Goal: Task Accomplishment & Management: Use online tool/utility

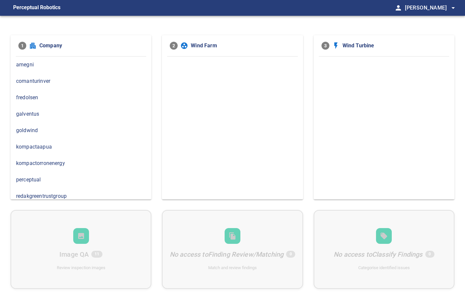
scroll to position [4, 0]
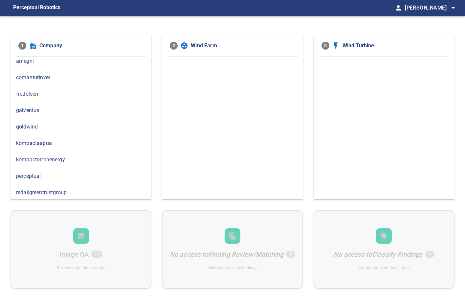
click at [36, 78] on span "comanturinver" at bounding box center [81, 78] width 130 height 8
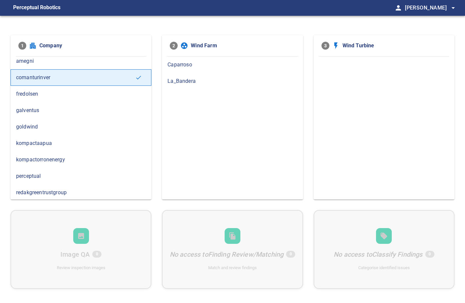
click at [64, 143] on span "kompactaapua" at bounding box center [81, 143] width 130 height 8
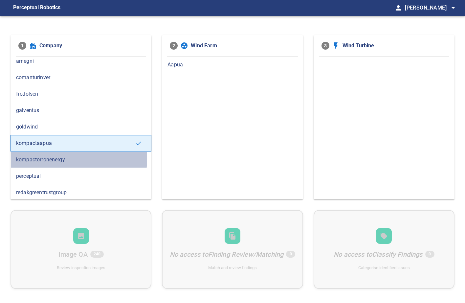
click at [60, 158] on span "kompactorronenergy" at bounding box center [81, 160] width 130 height 8
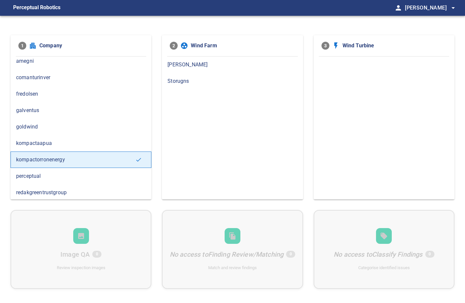
click at [43, 146] on div "kompactaapua" at bounding box center [81, 143] width 141 height 16
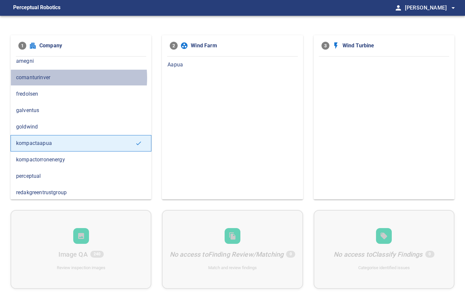
click at [47, 77] on span "comanturinver" at bounding box center [81, 78] width 130 height 8
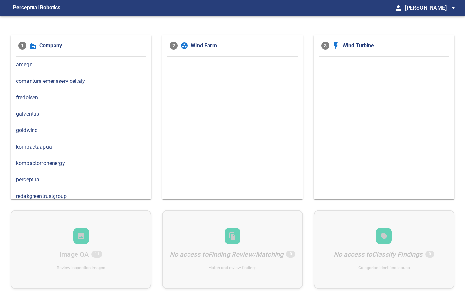
click at [70, 80] on span "comantursiemensserviceitaly" at bounding box center [81, 81] width 130 height 8
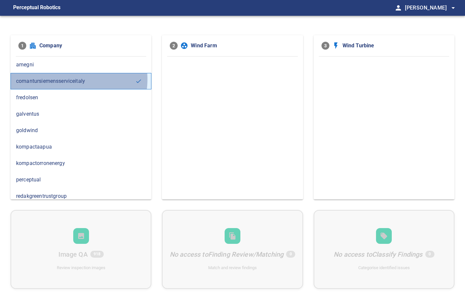
click at [66, 79] on span "comantursiemensserviceitaly" at bounding box center [75, 81] width 119 height 8
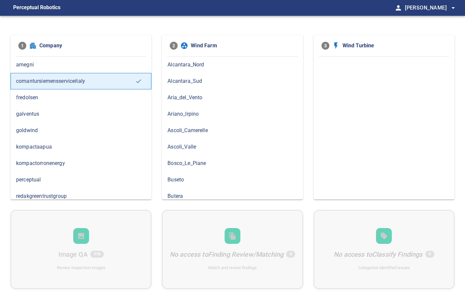
click at [206, 131] on span "Ascoli_Camerelle" at bounding box center [232, 130] width 130 height 8
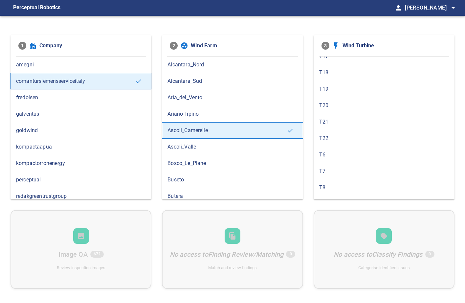
scroll to position [134, 0]
click at [333, 141] on span "T6" at bounding box center [384, 144] width 130 height 8
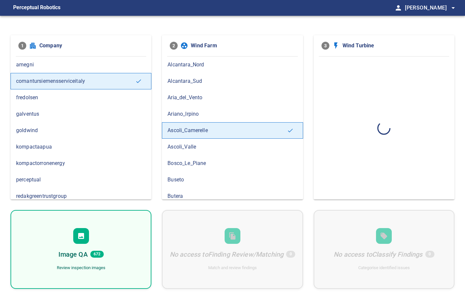
scroll to position [0, 0]
click at [79, 247] on div "Image QA 168 Review inspection images" at bounding box center [81, 249] width 141 height 79
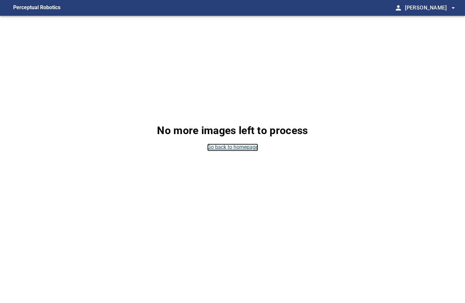
click at [215, 145] on link "Go back to homepage" at bounding box center [232, 147] width 51 height 8
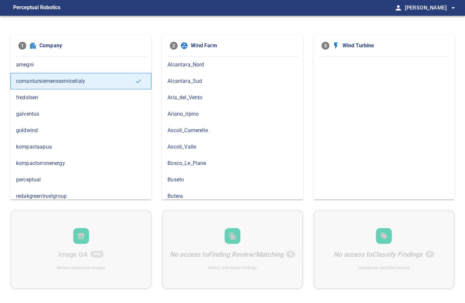
click at [201, 127] on span "Ascoli_Camerelle" at bounding box center [232, 130] width 130 height 8
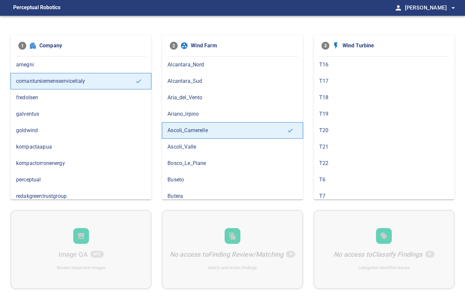
scroll to position [134, 0]
click at [338, 142] on span "T6" at bounding box center [384, 144] width 130 height 8
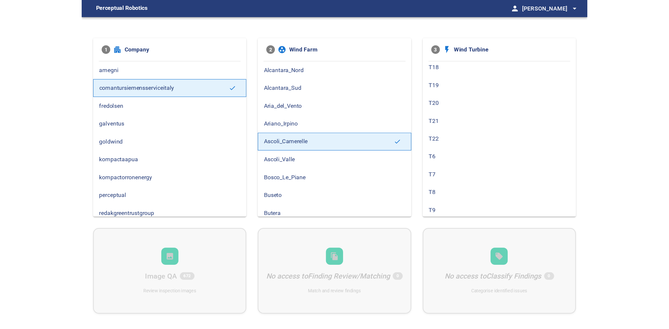
scroll to position [0, 0]
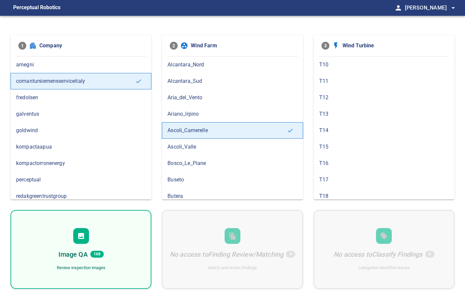
click at [89, 238] on div "Image QA 168 Review inspection images" at bounding box center [81, 249] width 141 height 79
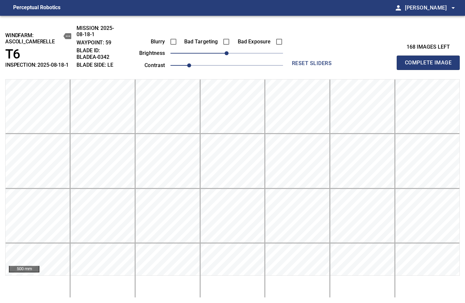
click at [463, 280] on div "windfarm: Ascoli_Camerelle T6 INSPECTION: 2025-08-18-1 MISSION: 2025-08-18-1 WA…" at bounding box center [232, 159] width 465 height 287
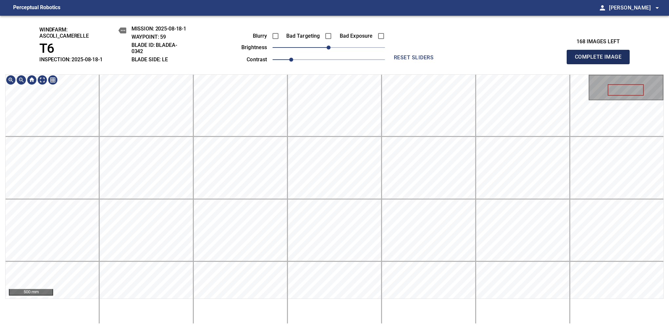
click at [464, 60] on span "Complete Image" at bounding box center [598, 57] width 49 height 9
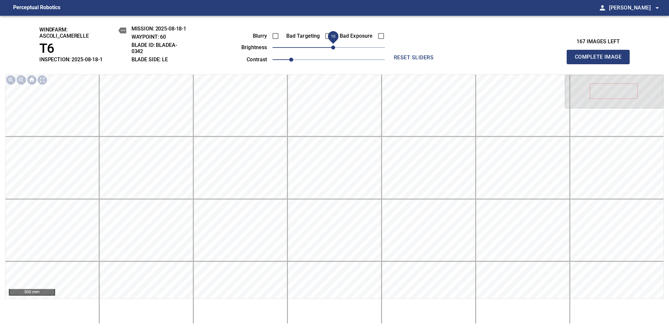
click at [332, 49] on span "10" at bounding box center [333, 48] width 4 height 4
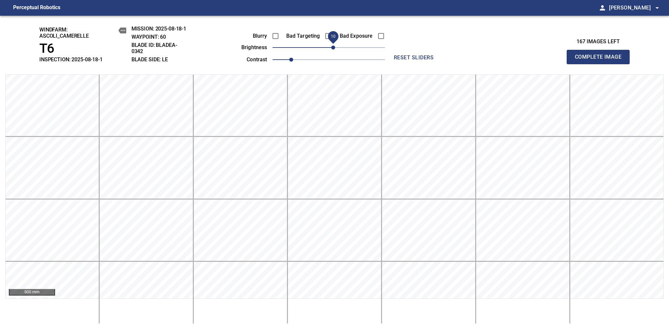
click at [464, 60] on span "Complete Image" at bounding box center [598, 57] width 49 height 9
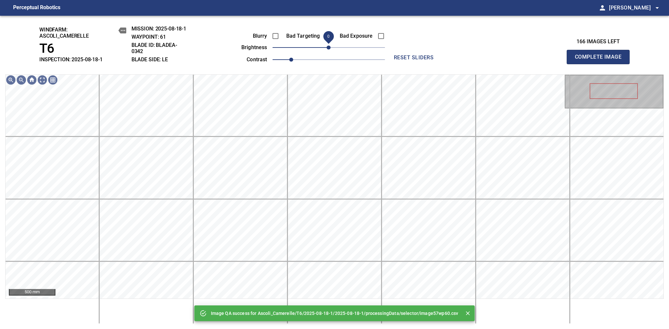
click at [329, 50] on span "0" at bounding box center [329, 48] width 4 height 4
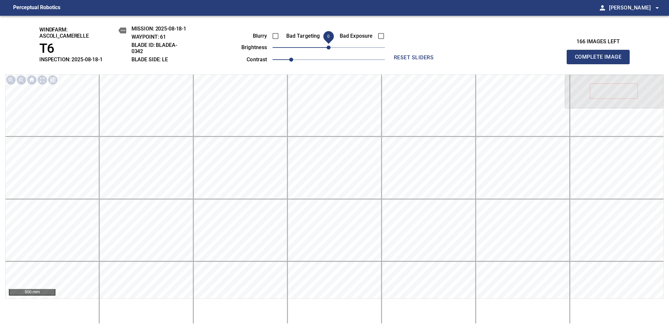
click at [464, 60] on span "Complete Image" at bounding box center [598, 57] width 49 height 9
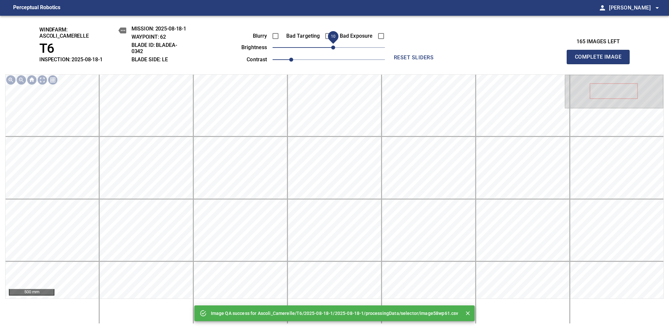
drag, startPoint x: 329, startPoint y: 50, endPoint x: 333, endPoint y: 47, distance: 5.1
click at [333, 47] on span "10" at bounding box center [333, 48] width 4 height 4
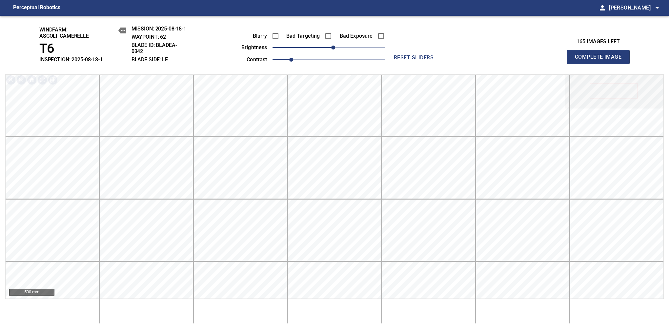
click at [464, 60] on span "Complete Image" at bounding box center [598, 57] width 49 height 9
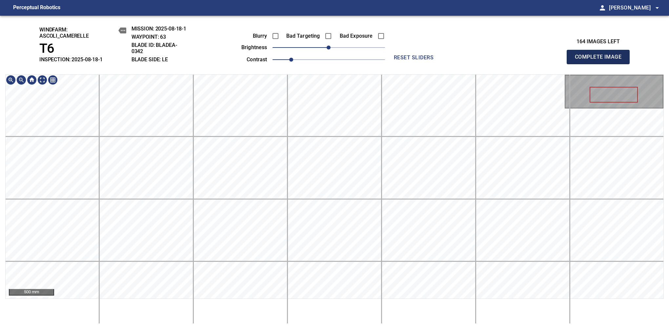
click at [464, 60] on span "Complete Image" at bounding box center [598, 57] width 49 height 9
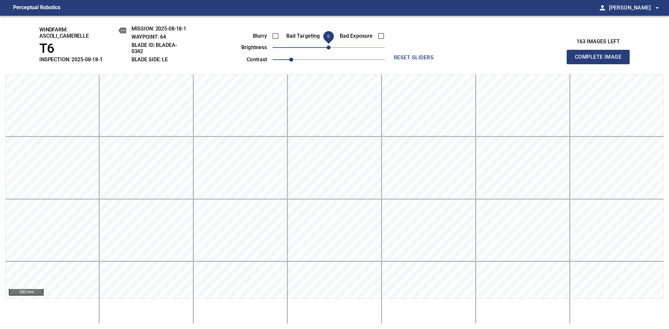
click at [464, 60] on span "Complete Image" at bounding box center [598, 57] width 49 height 9
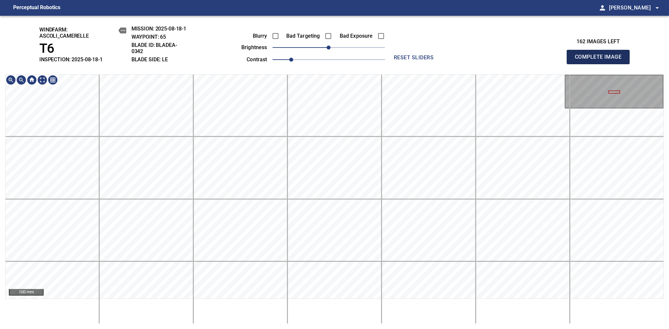
click at [464, 60] on span "Complete Image" at bounding box center [598, 57] width 49 height 9
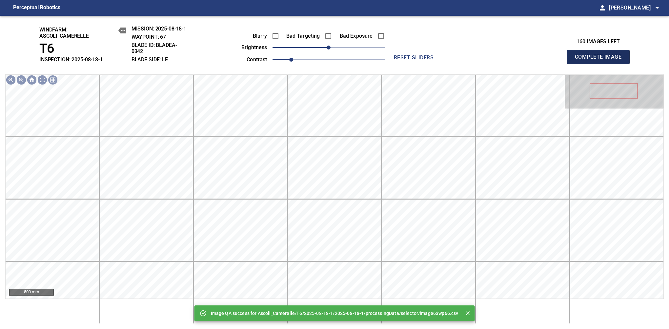
click at [464, 60] on span "Complete Image" at bounding box center [598, 57] width 49 height 9
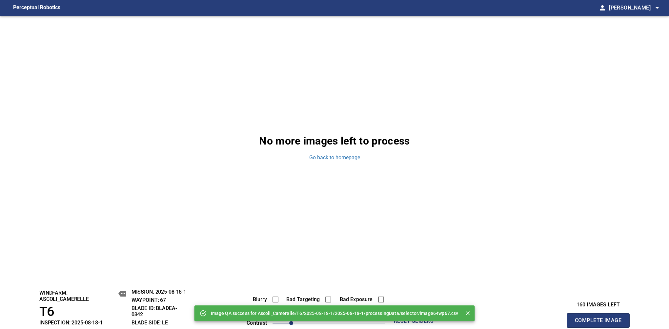
scroll to position [264, 0]
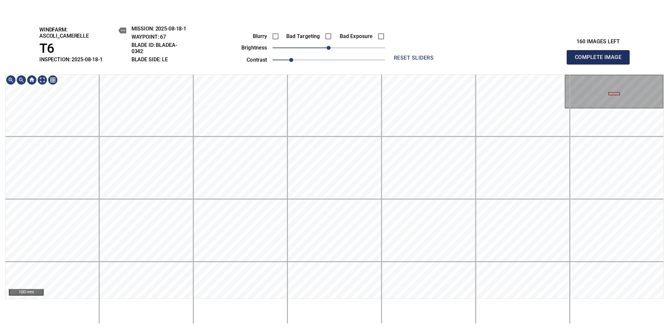
click at [464, 60] on span "Complete Image" at bounding box center [598, 57] width 49 height 9
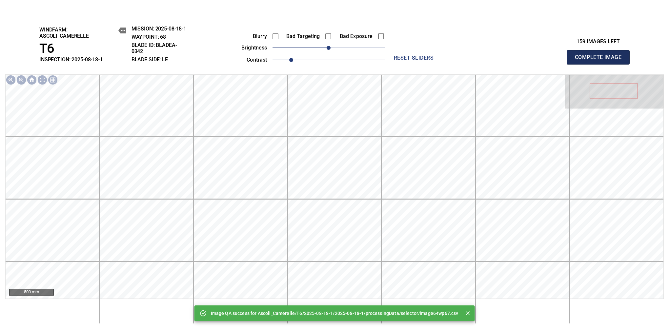
click at [464, 60] on span "Complete Image" at bounding box center [598, 57] width 49 height 9
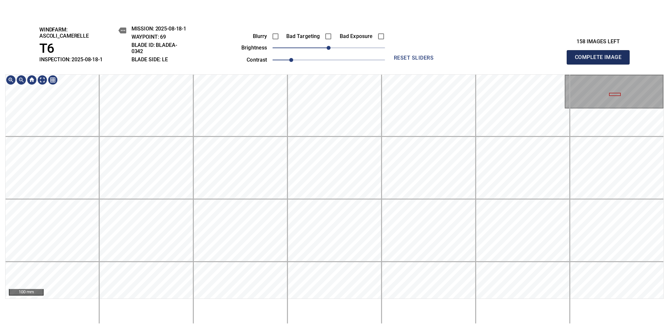
click at [464, 60] on span "Complete Image" at bounding box center [598, 57] width 49 height 9
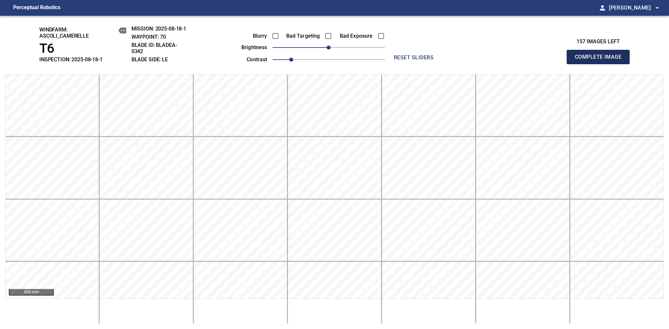
click at [601, 60] on span "Complete Image" at bounding box center [598, 57] width 49 height 9
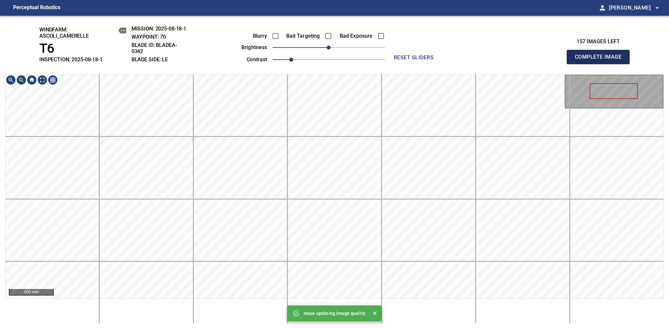
click at [601, 60] on span "Complete Image" at bounding box center [598, 57] width 49 height 9
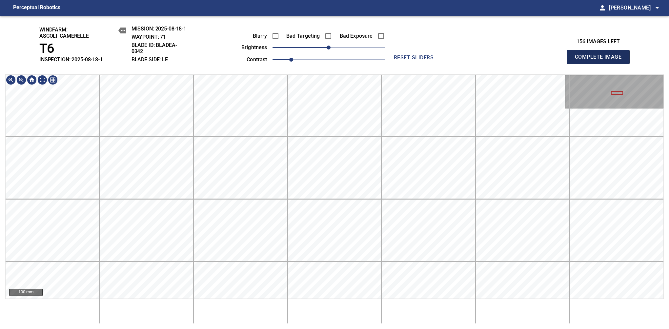
click at [601, 60] on span "Complete Image" at bounding box center [598, 57] width 49 height 9
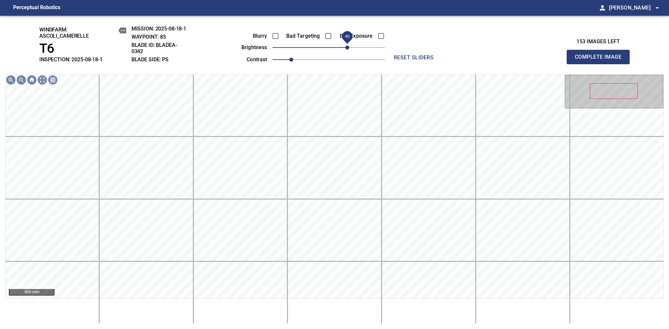
drag, startPoint x: 337, startPoint y: 51, endPoint x: 347, endPoint y: 50, distance: 10.2
click at [347, 50] on span "40" at bounding box center [348, 48] width 4 height 4
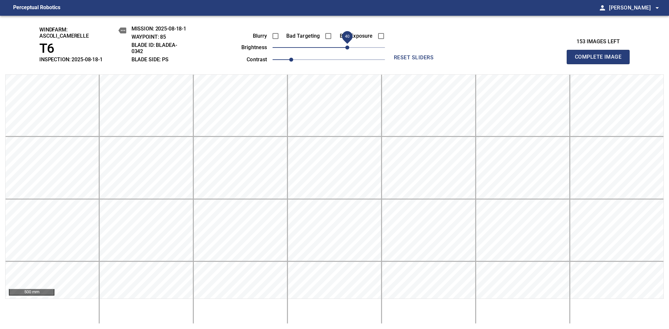
click at [601, 60] on span "Complete Image" at bounding box center [598, 57] width 49 height 9
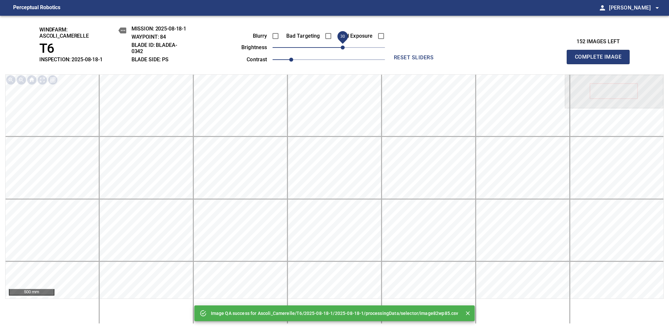
drag, startPoint x: 347, startPoint y: 50, endPoint x: 343, endPoint y: 50, distance: 4.6
click at [343, 50] on span "30" at bounding box center [329, 47] width 113 height 9
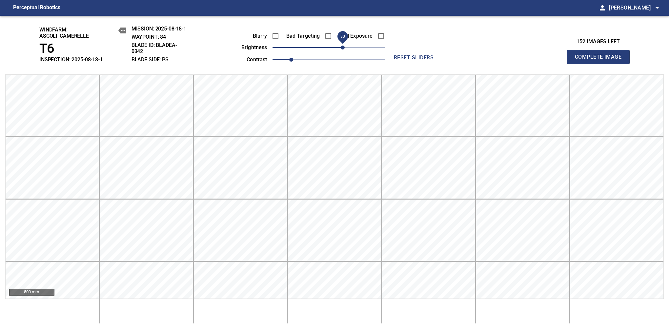
click at [601, 60] on span "Complete Image" at bounding box center [598, 57] width 49 height 9
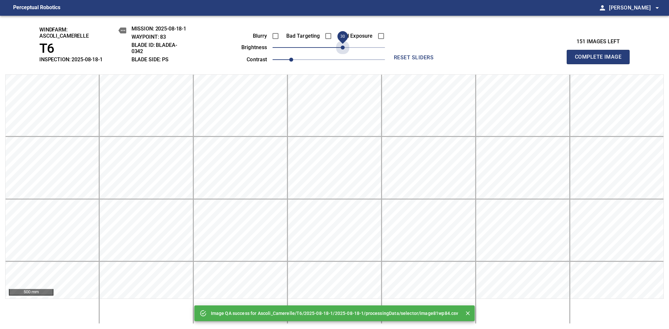
click at [343, 50] on span "30" at bounding box center [329, 47] width 113 height 9
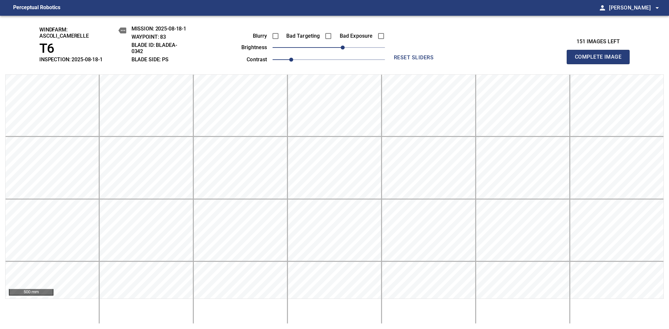
click at [601, 60] on span "Complete Image" at bounding box center [598, 57] width 49 height 9
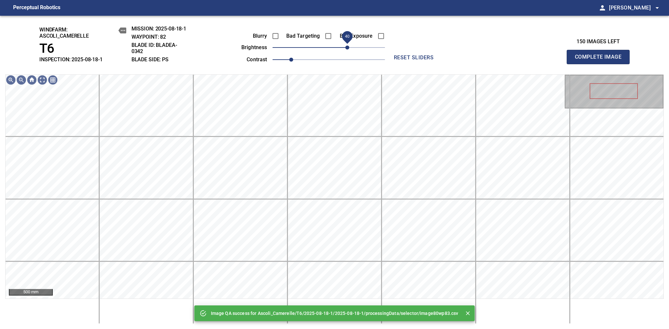
drag, startPoint x: 343, startPoint y: 50, endPoint x: 348, endPoint y: 49, distance: 5.7
click at [348, 49] on span "40" at bounding box center [329, 47] width 113 height 9
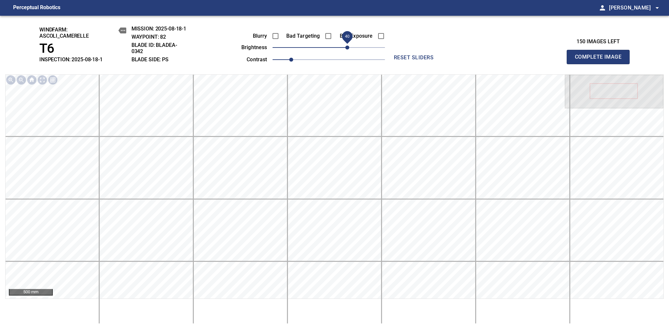
click at [601, 60] on span "Complete Image" at bounding box center [598, 57] width 49 height 9
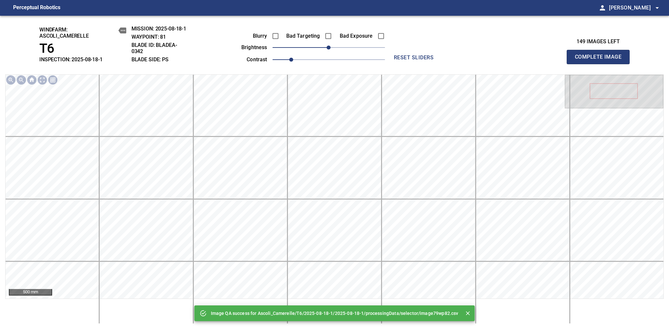
drag, startPoint x: 348, startPoint y: 49, endPoint x: 352, endPoint y: 48, distance: 3.7
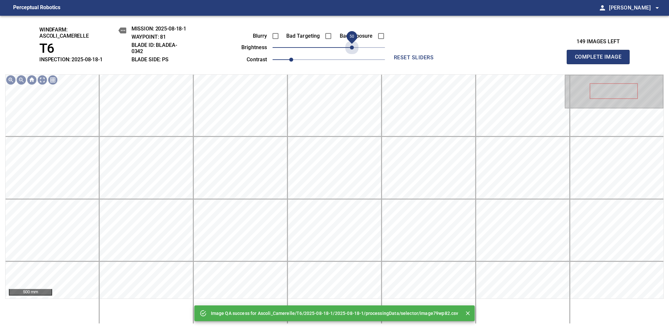
click at [352, 47] on span "50" at bounding box center [329, 47] width 113 height 9
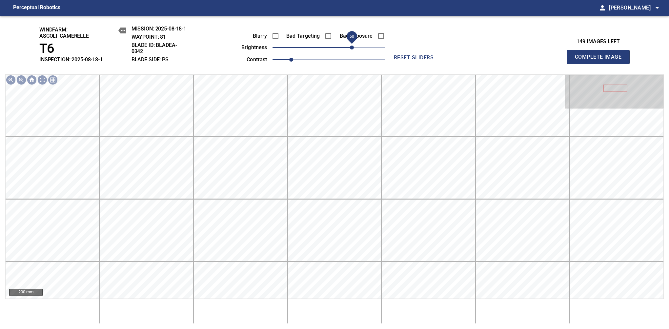
click at [601, 60] on span "Complete Image" at bounding box center [598, 57] width 49 height 9
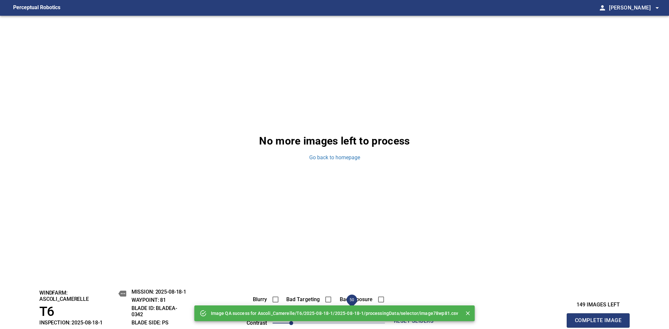
scroll to position [264, 0]
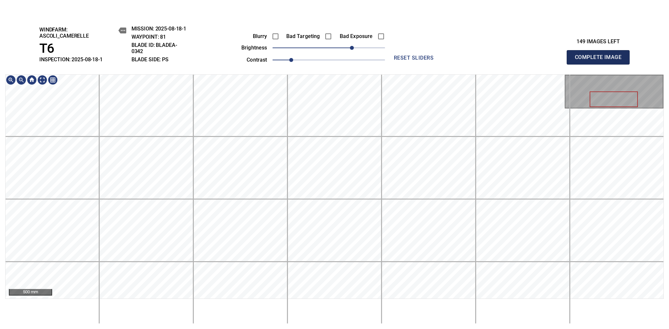
click at [601, 60] on span "Complete Image" at bounding box center [598, 57] width 49 height 9
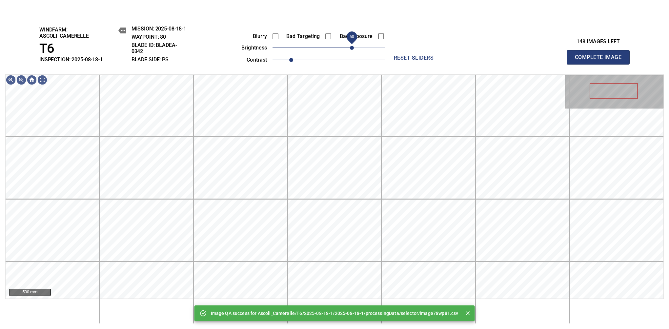
drag, startPoint x: 347, startPoint y: 47, endPoint x: 353, endPoint y: 45, distance: 6.2
click at [353, 45] on span "50" at bounding box center [329, 47] width 113 height 9
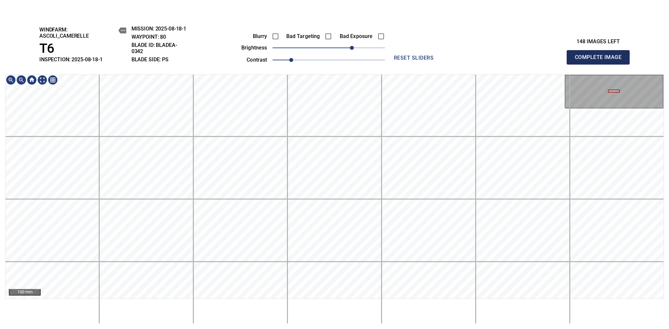
click at [601, 60] on span "Complete Image" at bounding box center [598, 57] width 49 height 9
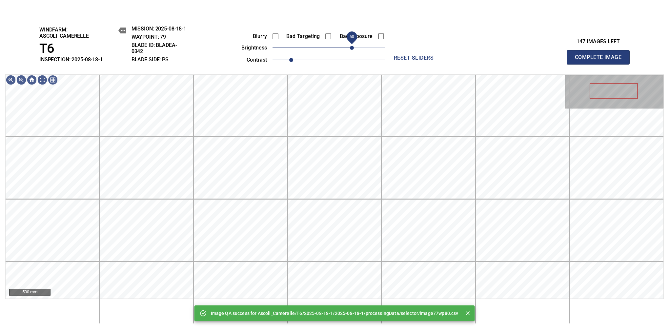
drag, startPoint x: 349, startPoint y: 47, endPoint x: 353, endPoint y: 46, distance: 3.7
click at [353, 46] on span "50" at bounding box center [329, 47] width 113 height 9
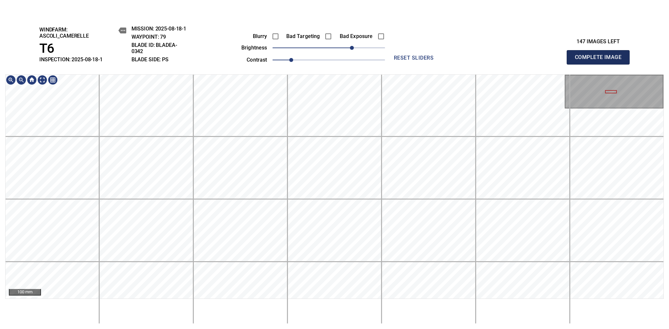
click at [601, 60] on span "Complete Image" at bounding box center [598, 57] width 49 height 9
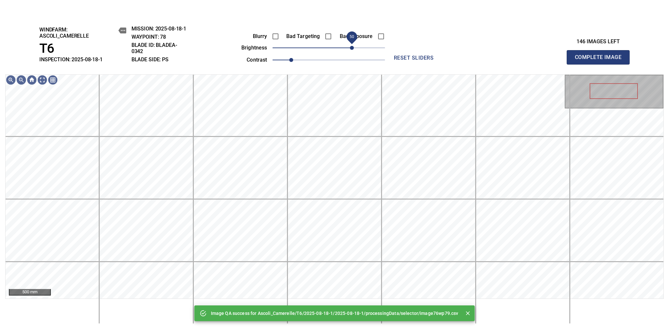
drag, startPoint x: 348, startPoint y: 47, endPoint x: 352, endPoint y: 44, distance: 4.3
click at [352, 44] on span "50" at bounding box center [329, 47] width 113 height 9
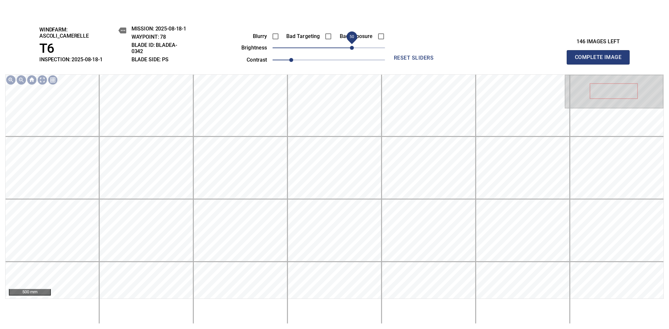
click at [601, 60] on span "Complete Image" at bounding box center [598, 57] width 49 height 9
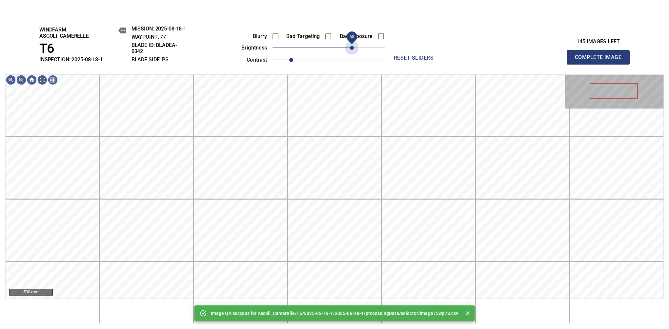
click at [352, 44] on span "50" at bounding box center [329, 47] width 113 height 9
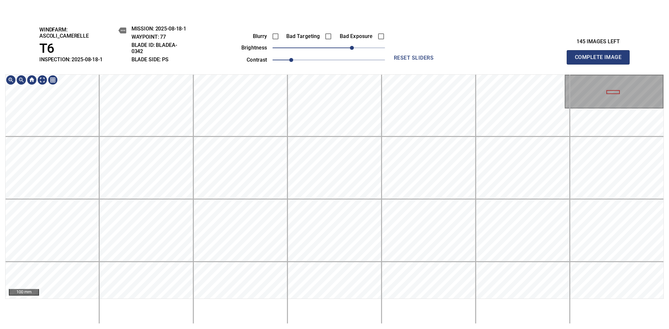
click at [357, 67] on div "windfarm: Ascoli_Camerelle T6 INSPECTION: 2025-08-18-1 MISSION: 2025-08-18-1 WA…" at bounding box center [334, 173] width 669 height 314
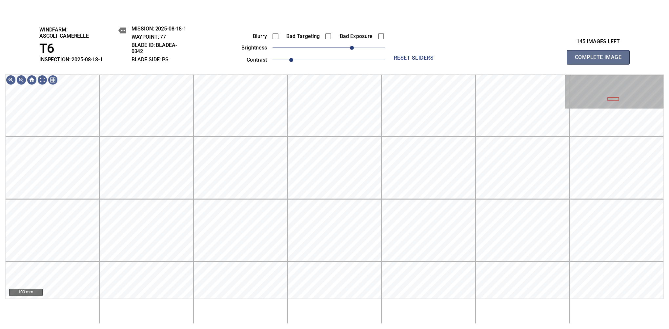
click at [601, 60] on span "Complete Image" at bounding box center [598, 57] width 49 height 9
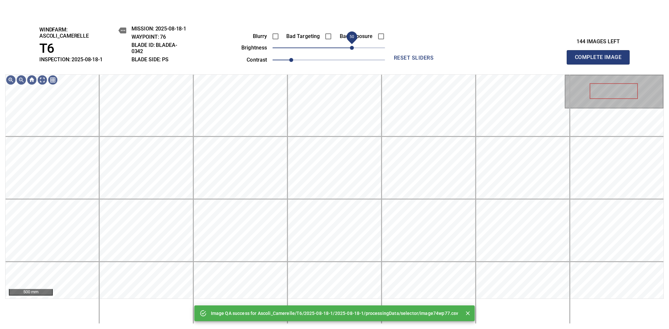
drag, startPoint x: 344, startPoint y: 46, endPoint x: 353, endPoint y: 46, distance: 9.2
click at [353, 46] on span "50" at bounding box center [352, 48] width 4 height 4
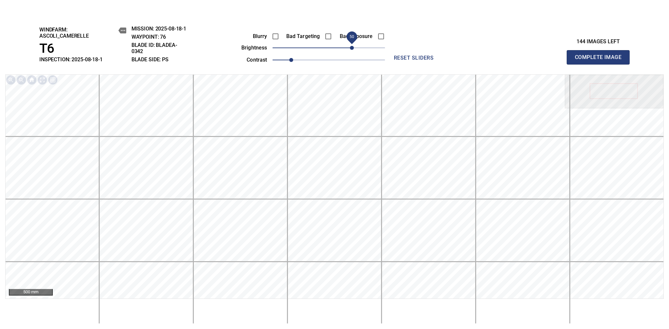
click at [601, 60] on span "Complete Image" at bounding box center [598, 57] width 49 height 9
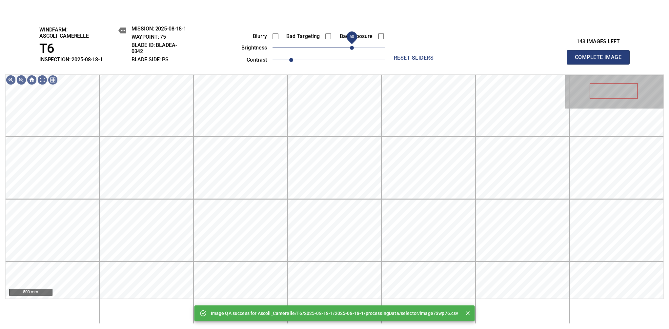
drag, startPoint x: 336, startPoint y: 48, endPoint x: 351, endPoint y: 46, distance: 15.2
click at [351, 46] on span "50" at bounding box center [352, 48] width 4 height 4
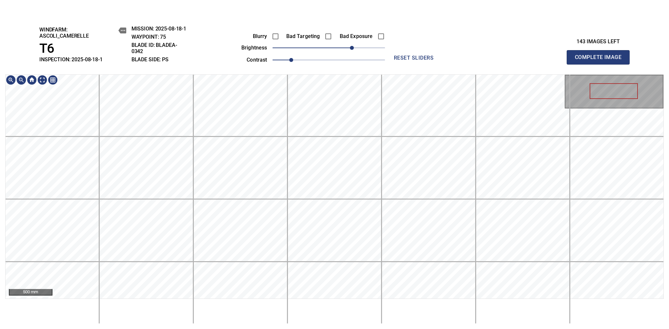
click at [365, 47] on div "windfarm: Ascoli_Camerelle T6 INSPECTION: 2025-08-18-1 MISSION: 2025-08-18-1 WA…" at bounding box center [334, 173] width 669 height 314
click at [601, 60] on span "Complete Image" at bounding box center [598, 57] width 49 height 9
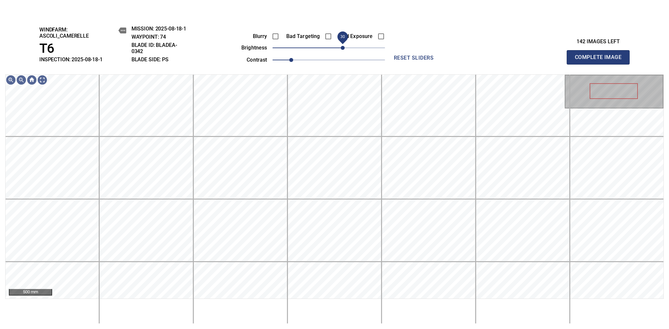
drag, startPoint x: 336, startPoint y: 46, endPoint x: 341, endPoint y: 46, distance: 5.6
click at [341, 46] on span "30" at bounding box center [343, 48] width 4 height 4
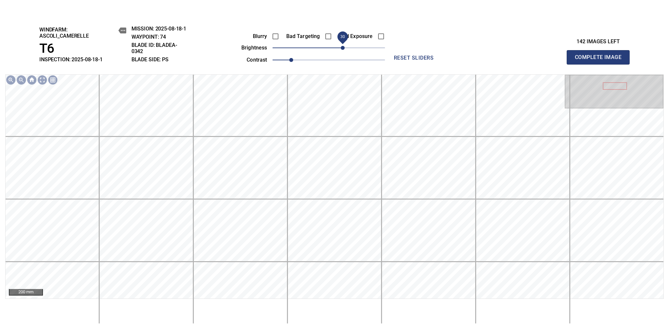
click at [601, 60] on span "Complete Image" at bounding box center [598, 57] width 49 height 9
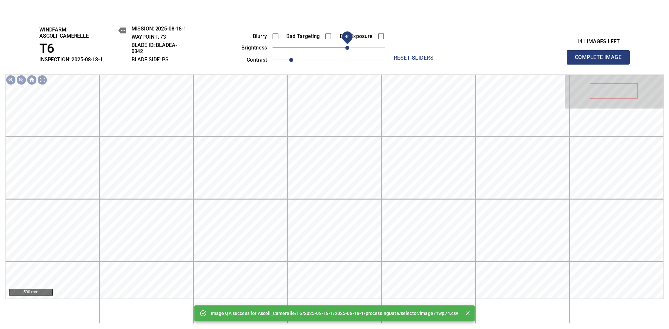
drag, startPoint x: 333, startPoint y: 47, endPoint x: 346, endPoint y: 44, distance: 13.3
click at [346, 46] on span "40" at bounding box center [348, 48] width 4 height 4
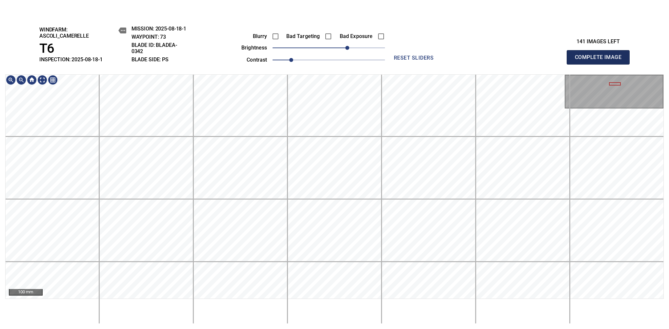
click at [601, 60] on span "Complete Image" at bounding box center [598, 57] width 49 height 9
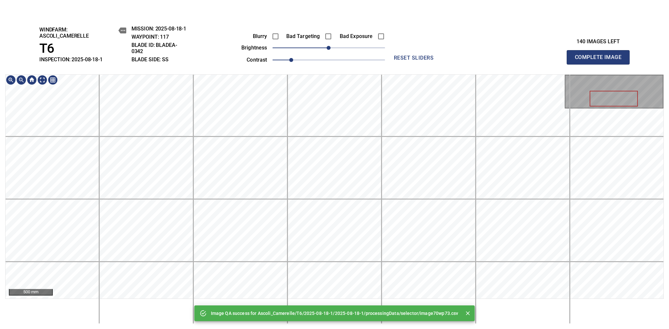
click at [346, 66] on div "Image QA success for Ascoli_Camerelle/T6/2025-08-18-1/2025-08-18-1/processingDa…" at bounding box center [334, 173] width 669 height 314
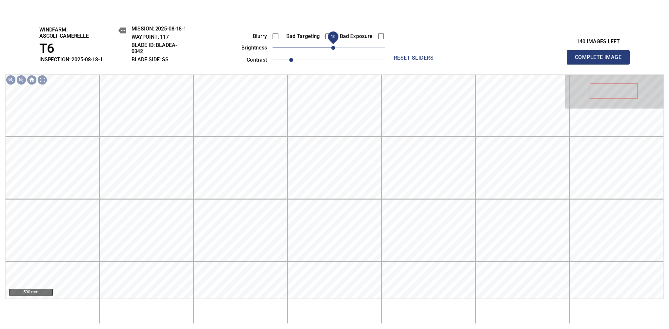
click at [333, 48] on span "10" at bounding box center [333, 48] width 4 height 4
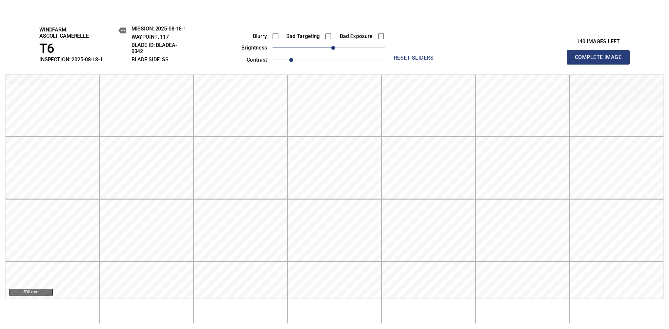
click at [601, 60] on span "Complete Image" at bounding box center [598, 57] width 49 height 9
click at [516, 16] on div "windfarm: Ascoli_Camerelle T6 INSPECTION: 2025-08-18-1 MISSION: 2025-08-18-1 WA…" at bounding box center [334, 173] width 669 height 314
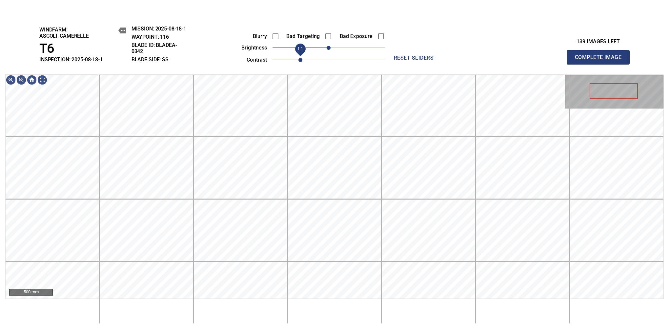
click at [299, 62] on span "1.1" at bounding box center [301, 60] width 4 height 4
drag, startPoint x: 300, startPoint y: 58, endPoint x: 295, endPoint y: 58, distance: 4.3
click at [293, 58] on span "1" at bounding box center [291, 60] width 4 height 4
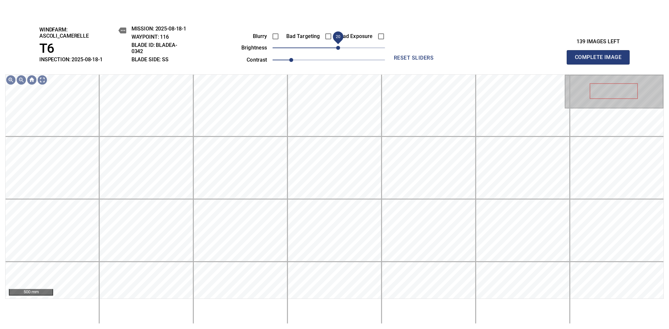
drag, startPoint x: 332, startPoint y: 49, endPoint x: 338, endPoint y: 47, distance: 5.9
click at [338, 47] on span "20" at bounding box center [338, 48] width 4 height 4
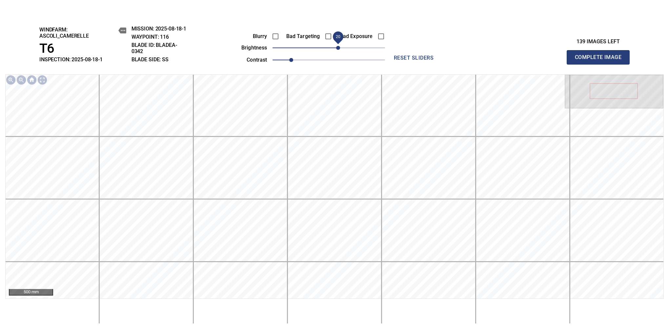
click at [601, 60] on span "Complete Image" at bounding box center [598, 57] width 49 height 9
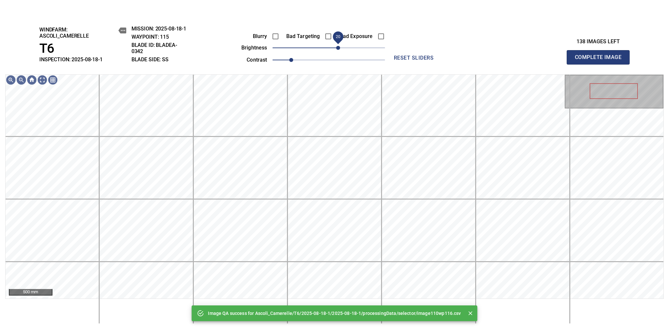
drag, startPoint x: 333, startPoint y: 49, endPoint x: 339, endPoint y: 47, distance: 5.7
click at [339, 47] on span "20" at bounding box center [338, 48] width 4 height 4
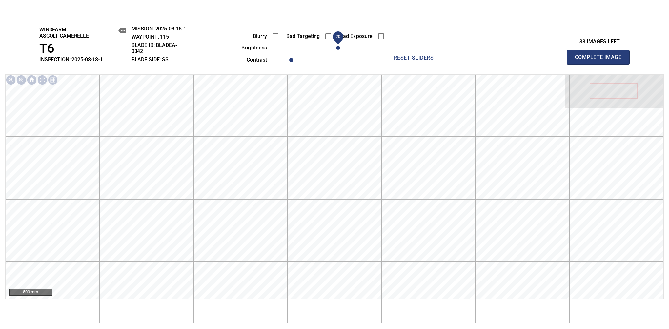
click at [601, 60] on span "Complete Image" at bounding box center [598, 57] width 49 height 9
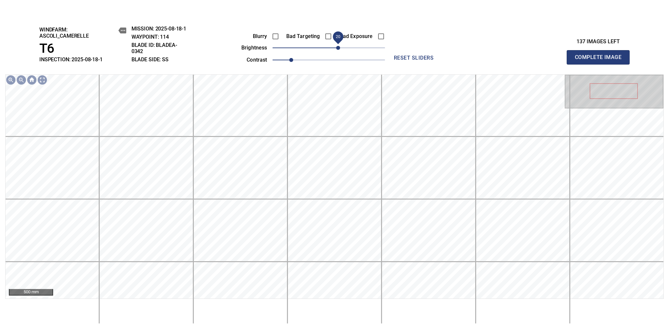
click at [336, 48] on span "20" at bounding box center [338, 48] width 4 height 4
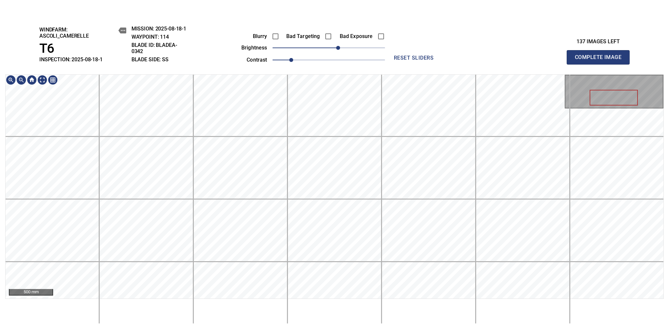
click at [331, 71] on div "windfarm: Ascoli_Camerelle T6 INSPECTION: 2025-08-18-1 MISSION: 2025-08-18-1 WA…" at bounding box center [334, 173] width 669 height 314
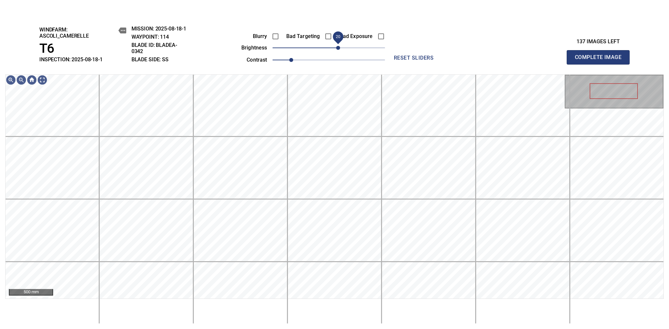
click at [336, 49] on span "20" at bounding box center [338, 48] width 4 height 4
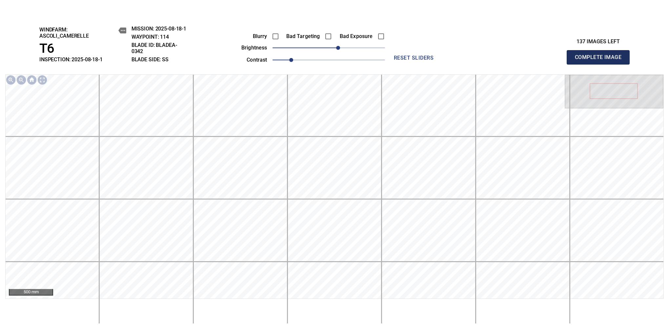
click at [601, 60] on span "Complete Image" at bounding box center [598, 57] width 49 height 9
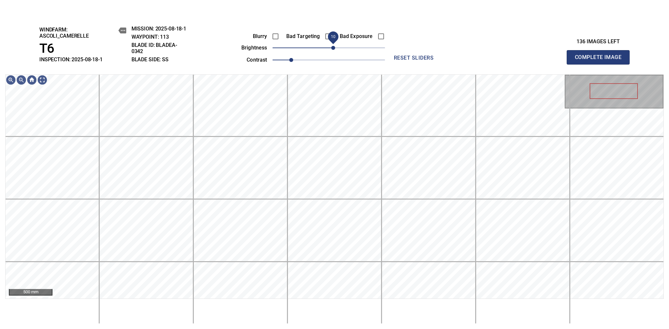
click at [332, 48] on span "10" at bounding box center [333, 48] width 4 height 4
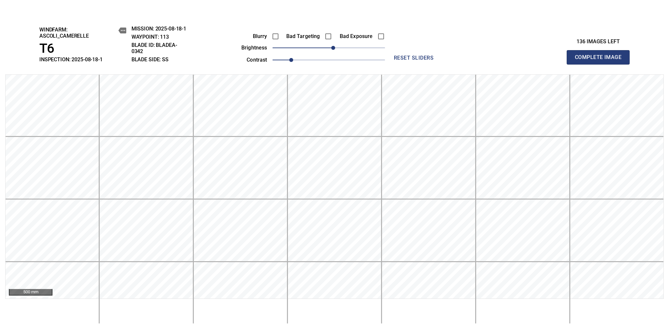
click at [601, 60] on span "Complete Image" at bounding box center [598, 57] width 49 height 9
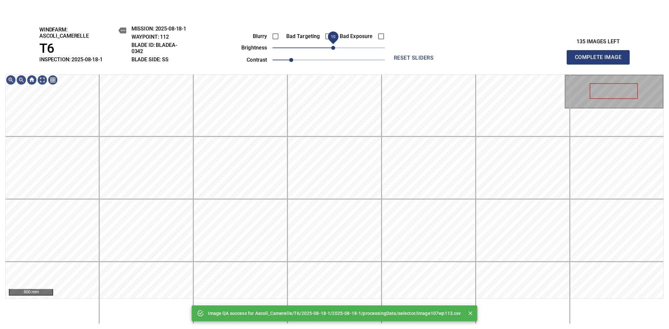
click at [332, 50] on span "10" at bounding box center [333, 48] width 4 height 4
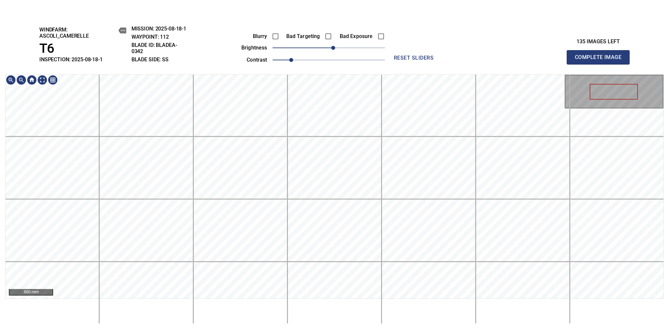
click at [328, 65] on div "windfarm: Ascoli_Camerelle T6 INSPECTION: 2025-08-18-1 MISSION: 2025-08-18-1 WA…" at bounding box center [334, 173] width 669 height 314
click at [601, 60] on span "Complete Image" at bounding box center [598, 57] width 49 height 9
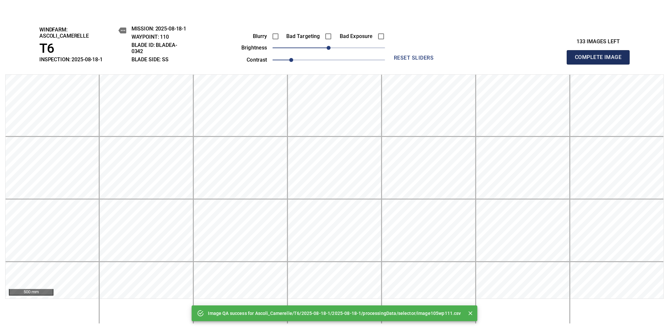
click at [601, 60] on span "Complete Image" at bounding box center [598, 57] width 49 height 9
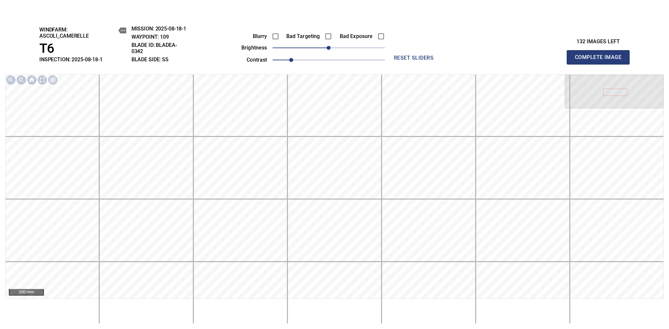
click at [601, 60] on span "Complete Image" at bounding box center [598, 57] width 49 height 9
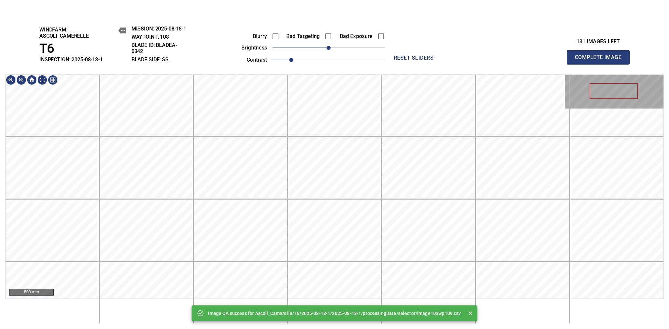
click at [348, 34] on div "Image QA success for Ascoli_Camerelle/T6/2025-08-18-1/2025-08-18-1/processingDa…" at bounding box center [334, 173] width 669 height 314
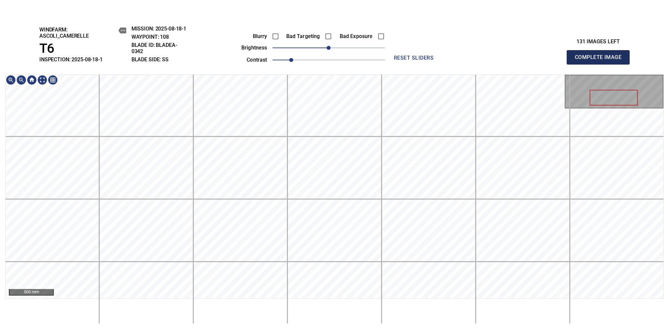
click at [601, 60] on span "Complete Image" at bounding box center [598, 57] width 49 height 9
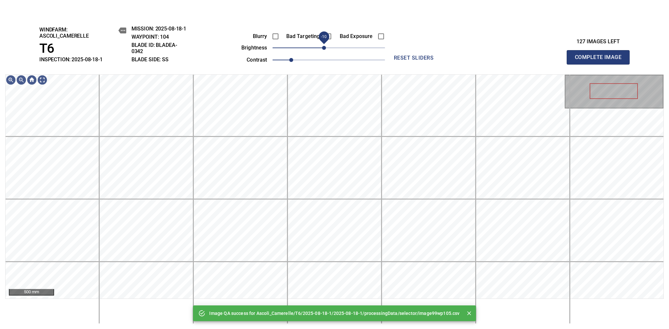
drag, startPoint x: 329, startPoint y: 48, endPoint x: 325, endPoint y: 47, distance: 4.4
click at [325, 47] on span "-10" at bounding box center [324, 48] width 4 height 4
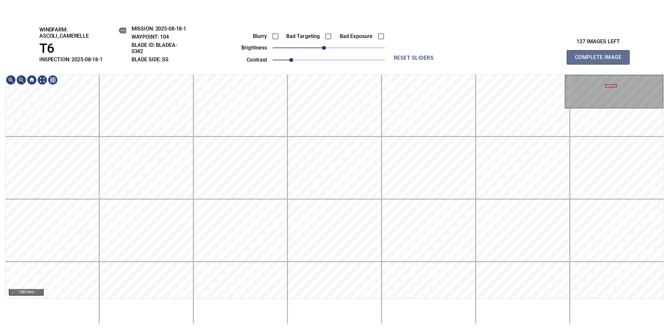
click at [601, 60] on span "Complete Image" at bounding box center [598, 57] width 49 height 9
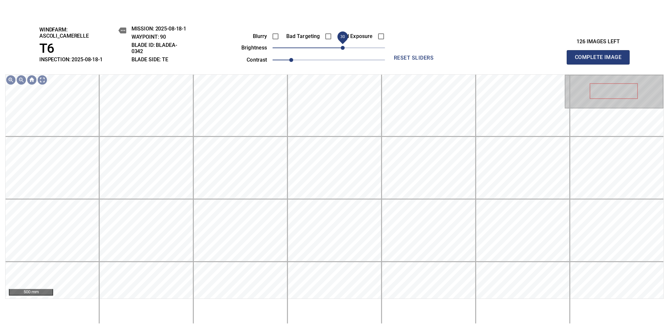
drag, startPoint x: 335, startPoint y: 48, endPoint x: 344, endPoint y: 46, distance: 8.5
click at [344, 46] on span "30" at bounding box center [343, 48] width 4 height 4
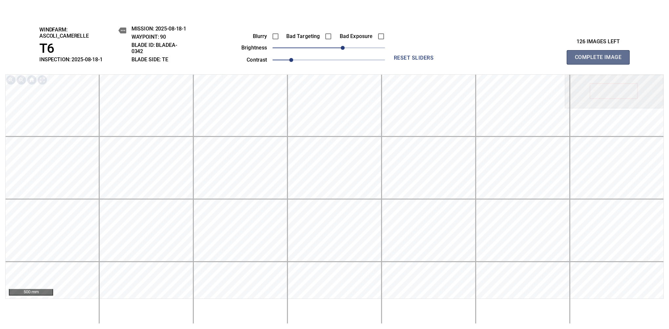
click at [601, 60] on span "Complete Image" at bounding box center [598, 57] width 49 height 9
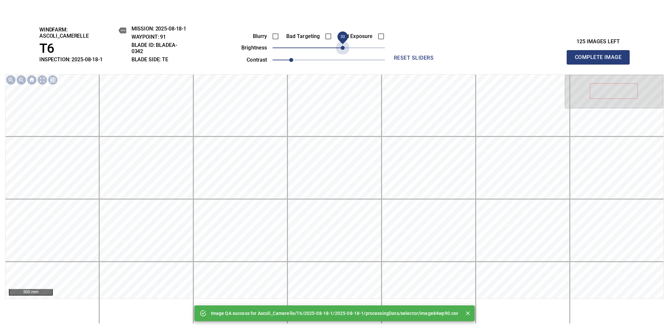
click at [343, 46] on span "30" at bounding box center [329, 47] width 113 height 9
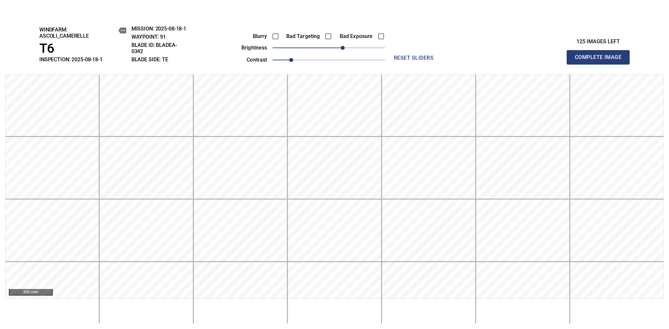
click at [601, 60] on span "Complete Image" at bounding box center [598, 57] width 49 height 9
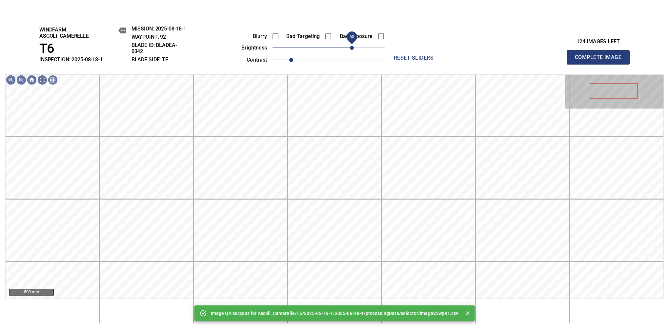
drag, startPoint x: 343, startPoint y: 46, endPoint x: 353, endPoint y: 48, distance: 10.7
click at [353, 48] on span "50" at bounding box center [329, 47] width 113 height 9
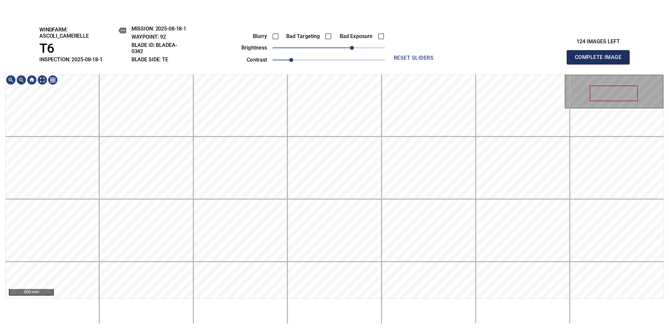
click at [601, 60] on span "Complete Image" at bounding box center [598, 57] width 49 height 9
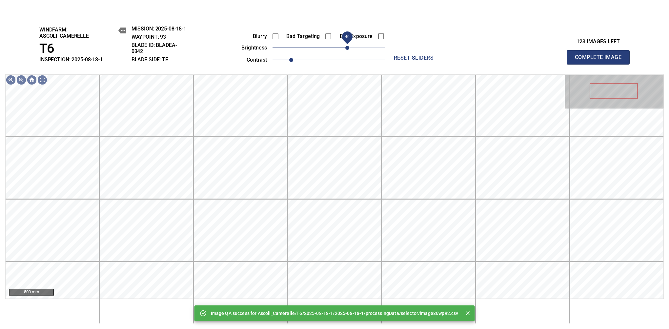
drag, startPoint x: 341, startPoint y: 47, endPoint x: 349, endPoint y: 51, distance: 8.8
click at [349, 51] on span "40" at bounding box center [329, 47] width 113 height 9
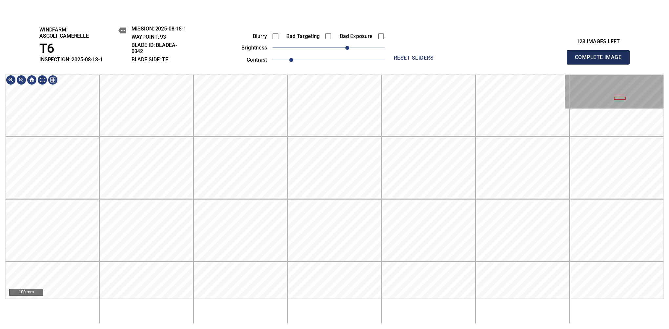
click at [601, 60] on span "Complete Image" at bounding box center [598, 57] width 49 height 9
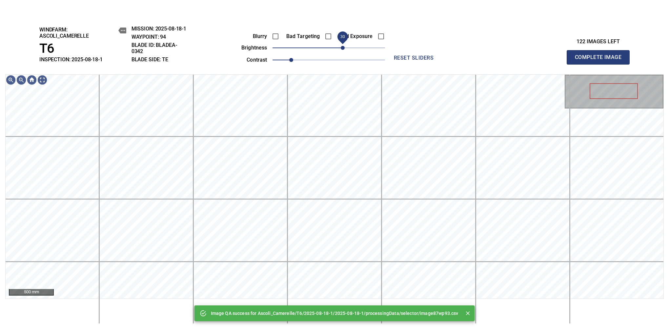
click at [345, 47] on span "30" at bounding box center [329, 47] width 113 height 9
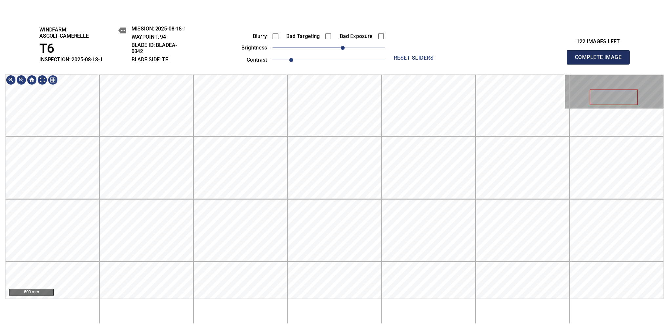
click at [601, 60] on span "Complete Image" at bounding box center [598, 57] width 49 height 9
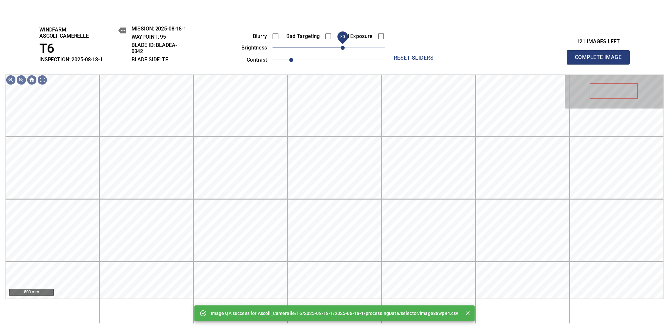
click at [344, 48] on span "30" at bounding box center [329, 47] width 113 height 9
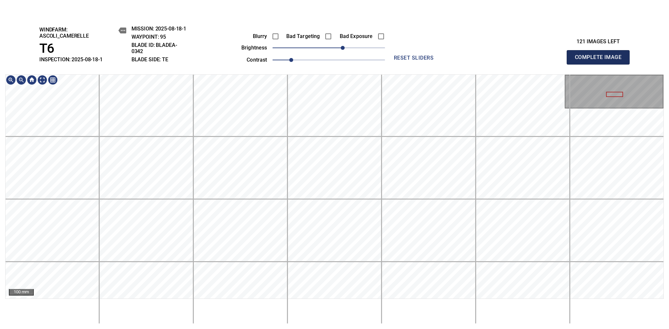
click at [601, 60] on span "Complete Image" at bounding box center [598, 57] width 49 height 9
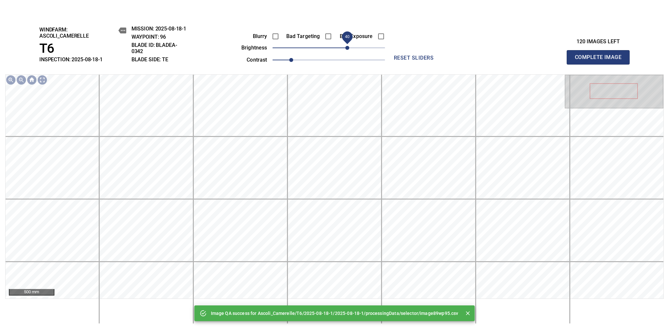
drag, startPoint x: 341, startPoint y: 47, endPoint x: 346, endPoint y: 47, distance: 4.6
click at [346, 47] on span "40" at bounding box center [329, 47] width 113 height 9
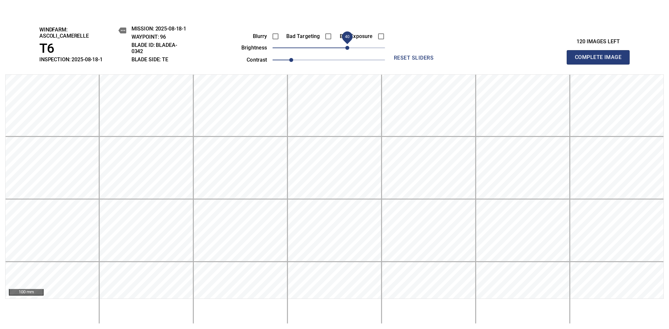
click at [601, 60] on span "Complete Image" at bounding box center [598, 57] width 49 height 9
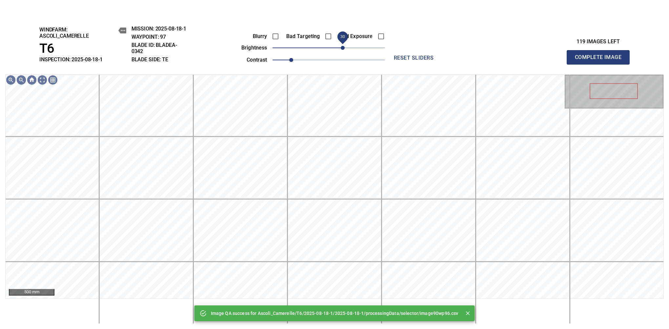
click at [344, 45] on span "30" at bounding box center [329, 47] width 113 height 9
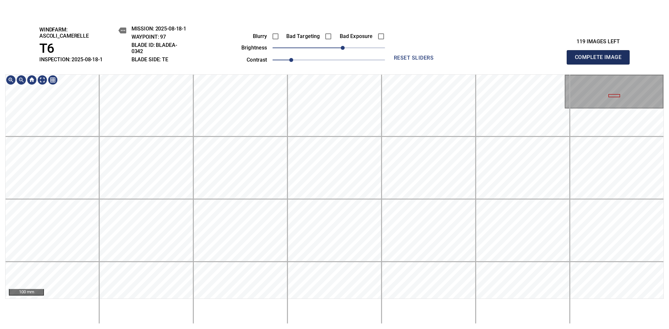
click at [601, 60] on span "Complete Image" at bounding box center [598, 57] width 49 height 9
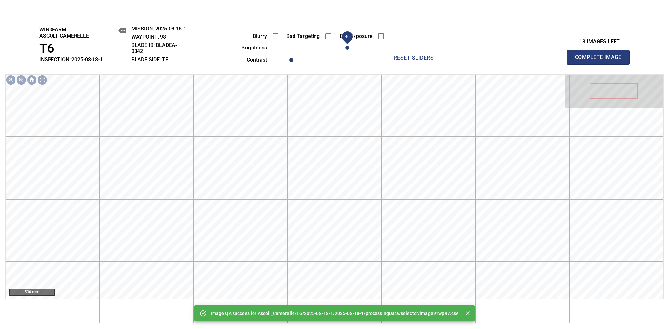
drag, startPoint x: 339, startPoint y: 45, endPoint x: 348, endPoint y: 45, distance: 9.2
click at [348, 45] on span "40" at bounding box center [329, 47] width 113 height 9
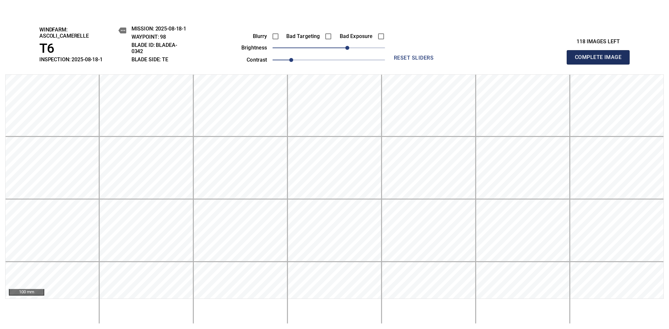
click at [601, 60] on span "Complete Image" at bounding box center [598, 57] width 49 height 9
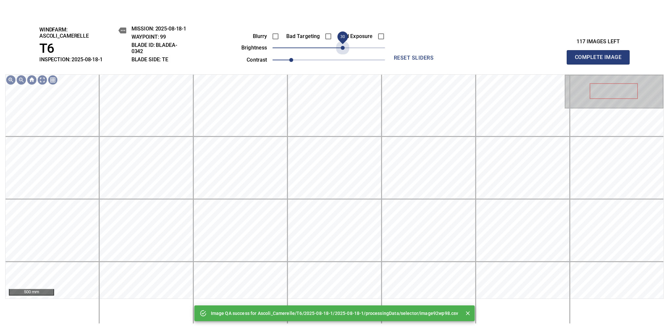
click at [345, 48] on span "30" at bounding box center [329, 47] width 113 height 9
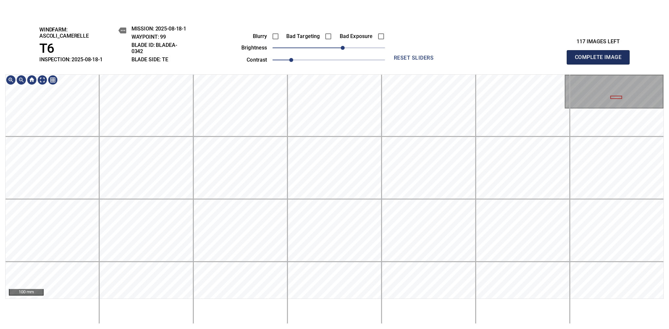
click at [601, 60] on span "Complete Image" at bounding box center [598, 57] width 49 height 9
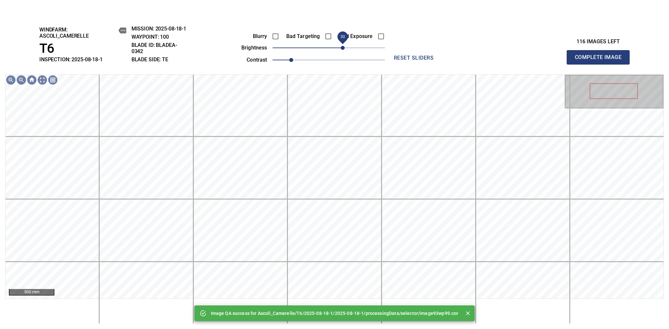
drag, startPoint x: 339, startPoint y: 46, endPoint x: 343, endPoint y: 48, distance: 4.2
click at [343, 48] on span "30" at bounding box center [329, 47] width 113 height 9
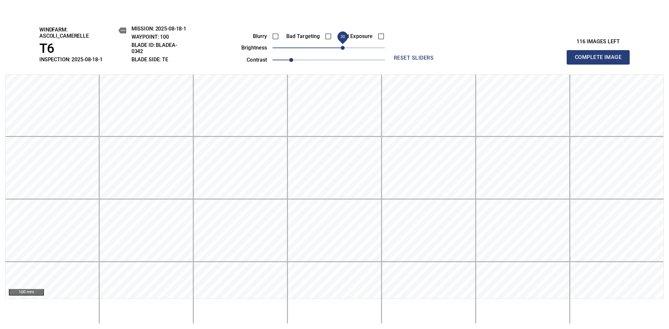
click at [601, 60] on span "Complete Image" at bounding box center [598, 57] width 49 height 9
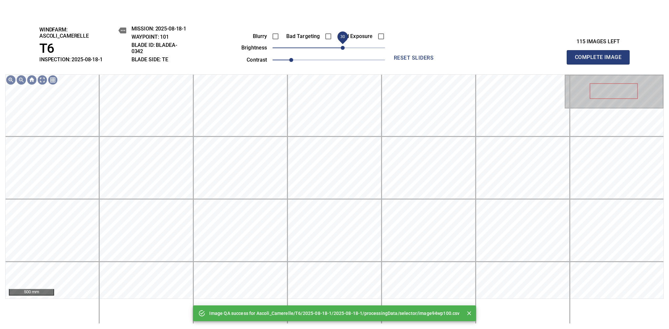
drag, startPoint x: 334, startPoint y: 49, endPoint x: 341, endPoint y: 47, distance: 7.3
click at [341, 47] on span "30" at bounding box center [343, 48] width 4 height 4
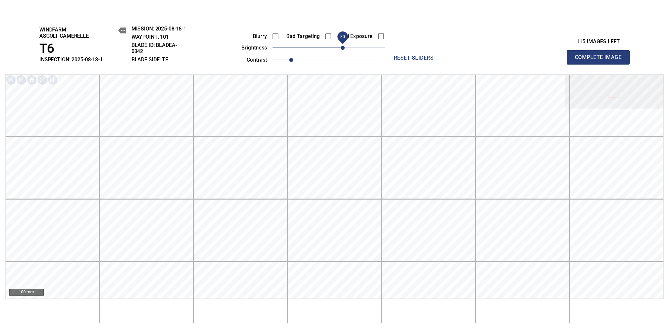
click at [601, 60] on span "Complete Image" at bounding box center [598, 57] width 49 height 9
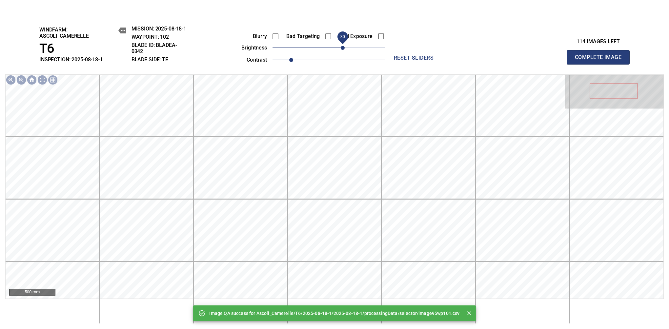
drag, startPoint x: 333, startPoint y: 50, endPoint x: 342, endPoint y: 50, distance: 9.2
click at [342, 50] on span "30" at bounding box center [343, 48] width 4 height 4
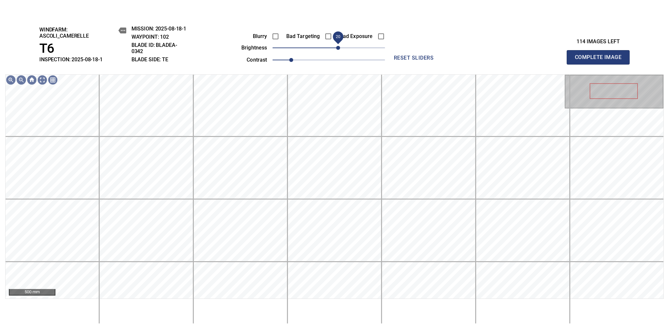
drag, startPoint x: 342, startPoint y: 50, endPoint x: 339, endPoint y: 50, distance: 3.6
click at [339, 50] on span "20" at bounding box center [338, 48] width 4 height 4
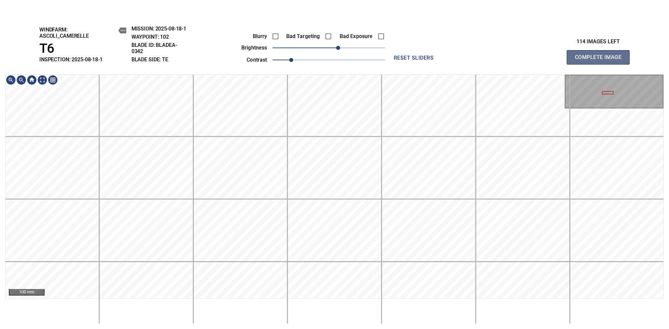
click at [601, 60] on span "Complete Image" at bounding box center [598, 57] width 49 height 9
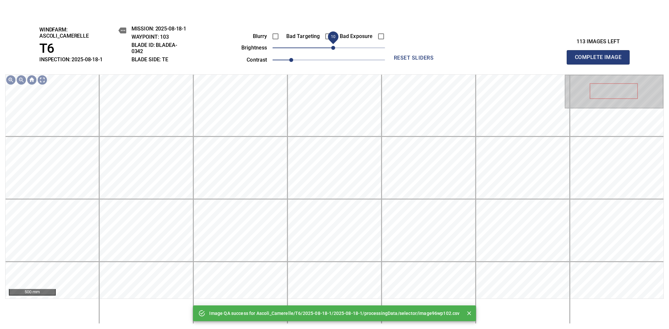
click at [334, 46] on span "10" at bounding box center [333, 48] width 4 height 4
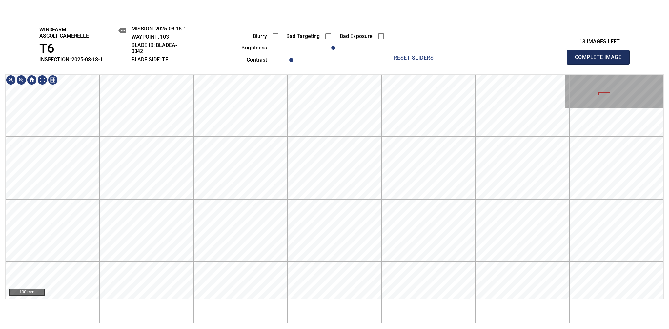
click at [601, 60] on span "Complete Image" at bounding box center [598, 57] width 49 height 9
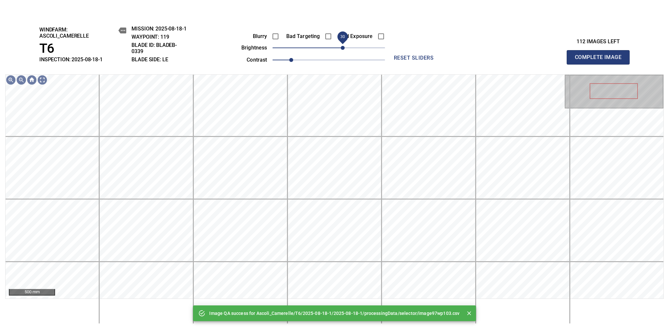
drag, startPoint x: 332, startPoint y: 47, endPoint x: 343, endPoint y: 42, distance: 12.5
click at [343, 46] on span "30" at bounding box center [343, 48] width 4 height 4
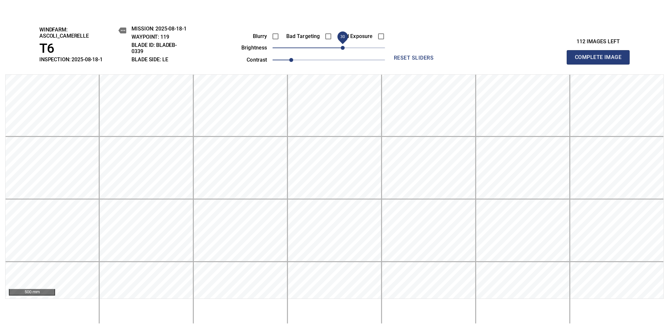
click at [601, 60] on span "Complete Image" at bounding box center [598, 57] width 49 height 9
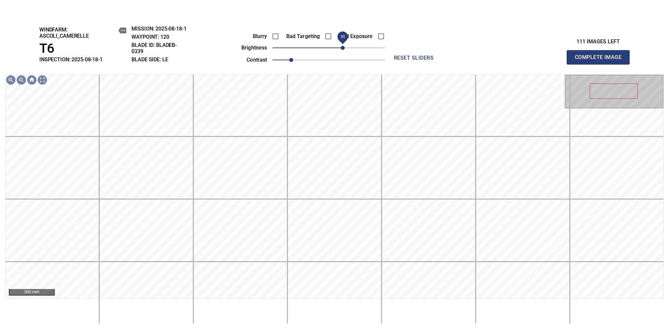
drag, startPoint x: 339, startPoint y: 49, endPoint x: 345, endPoint y: 49, distance: 5.9
click at [345, 49] on span "30" at bounding box center [329, 47] width 113 height 9
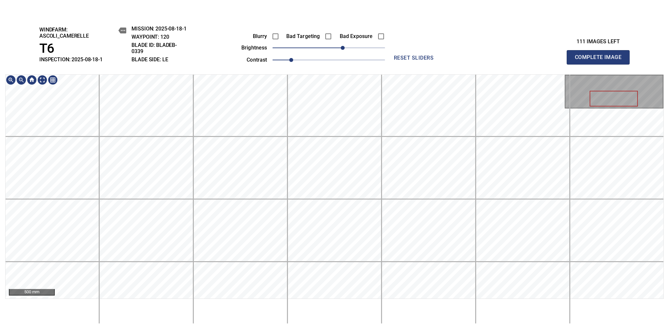
click at [331, 69] on div "windfarm: Ascoli_Camerelle T6 INSPECTION: 2025-08-18-1 MISSION: 2025-08-18-1 WA…" at bounding box center [334, 173] width 669 height 314
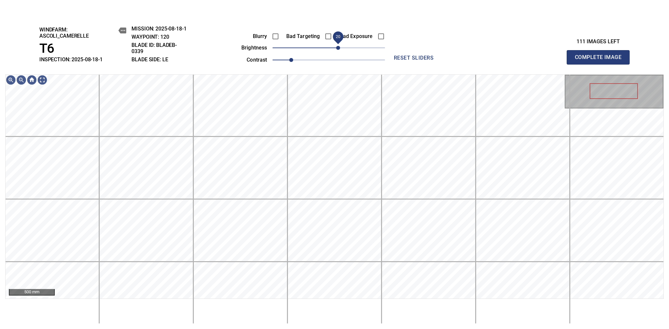
click at [340, 48] on span "20" at bounding box center [338, 48] width 4 height 4
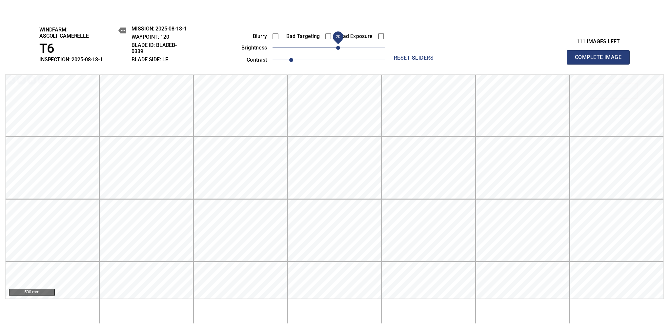
click at [340, 48] on span "20" at bounding box center [338, 48] width 4 height 4
click at [601, 60] on span "Complete Image" at bounding box center [598, 57] width 49 height 9
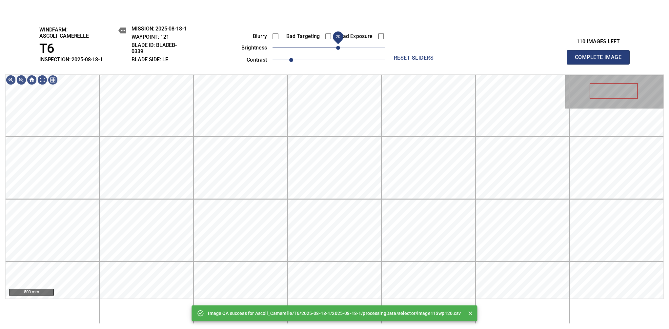
click at [340, 48] on span "20" at bounding box center [329, 47] width 113 height 9
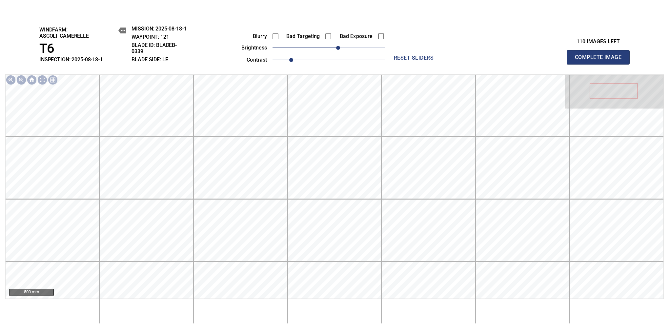
click at [601, 60] on span "Complete Image" at bounding box center [598, 57] width 49 height 9
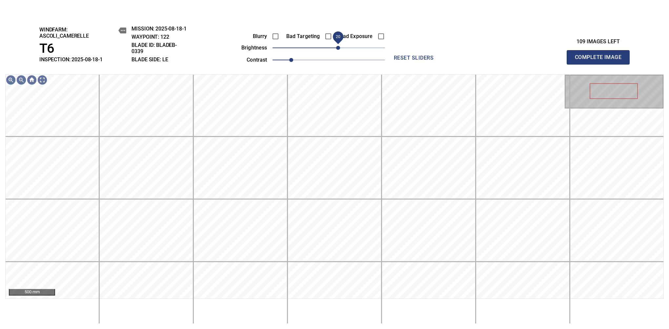
drag, startPoint x: 330, startPoint y: 49, endPoint x: 339, endPoint y: 46, distance: 8.5
click at [339, 46] on span "20" at bounding box center [338, 48] width 4 height 4
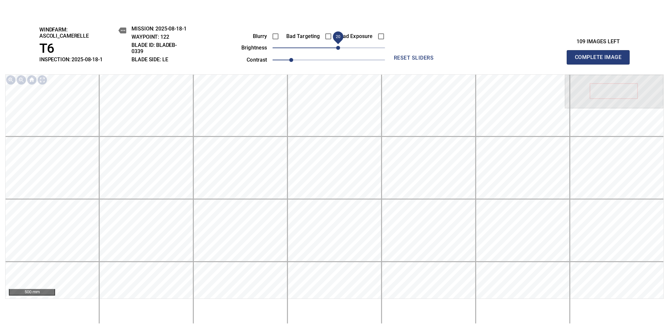
click at [601, 60] on span "Complete Image" at bounding box center [598, 57] width 49 height 9
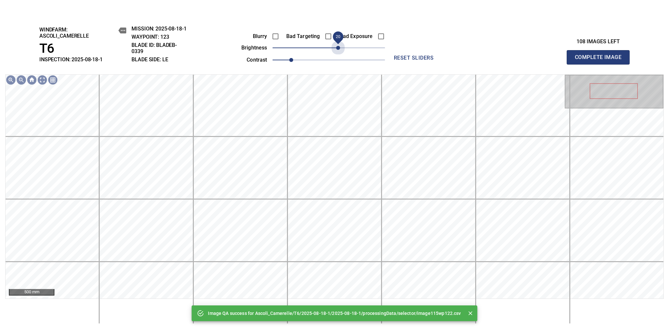
click at [339, 46] on span "20" at bounding box center [329, 47] width 113 height 9
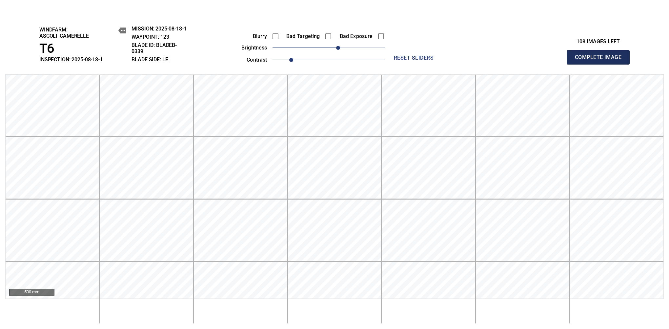
click at [601, 60] on span "Complete Image" at bounding box center [598, 57] width 49 height 9
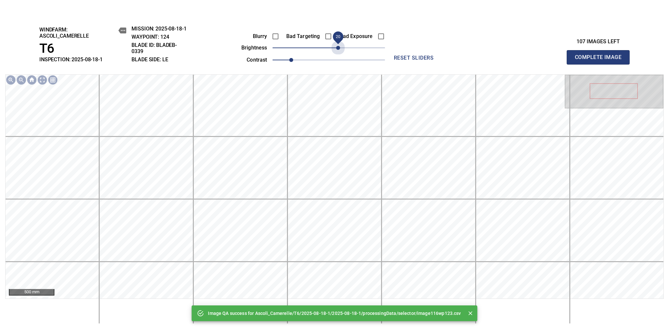
click at [339, 49] on span "20" at bounding box center [329, 47] width 113 height 9
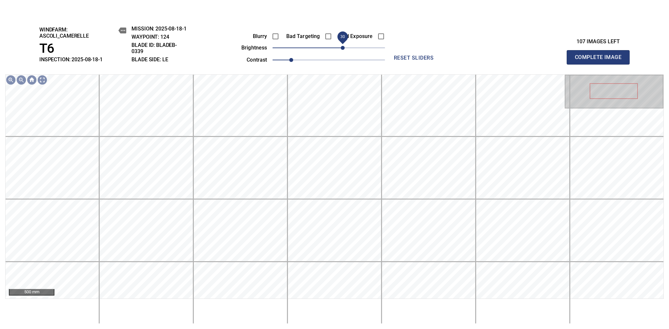
click at [342, 48] on span "30" at bounding box center [343, 48] width 4 height 4
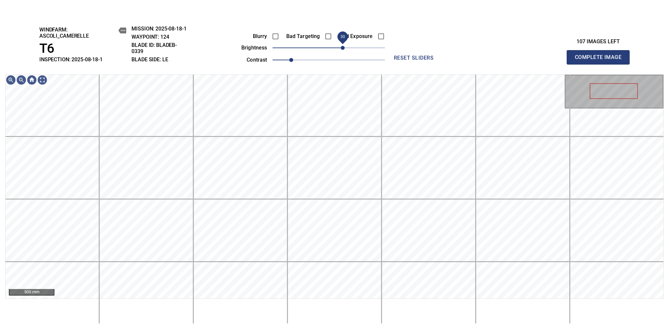
click at [342, 47] on span "30" at bounding box center [343, 48] width 4 height 4
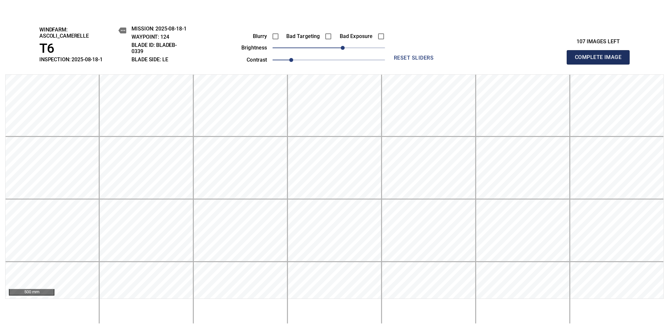
click at [601, 60] on span "Complete Image" at bounding box center [598, 57] width 49 height 9
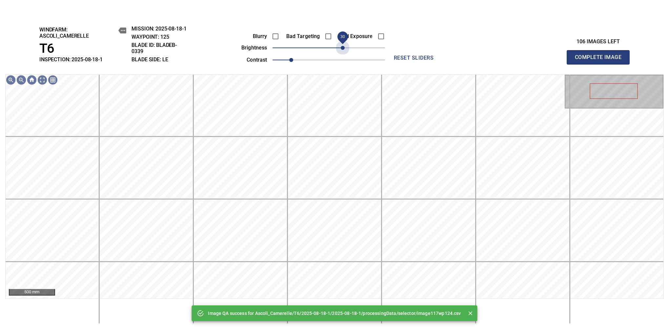
click at [342, 47] on span "30" at bounding box center [329, 47] width 113 height 9
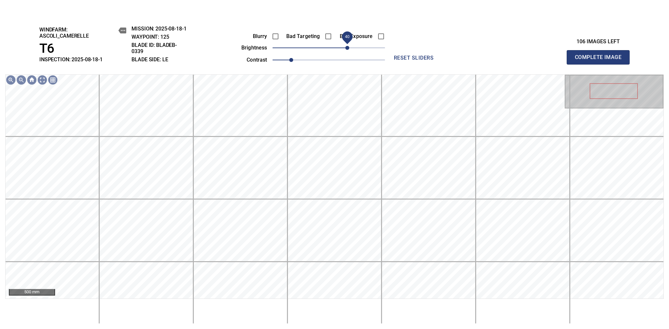
drag, startPoint x: 342, startPoint y: 47, endPoint x: 348, endPoint y: 47, distance: 5.6
click at [348, 47] on span "40" at bounding box center [348, 48] width 4 height 4
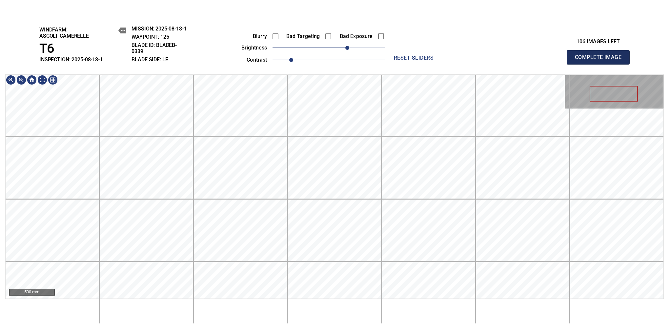
click at [601, 60] on span "Complete Image" at bounding box center [598, 57] width 49 height 9
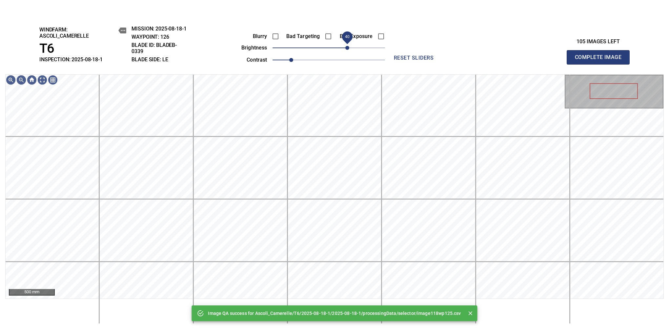
drag, startPoint x: 343, startPoint y: 49, endPoint x: 347, endPoint y: 49, distance: 3.6
click at [347, 49] on span "40" at bounding box center [329, 47] width 113 height 9
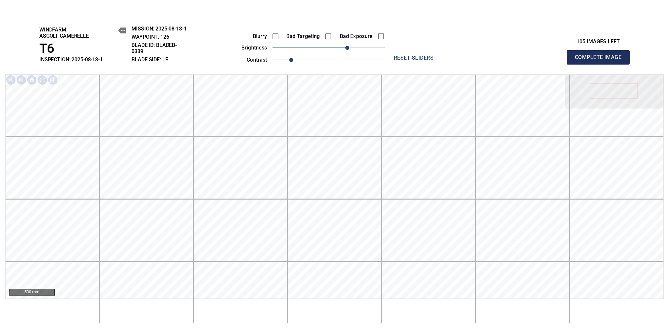
click at [601, 60] on span "Complete Image" at bounding box center [598, 57] width 49 height 9
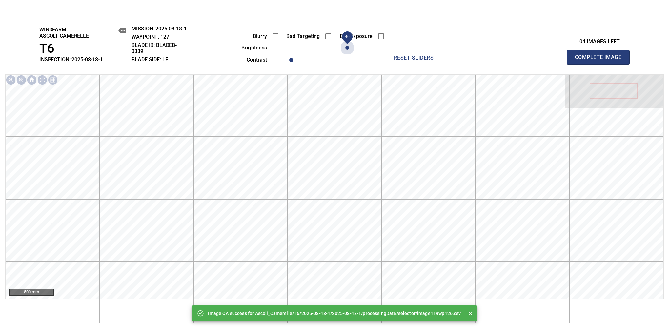
click at [347, 49] on span "40" at bounding box center [329, 47] width 113 height 9
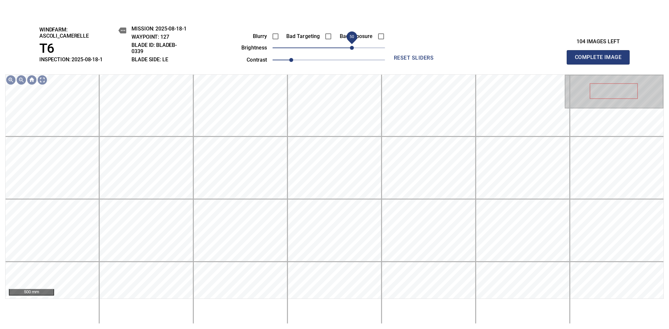
click at [351, 48] on span "50" at bounding box center [352, 48] width 4 height 4
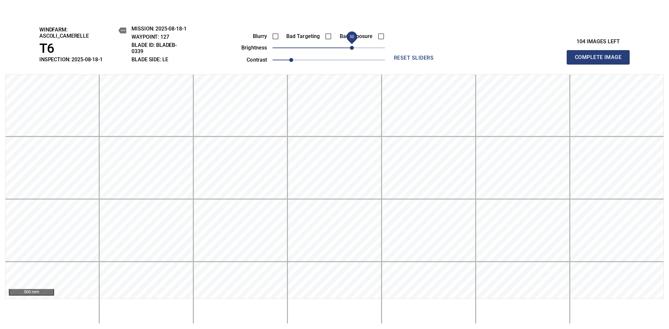
click at [351, 48] on span "50" at bounding box center [352, 48] width 4 height 4
click at [601, 60] on span "Complete Image" at bounding box center [598, 57] width 49 height 9
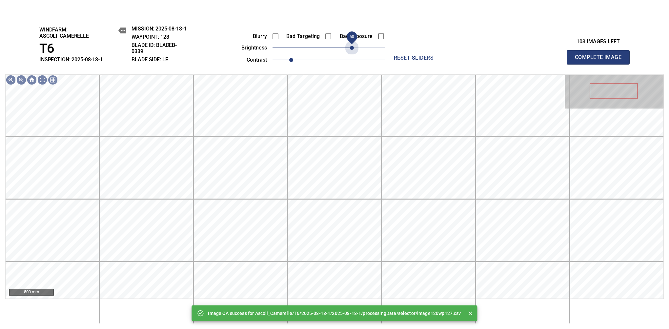
click at [351, 48] on span "50" at bounding box center [329, 47] width 113 height 9
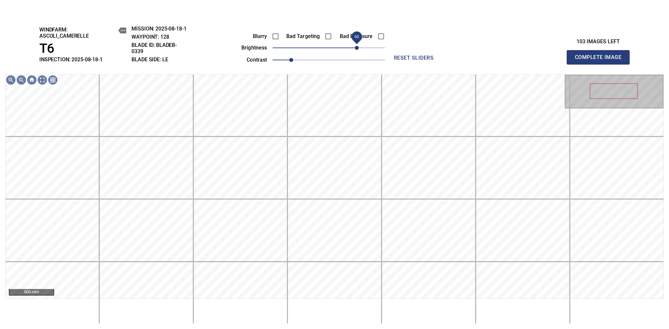
drag, startPoint x: 351, startPoint y: 48, endPoint x: 358, endPoint y: 46, distance: 7.2
click at [358, 46] on span "60" at bounding box center [357, 48] width 4 height 4
drag, startPoint x: 355, startPoint y: 47, endPoint x: 359, endPoint y: 47, distance: 3.6
click at [359, 47] on span "60" at bounding box center [357, 48] width 4 height 4
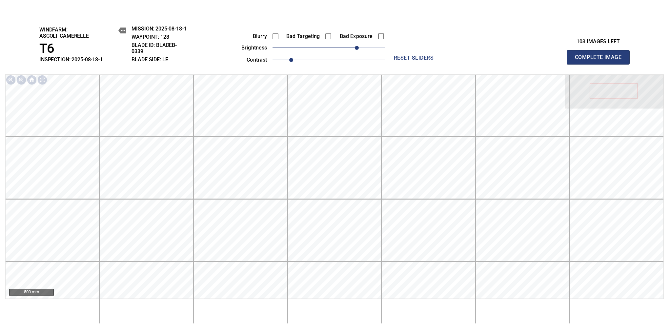
click at [601, 60] on span "Complete Image" at bounding box center [598, 57] width 49 height 9
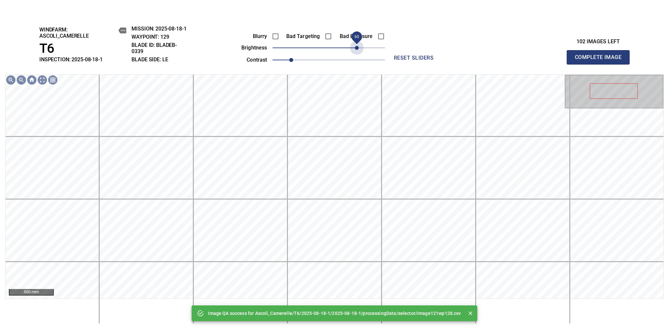
click at [359, 47] on span "60" at bounding box center [329, 47] width 113 height 9
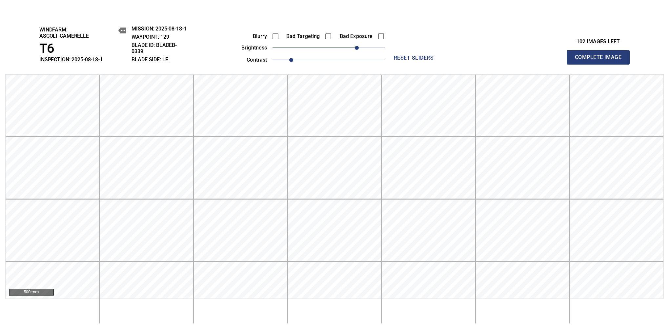
click at [601, 60] on span "Complete Image" at bounding box center [598, 57] width 49 height 9
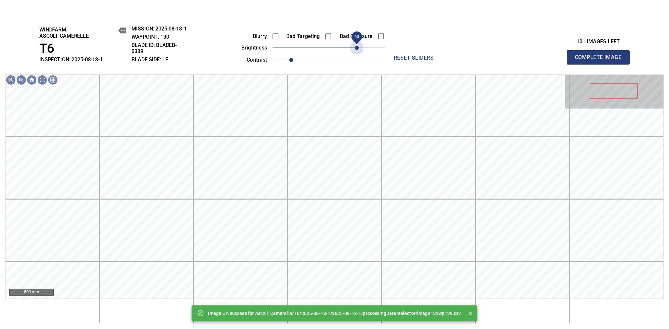
click at [359, 47] on span "60" at bounding box center [329, 47] width 113 height 9
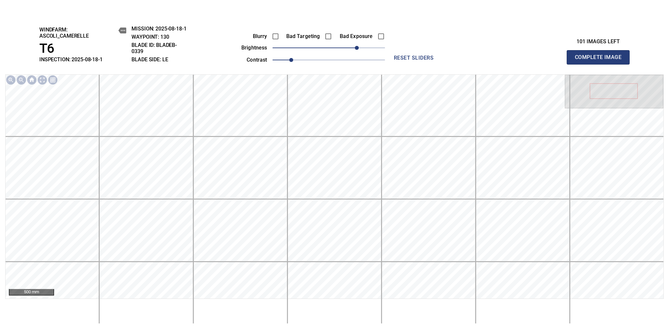
click at [601, 60] on span "Complete Image" at bounding box center [598, 57] width 49 height 9
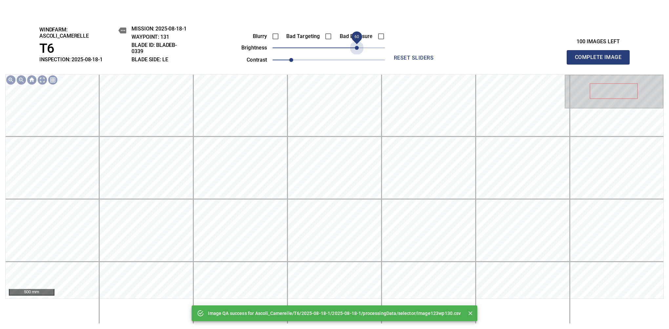
click at [359, 47] on span "60" at bounding box center [329, 47] width 113 height 9
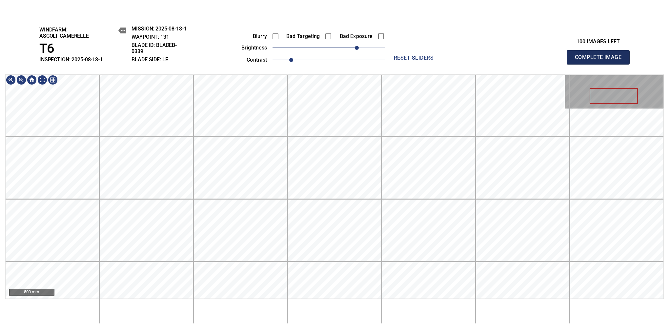
click at [601, 60] on span "Complete Image" at bounding box center [598, 57] width 49 height 9
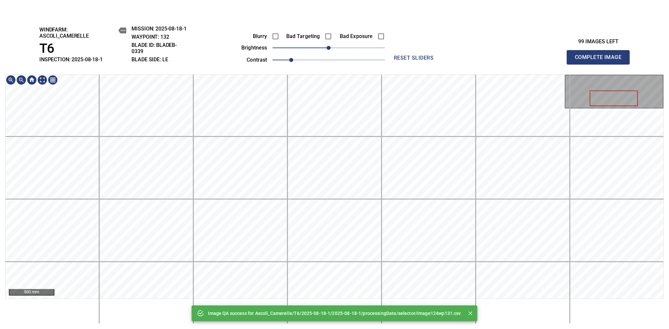
click at [303, 36] on div "Image QA success for Ascoli_Camerelle/T6/2025-08-18-1/2025-08-18-1/processingDa…" at bounding box center [334, 173] width 669 height 314
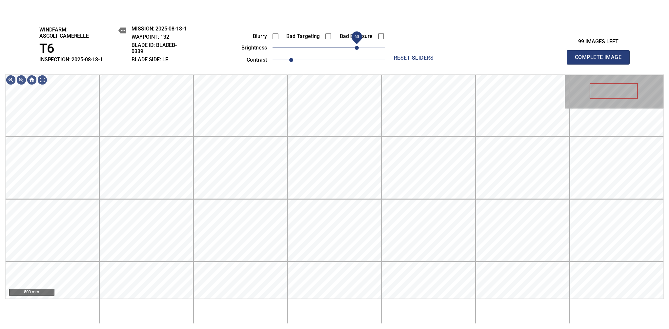
drag, startPoint x: 356, startPoint y: 51, endPoint x: 359, endPoint y: 50, distance: 3.4
click at [359, 50] on span "60" at bounding box center [329, 47] width 113 height 9
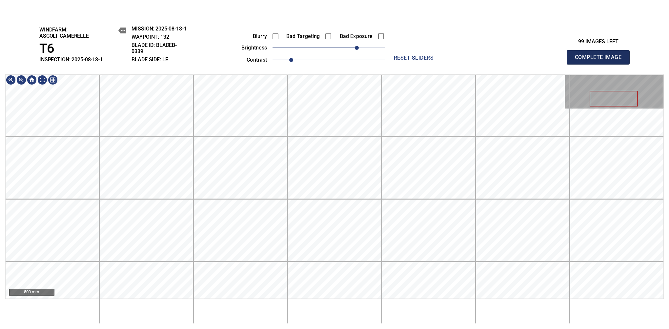
click at [601, 60] on span "Complete Image" at bounding box center [598, 57] width 49 height 9
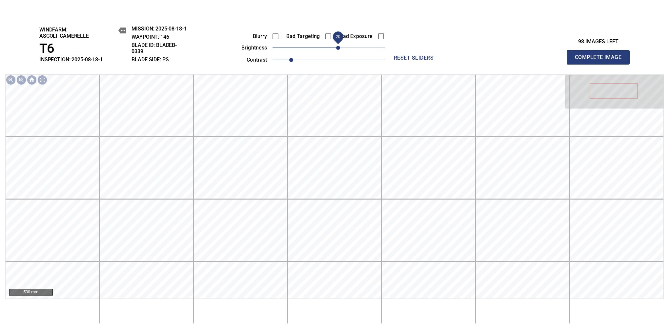
click at [338, 50] on span "20" at bounding box center [338, 48] width 4 height 4
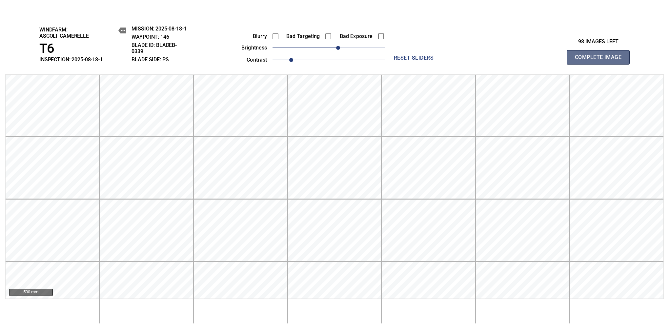
click at [601, 60] on span "Complete Image" at bounding box center [598, 57] width 49 height 9
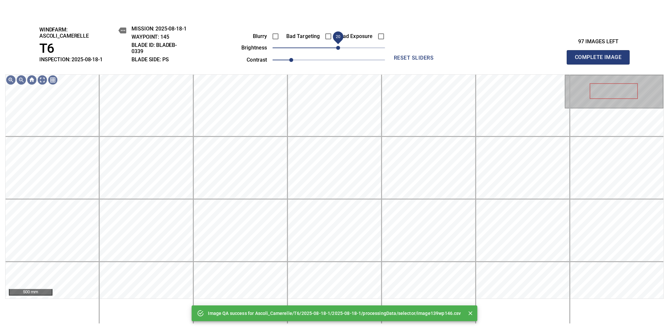
drag, startPoint x: 332, startPoint y: 50, endPoint x: 339, endPoint y: 45, distance: 8.5
click at [339, 46] on span "20" at bounding box center [338, 48] width 4 height 4
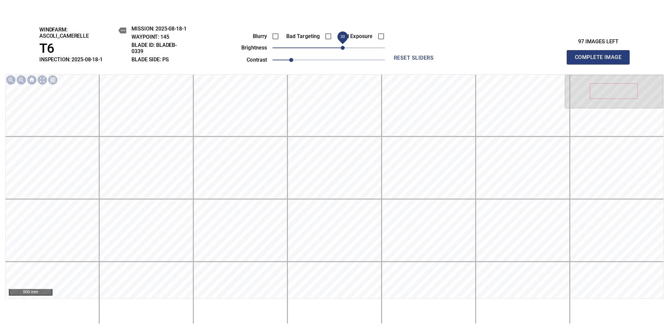
click at [341, 46] on span "30" at bounding box center [343, 48] width 4 height 4
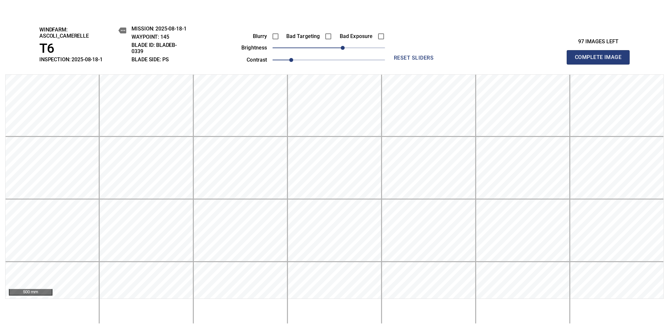
click at [601, 60] on span "Complete Image" at bounding box center [598, 57] width 49 height 9
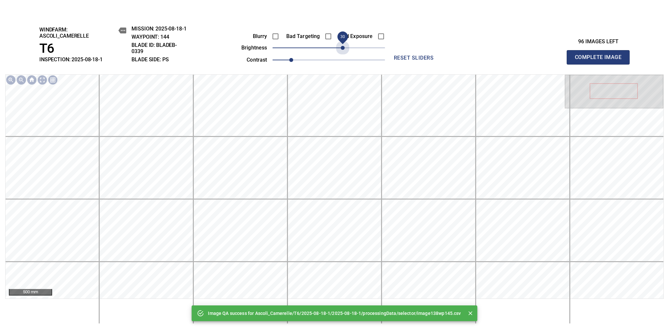
click at [341, 45] on span "30" at bounding box center [329, 47] width 113 height 9
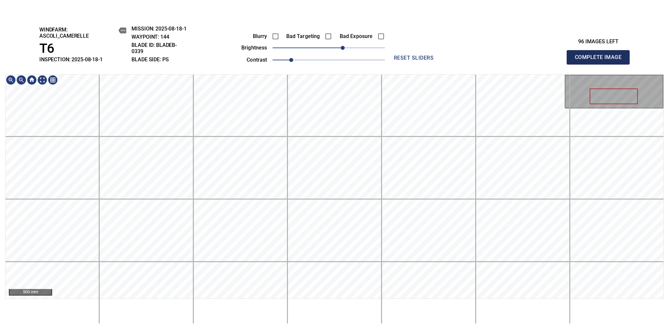
click at [601, 60] on span "Complete Image" at bounding box center [598, 57] width 49 height 9
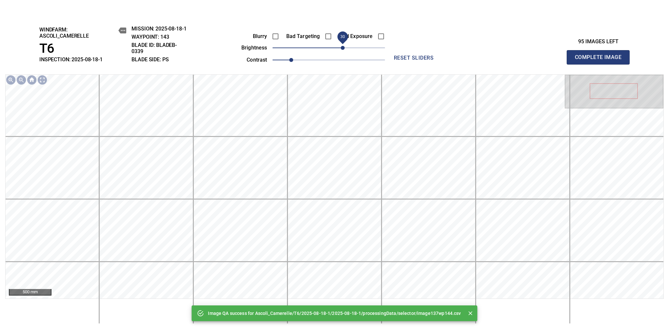
click at [342, 48] on span "30" at bounding box center [343, 48] width 4 height 4
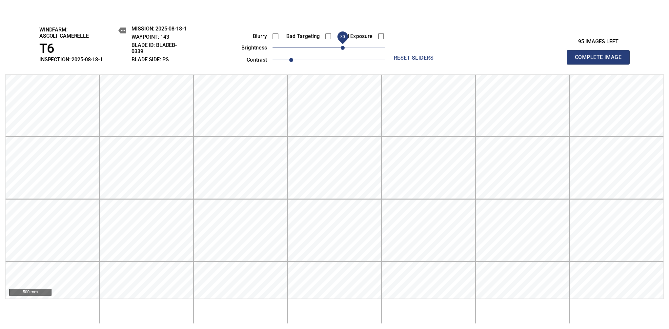
click at [601, 60] on span "Complete Image" at bounding box center [598, 57] width 49 height 9
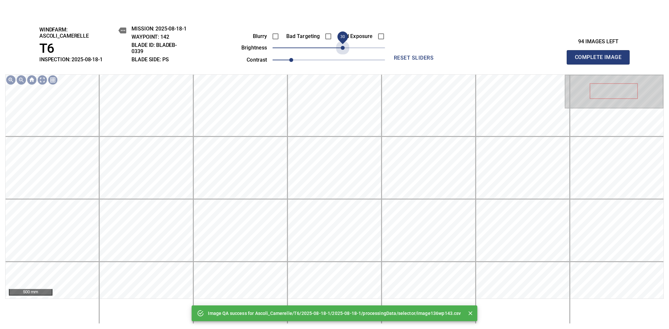
click at [342, 48] on span "30" at bounding box center [329, 47] width 113 height 9
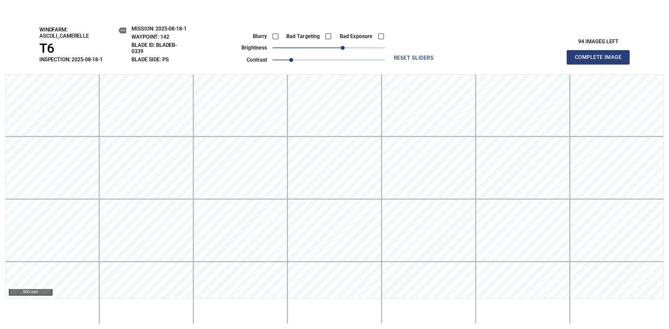
click at [601, 60] on span "Complete Image" at bounding box center [598, 57] width 49 height 9
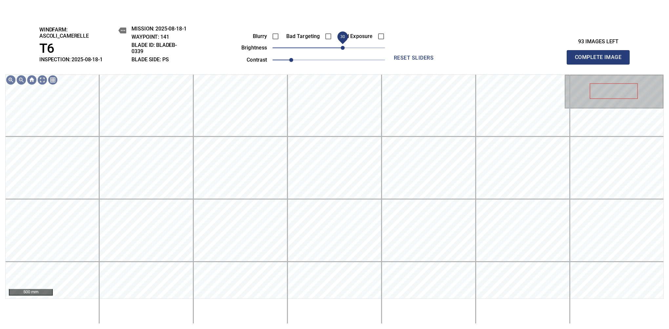
click at [342, 47] on span "30" at bounding box center [329, 47] width 113 height 9
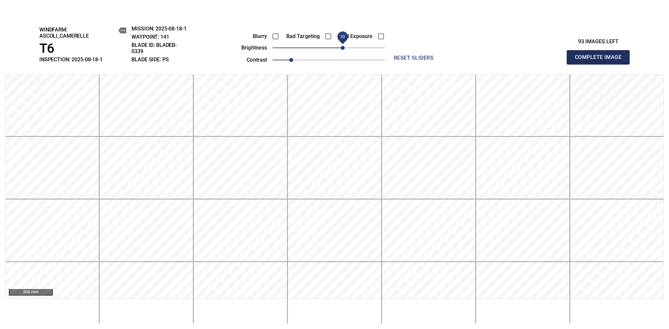
click at [601, 60] on span "Complete Image" at bounding box center [598, 57] width 49 height 9
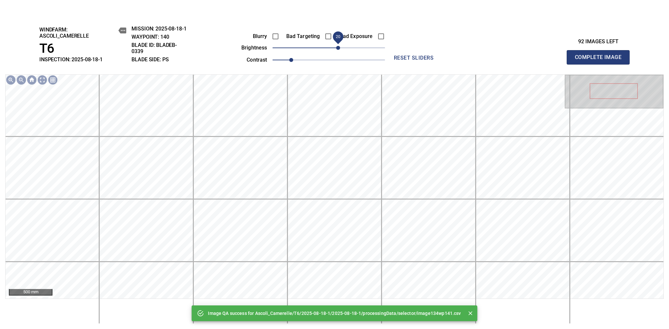
drag, startPoint x: 342, startPoint y: 47, endPoint x: 339, endPoint y: 47, distance: 3.6
click at [339, 47] on span "20" at bounding box center [329, 47] width 113 height 9
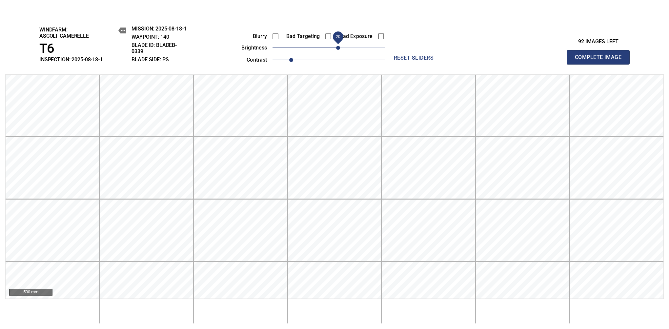
click at [601, 60] on span "Complete Image" at bounding box center [598, 57] width 49 height 9
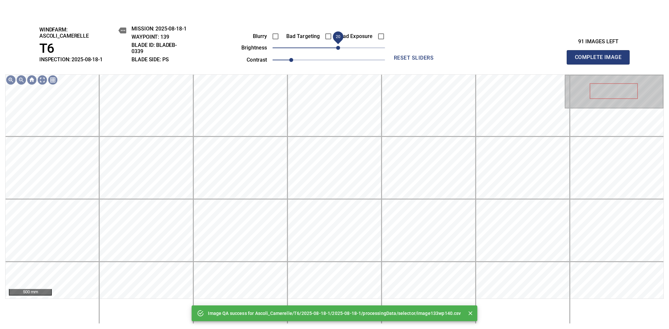
click at [340, 47] on span "20" at bounding box center [329, 47] width 113 height 9
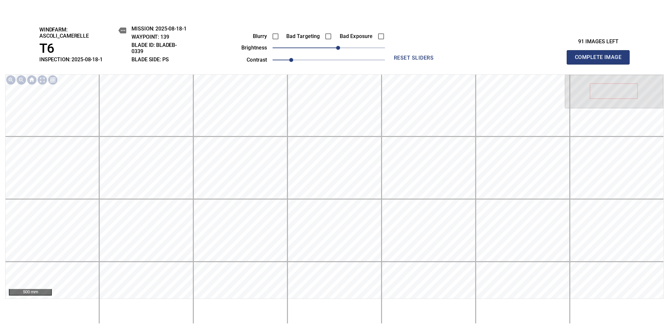
click at [601, 60] on span "Complete Image" at bounding box center [598, 57] width 49 height 9
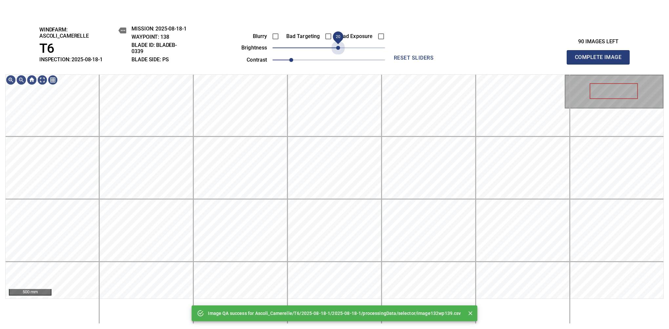
click at [340, 47] on span "20" at bounding box center [329, 47] width 113 height 9
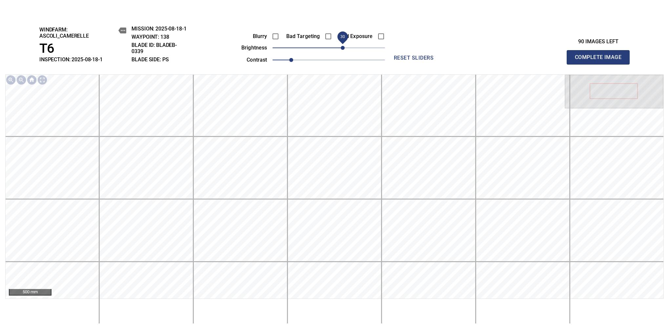
drag, startPoint x: 337, startPoint y: 49, endPoint x: 341, endPoint y: 47, distance: 5.1
click at [341, 47] on span "30" at bounding box center [343, 48] width 4 height 4
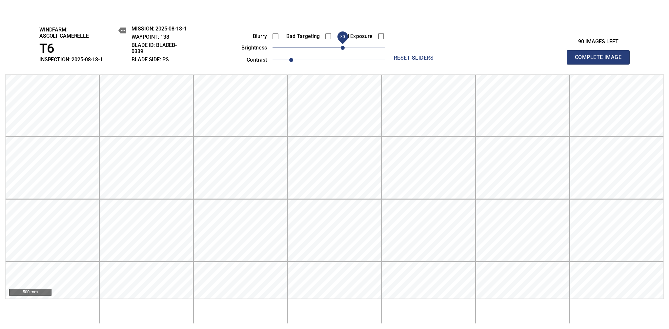
click at [341, 47] on span "30" at bounding box center [343, 48] width 4 height 4
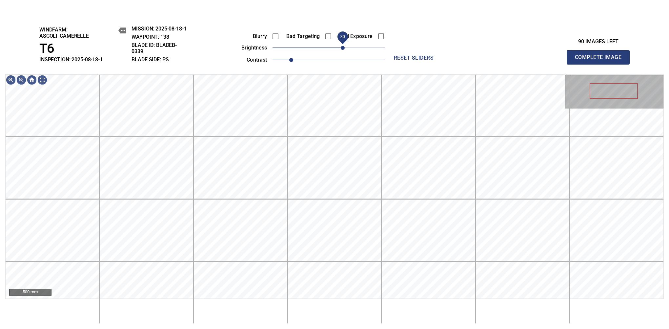
click at [341, 48] on span "30" at bounding box center [343, 48] width 4 height 4
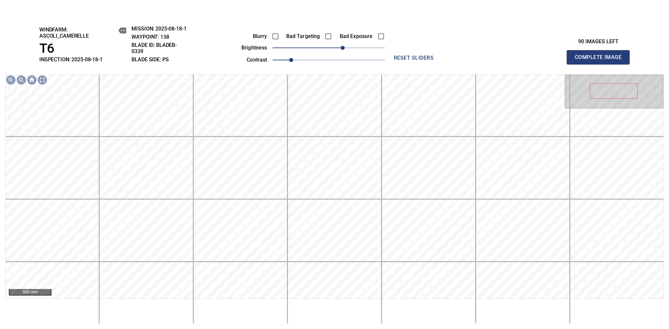
click at [601, 60] on span "Complete Image" at bounding box center [598, 57] width 49 height 9
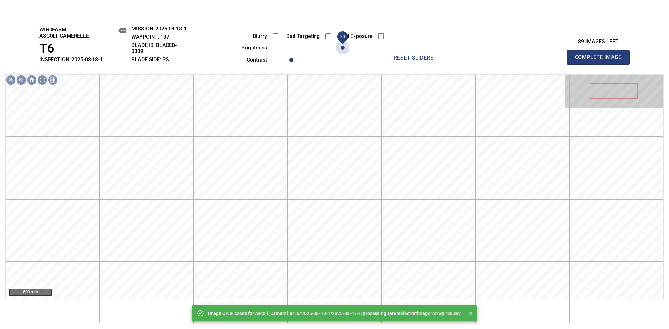
click at [341, 48] on span "30" at bounding box center [329, 47] width 113 height 9
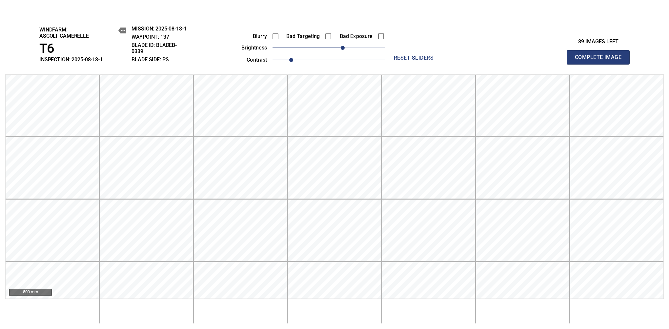
click at [601, 60] on span "Complete Image" at bounding box center [598, 57] width 49 height 9
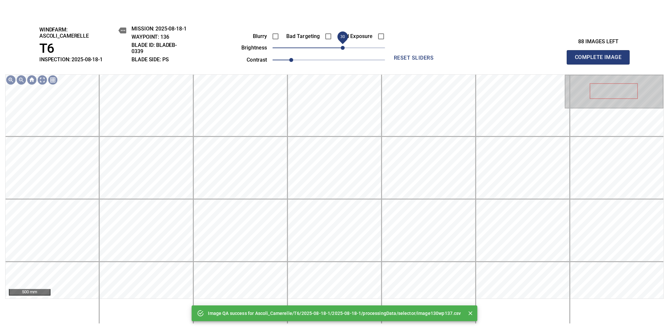
click at [342, 49] on span "30" at bounding box center [329, 47] width 113 height 9
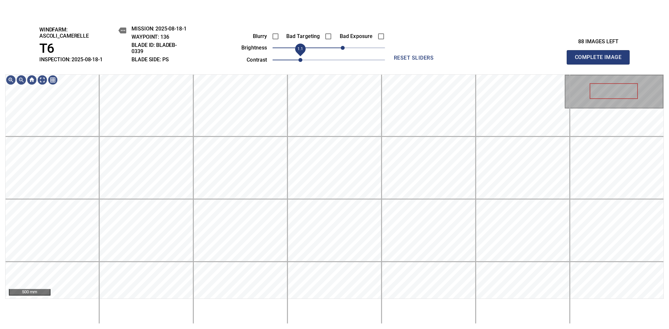
drag, startPoint x: 294, startPoint y: 58, endPoint x: 298, endPoint y: 58, distance: 3.6
click at [299, 58] on span "1.1" at bounding box center [301, 60] width 4 height 4
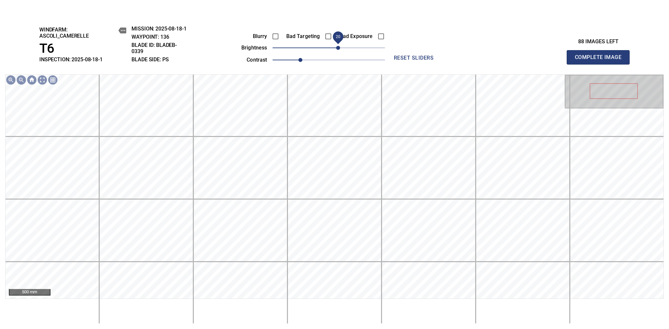
drag, startPoint x: 343, startPoint y: 48, endPoint x: 339, endPoint y: 48, distance: 3.6
click at [339, 48] on span "20" at bounding box center [338, 48] width 4 height 4
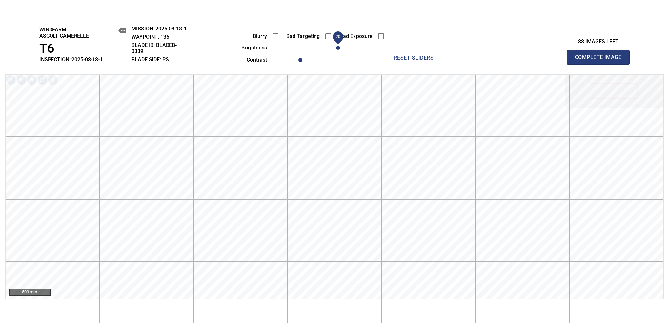
click at [601, 60] on span "Complete Image" at bounding box center [598, 57] width 49 height 9
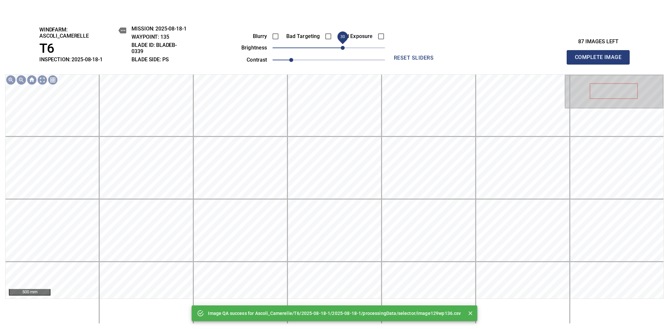
drag, startPoint x: 339, startPoint y: 48, endPoint x: 344, endPoint y: 48, distance: 4.9
click at [344, 48] on span "30" at bounding box center [329, 47] width 113 height 9
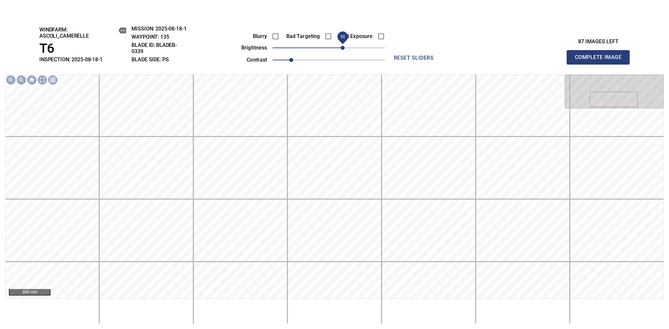
click at [601, 60] on span "Complete Image" at bounding box center [598, 57] width 49 height 9
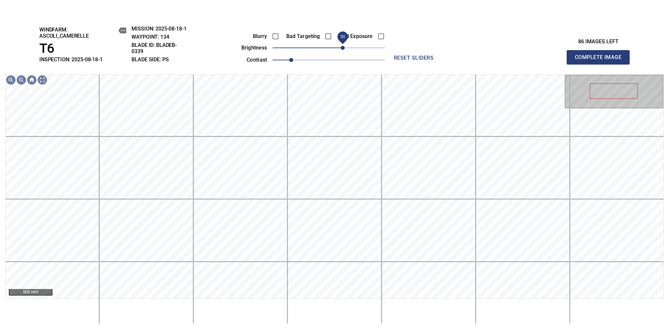
drag, startPoint x: 333, startPoint y: 48, endPoint x: 343, endPoint y: 47, distance: 9.2
click at [343, 47] on span "30" at bounding box center [343, 48] width 4 height 4
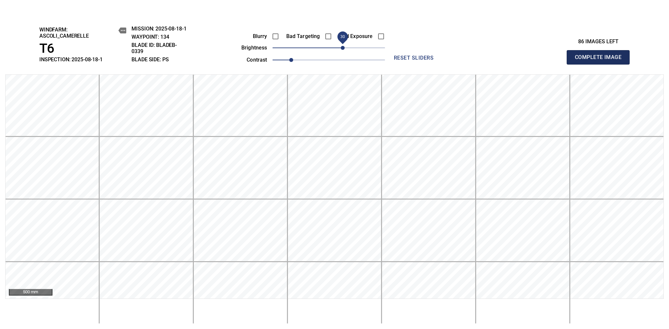
click at [601, 60] on span "Complete Image" at bounding box center [598, 57] width 49 height 9
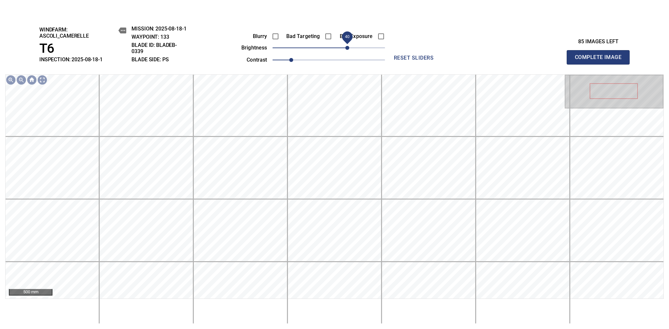
click at [349, 45] on span "40" at bounding box center [329, 47] width 113 height 9
click at [601, 60] on span "Complete Image" at bounding box center [598, 57] width 49 height 9
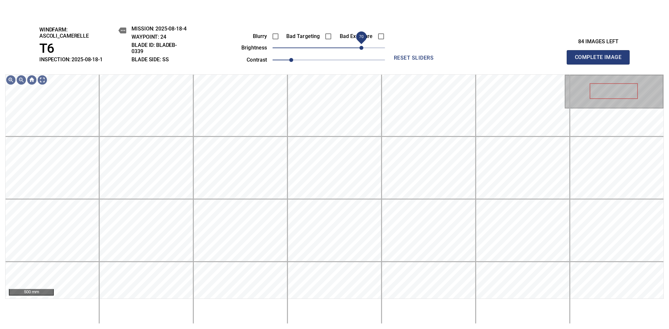
drag, startPoint x: 353, startPoint y: 50, endPoint x: 364, endPoint y: 50, distance: 10.5
click at [364, 50] on span "70" at bounding box center [362, 48] width 4 height 4
click at [299, 61] on span "1.1" at bounding box center [301, 60] width 4 height 4
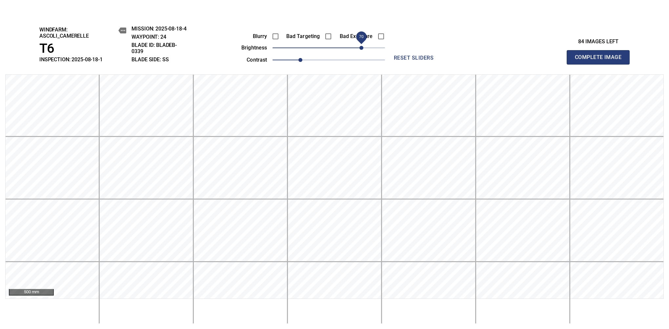
click at [601, 60] on span "Complete Image" at bounding box center [598, 57] width 49 height 9
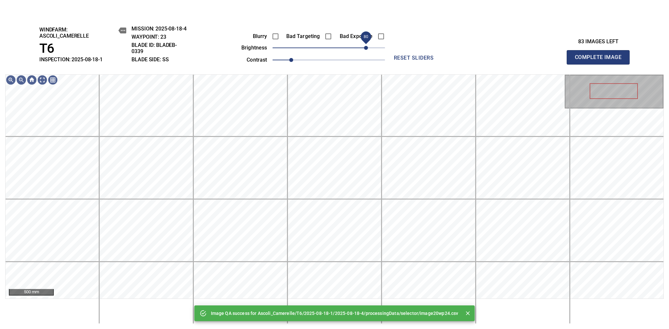
drag, startPoint x: 356, startPoint y: 45, endPoint x: 365, endPoint y: 45, distance: 9.2
click at [365, 45] on span "80" at bounding box center [329, 47] width 113 height 9
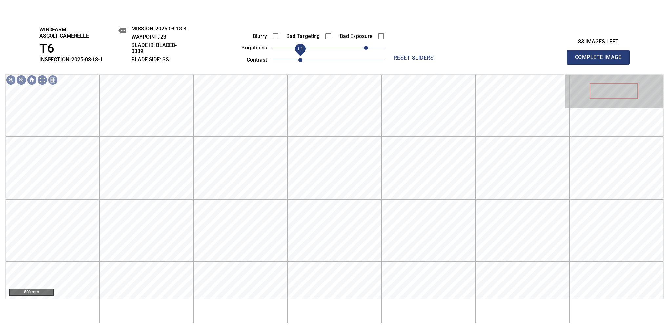
click at [299, 58] on span "1.1" at bounding box center [301, 60] width 4 height 4
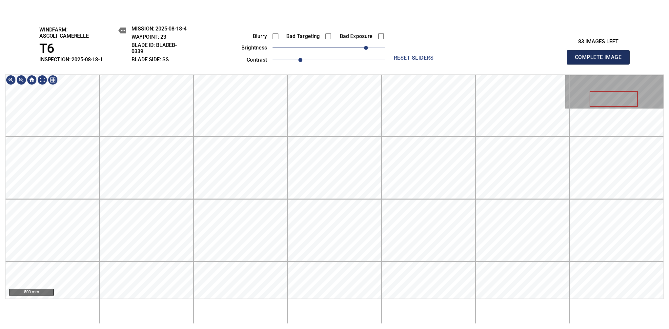
click at [601, 60] on span "Complete Image" at bounding box center [598, 57] width 49 height 9
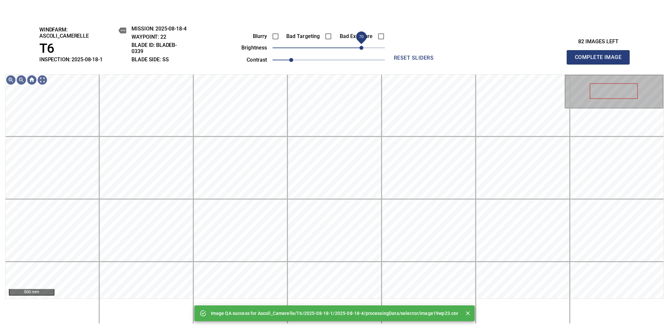
drag, startPoint x: 341, startPoint y: 49, endPoint x: 359, endPoint y: 46, distance: 18.5
click at [359, 46] on span "70" at bounding box center [329, 47] width 113 height 9
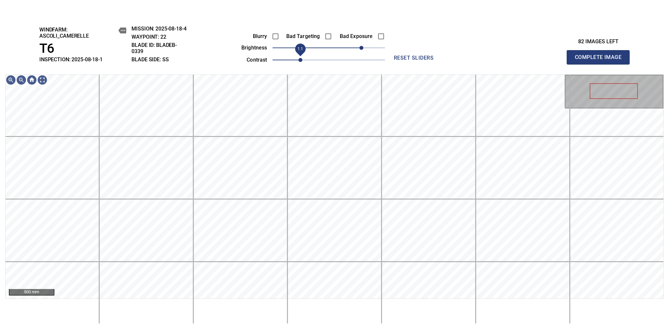
drag, startPoint x: 294, startPoint y: 59, endPoint x: 299, endPoint y: 59, distance: 5.3
click at [299, 59] on span "1.1" at bounding box center [301, 60] width 4 height 4
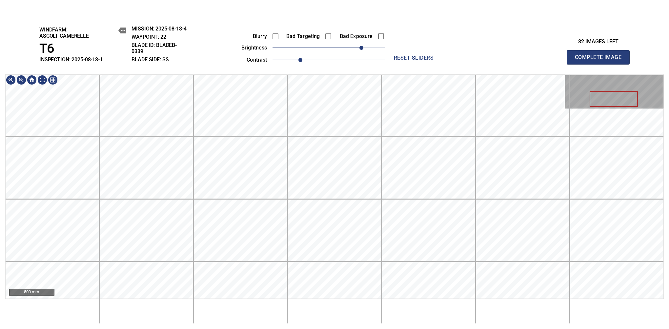
click at [397, 61] on div "windfarm: Ascoli_Camerelle T6 INSPECTION: 2025-08-18-1 MISSION: 2025-08-18-4 WA…" at bounding box center [334, 173] width 669 height 314
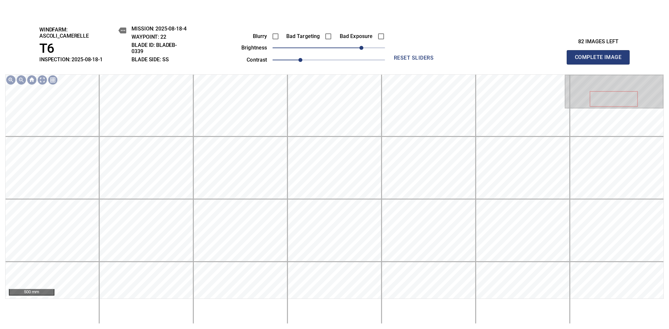
click at [601, 60] on span "Complete Image" at bounding box center [598, 57] width 49 height 9
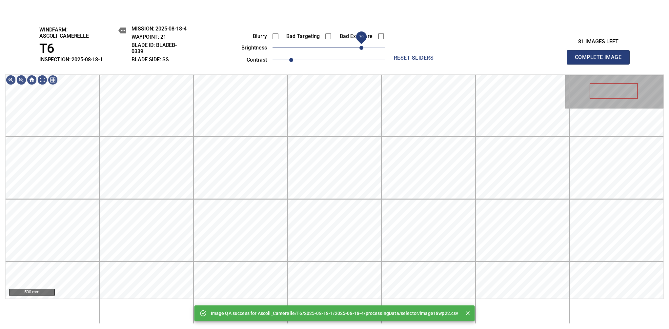
click at [364, 49] on span "70" at bounding box center [329, 47] width 113 height 9
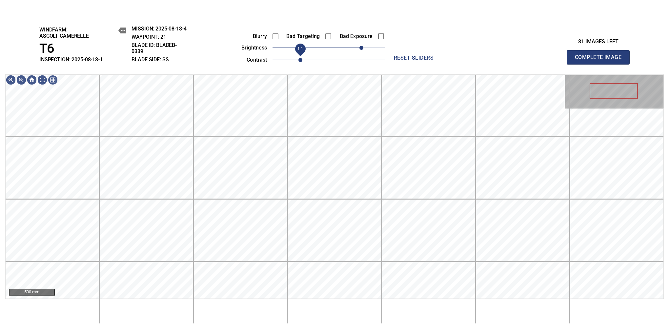
click at [299, 58] on span "1.1" at bounding box center [301, 60] width 4 height 4
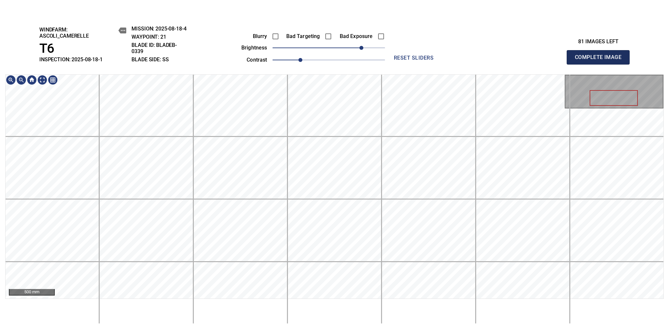
click at [601, 60] on span "Complete Image" at bounding box center [598, 57] width 49 height 9
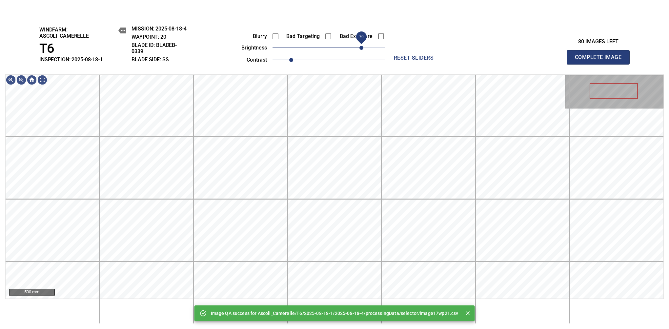
drag, startPoint x: 351, startPoint y: 47, endPoint x: 359, endPoint y: 49, distance: 8.3
click at [359, 49] on span "70" at bounding box center [329, 47] width 113 height 9
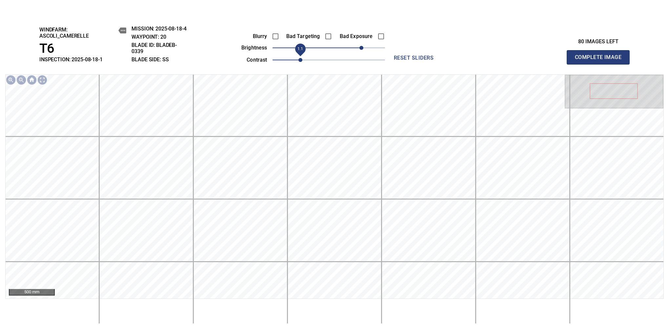
click at [299, 60] on span "1.1" at bounding box center [301, 60] width 4 height 4
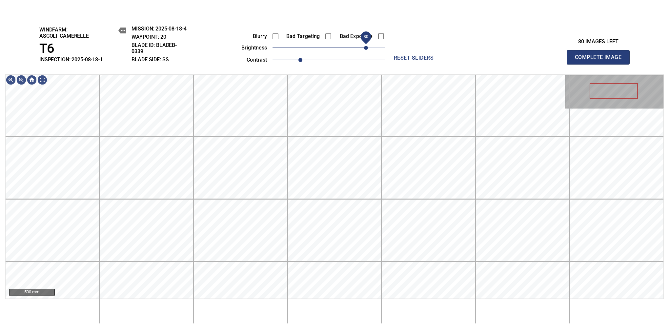
drag, startPoint x: 363, startPoint y: 45, endPoint x: 367, endPoint y: 45, distance: 4.6
click at [367, 46] on span "80" at bounding box center [366, 48] width 4 height 4
drag, startPoint x: 303, startPoint y: 60, endPoint x: 307, endPoint y: 59, distance: 4.5
click at [308, 59] on span "1.2" at bounding box center [310, 60] width 4 height 4
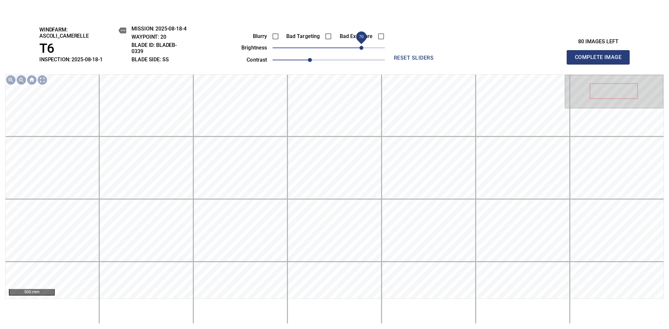
click at [361, 46] on span "70" at bounding box center [362, 48] width 4 height 4
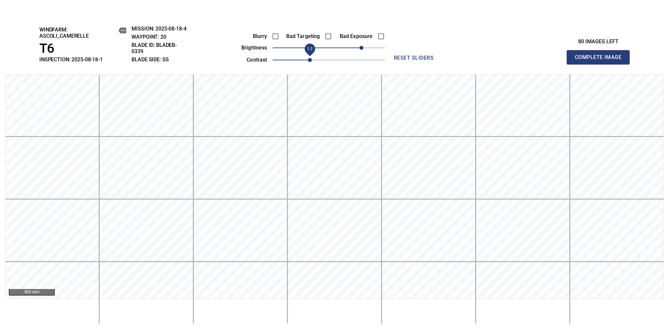
click at [601, 60] on span "Complete Image" at bounding box center [598, 57] width 49 height 9
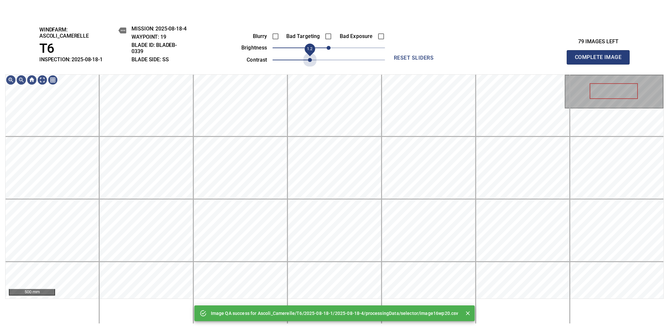
click at [308, 55] on span "1.2" at bounding box center [329, 59] width 113 height 9
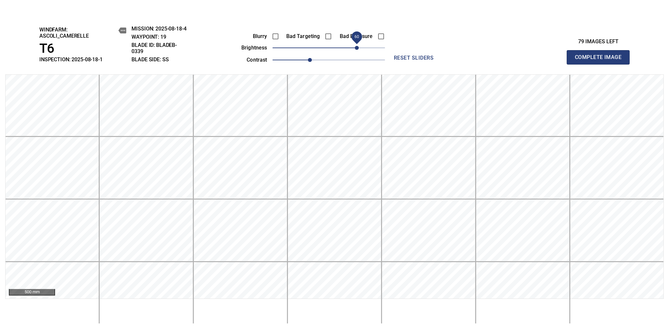
click at [358, 46] on span "60" at bounding box center [329, 47] width 113 height 9
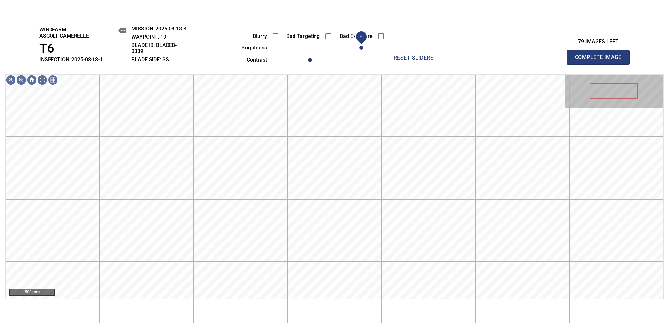
click at [360, 46] on span "70" at bounding box center [362, 48] width 4 height 4
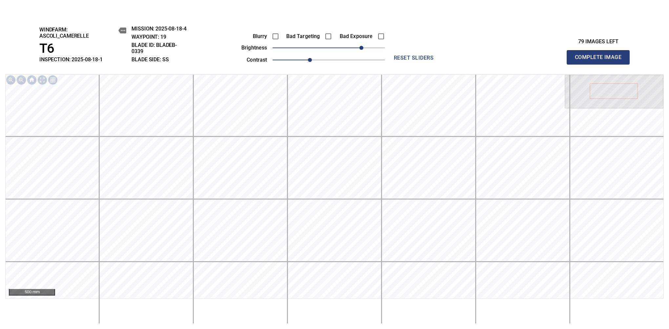
click at [601, 60] on span "Complete Image" at bounding box center [598, 57] width 49 height 9
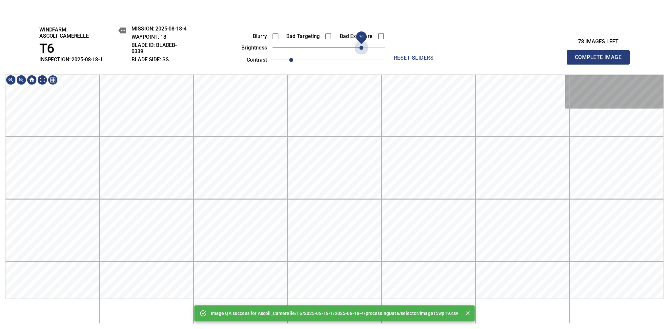
click at [359, 46] on span "70" at bounding box center [329, 47] width 113 height 9
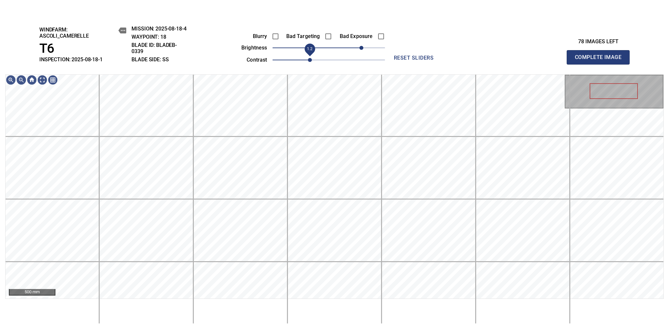
drag, startPoint x: 288, startPoint y: 61, endPoint x: 306, endPoint y: 60, distance: 18.4
click at [308, 60] on span "1.2" at bounding box center [310, 60] width 4 height 4
click at [354, 32] on div "windfarm: Ascoli_Camerelle T6 INSPECTION: 2025-08-18-1 MISSION: 2025-08-18-4 WA…" at bounding box center [334, 173] width 669 height 314
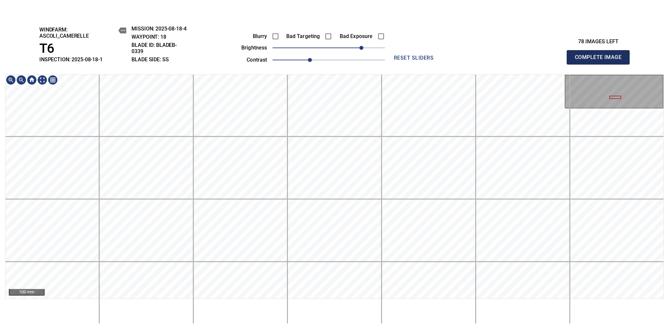
click at [601, 60] on span "Complete Image" at bounding box center [598, 57] width 49 height 9
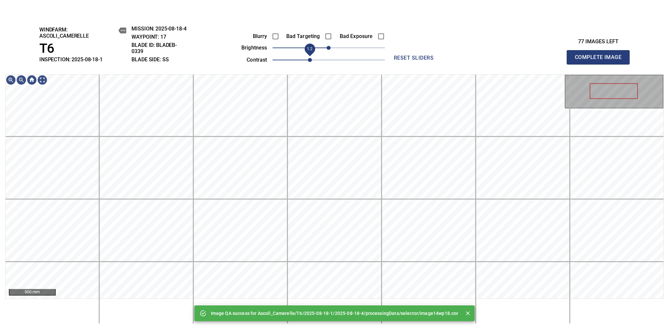
click at [308, 61] on span "1.2" at bounding box center [329, 59] width 113 height 9
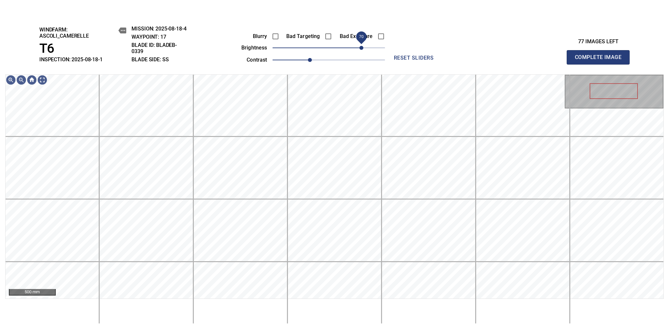
drag, startPoint x: 345, startPoint y: 50, endPoint x: 359, endPoint y: 47, distance: 14.4
click at [359, 47] on span "70" at bounding box center [329, 47] width 113 height 9
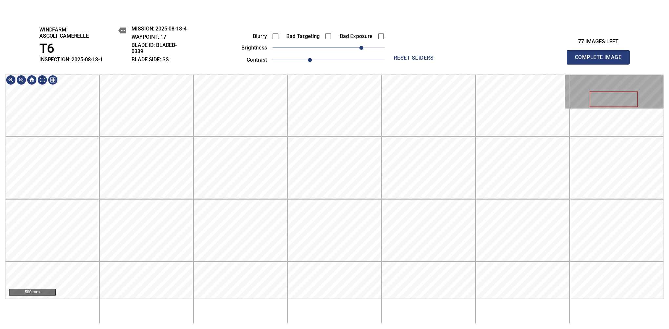
click at [601, 60] on span "Complete Image" at bounding box center [598, 57] width 49 height 9
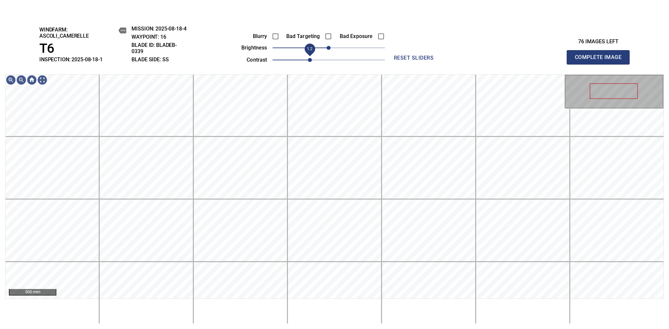
click at [310, 62] on span "1.2" at bounding box center [329, 59] width 113 height 9
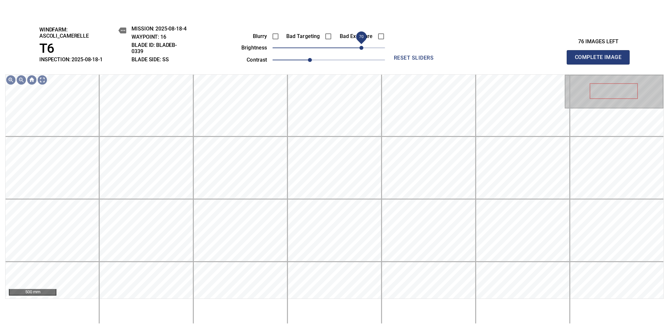
drag, startPoint x: 341, startPoint y: 49, endPoint x: 360, endPoint y: 47, distance: 19.4
click at [360, 47] on span "70" at bounding box center [362, 48] width 4 height 4
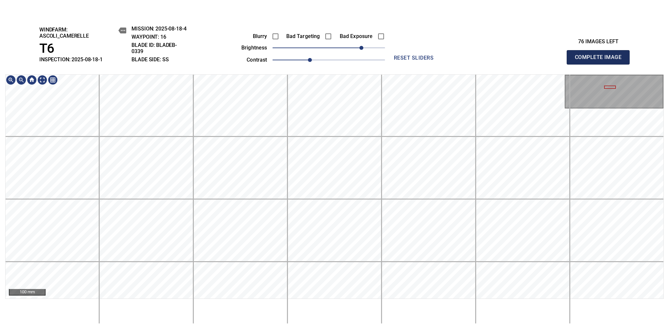
click at [601, 60] on span "Complete Image" at bounding box center [598, 57] width 49 height 9
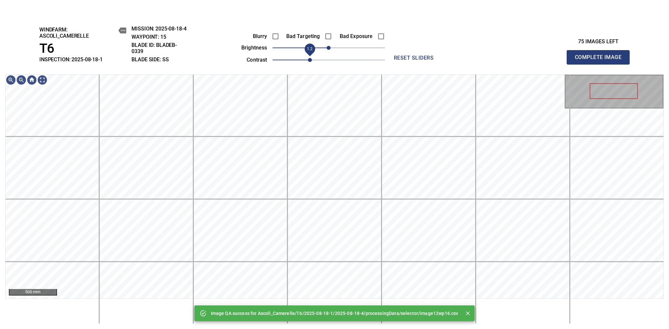
drag, startPoint x: 304, startPoint y: 61, endPoint x: 308, endPoint y: 62, distance: 4.4
click at [308, 62] on span "1.2" at bounding box center [329, 59] width 113 height 9
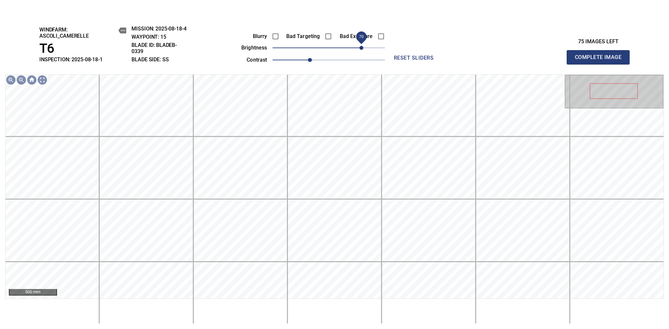
drag, startPoint x: 332, startPoint y: 51, endPoint x: 361, endPoint y: 48, distance: 29.6
click at [361, 48] on span "70" at bounding box center [362, 48] width 4 height 4
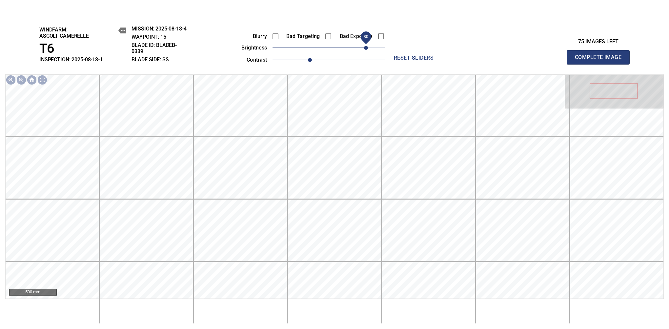
click at [365, 47] on span "80" at bounding box center [366, 48] width 4 height 4
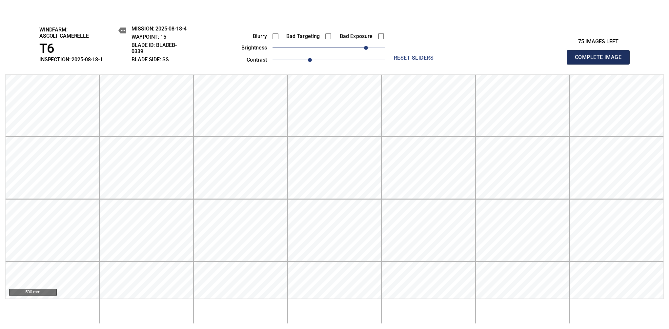
click at [601, 60] on span "Complete Image" at bounding box center [598, 57] width 49 height 9
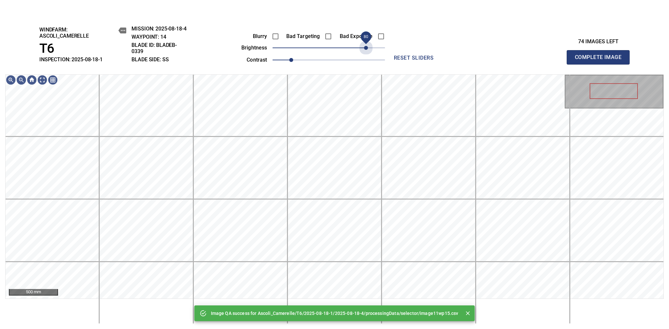
click at [365, 47] on span "80" at bounding box center [329, 47] width 113 height 9
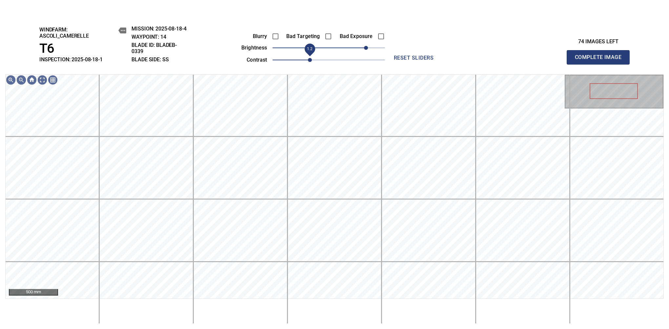
click at [308, 58] on span "1.2" at bounding box center [310, 60] width 4 height 4
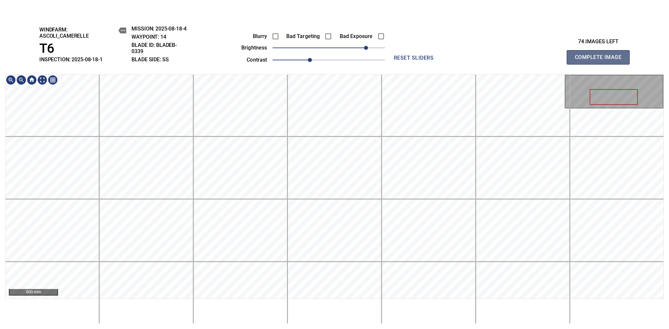
click at [601, 60] on span "Complete Image" at bounding box center [598, 57] width 49 height 9
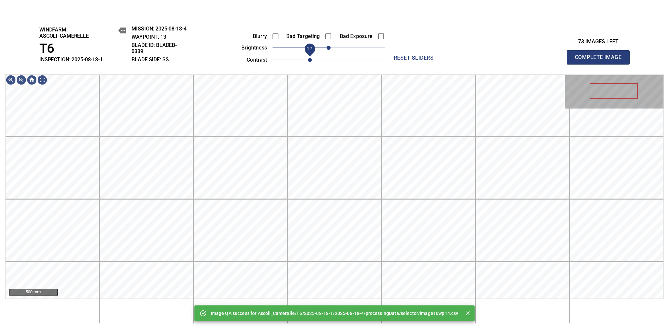
drag, startPoint x: 305, startPoint y: 61, endPoint x: 309, endPoint y: 60, distance: 4.7
click at [309, 60] on span "1.2" at bounding box center [329, 59] width 113 height 9
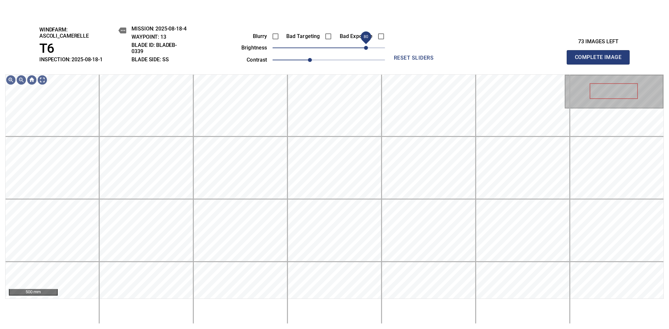
drag, startPoint x: 338, startPoint y: 47, endPoint x: 365, endPoint y: 47, distance: 26.3
click at [365, 47] on span "80" at bounding box center [329, 47] width 113 height 9
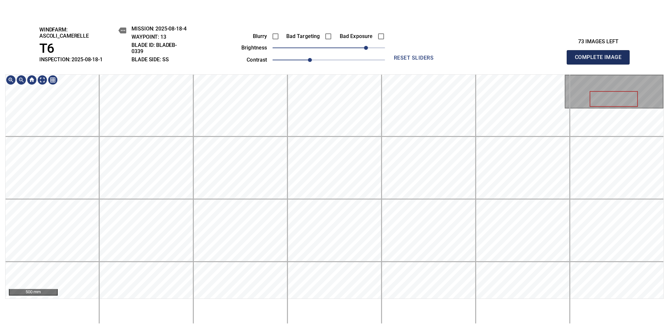
click at [601, 60] on span "Complete Image" at bounding box center [598, 57] width 49 height 9
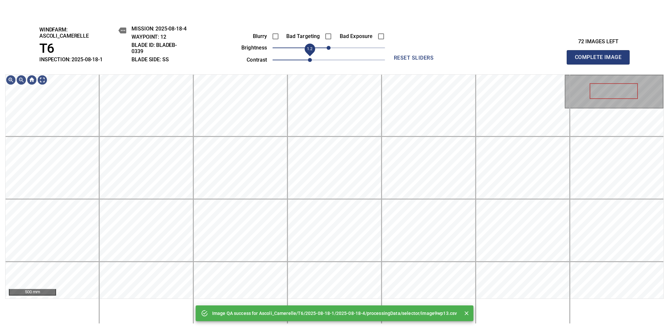
drag, startPoint x: 303, startPoint y: 60, endPoint x: 310, endPoint y: 60, distance: 7.9
click at [310, 60] on span "1.2" at bounding box center [329, 59] width 113 height 9
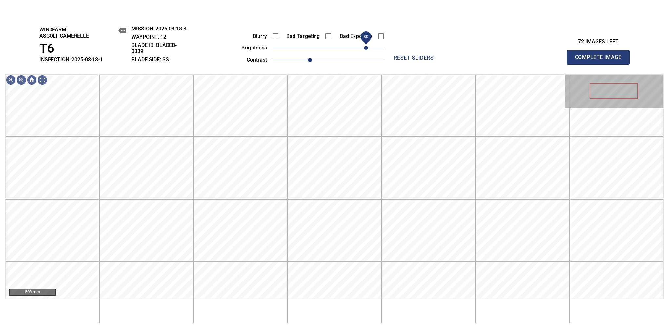
drag, startPoint x: 344, startPoint y: 48, endPoint x: 365, endPoint y: 46, distance: 20.7
click at [365, 46] on span "80" at bounding box center [366, 48] width 4 height 4
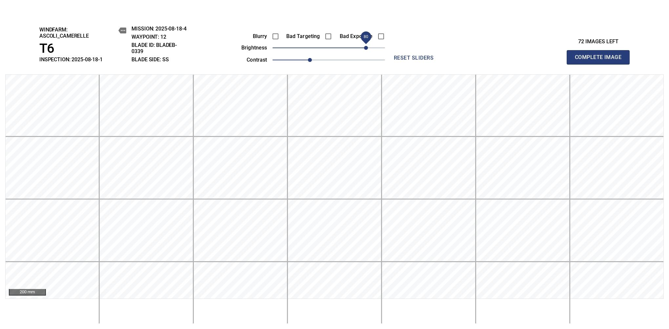
click at [601, 60] on span "Complete Image" at bounding box center [598, 57] width 49 height 9
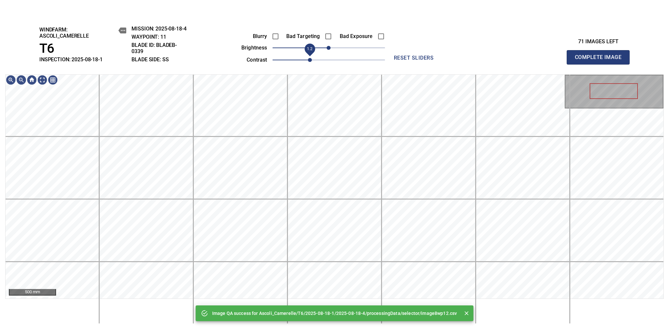
drag, startPoint x: 302, startPoint y: 61, endPoint x: 310, endPoint y: 60, distance: 8.2
click at [310, 60] on span "1.2" at bounding box center [310, 60] width 4 height 4
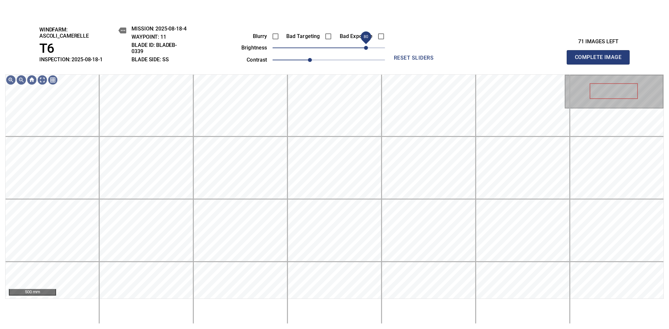
drag, startPoint x: 348, startPoint y: 46, endPoint x: 366, endPoint y: 45, distance: 17.4
click at [366, 45] on span "80" at bounding box center [329, 47] width 113 height 9
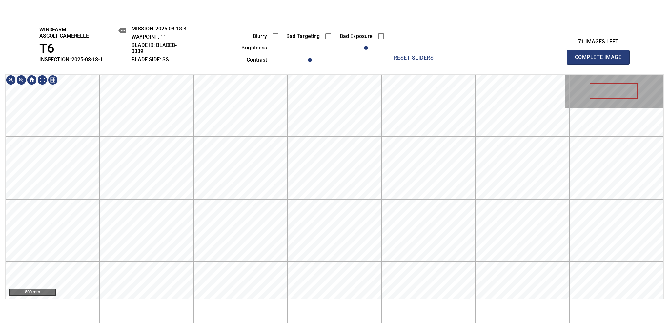
click at [601, 60] on span "Complete Image" at bounding box center [598, 57] width 49 height 9
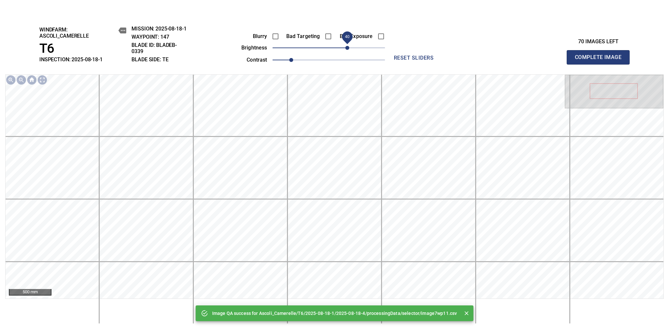
drag, startPoint x: 335, startPoint y: 50, endPoint x: 348, endPoint y: 45, distance: 14.6
click at [348, 46] on span "40" at bounding box center [348, 48] width 4 height 4
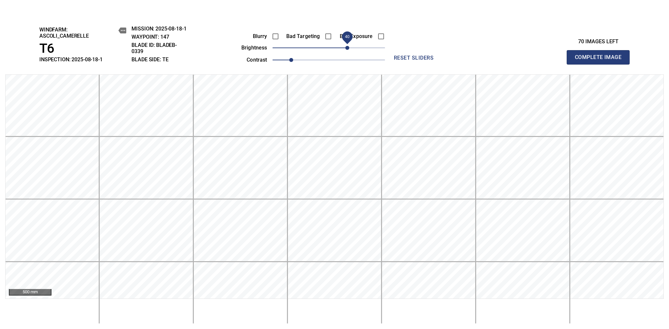
click at [601, 60] on span "Complete Image" at bounding box center [598, 57] width 49 height 9
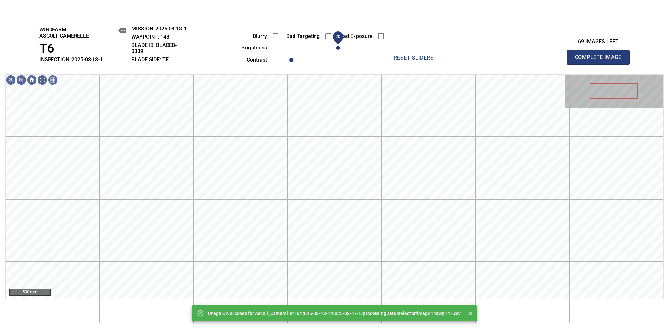
drag, startPoint x: 348, startPoint y: 45, endPoint x: 338, endPoint y: 52, distance: 12.3
click at [338, 52] on span "20" at bounding box center [329, 47] width 113 height 9
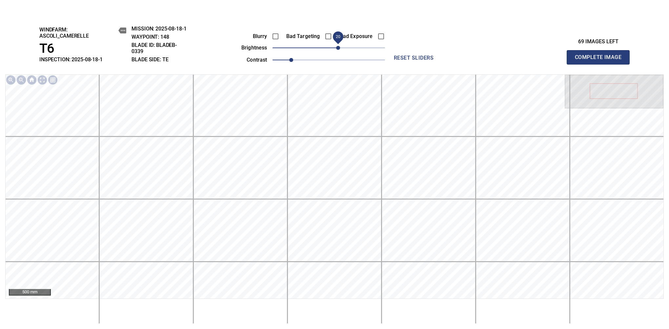
drag, startPoint x: 600, startPoint y: 66, endPoint x: 598, endPoint y: 70, distance: 4.6
click at [601, 60] on span "Complete Image" at bounding box center [598, 57] width 49 height 9
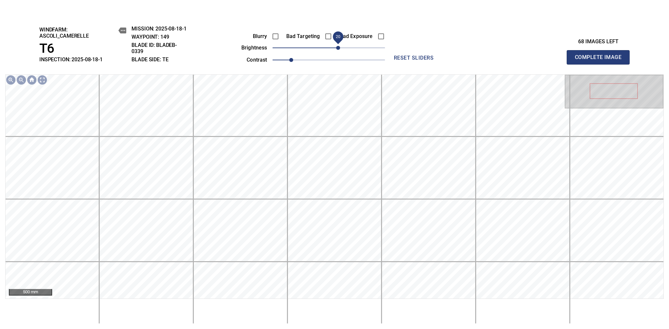
drag, startPoint x: 329, startPoint y: 48, endPoint x: 336, endPoint y: 49, distance: 7.0
click at [336, 49] on span "20" at bounding box center [338, 48] width 4 height 4
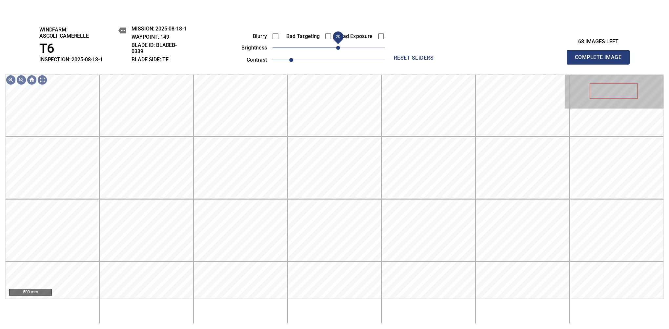
click at [336, 50] on span "20" at bounding box center [338, 48] width 4 height 4
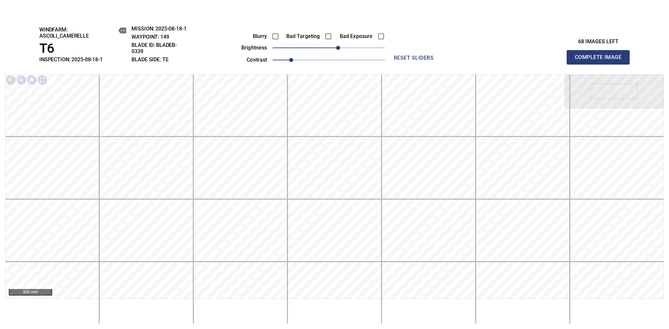
click at [601, 60] on span "Complete Image" at bounding box center [598, 57] width 49 height 9
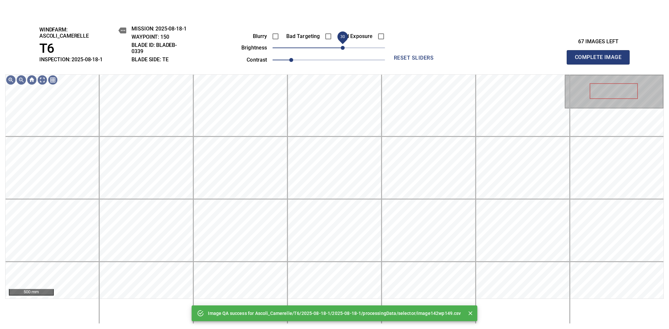
drag, startPoint x: 336, startPoint y: 50, endPoint x: 341, endPoint y: 50, distance: 5.3
click at [341, 50] on span "30" at bounding box center [329, 47] width 113 height 9
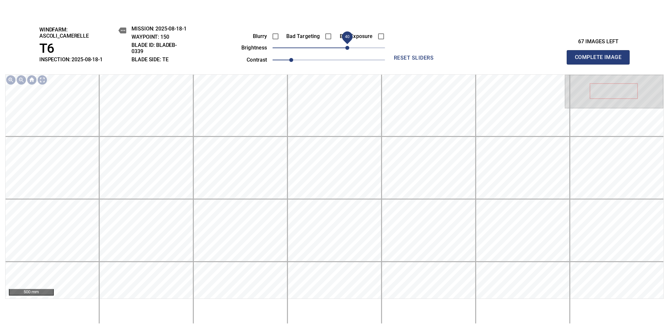
drag, startPoint x: 343, startPoint y: 46, endPoint x: 349, endPoint y: 46, distance: 6.6
click at [349, 46] on span "40" at bounding box center [348, 48] width 4 height 4
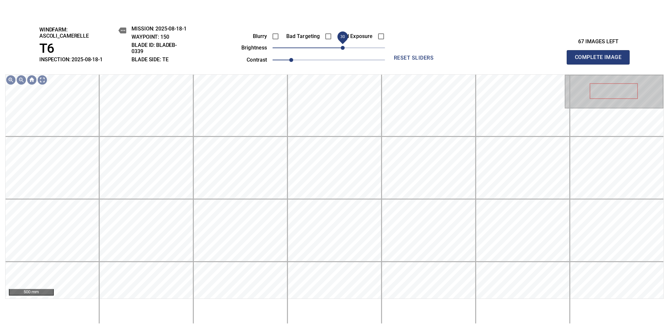
click at [345, 49] on span "30" at bounding box center [343, 48] width 4 height 4
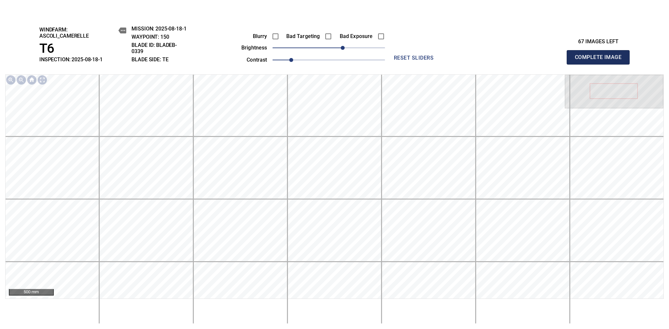
click at [601, 60] on span "Complete Image" at bounding box center [598, 57] width 49 height 9
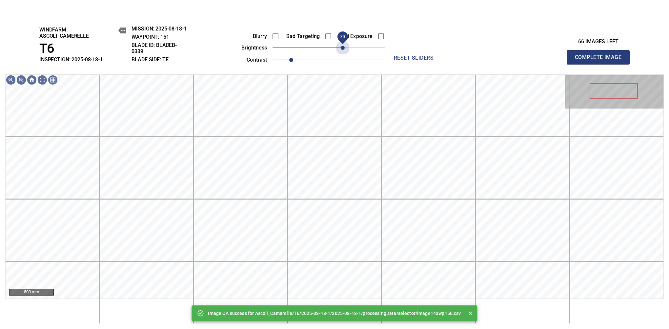
click at [345, 49] on span "30" at bounding box center [329, 47] width 113 height 9
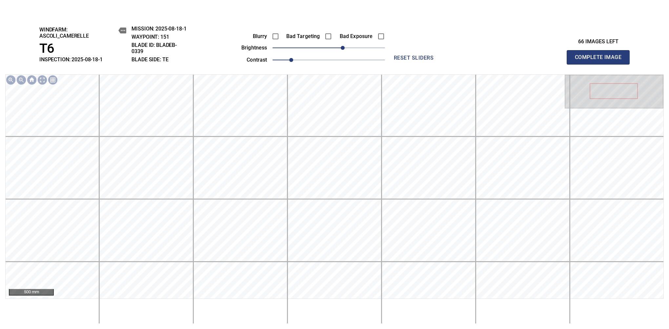
click at [601, 60] on span "Complete Image" at bounding box center [598, 57] width 49 height 9
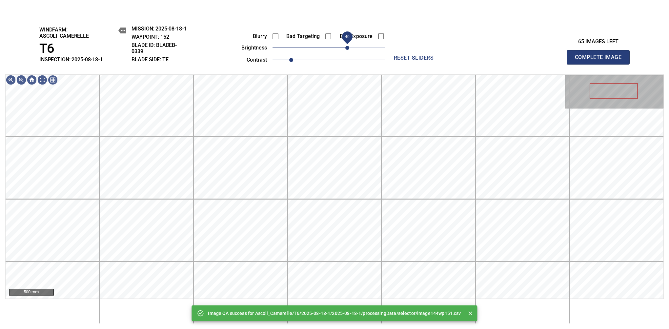
click at [348, 47] on span "40" at bounding box center [329, 47] width 113 height 9
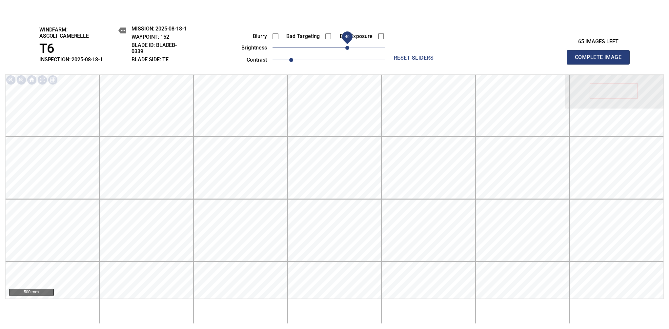
click at [601, 60] on span "Complete Image" at bounding box center [598, 57] width 49 height 9
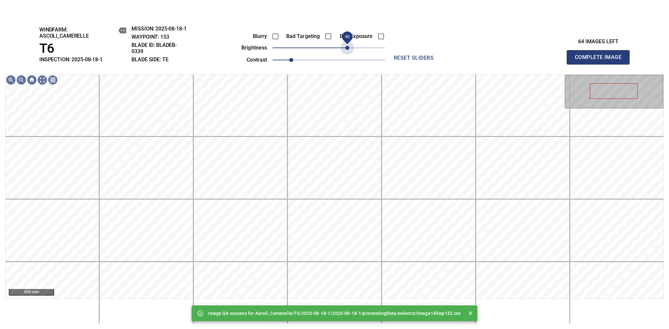
click at [348, 47] on span "40" at bounding box center [329, 47] width 113 height 9
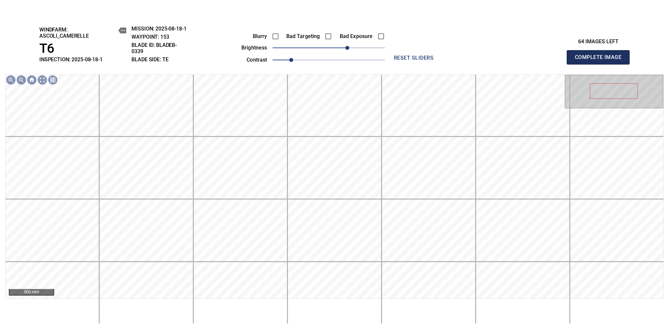
click at [601, 60] on span "Complete Image" at bounding box center [598, 57] width 49 height 9
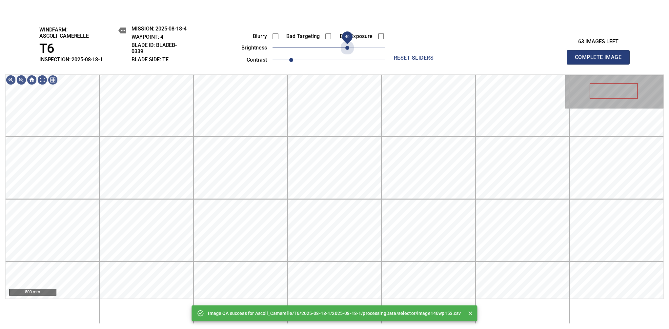
click at [348, 47] on span "40" at bounding box center [329, 47] width 113 height 9
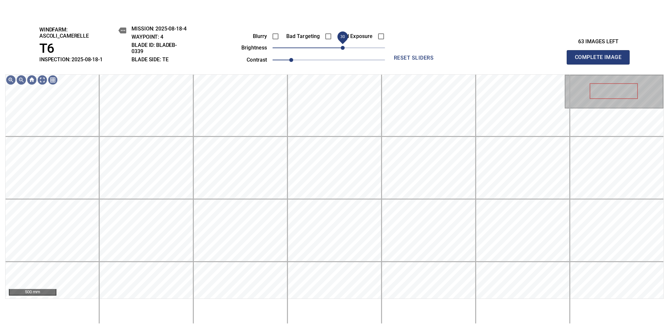
drag, startPoint x: 348, startPoint y: 47, endPoint x: 344, endPoint y: 49, distance: 3.8
click at [344, 49] on span "30" at bounding box center [343, 48] width 4 height 4
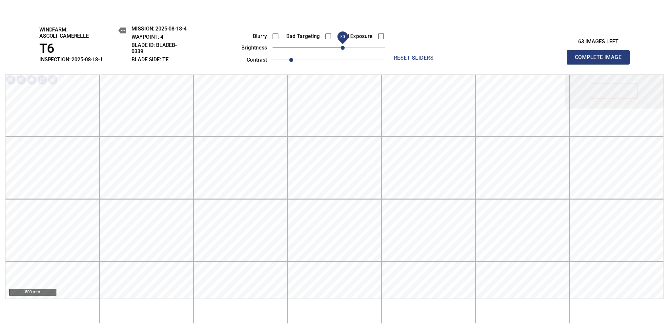
click at [601, 60] on span "Complete Image" at bounding box center [598, 57] width 49 height 9
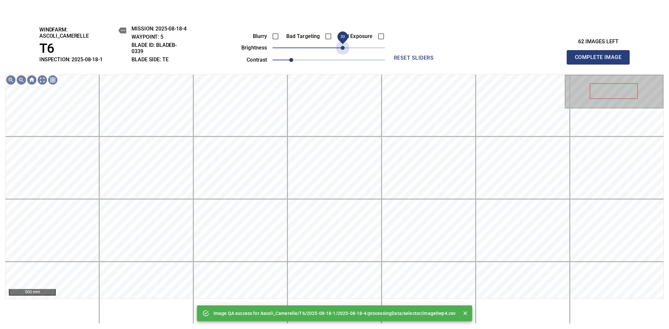
click at [344, 49] on span "30" at bounding box center [329, 47] width 113 height 9
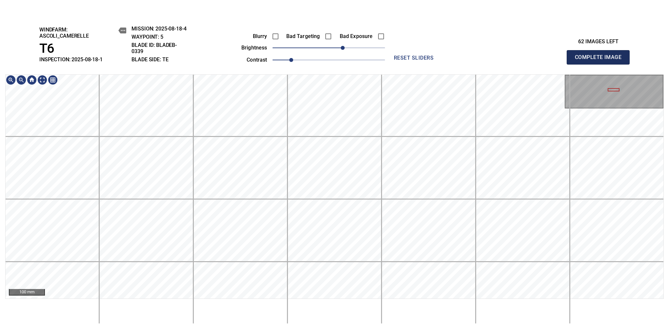
click at [601, 60] on span "Complete Image" at bounding box center [598, 57] width 49 height 9
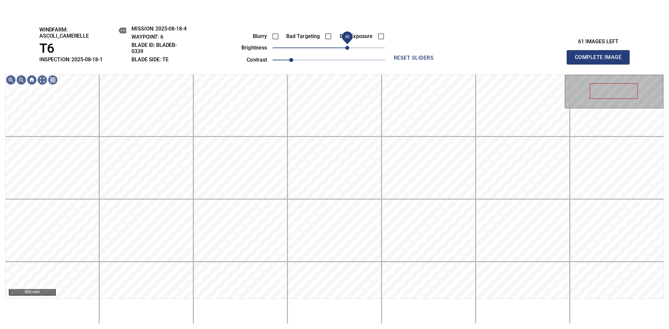
drag, startPoint x: 342, startPoint y: 47, endPoint x: 348, endPoint y: 47, distance: 5.9
click at [348, 47] on span "40" at bounding box center [329, 47] width 113 height 9
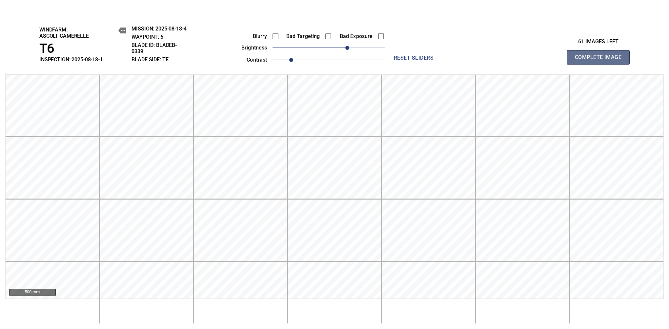
click at [601, 60] on span "Complete Image" at bounding box center [598, 57] width 49 height 9
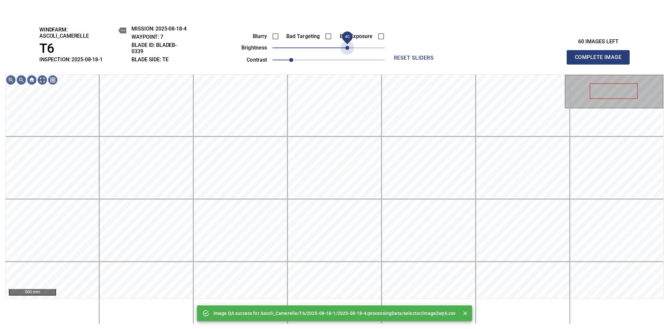
click at [348, 47] on span "40" at bounding box center [329, 47] width 113 height 9
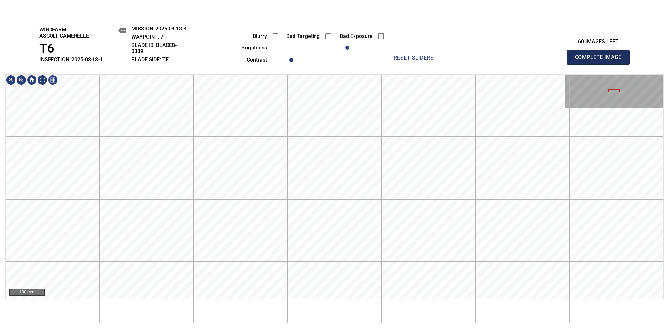
click at [601, 60] on span "Complete Image" at bounding box center [598, 57] width 49 height 9
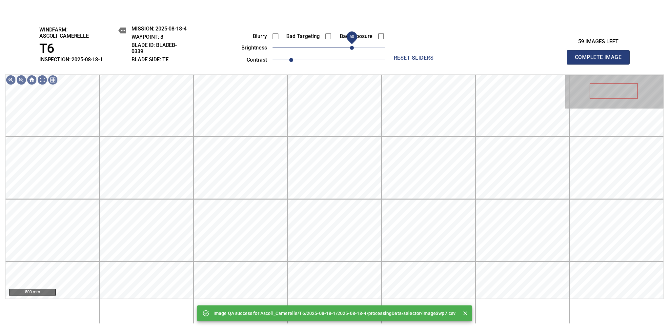
drag, startPoint x: 348, startPoint y: 45, endPoint x: 351, endPoint y: 44, distance: 3.5
click at [351, 44] on span "50" at bounding box center [329, 47] width 113 height 9
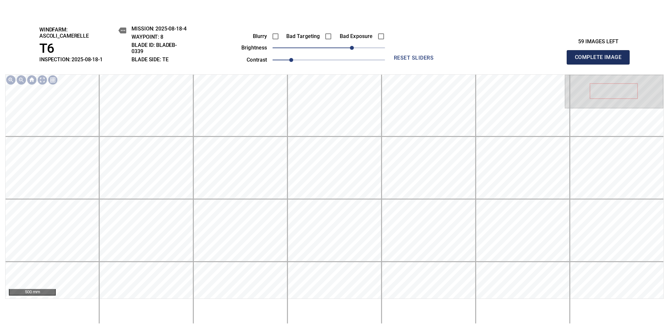
click at [601, 60] on span "Complete Image" at bounding box center [598, 57] width 49 height 9
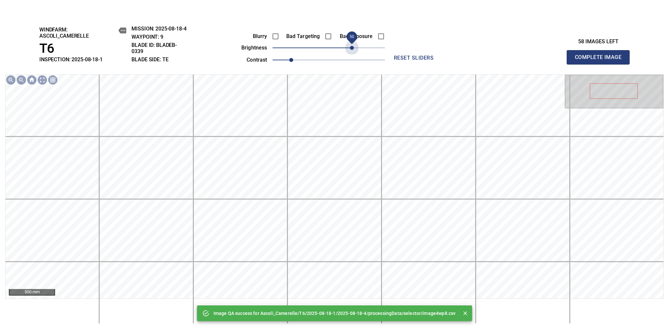
click at [351, 44] on span "50" at bounding box center [329, 47] width 113 height 9
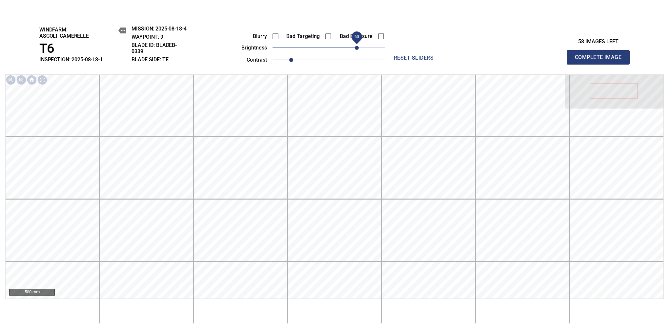
click at [359, 46] on span "60" at bounding box center [357, 48] width 4 height 4
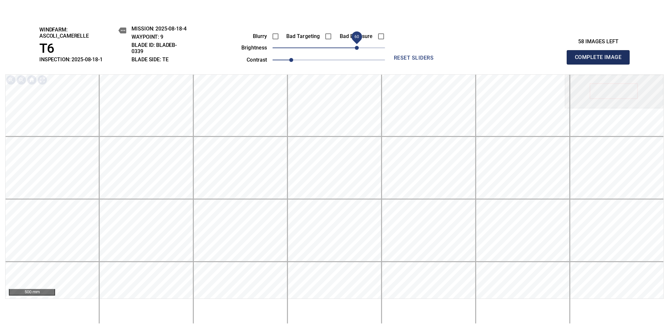
click at [601, 60] on span "Complete Image" at bounding box center [598, 57] width 49 height 9
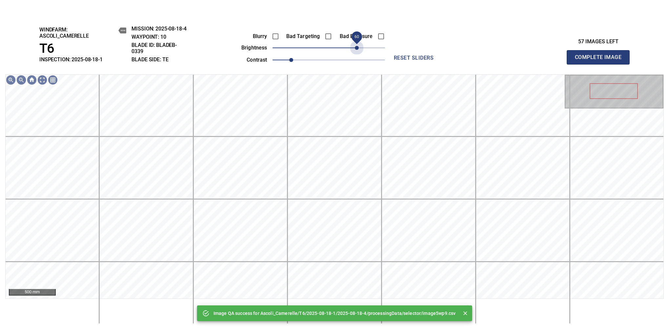
click at [359, 46] on span "60" at bounding box center [329, 47] width 113 height 9
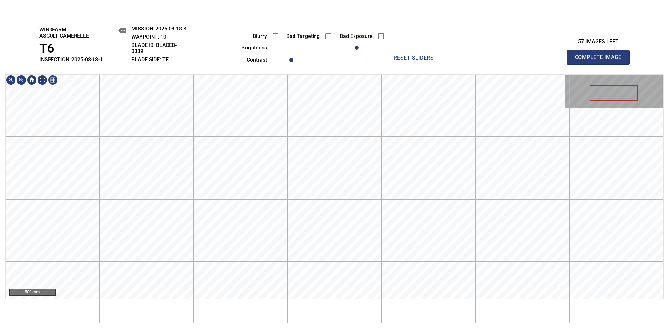
click at [361, 59] on div "windfarm: Ascoli_Camerelle T6 INSPECTION: 2025-08-18-1 MISSION: 2025-08-18-4 WA…" at bounding box center [334, 173] width 669 height 314
click at [601, 60] on span "Complete Image" at bounding box center [598, 57] width 49 height 9
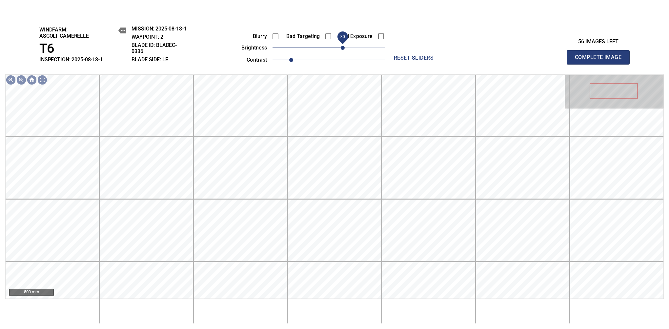
drag, startPoint x: 338, startPoint y: 49, endPoint x: 343, endPoint y: 50, distance: 5.0
click at [343, 50] on span "30" at bounding box center [343, 48] width 4 height 4
click at [341, 47] on span "30" at bounding box center [343, 48] width 4 height 4
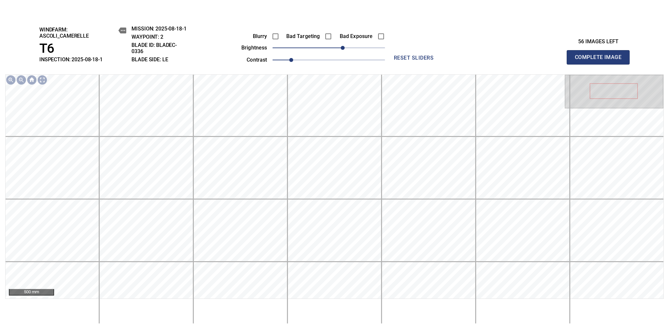
click at [601, 60] on span "Complete Image" at bounding box center [598, 57] width 49 height 9
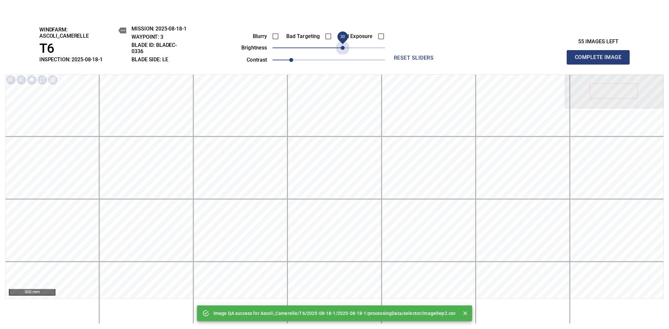
click at [343, 49] on span "30" at bounding box center [329, 47] width 113 height 9
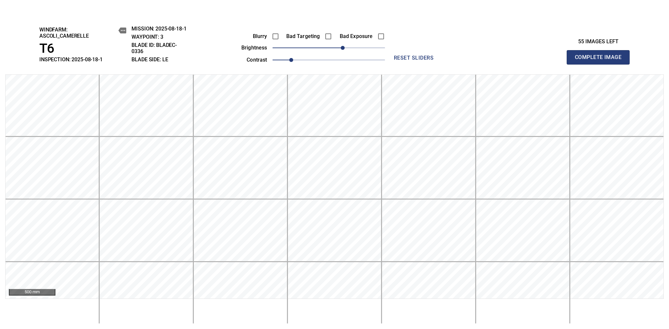
click at [601, 60] on span "Complete Image" at bounding box center [598, 57] width 49 height 9
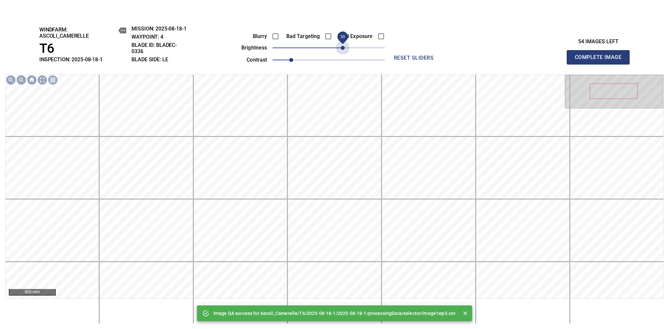
click at [343, 49] on span "30" at bounding box center [329, 47] width 113 height 9
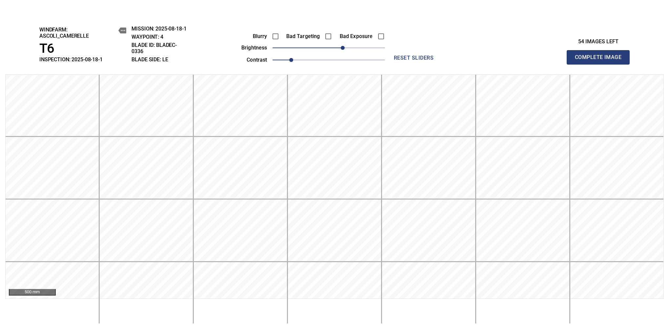
click at [601, 60] on span "Complete Image" at bounding box center [598, 57] width 49 height 9
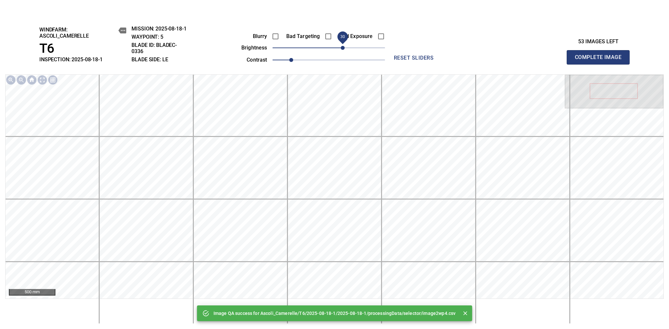
click at [344, 50] on span "30" at bounding box center [329, 47] width 113 height 9
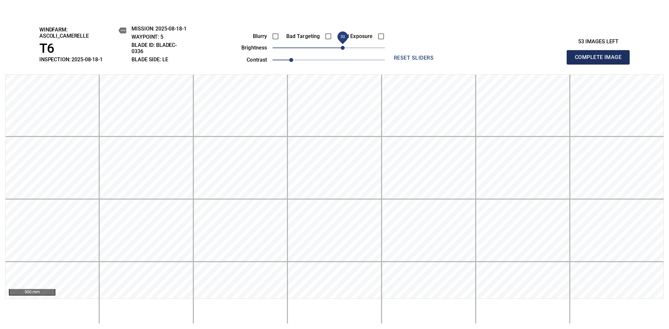
click at [601, 60] on span "Complete Image" at bounding box center [598, 57] width 49 height 9
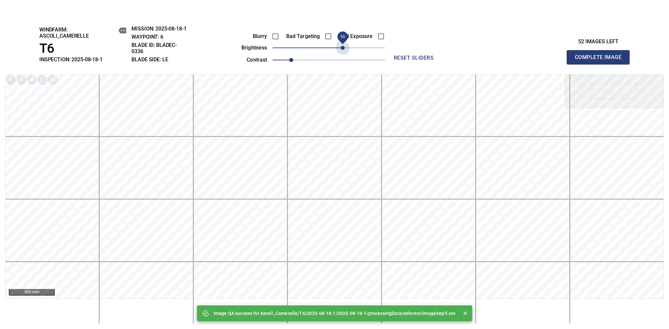
click at [344, 50] on span "30" at bounding box center [329, 47] width 113 height 9
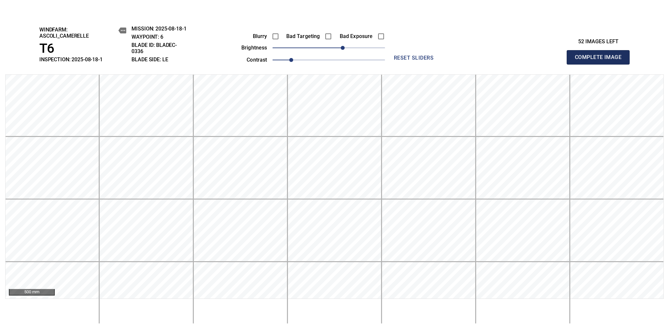
click at [601, 60] on span "Complete Image" at bounding box center [598, 57] width 49 height 9
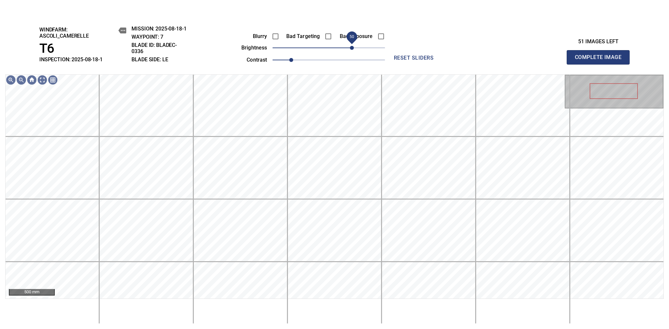
drag, startPoint x: 346, startPoint y: 47, endPoint x: 350, endPoint y: 46, distance: 5.1
click at [350, 46] on span "50" at bounding box center [329, 47] width 113 height 9
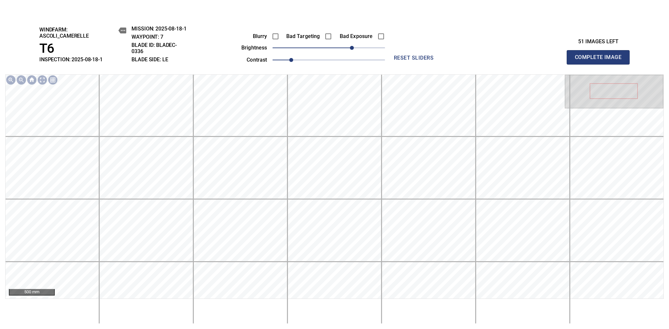
click at [601, 60] on span "Complete Image" at bounding box center [598, 57] width 49 height 9
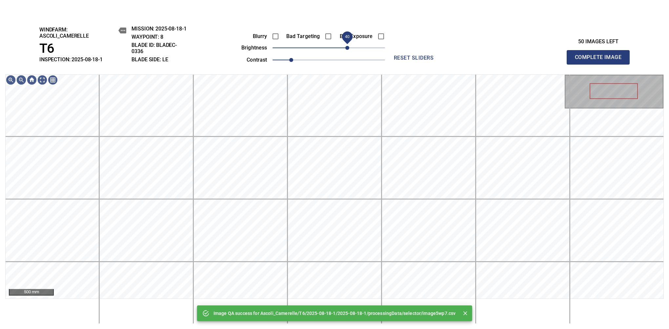
click at [348, 47] on span "40" at bounding box center [329, 47] width 113 height 9
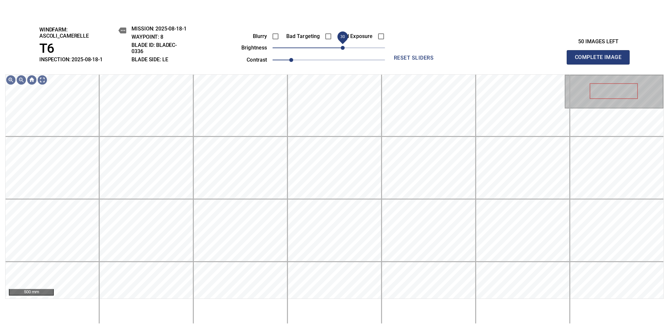
click at [344, 47] on span "30" at bounding box center [343, 48] width 4 height 4
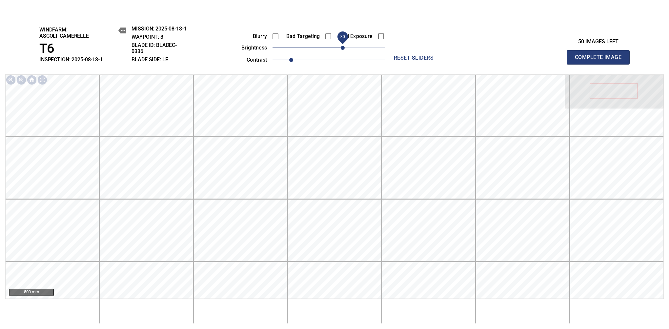
click at [601, 60] on span "Complete Image" at bounding box center [598, 57] width 49 height 9
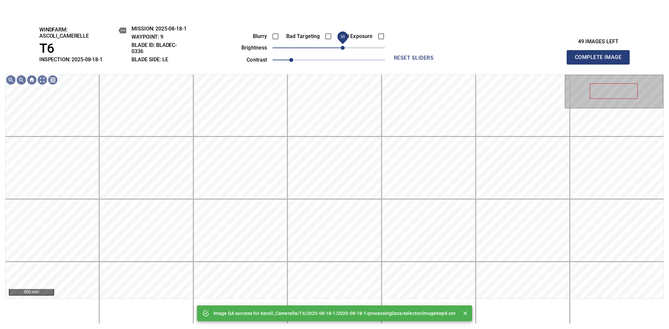
drag, startPoint x: 337, startPoint y: 47, endPoint x: 341, endPoint y: 47, distance: 3.6
click at [341, 47] on span "30" at bounding box center [343, 48] width 4 height 4
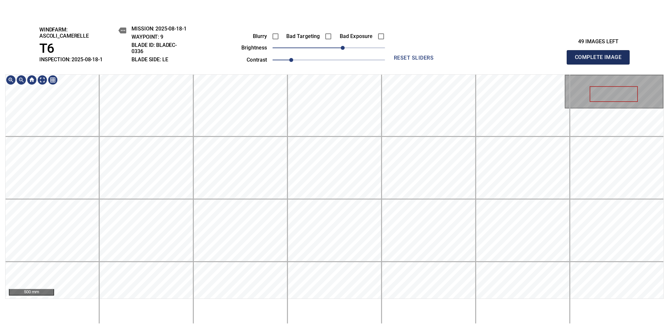
click at [601, 60] on span "Complete Image" at bounding box center [598, 57] width 49 height 9
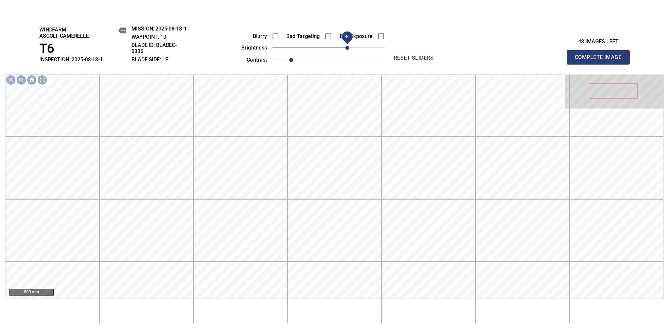
drag, startPoint x: 340, startPoint y: 45, endPoint x: 349, endPoint y: 43, distance: 9.5
click at [349, 46] on span "40" at bounding box center [348, 48] width 4 height 4
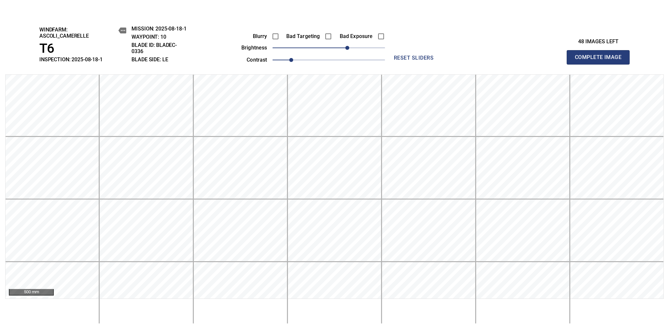
drag, startPoint x: 602, startPoint y: 66, endPoint x: 351, endPoint y: 63, distance: 251.0
click at [601, 60] on span "Complete Image" at bounding box center [598, 57] width 49 height 9
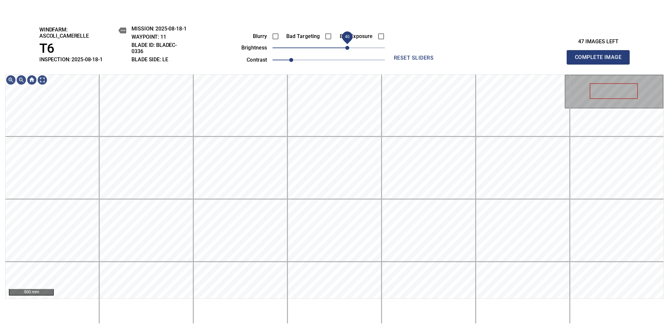
drag, startPoint x: 335, startPoint y: 51, endPoint x: 347, endPoint y: 50, distance: 11.9
click at [347, 50] on span "40" at bounding box center [348, 48] width 4 height 4
click at [349, 70] on div "windfarm: Ascoli_Camerelle T6 INSPECTION: 2025-08-18-1 MISSION: 2025-08-18-1 WA…" at bounding box center [334, 173] width 669 height 314
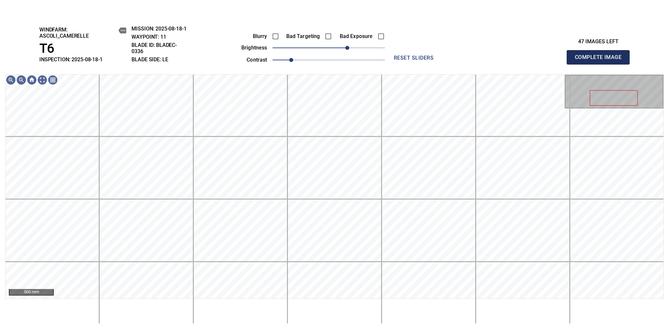
click at [596, 58] on span "Complete Image" at bounding box center [598, 57] width 49 height 9
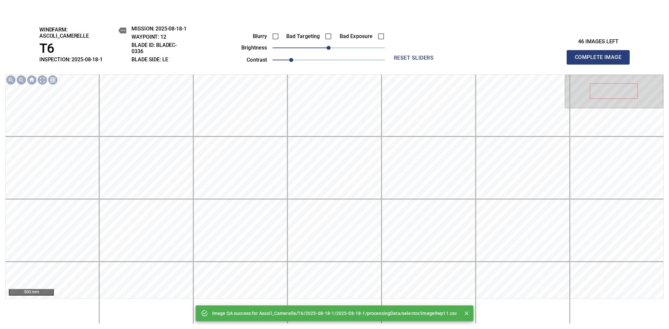
scroll to position [242, 0]
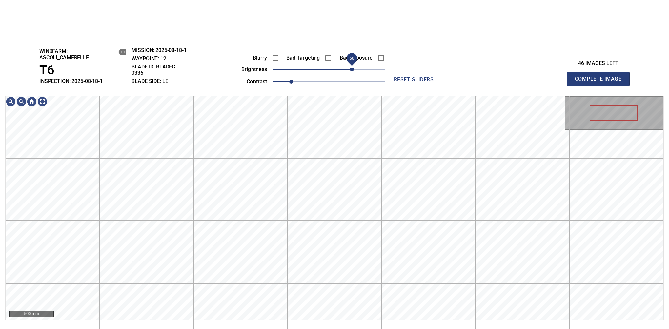
drag, startPoint x: 342, startPoint y: 70, endPoint x: 350, endPoint y: 64, distance: 9.9
click at [350, 68] on span "50" at bounding box center [352, 70] width 4 height 4
click at [349, 70] on span "40" at bounding box center [348, 70] width 4 height 4
click at [601, 60] on h3 "46 images left" at bounding box center [598, 63] width 63 height 6
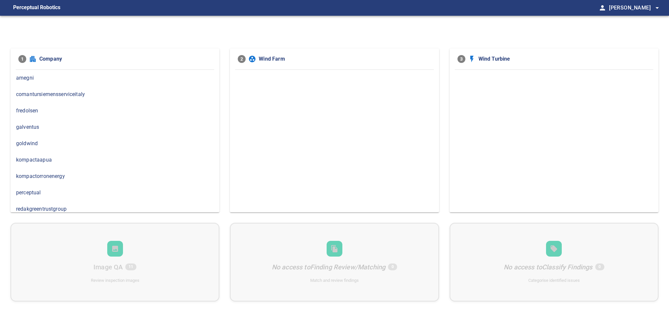
click at [33, 79] on span "amegni" at bounding box center [115, 78] width 198 height 8
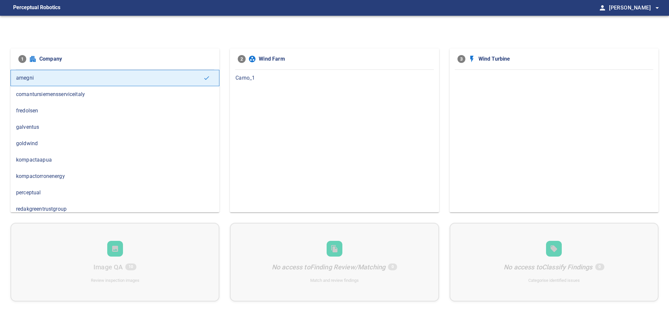
click at [262, 84] on div "Carno_1" at bounding box center [334, 78] width 209 height 16
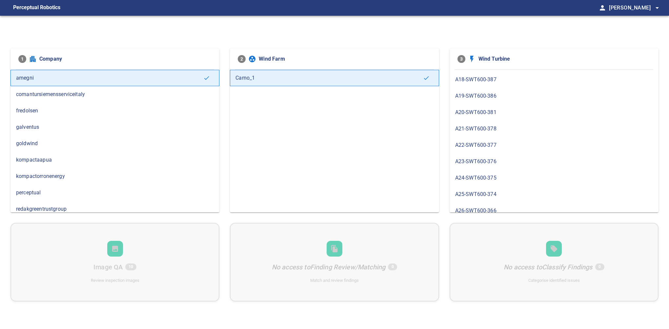
scroll to position [769, 0]
click at [482, 105] on div "B22-SWT600-355" at bounding box center [554, 113] width 209 height 16
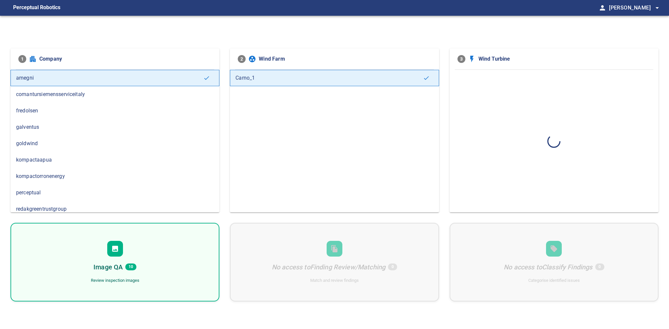
scroll to position [0, 0]
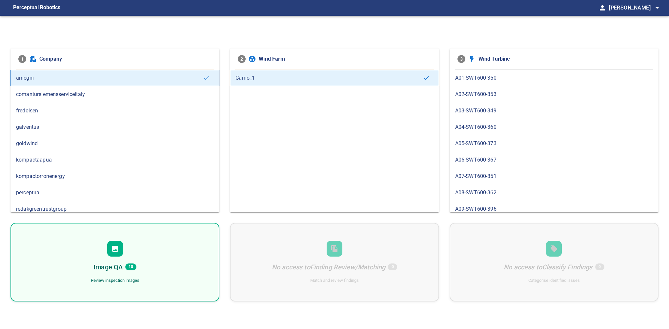
click at [137, 252] on div "Image QA 10 Review inspection images" at bounding box center [115, 262] width 209 height 79
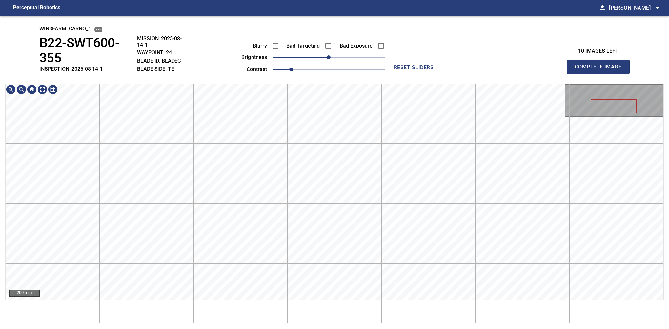
click at [419, 68] on div "windfarm: Carno_1 B22-SWT600-355 INSPECTION: 2025-08-14-1 MISSION: 2025-08-14-1…" at bounding box center [334, 173] width 669 height 314
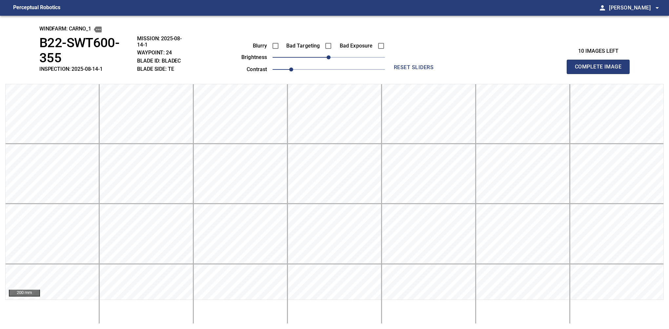
click at [601, 60] on button "Complete Image" at bounding box center [598, 67] width 63 height 14
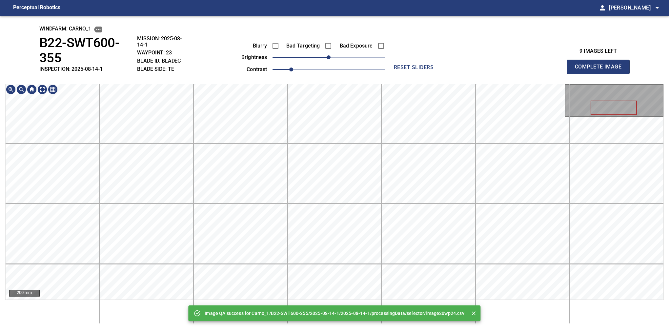
click at [367, 26] on div "Image QA success for Carno_1/B22-SWT600-355/2025-08-14-1/2025-08-14-1/processin…" at bounding box center [334, 173] width 669 height 314
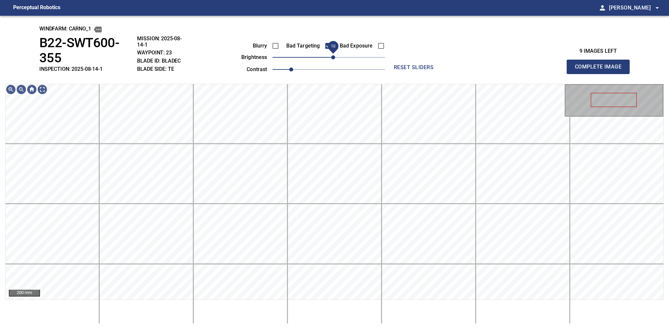
click at [334, 56] on span "10" at bounding box center [333, 57] width 4 height 4
click at [365, 51] on div "windfarm: Carno_1 B22-SWT600-355 INSPECTION: 2025-08-14-1 MISSION: 2025-08-14-1…" at bounding box center [334, 173] width 669 height 314
click at [336, 56] on span "20" at bounding box center [338, 57] width 4 height 4
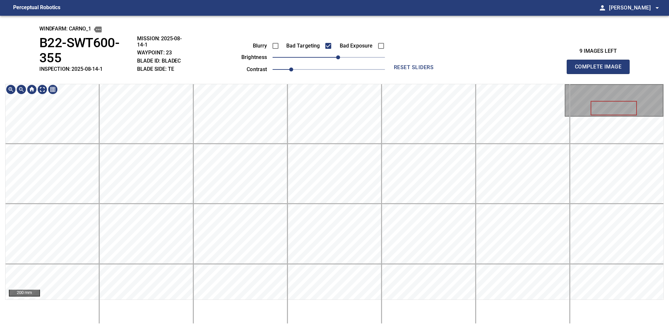
click at [356, 72] on div "windfarm: Carno_1 B22-SWT600-355 INSPECTION: 2025-08-14-1 MISSION: 2025-08-14-1…" at bounding box center [334, 173] width 669 height 314
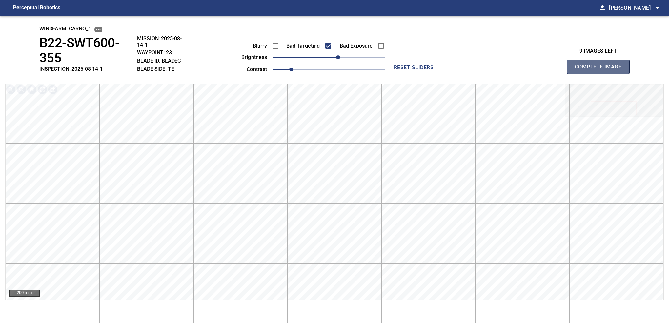
click at [601, 60] on button "Complete Image" at bounding box center [598, 67] width 63 height 14
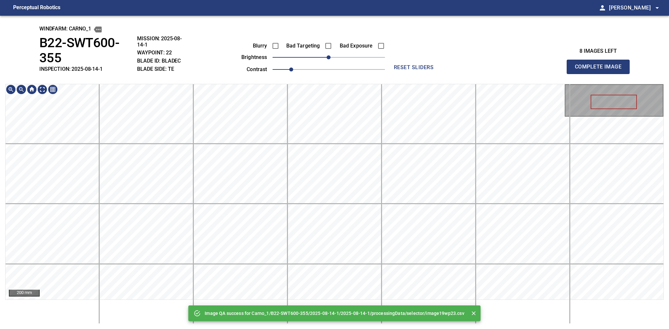
click at [344, 59] on div "Image QA success for Carno_1/B22-SWT600-355/2025-08-14-1/2025-08-14-1/processin…" at bounding box center [334, 173] width 669 height 314
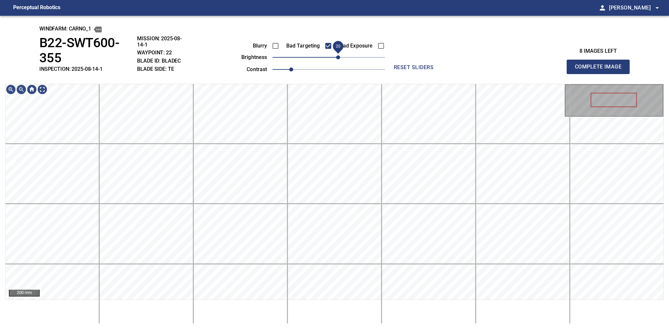
drag, startPoint x: 333, startPoint y: 60, endPoint x: 336, endPoint y: 61, distance: 3.4
click at [336, 59] on span "20" at bounding box center [338, 57] width 4 height 4
click at [335, 58] on span "10" at bounding box center [333, 57] width 4 height 4
click at [601, 60] on button "Complete Image" at bounding box center [598, 67] width 63 height 14
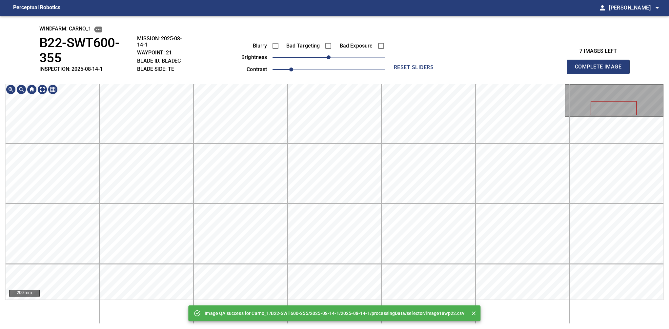
click at [350, 14] on main "Perceptual Robotics person Alex Semenov arrow_drop_down Image QA success for Ca…" at bounding box center [334, 164] width 669 height 329
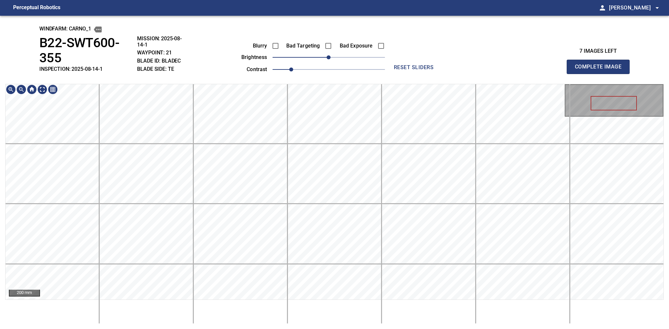
click at [307, 63] on div "windfarm: Carno_1 B22-SWT600-355 INSPECTION: 2025-08-14-1 MISSION: 2025-08-14-1…" at bounding box center [334, 173] width 669 height 314
click at [317, 74] on div "windfarm: Carno_1 B22-SWT600-355 INSPECTION: 2025-08-14-1 MISSION: 2025-08-14-1…" at bounding box center [334, 173] width 669 height 314
drag, startPoint x: 330, startPoint y: 56, endPoint x: 336, endPoint y: 57, distance: 5.7
click at [336, 57] on span "20" at bounding box center [338, 57] width 4 height 4
click at [601, 60] on button "Complete Image" at bounding box center [598, 67] width 63 height 14
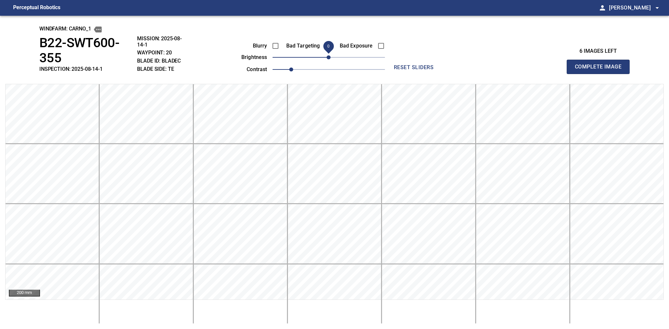
click at [601, 60] on button "Complete Image" at bounding box center [598, 67] width 63 height 14
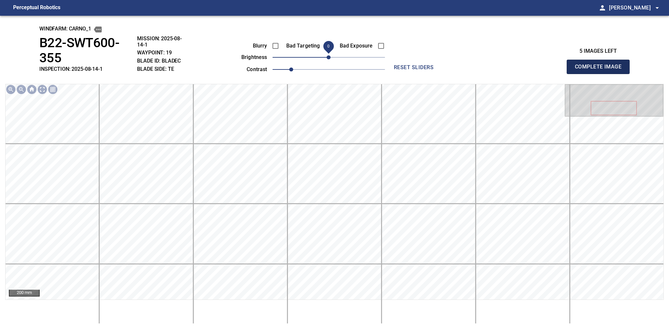
click at [601, 60] on button "Complete Image" at bounding box center [598, 67] width 63 height 14
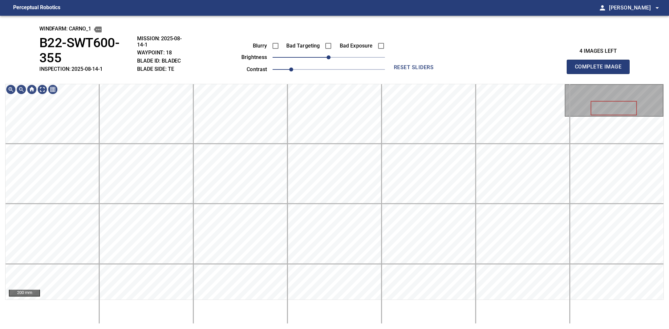
click at [601, 60] on button "Complete Image" at bounding box center [598, 67] width 63 height 14
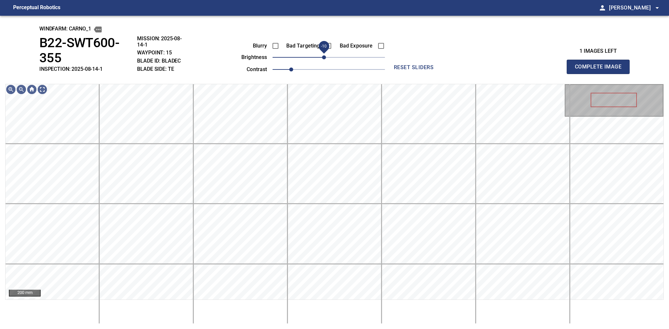
click at [326, 58] on span "-10" at bounding box center [324, 57] width 4 height 4
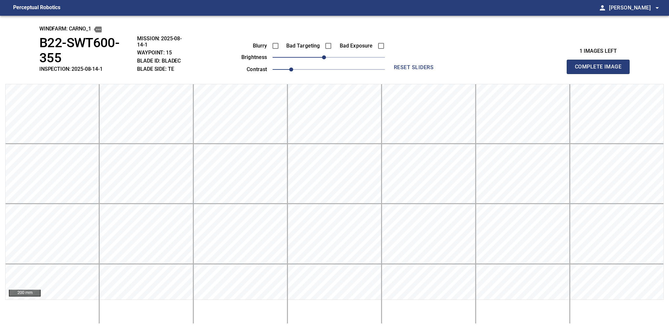
click at [601, 60] on button "Complete Image" at bounding box center [598, 67] width 63 height 14
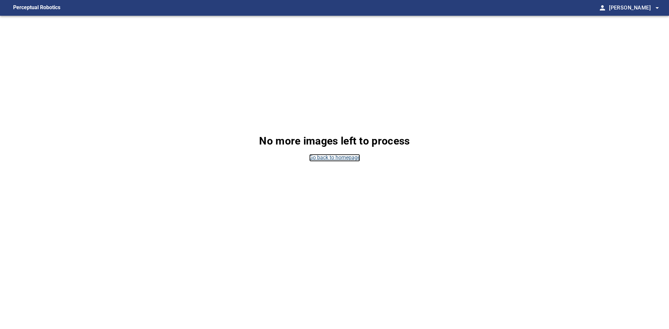
click at [343, 156] on link "Go back to homepage" at bounding box center [334, 158] width 51 height 8
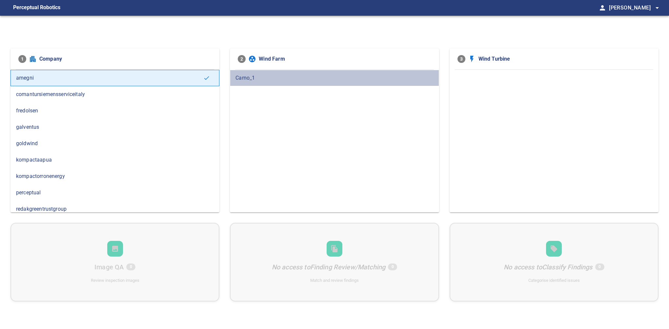
click at [261, 81] on span "Carno_1" at bounding box center [335, 78] width 198 height 8
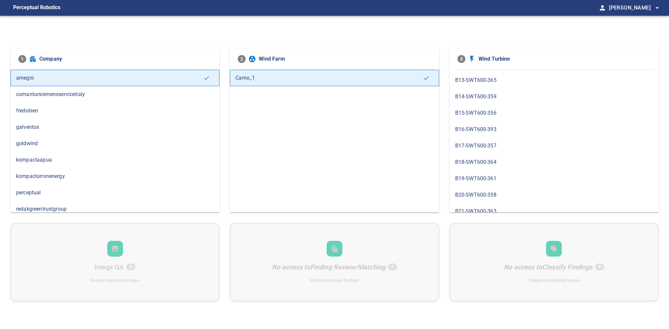
scroll to position [664, 0]
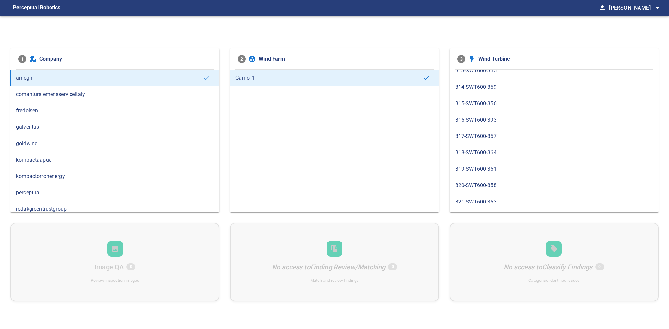
click at [491, 215] on span "B22-SWT600-355" at bounding box center [554, 219] width 198 height 8
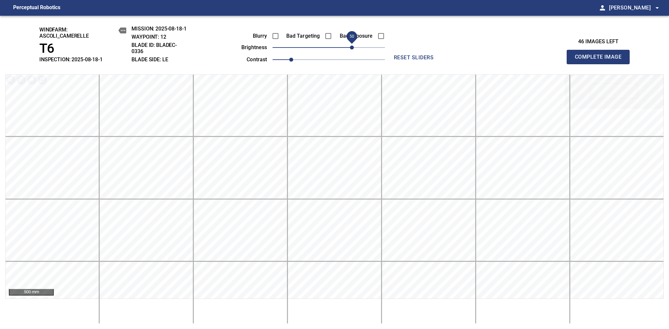
click at [351, 48] on span "50" at bounding box center [352, 48] width 4 height 4
click at [601, 60] on span "Complete Image" at bounding box center [598, 57] width 49 height 9
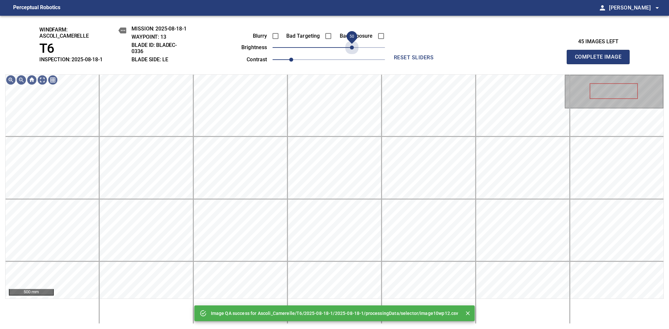
click at [351, 48] on span "50" at bounding box center [329, 47] width 113 height 9
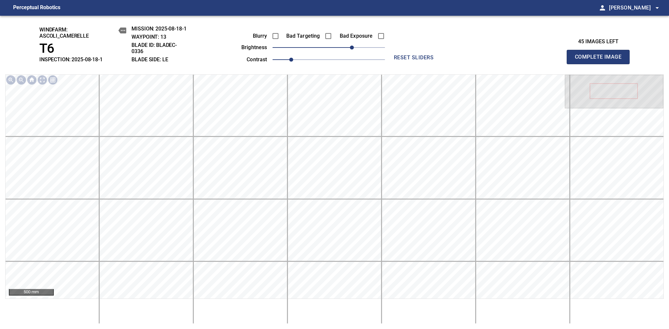
click at [601, 60] on span "Complete Image" at bounding box center [598, 57] width 49 height 9
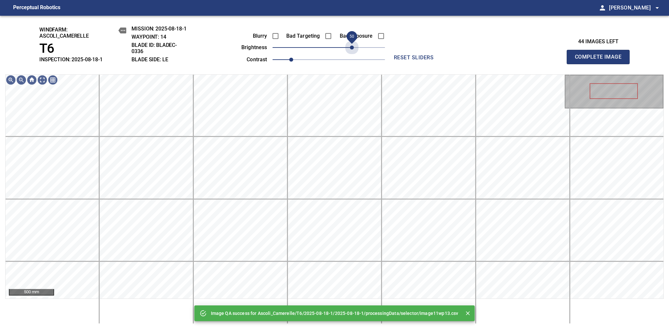
click at [351, 48] on span "50" at bounding box center [329, 47] width 113 height 9
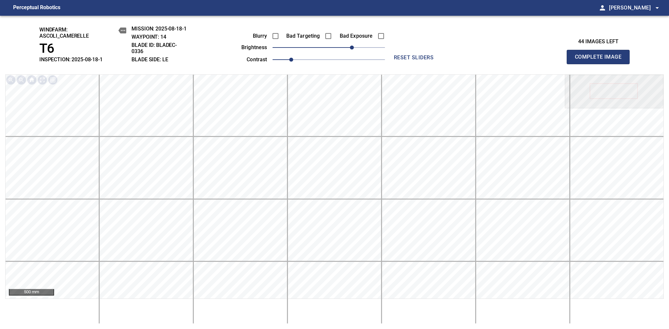
click at [601, 60] on span "Complete Image" at bounding box center [598, 57] width 49 height 9
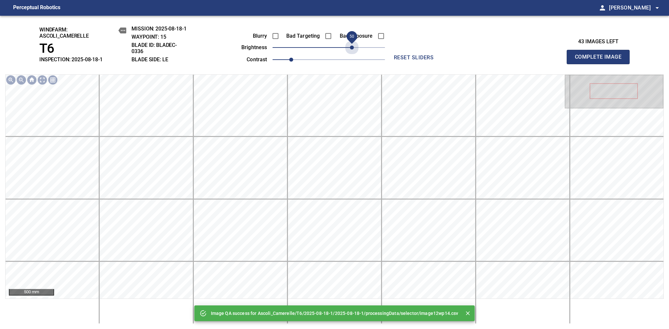
click at [351, 48] on span "50" at bounding box center [329, 47] width 113 height 9
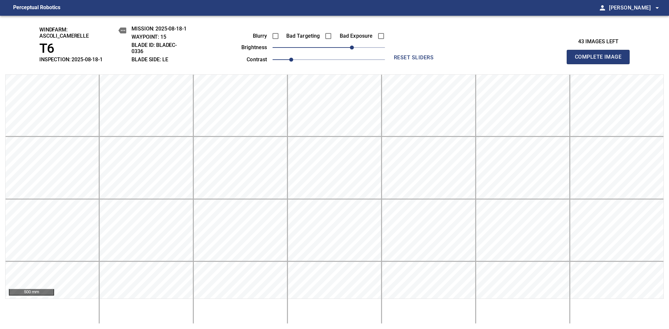
click at [601, 60] on span "Complete Image" at bounding box center [598, 57] width 49 height 9
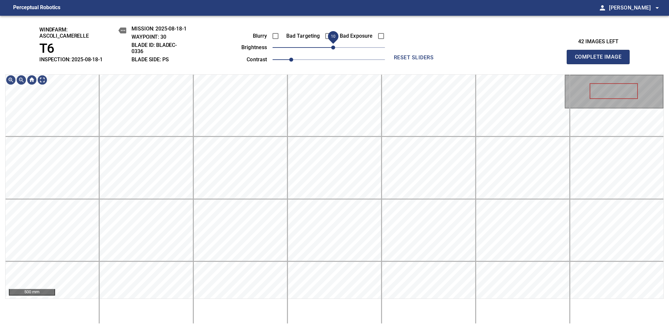
click at [334, 48] on span "10" at bounding box center [333, 48] width 4 height 4
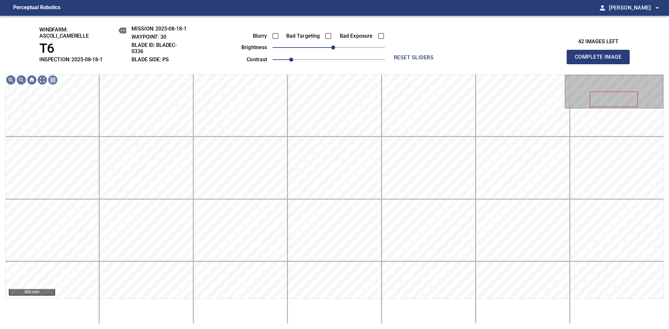
click at [601, 60] on span "Complete Image" at bounding box center [598, 57] width 49 height 9
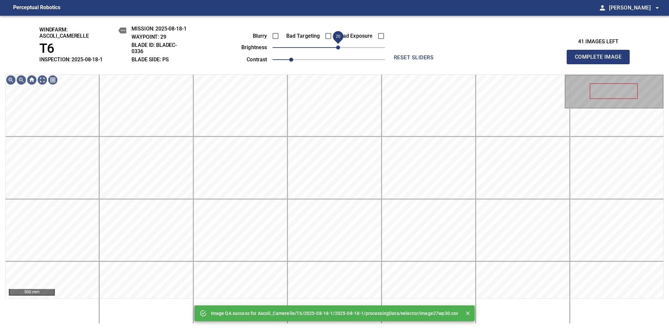
drag, startPoint x: 331, startPoint y: 47, endPoint x: 336, endPoint y: 48, distance: 4.6
click at [336, 48] on span "20" at bounding box center [338, 48] width 4 height 4
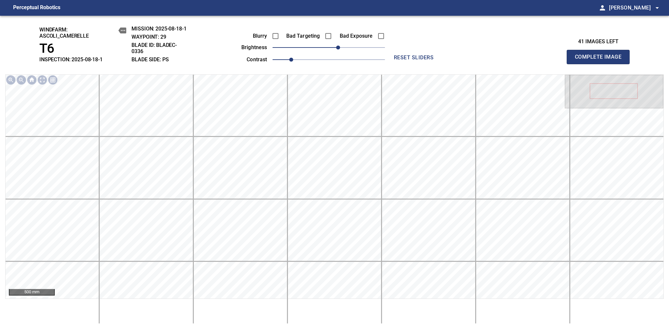
click at [601, 60] on span "Complete Image" at bounding box center [598, 57] width 49 height 9
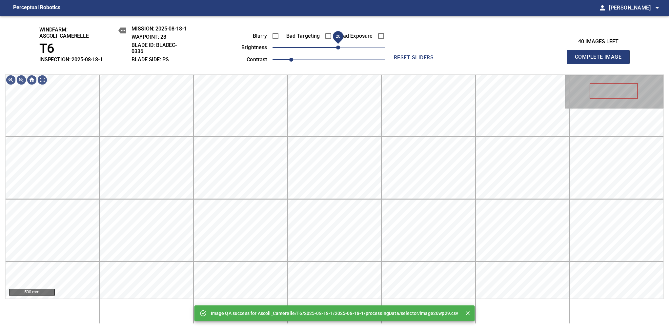
click at [338, 48] on span "20" at bounding box center [338, 48] width 4 height 4
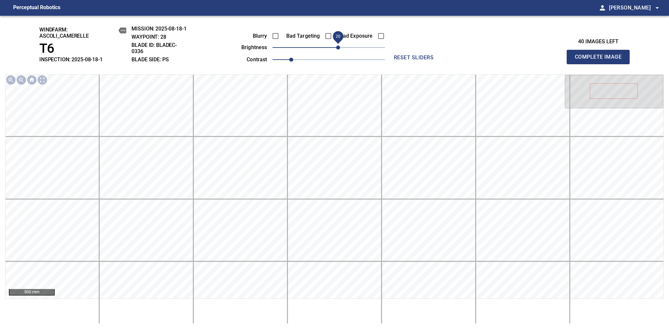
click at [601, 60] on span "Complete Image" at bounding box center [598, 57] width 49 height 9
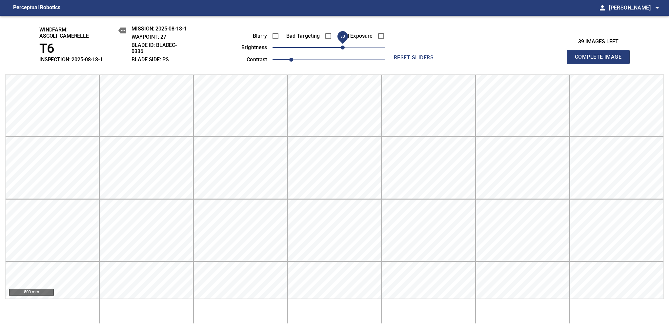
drag, startPoint x: 336, startPoint y: 47, endPoint x: 344, endPoint y: 50, distance: 8.5
click at [344, 50] on span "30" at bounding box center [329, 47] width 113 height 9
click at [601, 60] on span "Complete Image" at bounding box center [598, 57] width 49 height 9
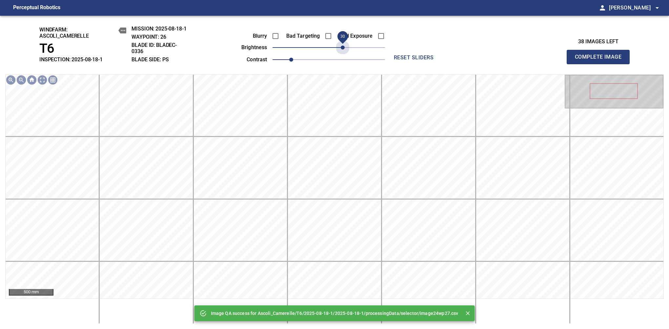
click at [344, 50] on span "30" at bounding box center [329, 47] width 113 height 9
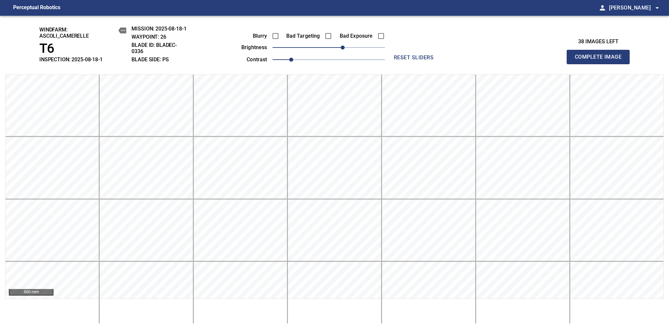
click at [601, 60] on span "Complete Image" at bounding box center [598, 57] width 49 height 9
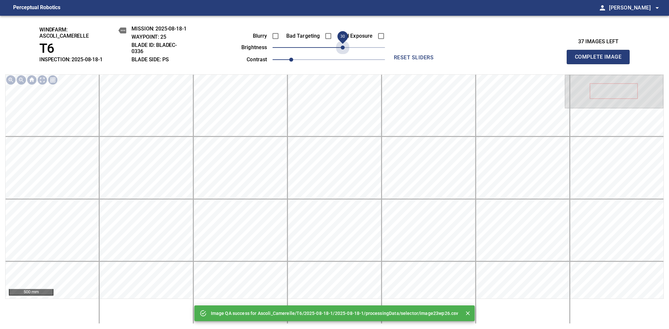
click at [344, 50] on span "30" at bounding box center [329, 47] width 113 height 9
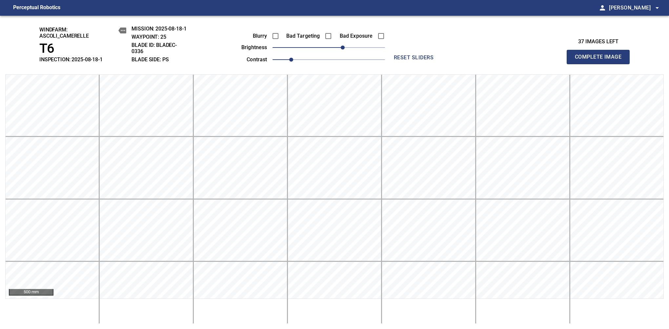
click at [601, 60] on span "Complete Image" at bounding box center [598, 57] width 49 height 9
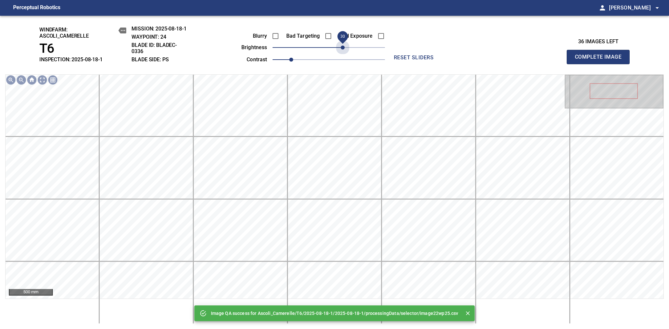
click at [344, 50] on span "30" at bounding box center [329, 47] width 113 height 9
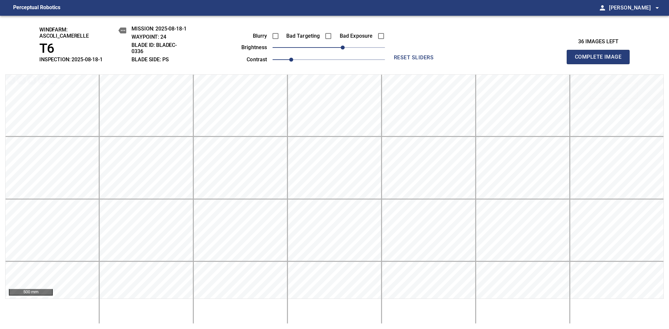
click at [601, 60] on span "Complete Image" at bounding box center [598, 57] width 49 height 9
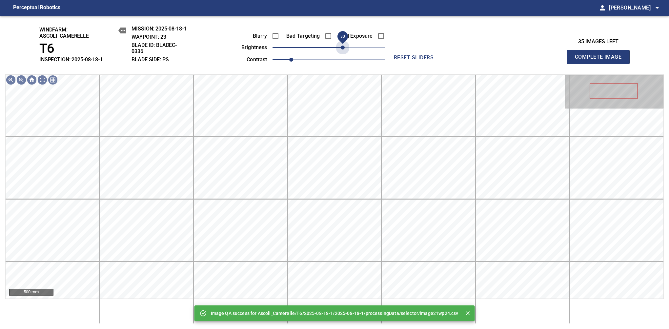
click at [344, 50] on span "30" at bounding box center [329, 47] width 113 height 9
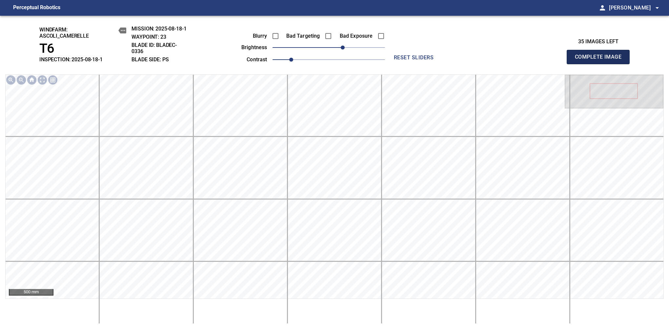
click at [601, 60] on span "Complete Image" at bounding box center [598, 57] width 49 height 9
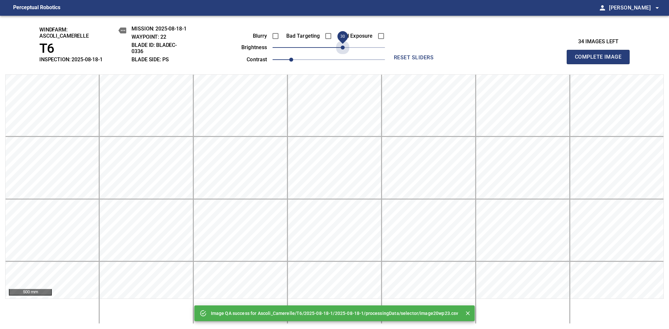
click at [344, 50] on span "30" at bounding box center [329, 47] width 113 height 9
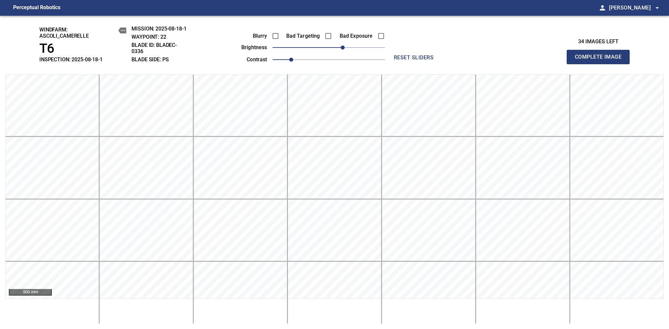
click at [601, 60] on span "Complete Image" at bounding box center [598, 57] width 49 height 9
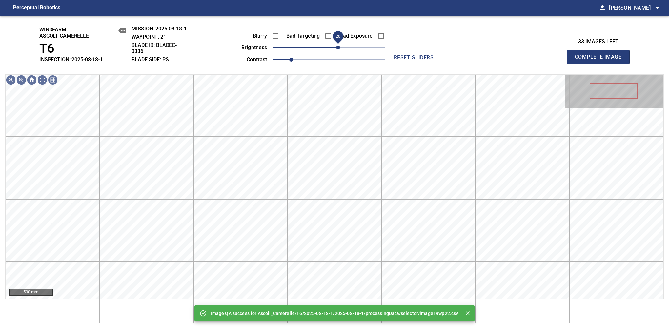
click at [339, 52] on span "20" at bounding box center [329, 47] width 113 height 9
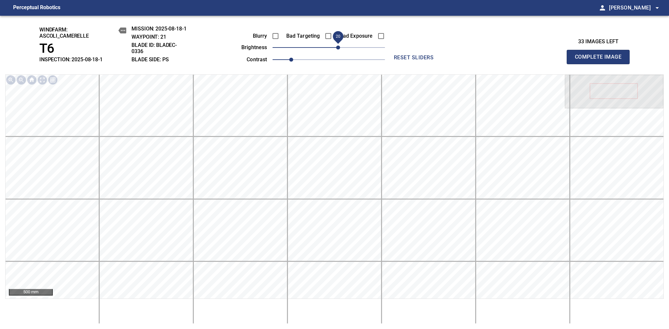
click at [601, 60] on span "Complete Image" at bounding box center [598, 57] width 49 height 9
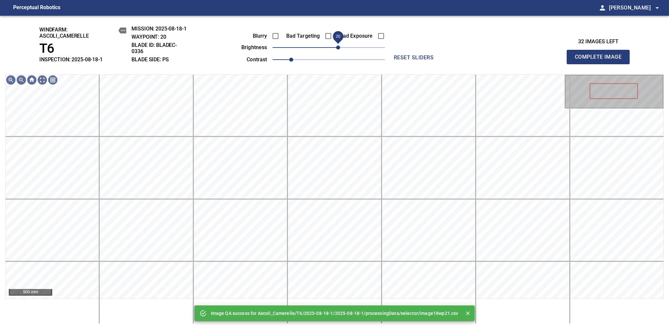
drag, startPoint x: 339, startPoint y: 52, endPoint x: 340, endPoint y: 46, distance: 5.7
click at [340, 46] on span "20" at bounding box center [329, 47] width 113 height 9
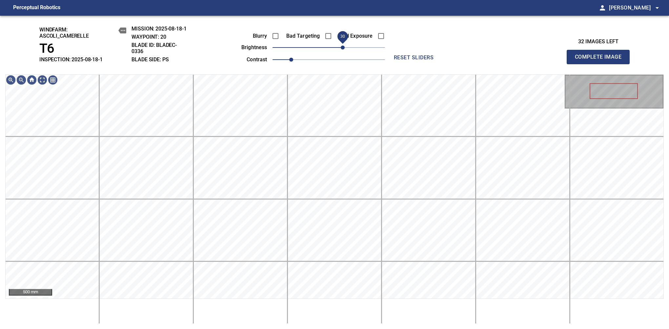
click at [341, 46] on span "30" at bounding box center [343, 48] width 4 height 4
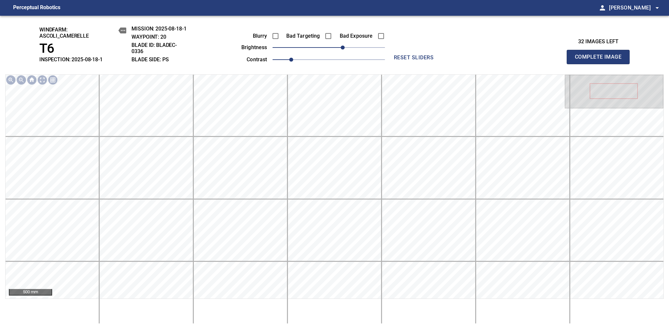
click at [601, 60] on span "Complete Image" at bounding box center [598, 57] width 49 height 9
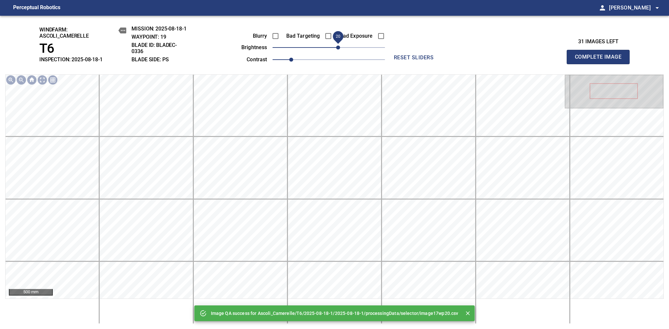
click at [340, 49] on span "20" at bounding box center [329, 47] width 113 height 9
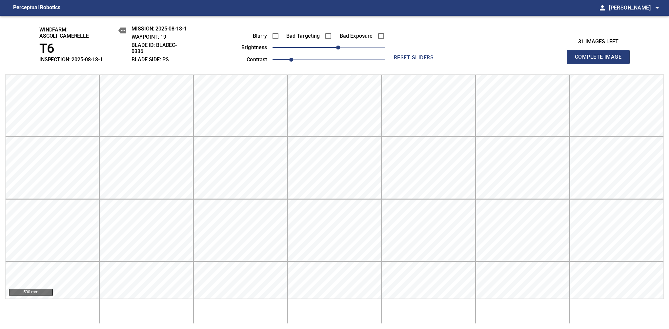
click at [601, 60] on span "Complete Image" at bounding box center [598, 57] width 49 height 9
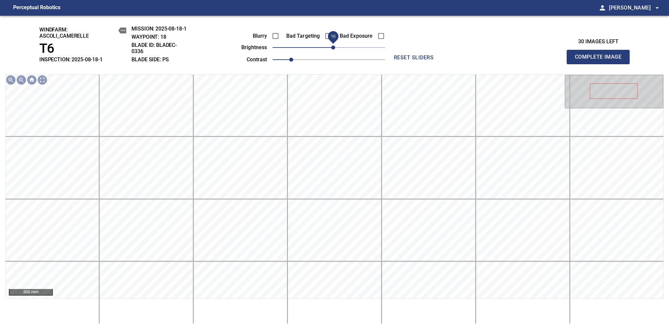
drag, startPoint x: 329, startPoint y: 47, endPoint x: 333, endPoint y: 46, distance: 3.4
click at [333, 46] on span "10" at bounding box center [333, 48] width 4 height 4
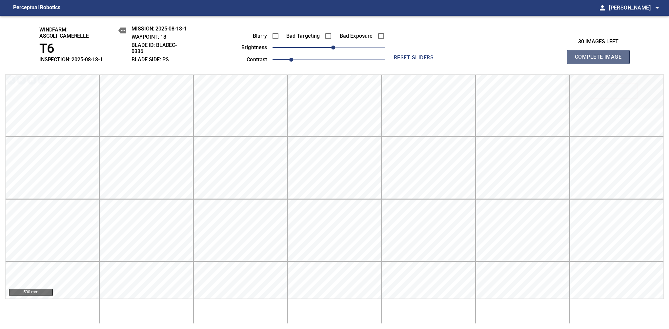
click at [601, 60] on span "Complete Image" at bounding box center [598, 57] width 49 height 9
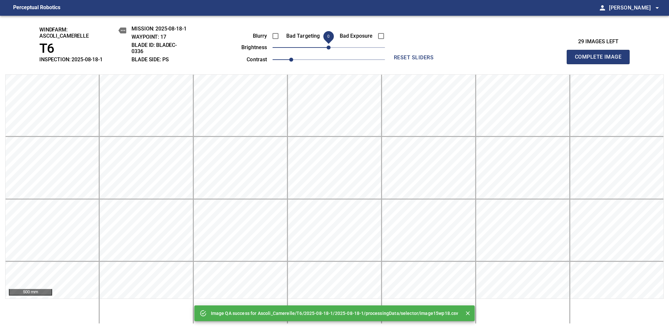
click at [329, 50] on span "0" at bounding box center [329, 48] width 4 height 4
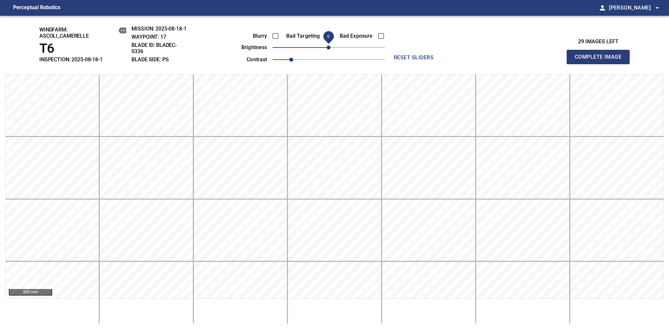
click at [601, 60] on span "Complete Image" at bounding box center [598, 57] width 49 height 9
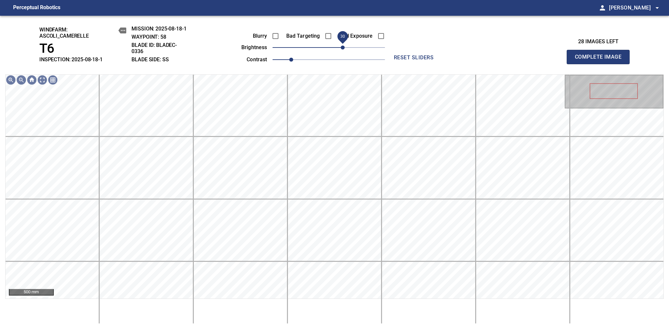
drag, startPoint x: 334, startPoint y: 49, endPoint x: 343, endPoint y: 44, distance: 10.4
click at [343, 46] on span "30" at bounding box center [343, 48] width 4 height 4
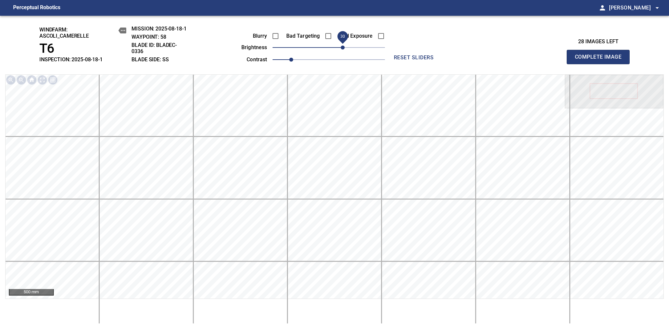
click at [601, 60] on span "Complete Image" at bounding box center [598, 57] width 49 height 9
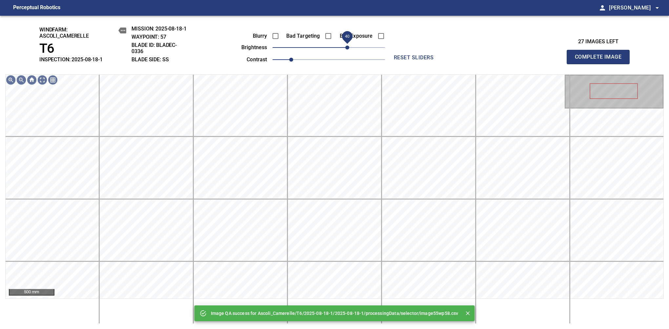
drag, startPoint x: 344, startPoint y: 46, endPoint x: 348, endPoint y: 47, distance: 3.6
click at [348, 47] on span "40" at bounding box center [329, 47] width 113 height 9
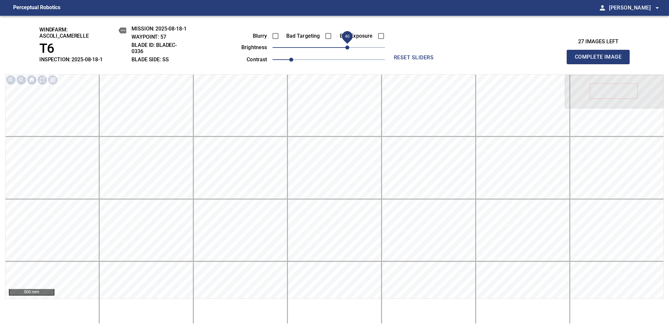
click at [601, 60] on span "Complete Image" at bounding box center [598, 57] width 49 height 9
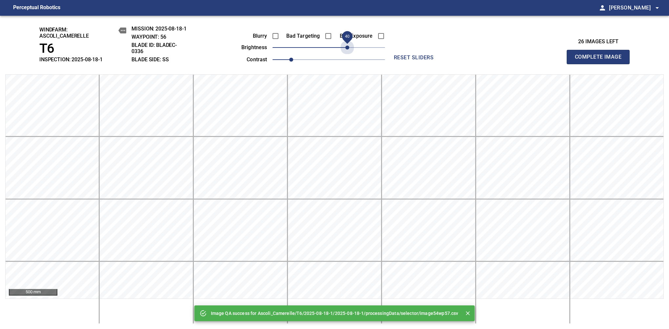
click at [348, 47] on span "40" at bounding box center [329, 47] width 113 height 9
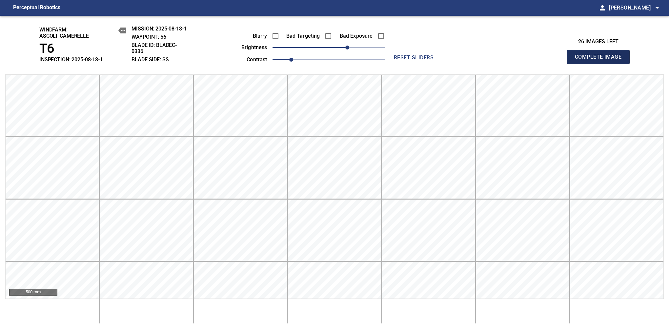
click at [601, 60] on span "Complete Image" at bounding box center [598, 57] width 49 height 9
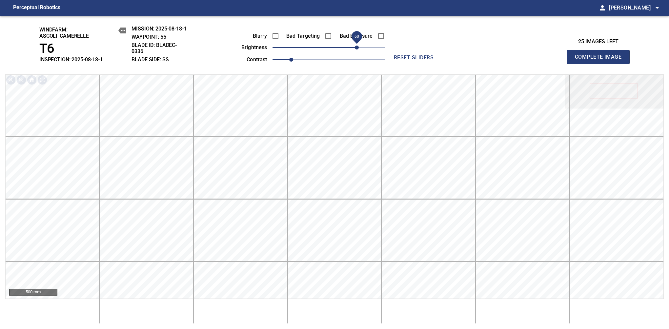
drag, startPoint x: 332, startPoint y: 46, endPoint x: 356, endPoint y: 41, distance: 24.5
click at [356, 46] on span "60" at bounding box center [357, 48] width 4 height 4
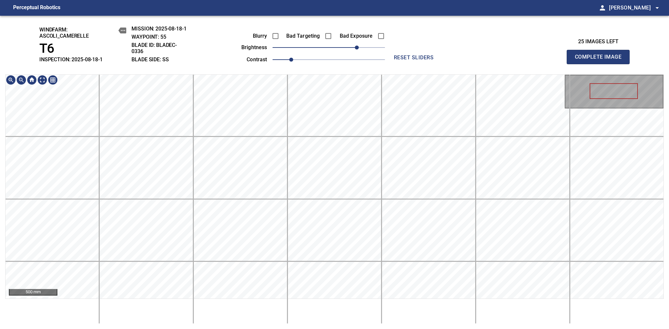
click at [601, 60] on span "Complete Image" at bounding box center [598, 57] width 49 height 9
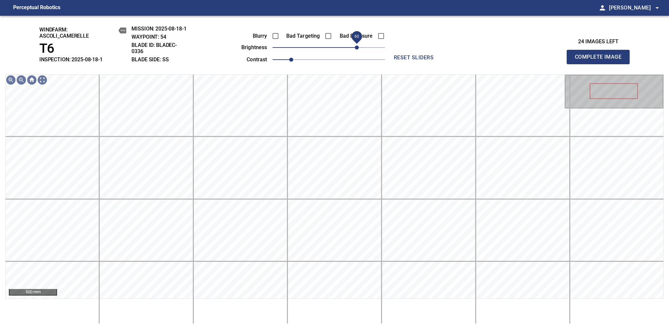
drag, startPoint x: 343, startPoint y: 45, endPoint x: 356, endPoint y: 45, distance: 12.8
click at [356, 46] on span "60" at bounding box center [357, 48] width 4 height 4
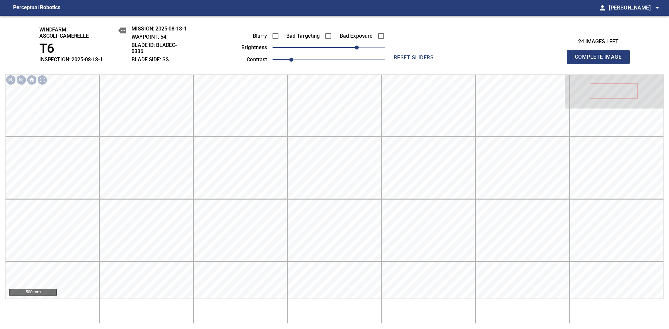
click at [601, 60] on span "Complete Image" at bounding box center [598, 57] width 49 height 9
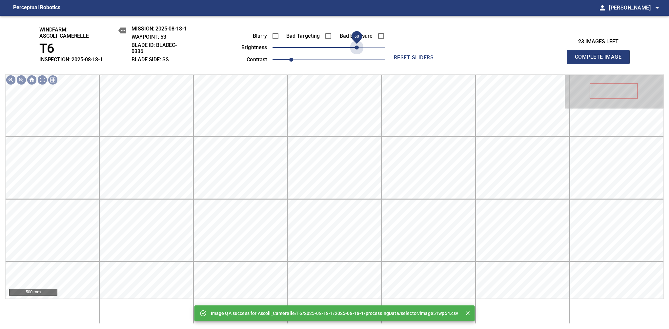
click at [356, 45] on span "60" at bounding box center [329, 47] width 113 height 9
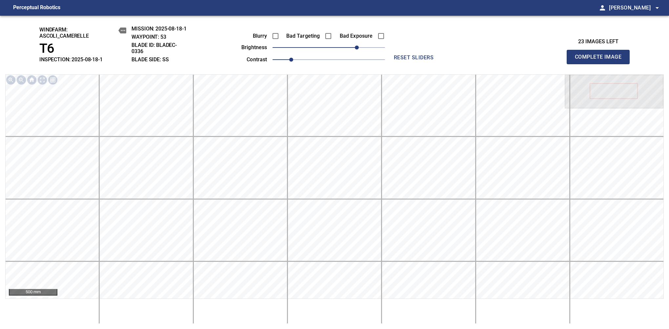
click at [601, 60] on span "Complete Image" at bounding box center [598, 57] width 49 height 9
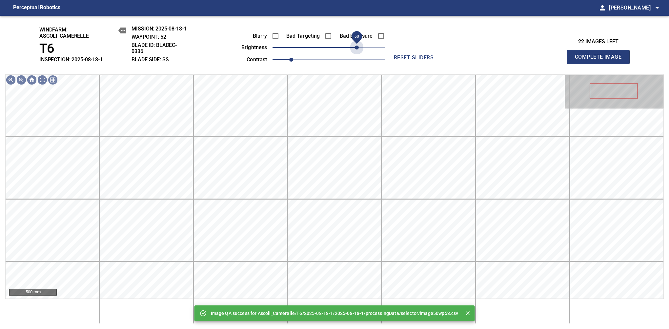
click at [356, 45] on span "60" at bounding box center [329, 47] width 113 height 9
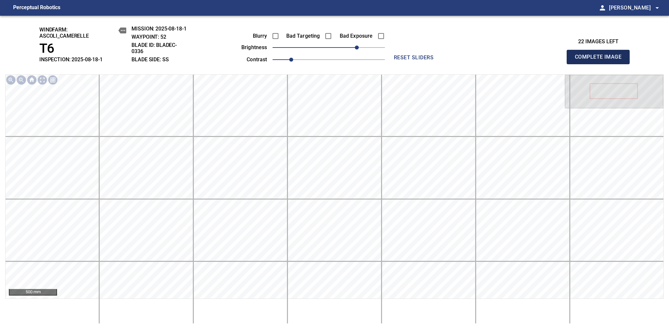
click at [601, 60] on span "Complete Image" at bounding box center [598, 57] width 49 height 9
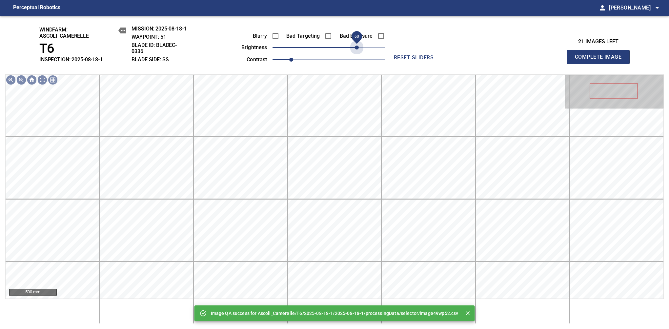
click at [356, 45] on span "60" at bounding box center [329, 47] width 113 height 9
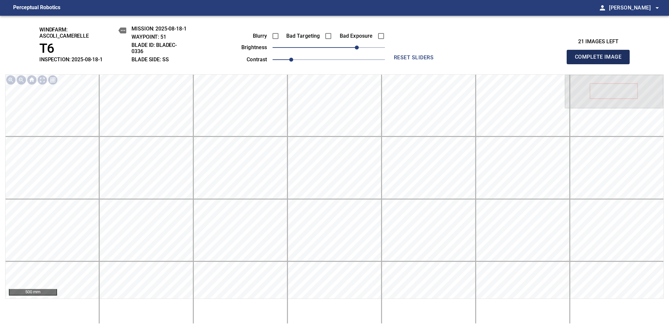
click at [601, 60] on span "Complete Image" at bounding box center [598, 57] width 49 height 9
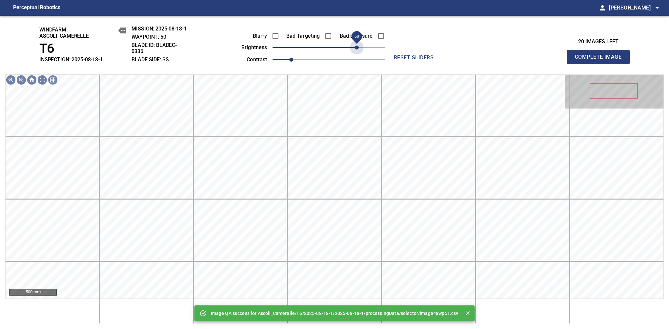
click at [356, 45] on span "60" at bounding box center [329, 47] width 113 height 9
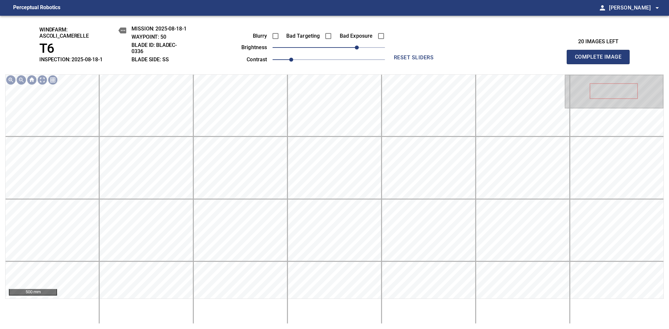
click at [601, 60] on span "Complete Image" at bounding box center [598, 57] width 49 height 9
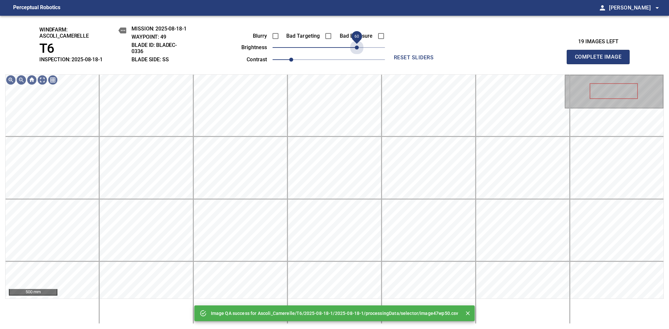
click at [356, 45] on span "60" at bounding box center [329, 47] width 113 height 9
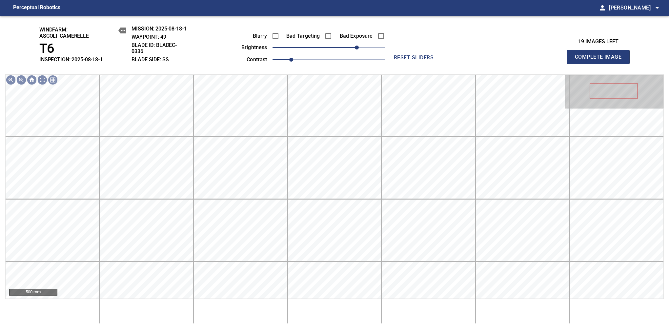
click at [601, 60] on span "Complete Image" at bounding box center [598, 57] width 49 height 9
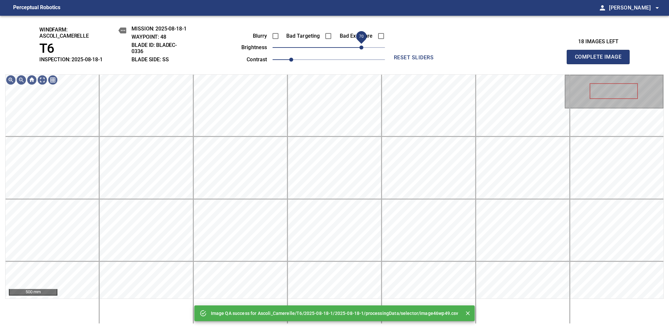
drag, startPoint x: 356, startPoint y: 45, endPoint x: 360, endPoint y: 44, distance: 4.4
click at [360, 44] on span "70" at bounding box center [329, 47] width 113 height 9
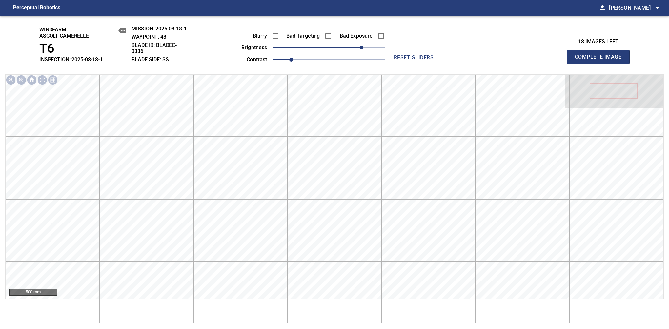
click at [601, 60] on span "Complete Image" at bounding box center [598, 57] width 49 height 9
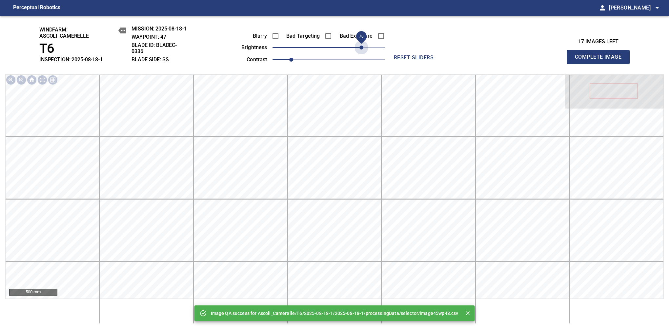
click at [361, 48] on span "70" at bounding box center [329, 47] width 113 height 9
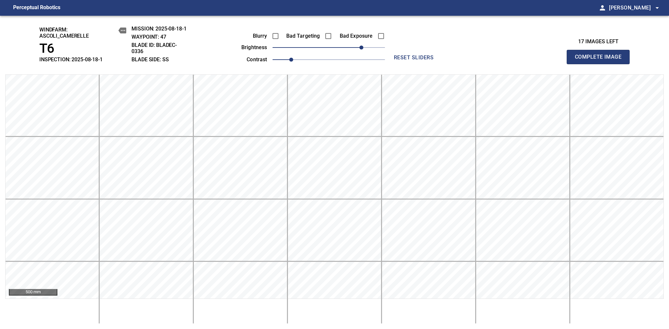
click at [601, 60] on span "Complete Image" at bounding box center [598, 57] width 49 height 9
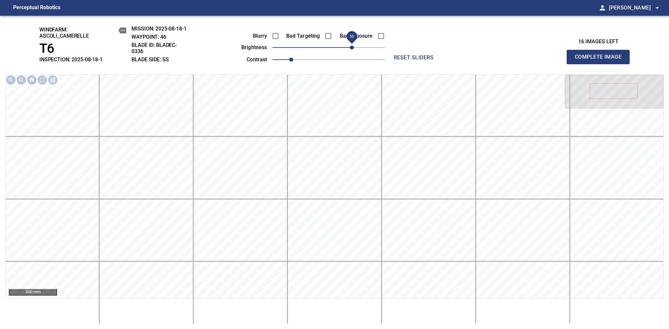
drag, startPoint x: 361, startPoint y: 48, endPoint x: 352, endPoint y: 47, distance: 9.2
click at [352, 47] on span "50" at bounding box center [329, 47] width 113 height 9
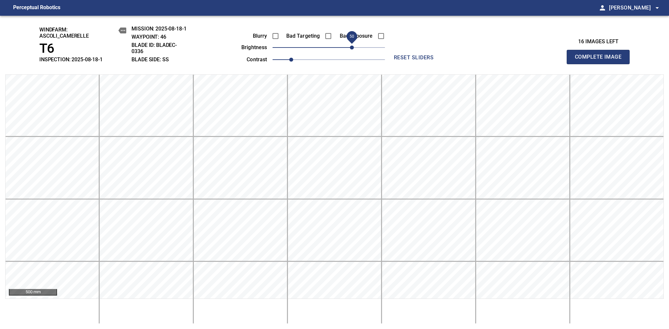
click at [601, 60] on span "Complete Image" at bounding box center [598, 57] width 49 height 9
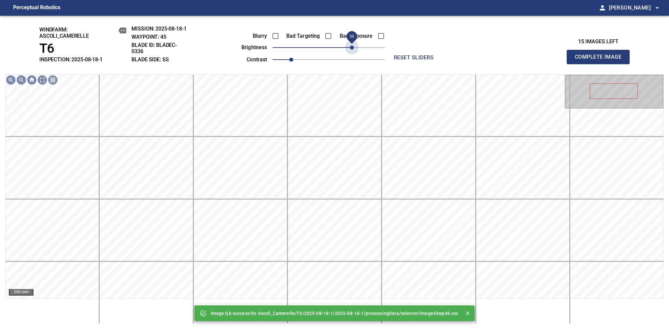
click at [352, 47] on span "50" at bounding box center [329, 47] width 113 height 9
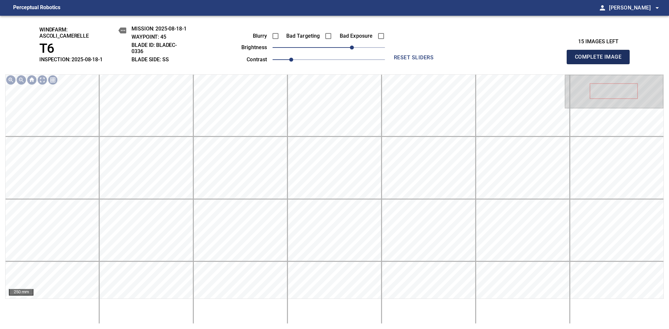
click at [601, 60] on span "Complete Image" at bounding box center [598, 57] width 49 height 9
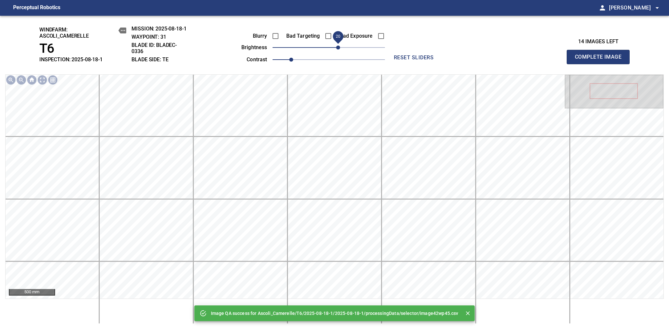
drag, startPoint x: 335, startPoint y: 47, endPoint x: 338, endPoint y: 46, distance: 3.7
click at [338, 46] on span "20" at bounding box center [338, 48] width 4 height 4
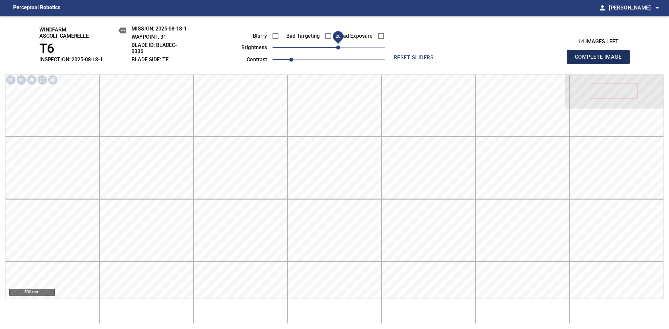
click at [601, 60] on span "Complete Image" at bounding box center [598, 57] width 49 height 9
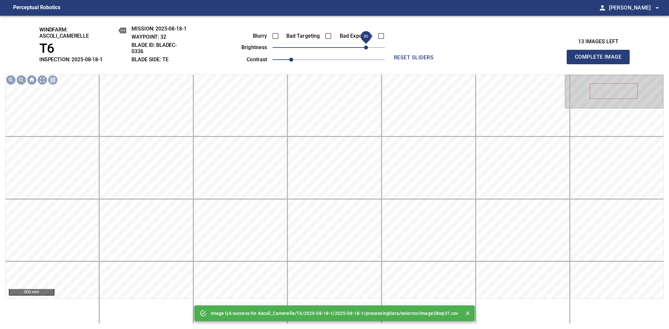
drag, startPoint x: 338, startPoint y: 48, endPoint x: 366, endPoint y: 39, distance: 29.0
click at [366, 43] on span "80" at bounding box center [329, 47] width 113 height 9
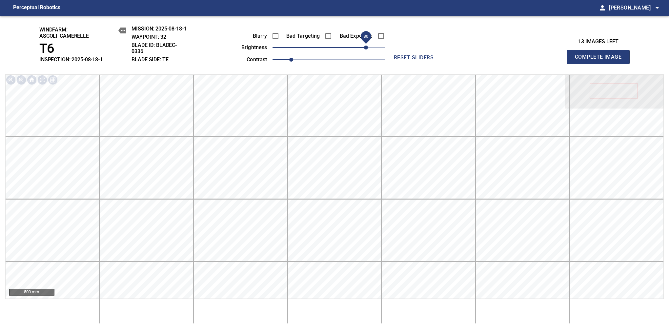
click at [601, 60] on span "Complete Image" at bounding box center [598, 57] width 49 height 9
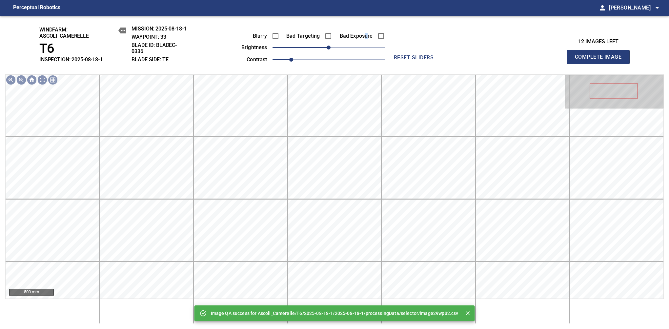
click at [367, 40] on div "Bad Exposure" at bounding box center [358, 36] width 53 height 14
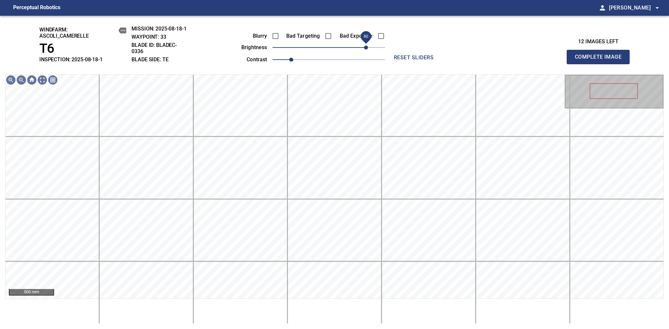
click at [366, 49] on span "80" at bounding box center [329, 47] width 113 height 9
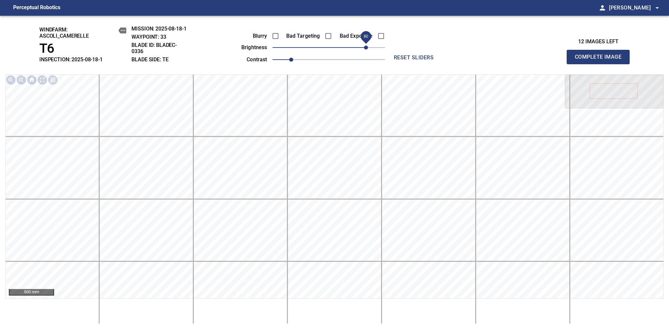
click at [601, 60] on span "Complete Image" at bounding box center [598, 57] width 49 height 9
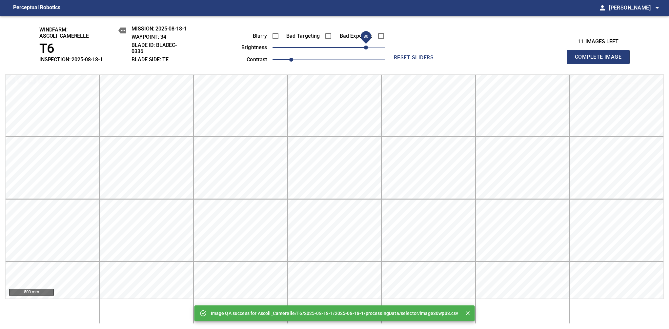
click at [365, 49] on span "80" at bounding box center [329, 47] width 113 height 9
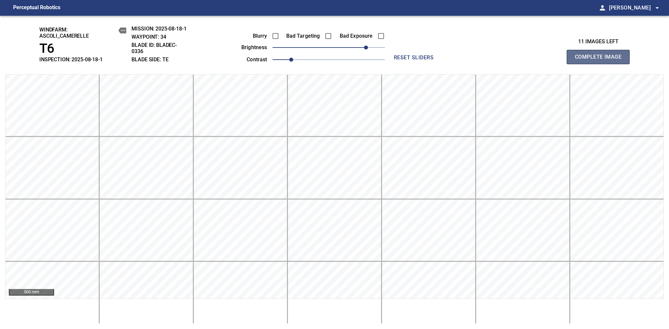
click at [601, 60] on span "Complete Image" at bounding box center [598, 57] width 49 height 9
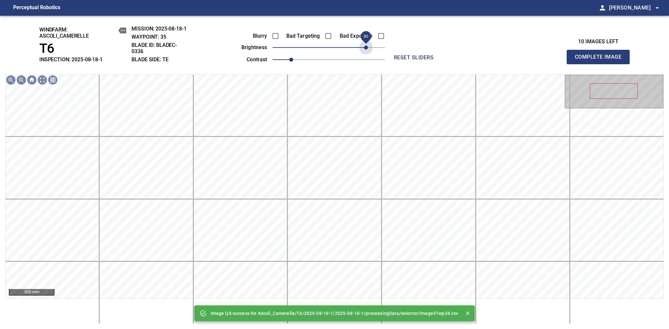
click at [365, 49] on span "80" at bounding box center [329, 47] width 113 height 9
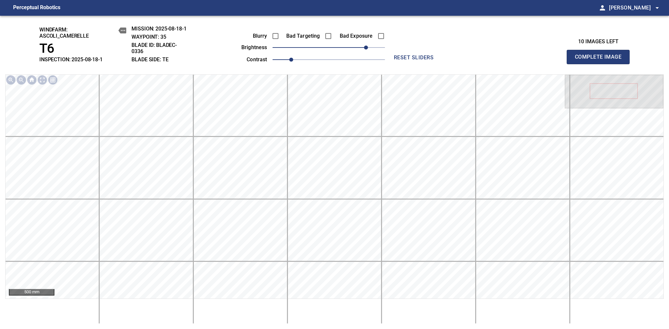
click at [601, 60] on span "Complete Image" at bounding box center [598, 57] width 49 height 9
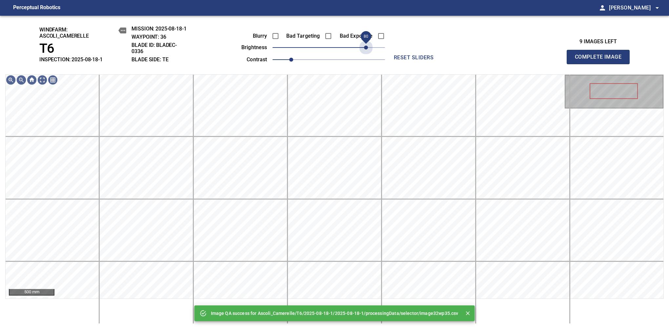
click at [365, 49] on span "80" at bounding box center [329, 47] width 113 height 9
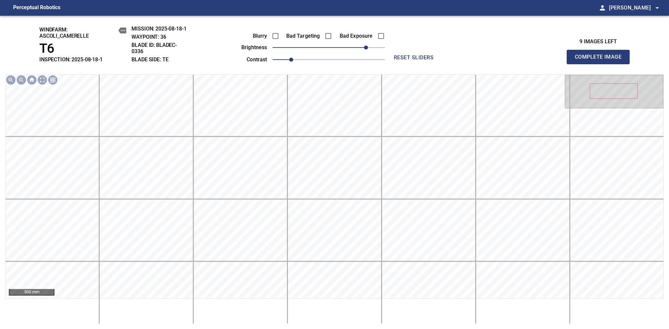
click at [601, 60] on span "Complete Image" at bounding box center [598, 57] width 49 height 9
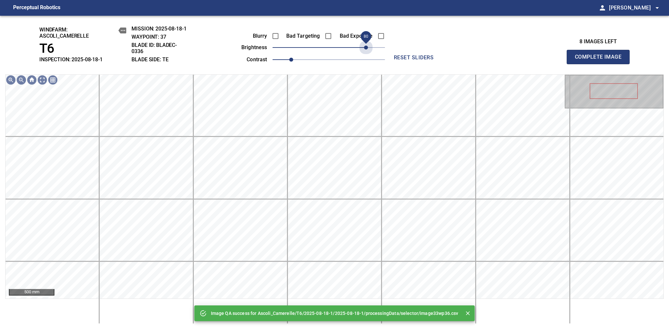
click at [365, 49] on span "80" at bounding box center [329, 47] width 113 height 9
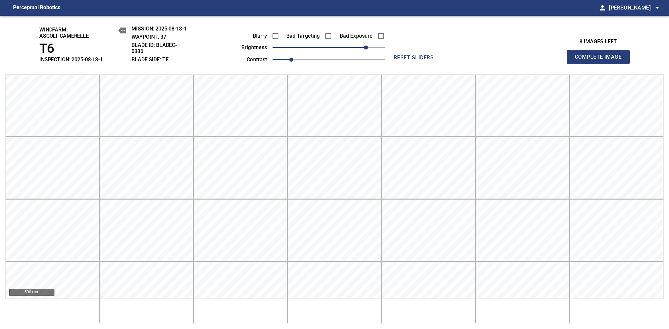
click at [601, 60] on span "Complete Image" at bounding box center [598, 57] width 49 height 9
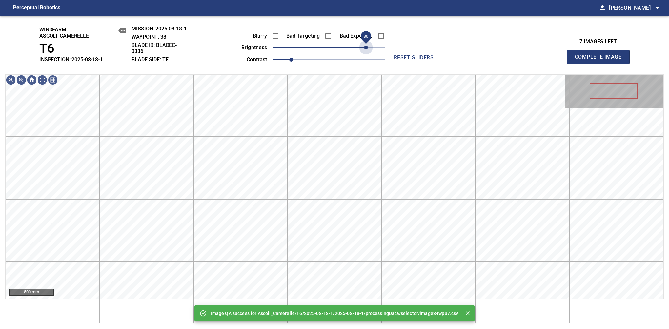
click at [365, 49] on span "80" at bounding box center [329, 47] width 113 height 9
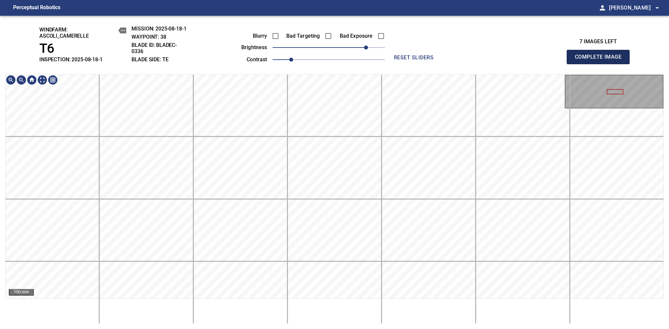
click at [601, 60] on span "Complete Image" at bounding box center [598, 57] width 49 height 9
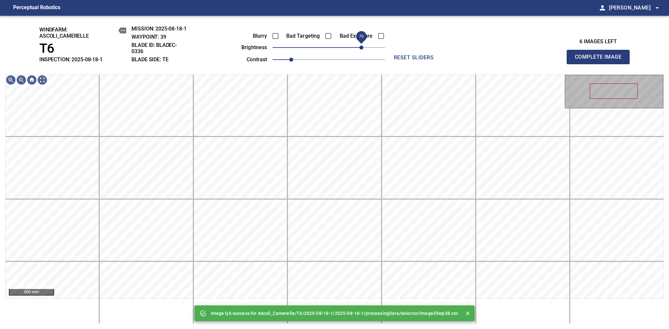
drag, startPoint x: 354, startPoint y: 47, endPoint x: 360, endPoint y: 46, distance: 6.1
click at [360, 46] on span "70" at bounding box center [329, 47] width 113 height 9
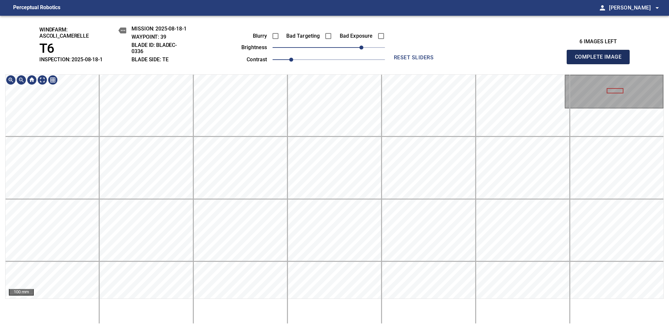
click at [601, 60] on span "Complete Image" at bounding box center [598, 57] width 49 height 9
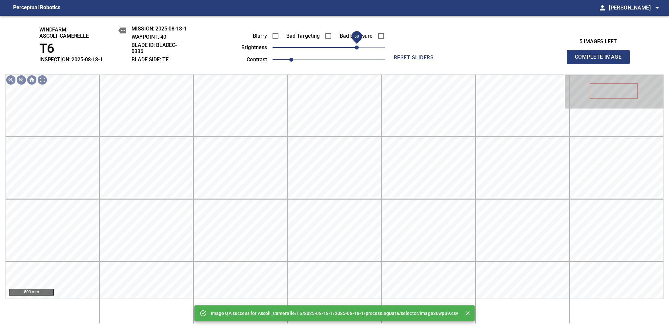
click at [356, 46] on span "60" at bounding box center [329, 47] width 113 height 9
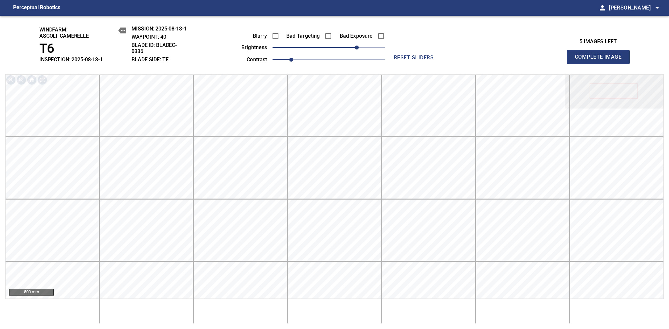
click at [601, 60] on span "Complete Image" at bounding box center [598, 57] width 49 height 9
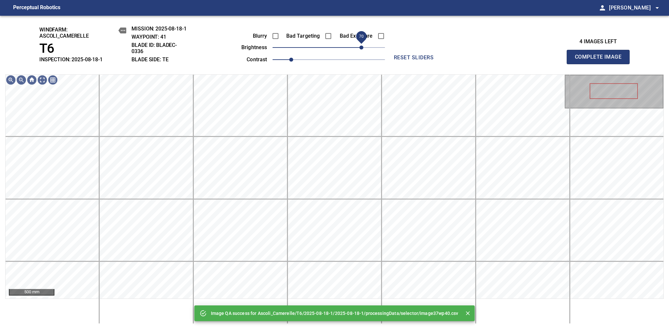
drag, startPoint x: 356, startPoint y: 46, endPoint x: 364, endPoint y: 45, distance: 8.0
click at [364, 45] on span "70" at bounding box center [329, 47] width 113 height 9
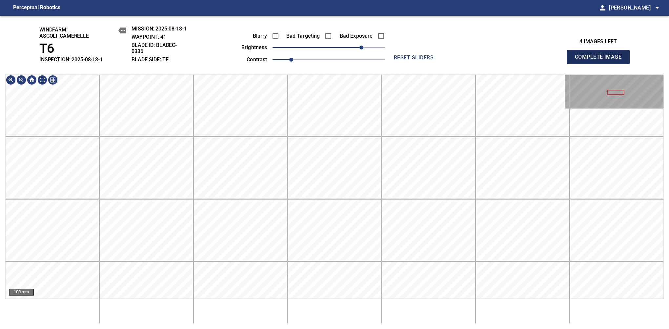
click at [601, 60] on span "Complete Image" at bounding box center [598, 57] width 49 height 9
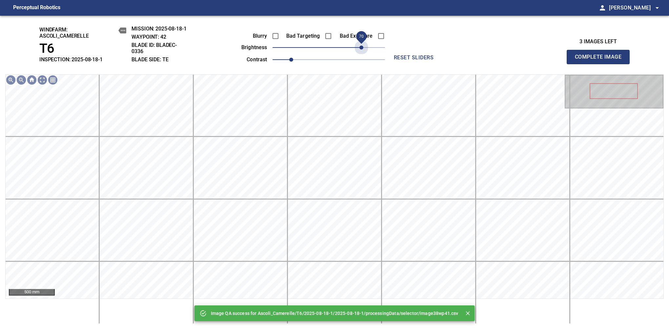
click at [360, 47] on span "70" at bounding box center [329, 47] width 113 height 9
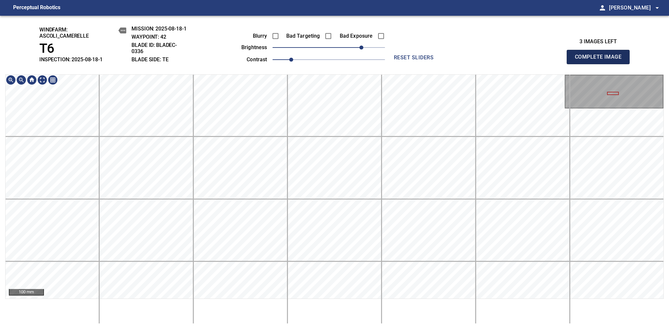
click at [601, 60] on span "Complete Image" at bounding box center [598, 57] width 49 height 9
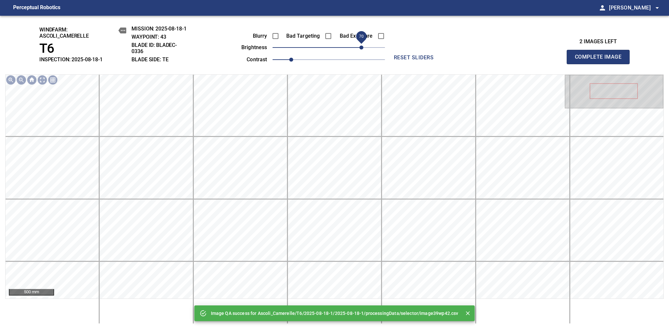
drag, startPoint x: 358, startPoint y: 47, endPoint x: 362, endPoint y: 47, distance: 4.6
click at [362, 47] on span "70" at bounding box center [329, 47] width 113 height 9
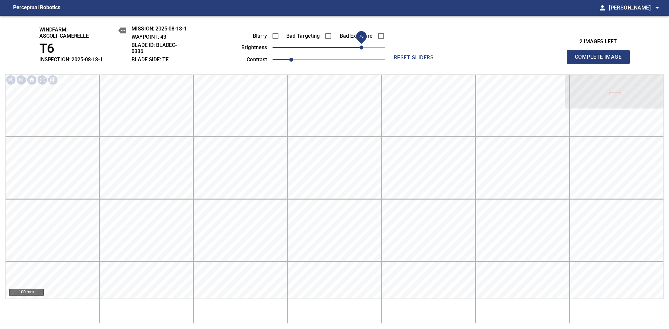
click at [601, 60] on span "Complete Image" at bounding box center [598, 57] width 49 height 9
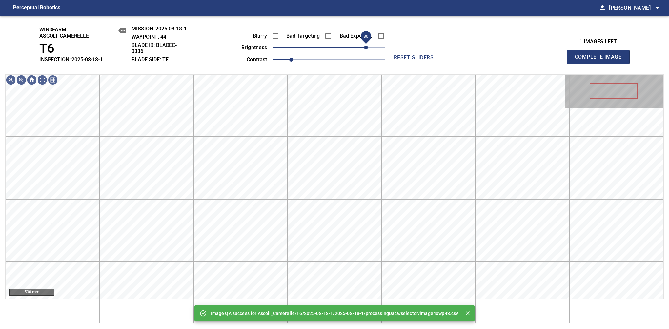
drag, startPoint x: 361, startPoint y: 49, endPoint x: 366, endPoint y: 48, distance: 4.7
click at [366, 48] on span "80" at bounding box center [329, 47] width 113 height 9
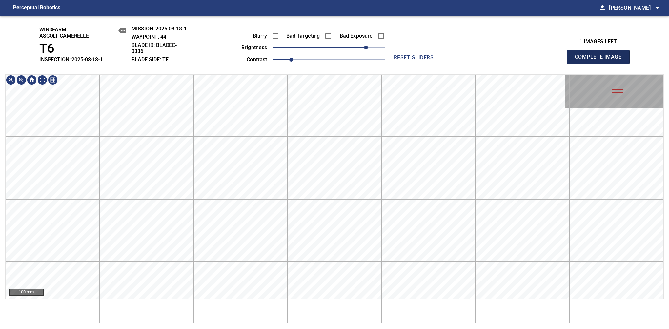
click at [601, 60] on span "Complete Image" at bounding box center [598, 57] width 49 height 9
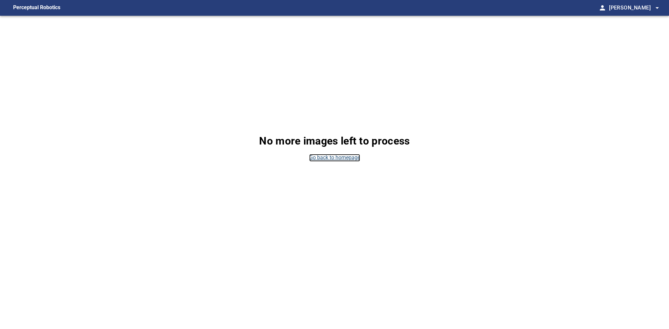
click at [342, 156] on link "Go back to homepage" at bounding box center [334, 158] width 51 height 8
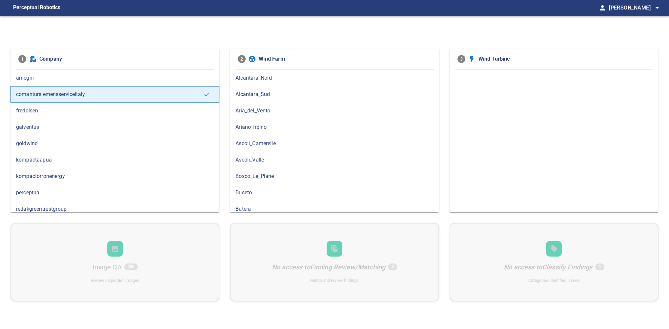
click at [276, 140] on span "Ascoli_Camerelle" at bounding box center [335, 144] width 198 height 8
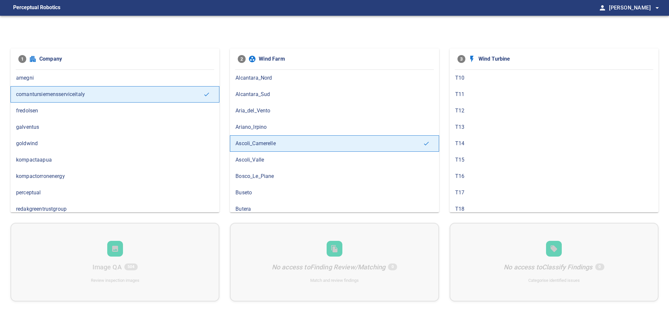
scroll to position [134, 0]
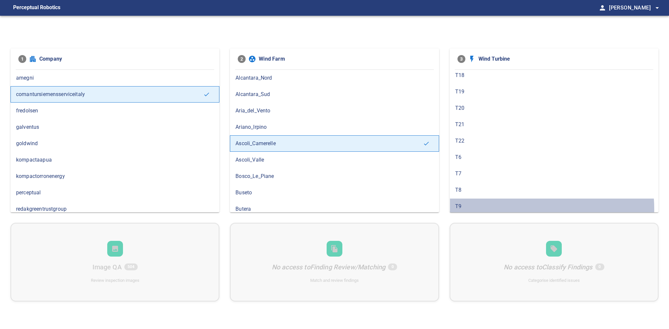
click at [509, 207] on span "T9" at bounding box center [554, 207] width 198 height 8
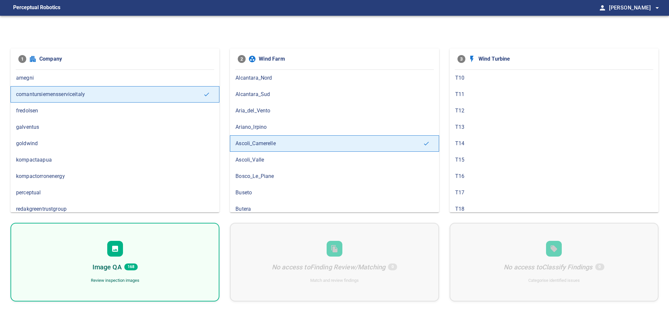
click at [130, 249] on div "Image QA 168 Review inspection images" at bounding box center [115, 262] width 209 height 79
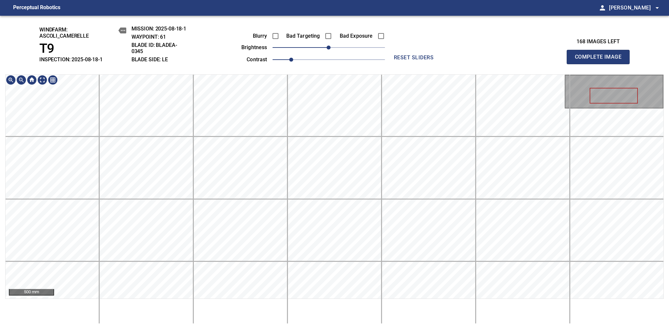
click at [310, 66] on div "windfarm: Ascoli_Camerelle T9 INSPECTION: 2025-08-18-1 MISSION: 2025-08-18-1 WA…" at bounding box center [334, 173] width 669 height 314
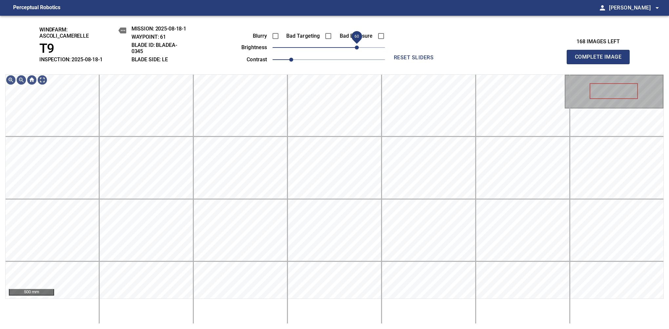
drag, startPoint x: 340, startPoint y: 50, endPoint x: 358, endPoint y: 52, distance: 18.5
click at [358, 50] on span "60" at bounding box center [357, 48] width 4 height 4
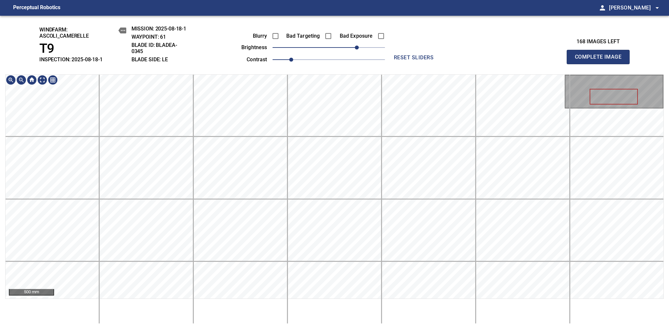
click at [397, 58] on div "windfarm: Ascoli_Camerelle T9 INSPECTION: 2025-08-18-1 MISSION: 2025-08-18-1 WA…" at bounding box center [334, 173] width 669 height 314
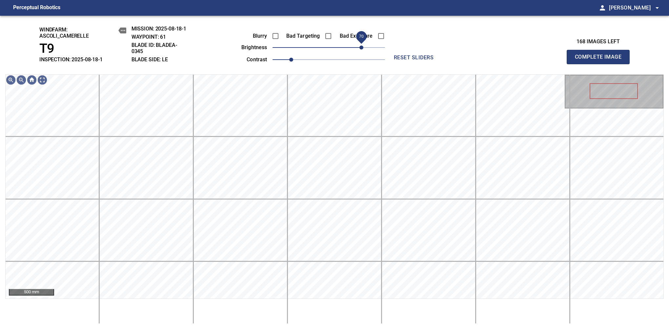
click at [363, 50] on span "70" at bounding box center [362, 48] width 4 height 4
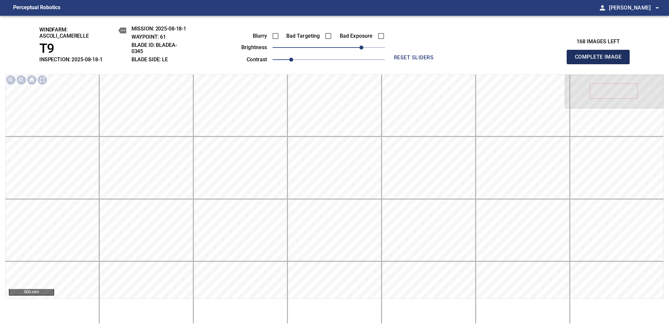
click at [601, 60] on span "Complete Image" at bounding box center [598, 57] width 49 height 9
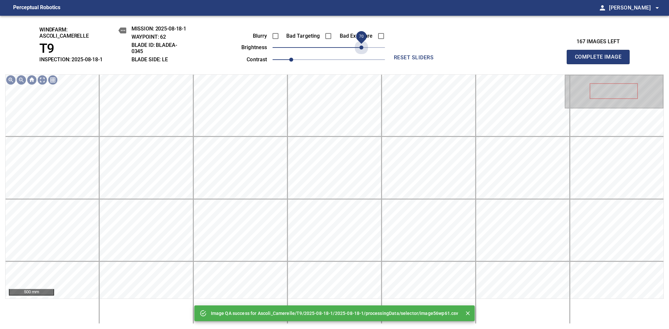
click at [363, 50] on span "70" at bounding box center [329, 47] width 113 height 9
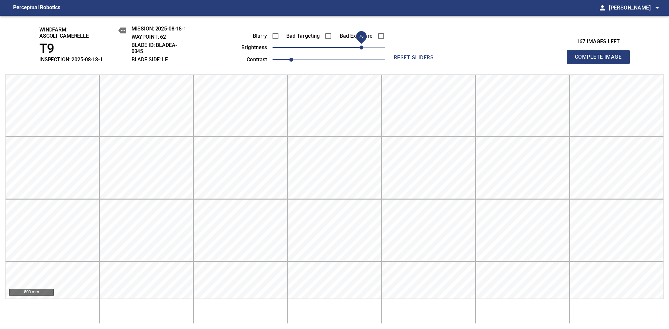
click at [601, 60] on span "Complete Image" at bounding box center [598, 57] width 49 height 9
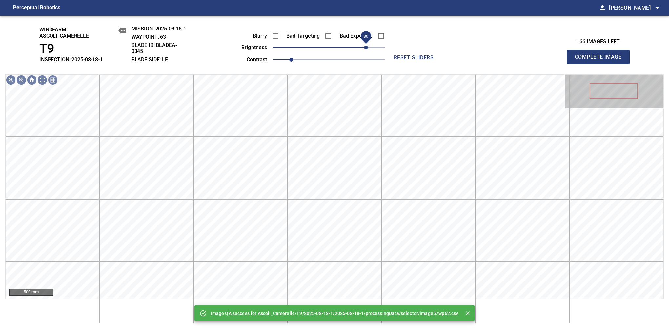
drag, startPoint x: 360, startPoint y: 47, endPoint x: 367, endPoint y: 46, distance: 7.0
click at [367, 46] on span "80" at bounding box center [329, 47] width 113 height 9
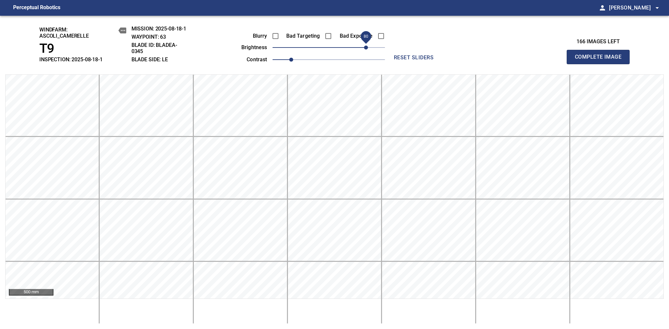
click at [601, 60] on span "Complete Image" at bounding box center [598, 57] width 49 height 9
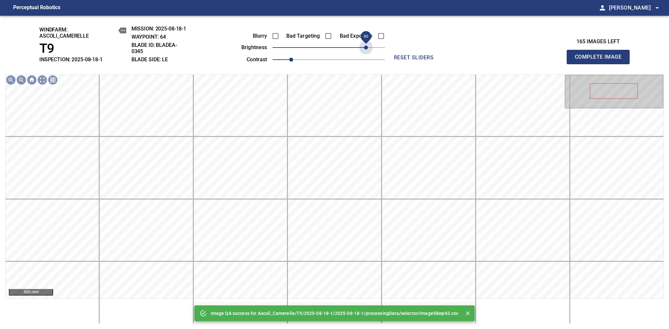
click at [367, 46] on span "80" at bounding box center [329, 47] width 113 height 9
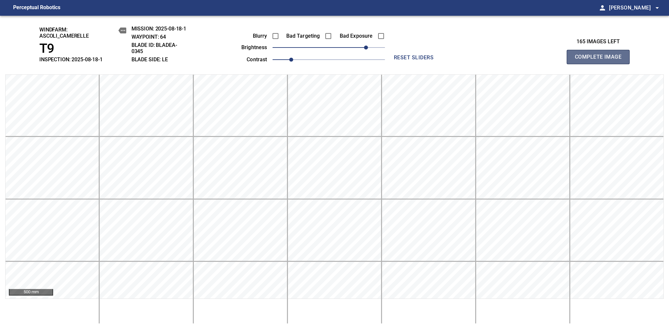
click at [601, 60] on span "Complete Image" at bounding box center [598, 57] width 49 height 9
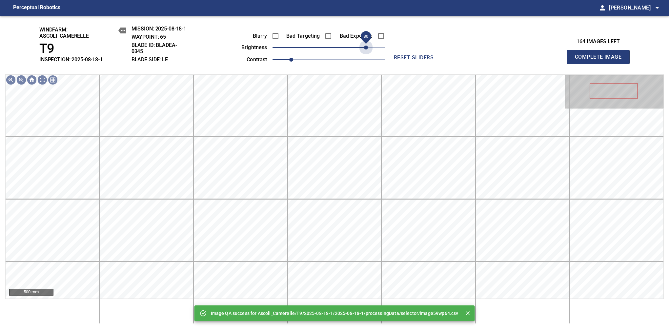
click at [367, 46] on span "80" at bounding box center [329, 47] width 113 height 9
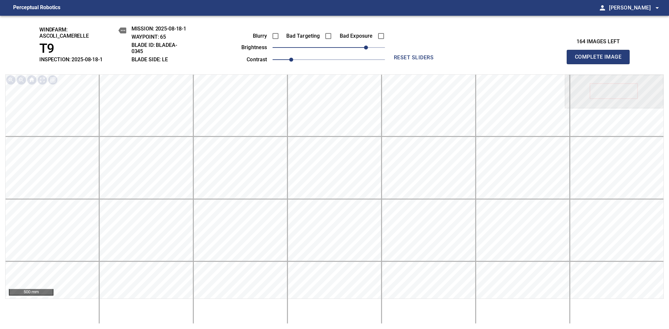
click at [601, 60] on span "Complete Image" at bounding box center [598, 57] width 49 height 9
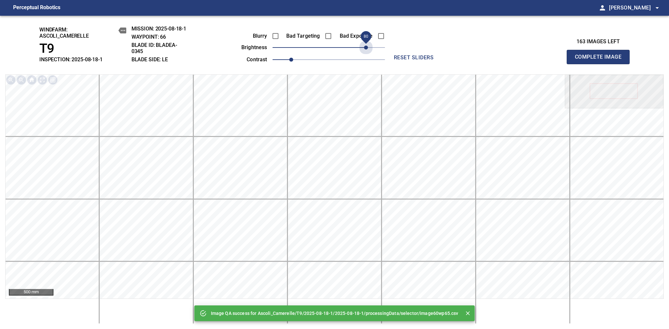
click at [367, 46] on span "80" at bounding box center [329, 47] width 113 height 9
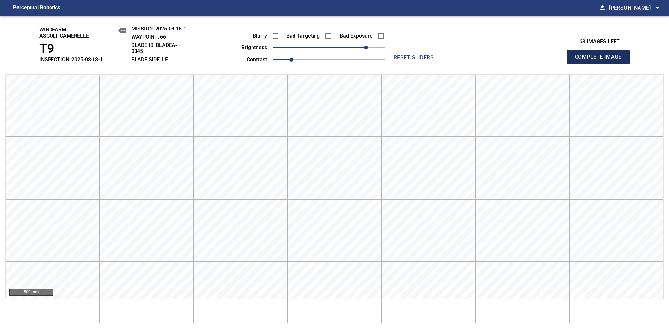
click at [601, 60] on span "Complete Image" at bounding box center [598, 57] width 49 height 9
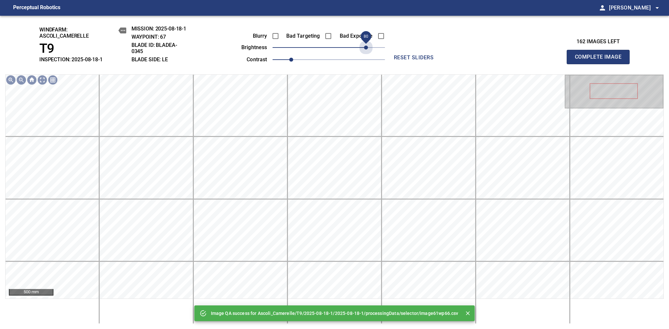
click at [367, 46] on span "80" at bounding box center [329, 47] width 113 height 9
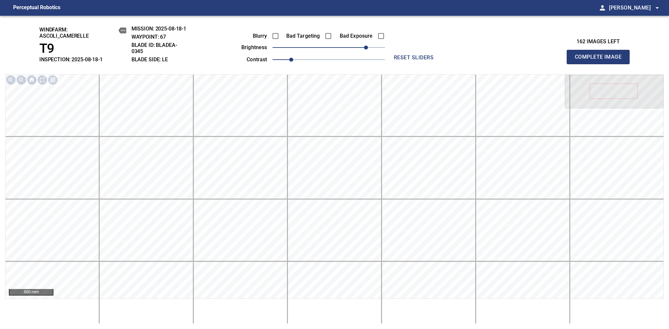
click at [601, 60] on span "Complete Image" at bounding box center [598, 57] width 49 height 9
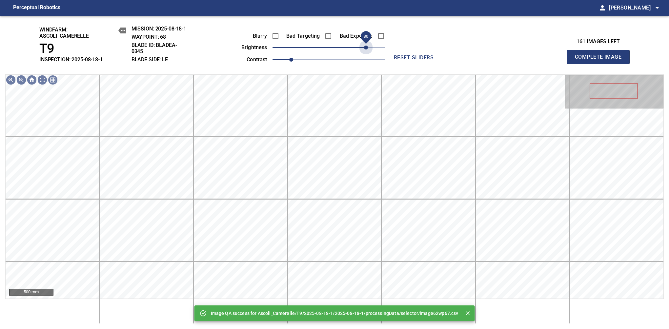
click at [367, 46] on span "80" at bounding box center [329, 47] width 113 height 9
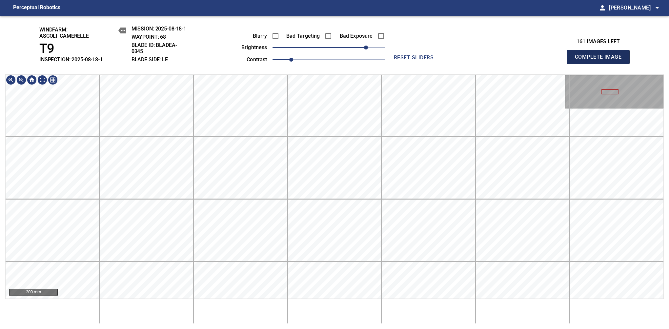
click at [601, 60] on span "Complete Image" at bounding box center [598, 57] width 49 height 9
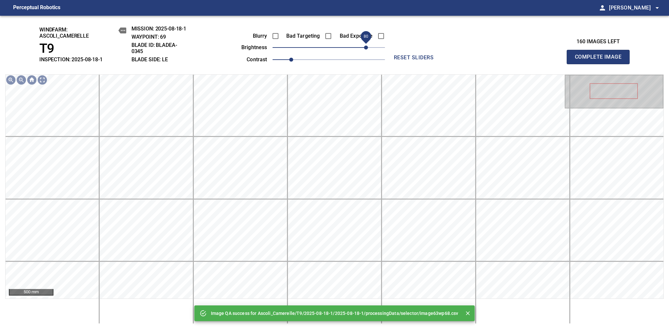
click at [365, 49] on span "80" at bounding box center [329, 47] width 113 height 9
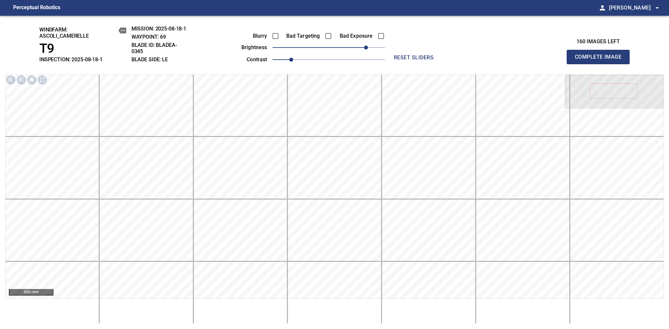
click at [601, 60] on span "Complete Image" at bounding box center [598, 57] width 49 height 9
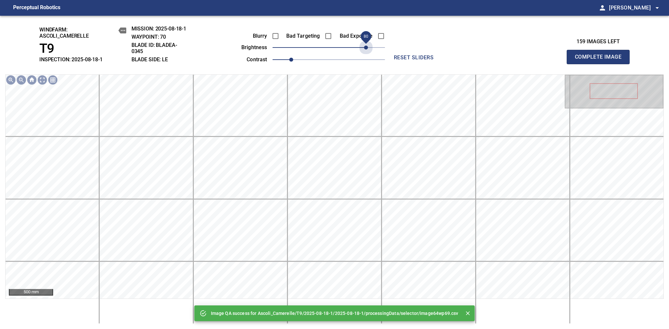
click at [365, 49] on span "80" at bounding box center [329, 47] width 113 height 9
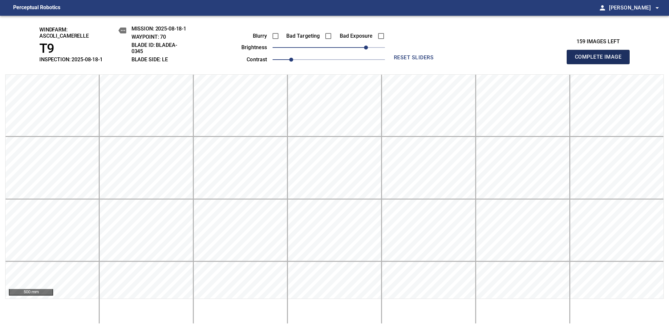
click at [601, 60] on span "Complete Image" at bounding box center [598, 57] width 49 height 9
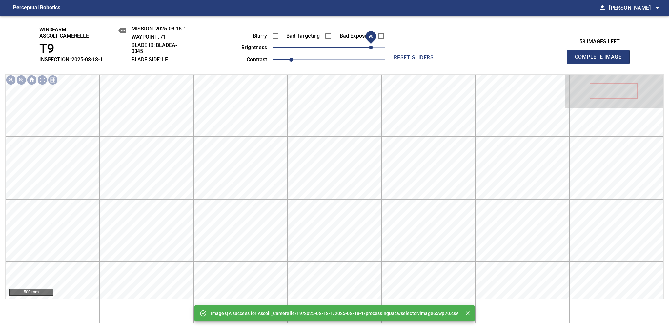
click at [370, 44] on span "90" at bounding box center [329, 47] width 113 height 9
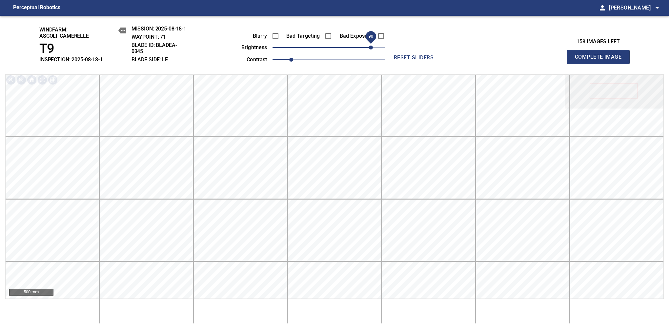
click at [601, 60] on span "Complete Image" at bounding box center [598, 57] width 49 height 9
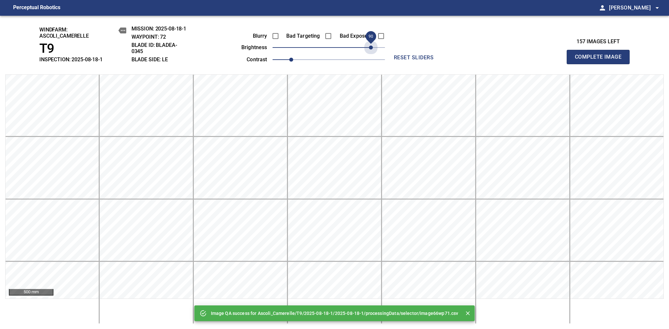
click at [370, 45] on span "90" at bounding box center [329, 47] width 113 height 9
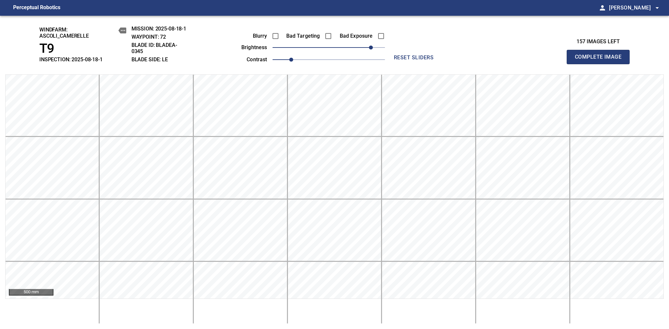
click at [601, 60] on span "Complete Image" at bounding box center [598, 57] width 49 height 9
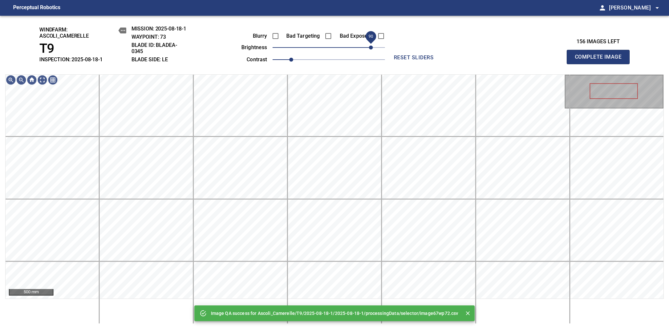
drag, startPoint x: 370, startPoint y: 45, endPoint x: 371, endPoint y: 49, distance: 3.8
click at [371, 49] on span "90" at bounding box center [329, 47] width 113 height 9
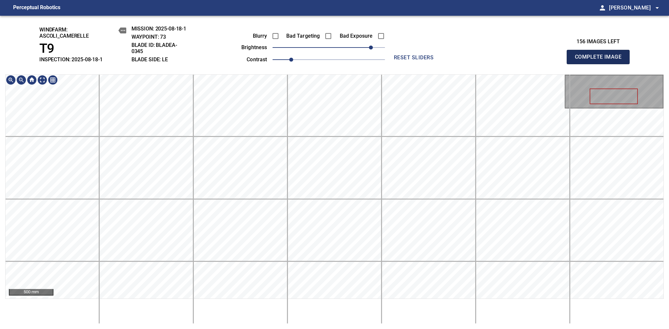
click at [601, 60] on span "Complete Image" at bounding box center [598, 57] width 49 height 9
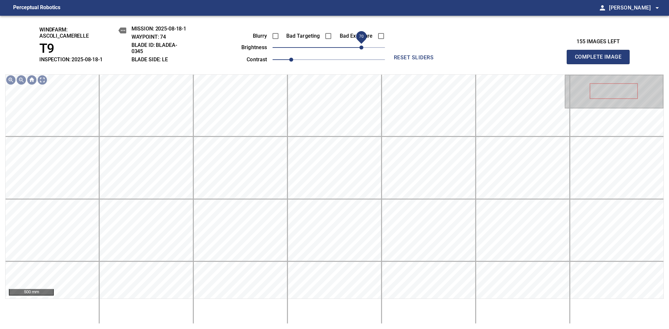
drag, startPoint x: 349, startPoint y: 51, endPoint x: 360, endPoint y: 46, distance: 11.3
click at [360, 46] on span "70" at bounding box center [362, 48] width 4 height 4
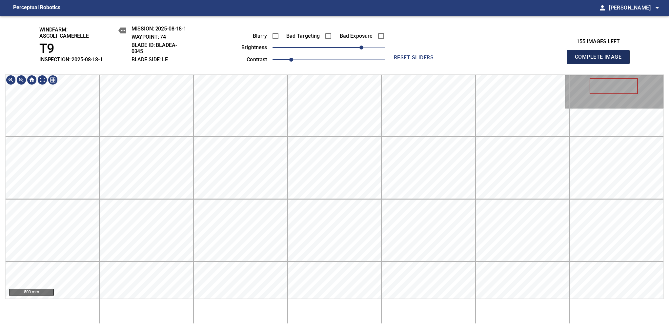
click at [601, 60] on span "Complete Image" at bounding box center [598, 57] width 49 height 9
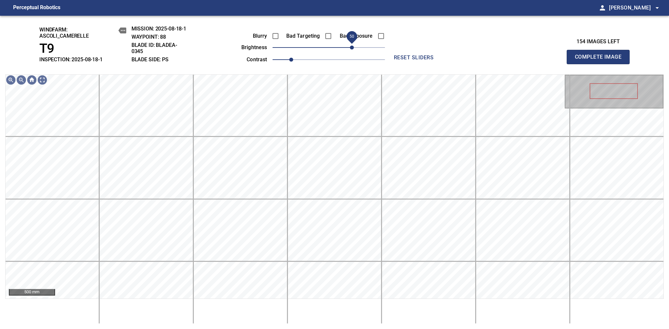
drag, startPoint x: 336, startPoint y: 45, endPoint x: 352, endPoint y: 45, distance: 16.1
click at [352, 45] on span "50" at bounding box center [329, 47] width 113 height 9
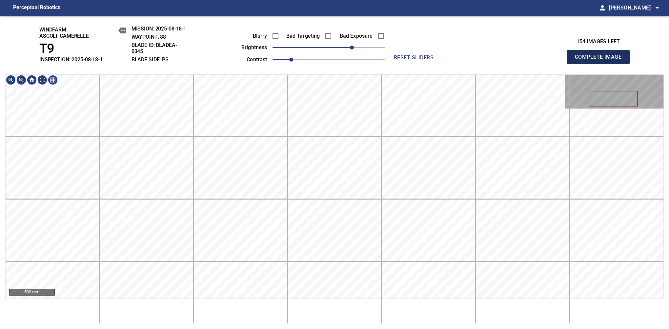
click at [601, 60] on span "Complete Image" at bounding box center [598, 57] width 49 height 9
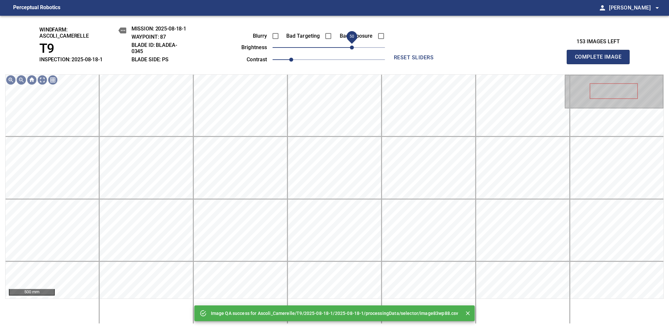
drag, startPoint x: 356, startPoint y: 47, endPoint x: 353, endPoint y: 49, distance: 3.5
click at [353, 49] on span "50" at bounding box center [329, 47] width 113 height 9
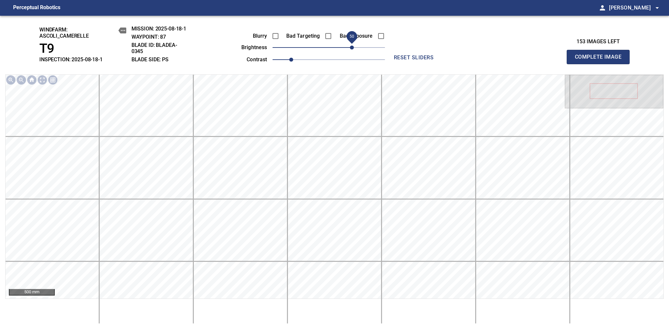
click at [601, 60] on span "Complete Image" at bounding box center [598, 57] width 49 height 9
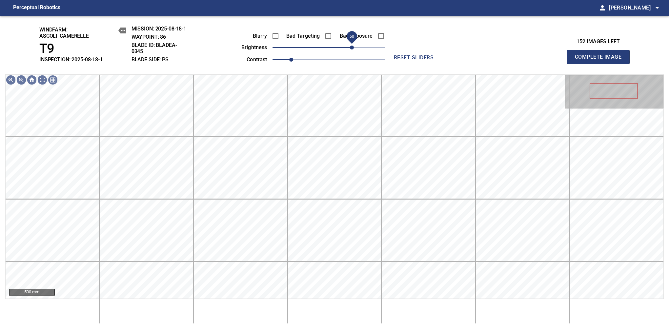
click at [352, 49] on span "50" at bounding box center [329, 47] width 113 height 9
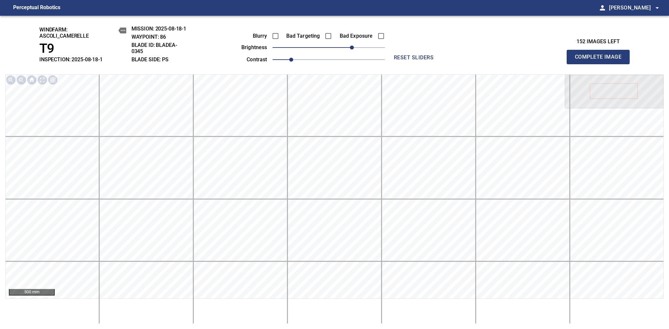
click at [601, 60] on span "Complete Image" at bounding box center [598, 57] width 49 height 9
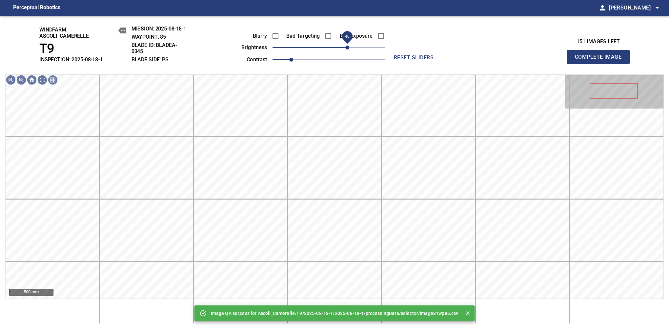
click at [349, 50] on span "40" at bounding box center [329, 47] width 113 height 9
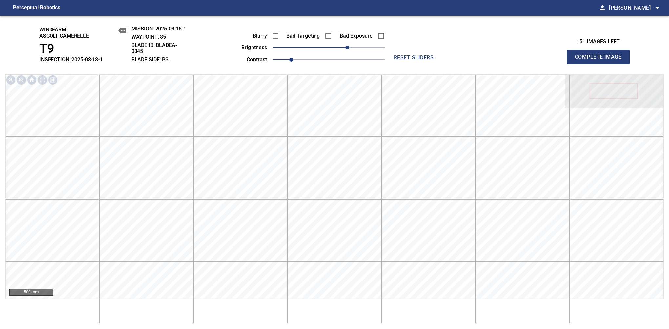
click at [601, 60] on span "Complete Image" at bounding box center [598, 57] width 49 height 9
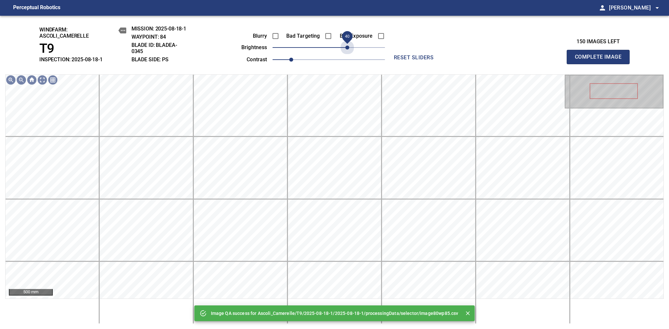
click at [349, 50] on span "40" at bounding box center [329, 47] width 113 height 9
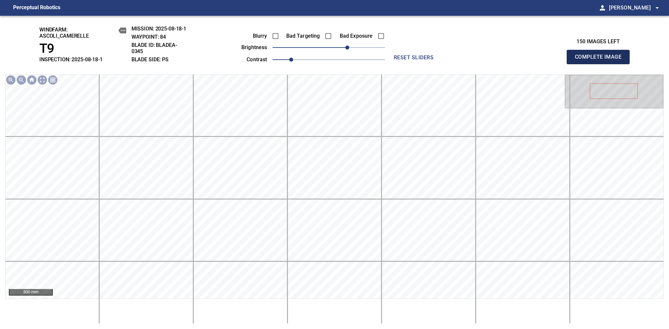
click at [601, 60] on span "Complete Image" at bounding box center [598, 57] width 49 height 9
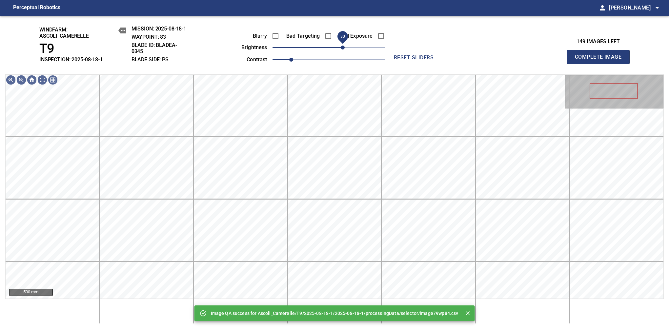
click at [344, 52] on span "30" at bounding box center [329, 47] width 113 height 9
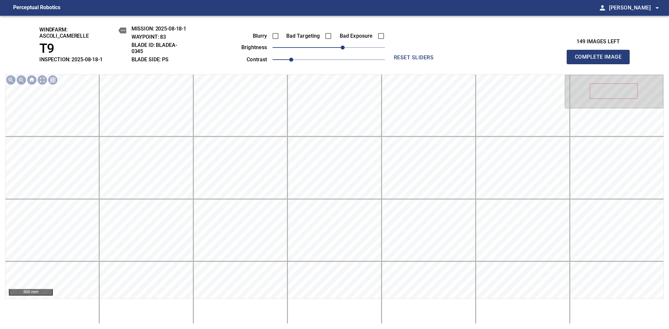
click at [601, 60] on span "Complete Image" at bounding box center [598, 57] width 49 height 9
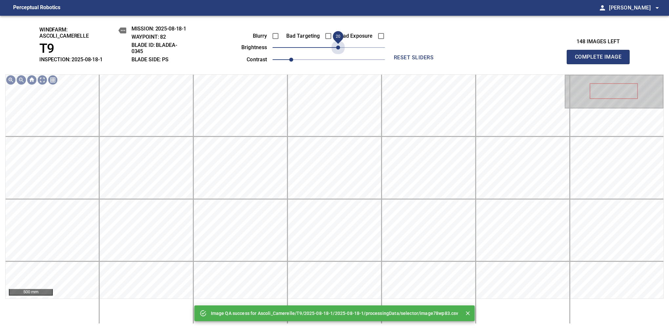
drag, startPoint x: 344, startPoint y: 52, endPoint x: 337, endPoint y: 56, distance: 8.0
click at [337, 56] on div "Blurry Bad Targeting Bad Exposure brightness 20 contrast 1" at bounding box center [306, 46] width 158 height 35
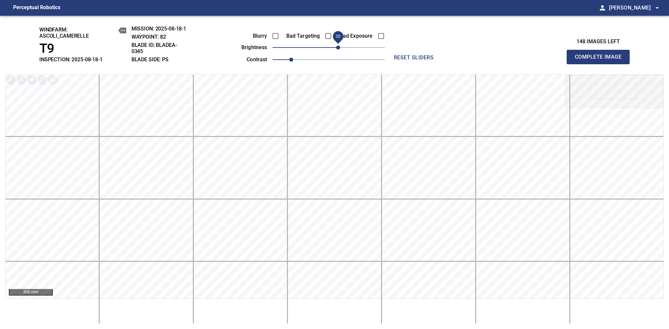
click at [601, 60] on span "Complete Image" at bounding box center [598, 57] width 49 height 9
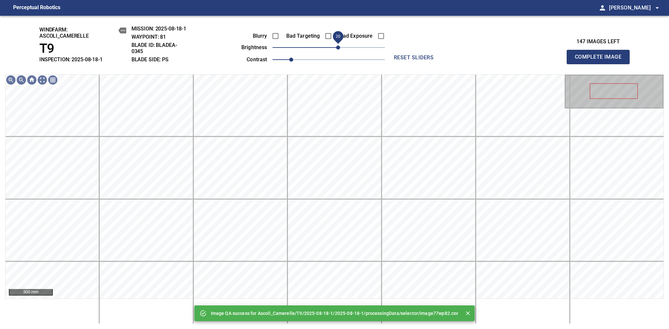
drag, startPoint x: 342, startPoint y: 49, endPoint x: 339, endPoint y: 52, distance: 4.0
click at [339, 52] on span "20" at bounding box center [329, 47] width 113 height 9
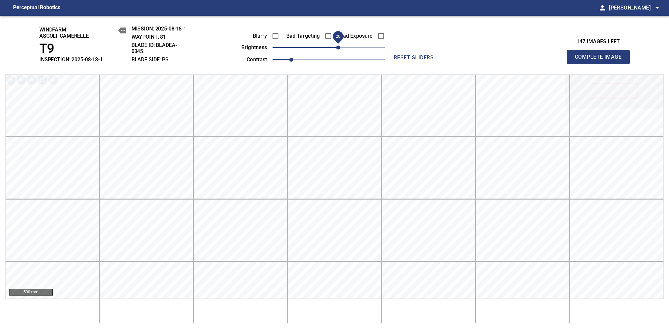
click at [601, 60] on span "Complete Image" at bounding box center [598, 57] width 49 height 9
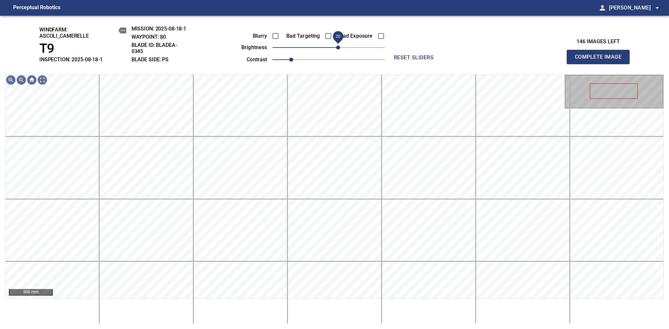
click at [336, 46] on span "20" at bounding box center [338, 48] width 4 height 4
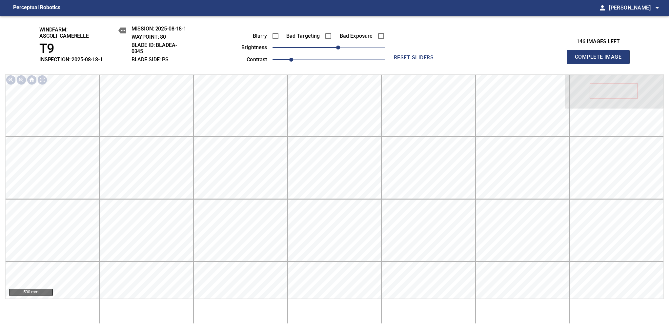
click at [601, 60] on span "Complete Image" at bounding box center [598, 57] width 49 height 9
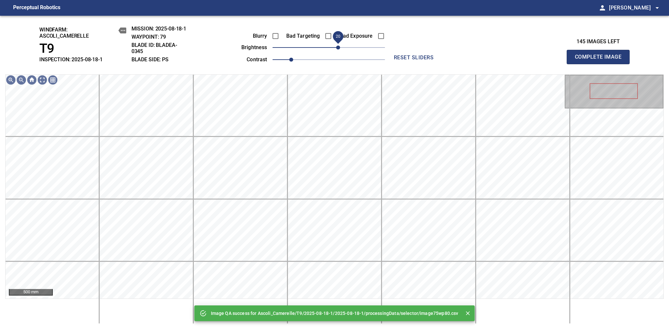
drag, startPoint x: 330, startPoint y: 48, endPoint x: 337, endPoint y: 48, distance: 6.9
click at [337, 48] on span "20" at bounding box center [338, 48] width 4 height 4
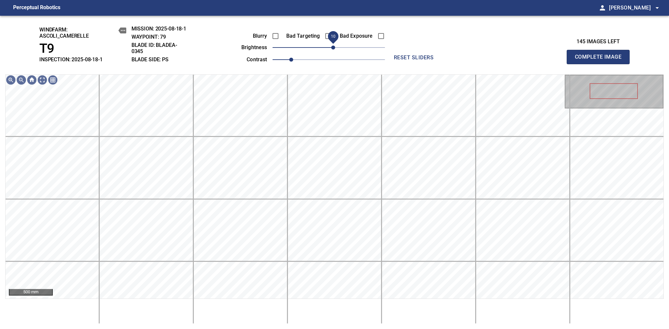
drag, startPoint x: 337, startPoint y: 48, endPoint x: 335, endPoint y: 52, distance: 4.0
click at [335, 50] on span "10" at bounding box center [333, 48] width 4 height 4
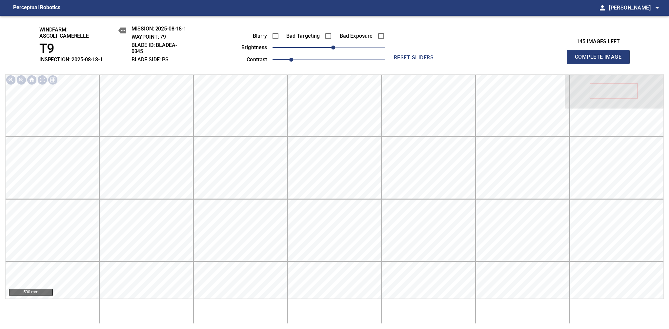
click at [601, 60] on span "Complete Image" at bounding box center [598, 57] width 49 height 9
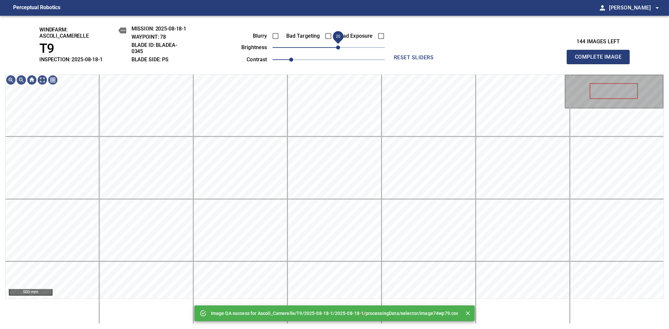
drag, startPoint x: 332, startPoint y: 51, endPoint x: 336, endPoint y: 48, distance: 4.8
click at [336, 48] on span "20" at bounding box center [338, 48] width 4 height 4
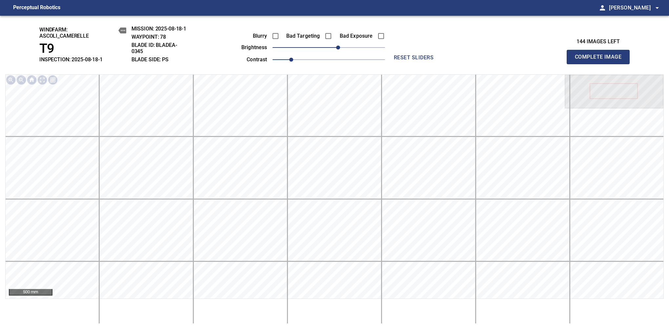
click at [601, 60] on span "Complete Image" at bounding box center [598, 57] width 49 height 9
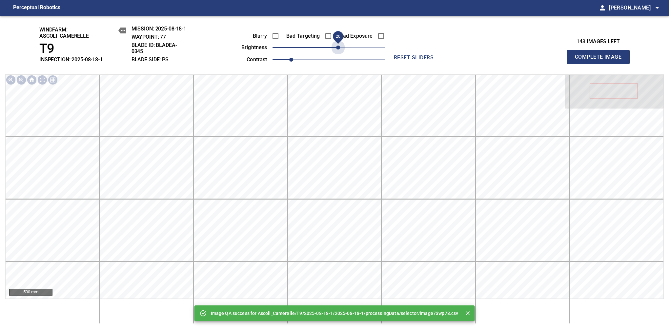
click at [336, 48] on span "20" at bounding box center [329, 47] width 113 height 9
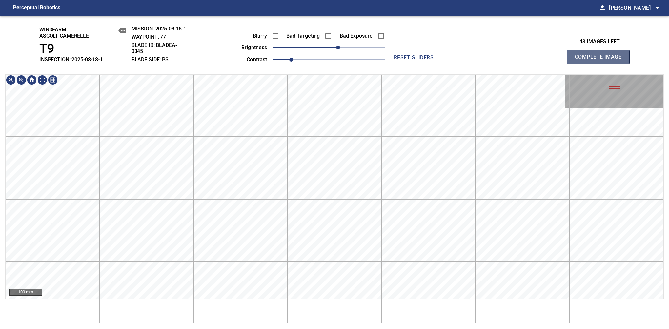
click at [601, 60] on span "Complete Image" at bounding box center [598, 57] width 49 height 9
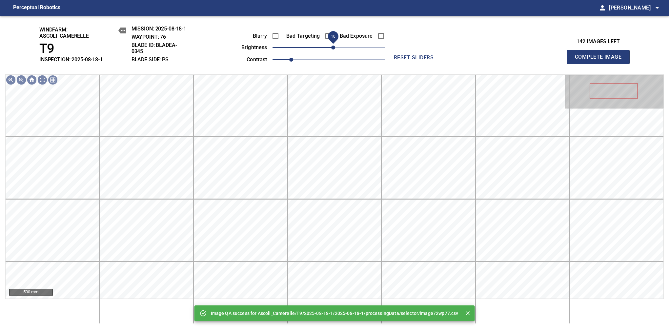
click at [332, 47] on span "10" at bounding box center [333, 48] width 4 height 4
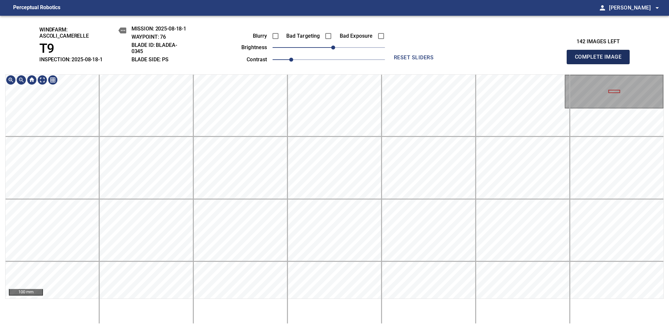
click at [601, 60] on span "Complete Image" at bounding box center [598, 57] width 49 height 9
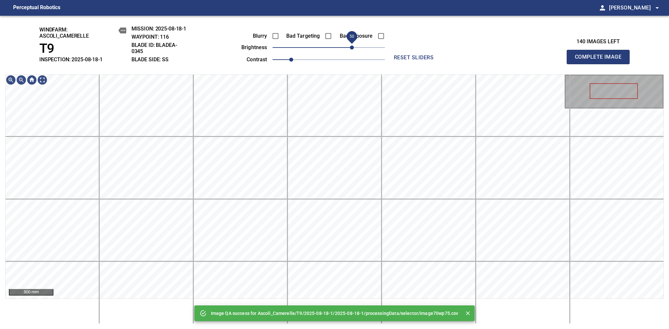
drag, startPoint x: 350, startPoint y: 49, endPoint x: 353, endPoint y: 50, distance: 3.7
click at [353, 50] on span "50" at bounding box center [329, 47] width 113 height 9
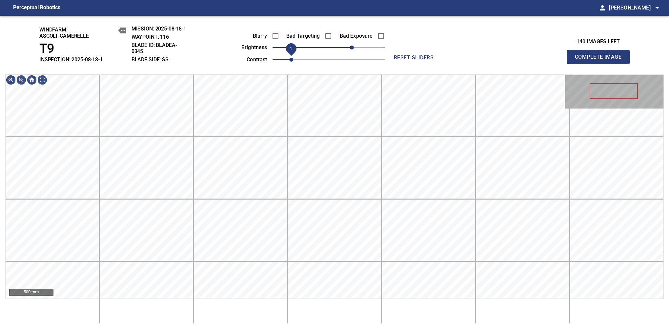
click at [293, 59] on span "1" at bounding box center [291, 60] width 4 height 4
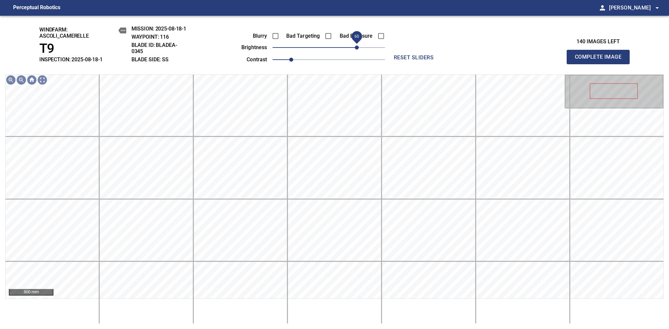
drag, startPoint x: 352, startPoint y: 49, endPoint x: 356, endPoint y: 47, distance: 3.8
click at [356, 47] on span "60" at bounding box center [357, 48] width 4 height 4
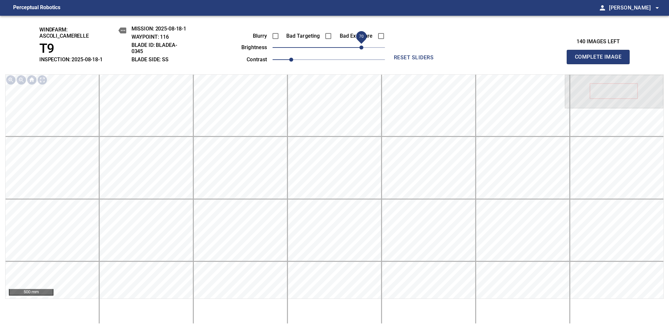
drag, startPoint x: 356, startPoint y: 47, endPoint x: 360, endPoint y: 45, distance: 5.3
click at [360, 46] on span "70" at bounding box center [362, 48] width 4 height 4
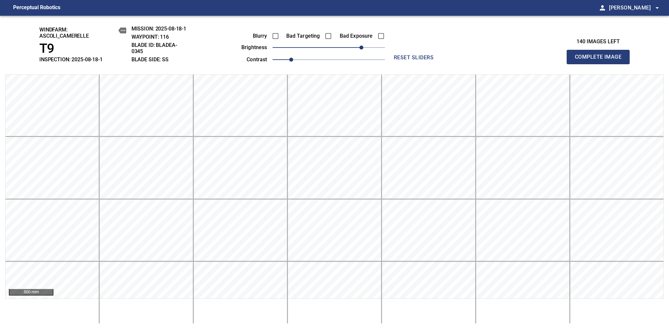
click at [601, 60] on span "Complete Image" at bounding box center [598, 57] width 49 height 9
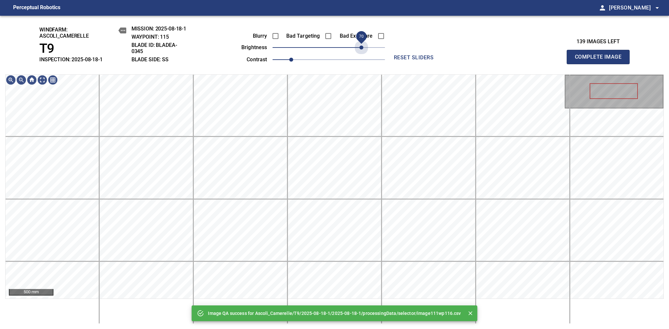
click at [360, 45] on span "70" at bounding box center [329, 47] width 113 height 9
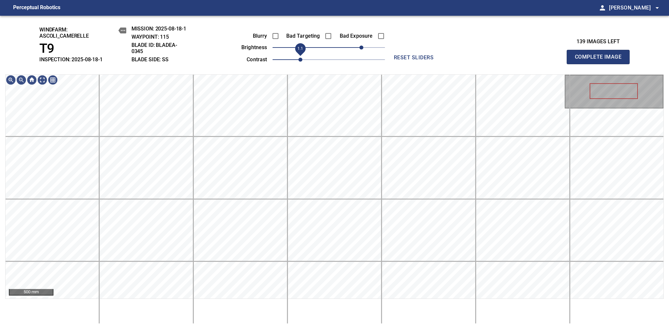
click at [302, 60] on span "1.1" at bounding box center [301, 60] width 4 height 4
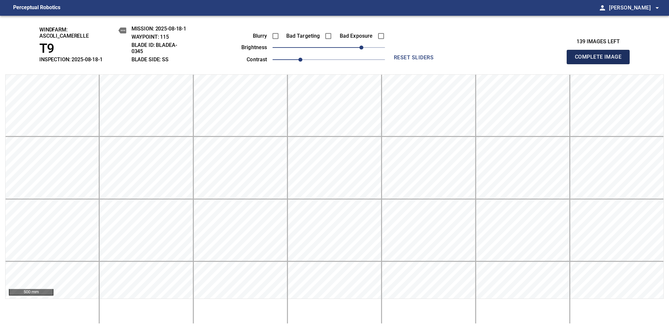
click at [601, 60] on span "Complete Image" at bounding box center [598, 57] width 49 height 9
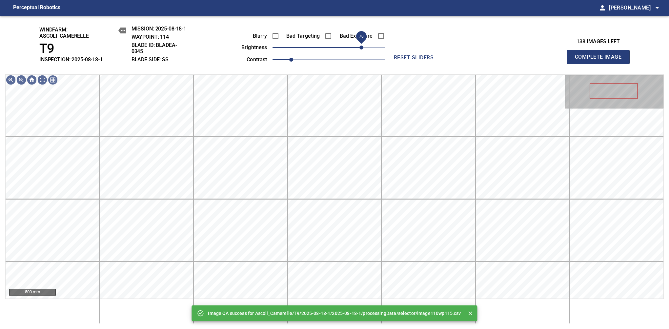
drag, startPoint x: 357, startPoint y: 51, endPoint x: 364, endPoint y: 48, distance: 7.0
click at [364, 48] on span "70" at bounding box center [329, 47] width 113 height 9
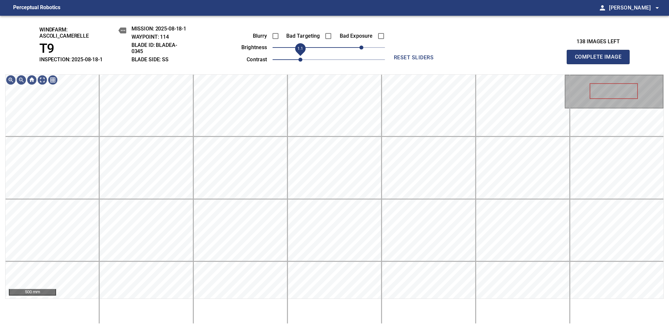
drag, startPoint x: 295, startPoint y: 59, endPoint x: 298, endPoint y: 57, distance: 3.5
click at [299, 58] on span "1.1" at bounding box center [301, 60] width 4 height 4
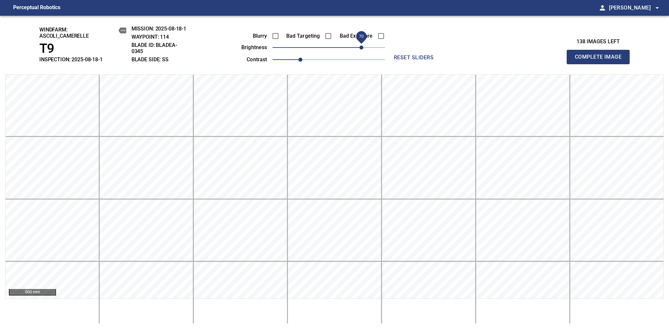
click at [601, 60] on span "Complete Image" at bounding box center [598, 57] width 49 height 9
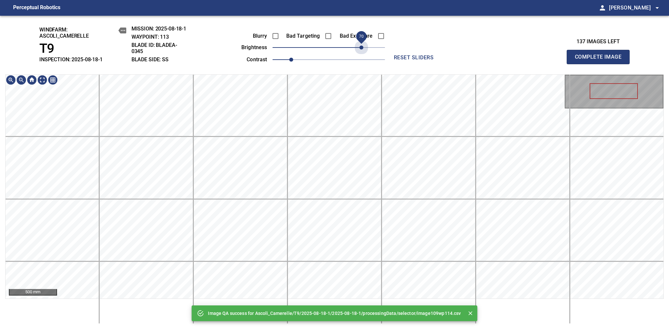
click at [364, 48] on span "70" at bounding box center [329, 47] width 113 height 9
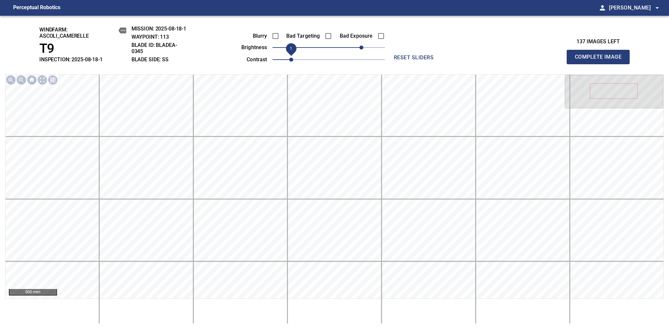
drag, startPoint x: 296, startPoint y: 57, endPoint x: 299, endPoint y: 57, distance: 3.6
click at [293, 58] on span "1" at bounding box center [291, 60] width 4 height 4
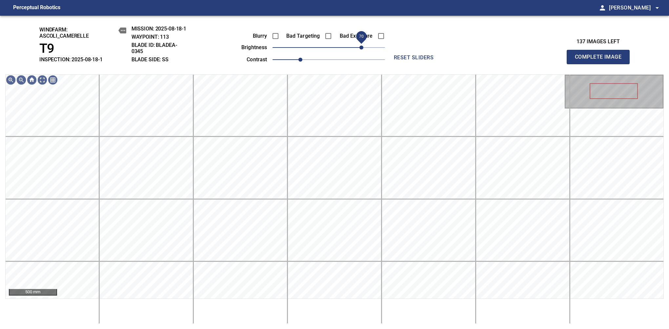
click at [361, 46] on span "70" at bounding box center [362, 48] width 4 height 4
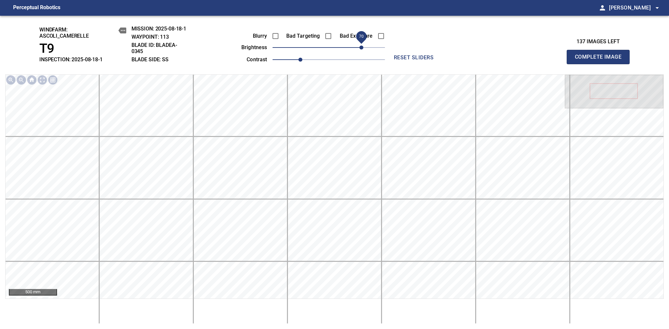
click at [601, 60] on span "Complete Image" at bounding box center [598, 57] width 49 height 9
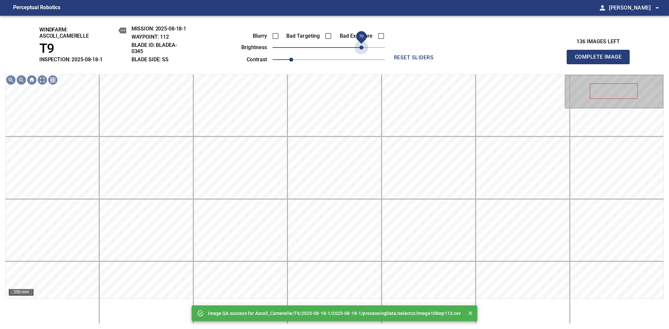
click at [361, 46] on span "70" at bounding box center [329, 47] width 113 height 9
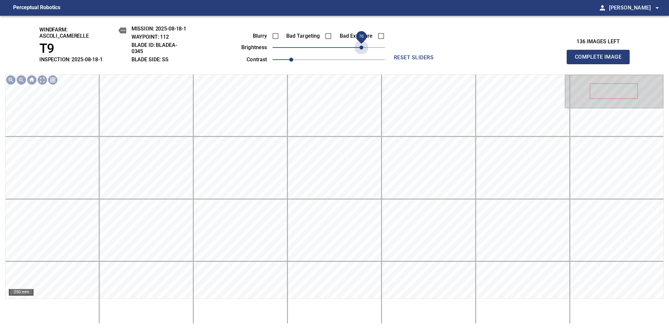
click at [361, 46] on span "70" at bounding box center [362, 48] width 4 height 4
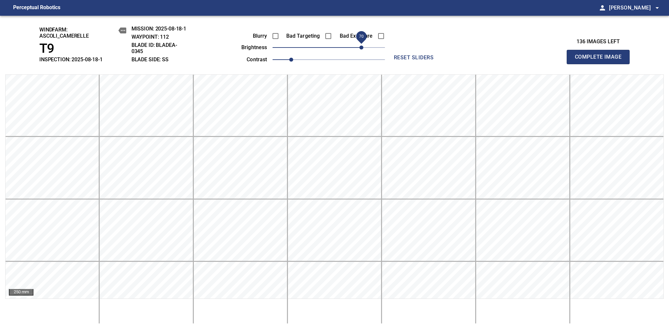
click at [364, 46] on span "70" at bounding box center [362, 48] width 4 height 4
click at [601, 60] on span "Complete Image" at bounding box center [598, 57] width 49 height 9
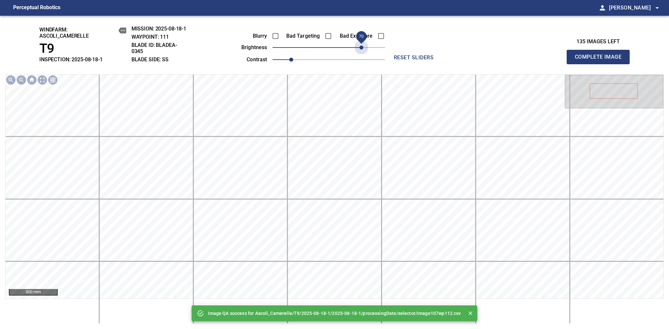
click at [364, 45] on span "70" at bounding box center [329, 47] width 113 height 9
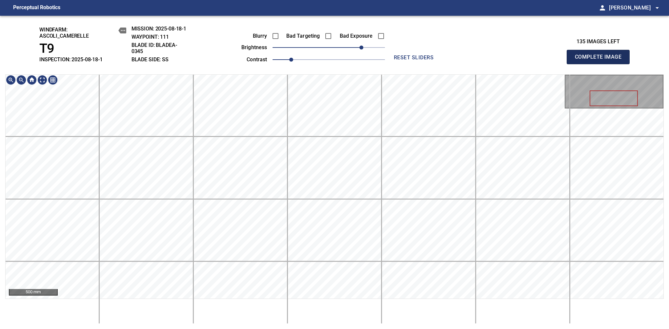
click at [601, 60] on span "Complete Image" at bounding box center [598, 57] width 49 height 9
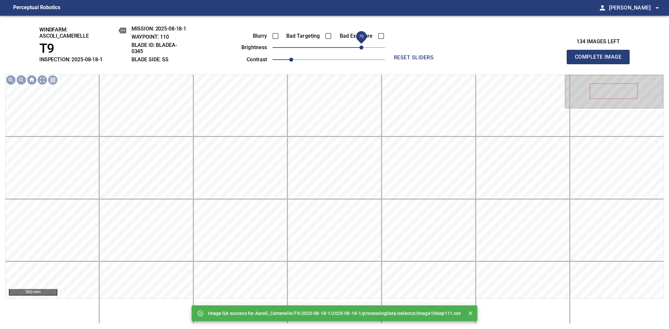
click at [360, 45] on span "70" at bounding box center [329, 47] width 113 height 9
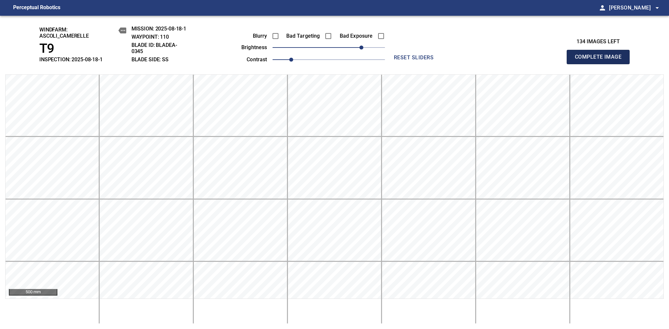
click at [601, 60] on span "Complete Image" at bounding box center [598, 57] width 49 height 9
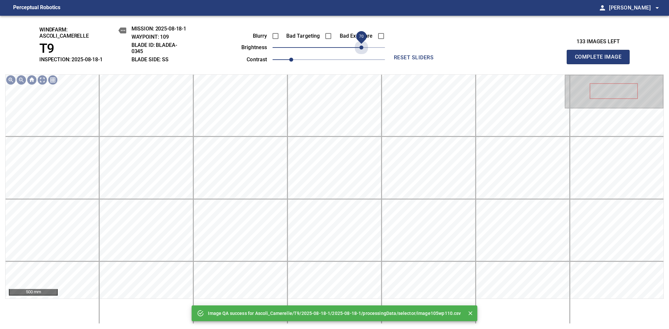
click at [360, 45] on span "70" at bounding box center [329, 47] width 113 height 9
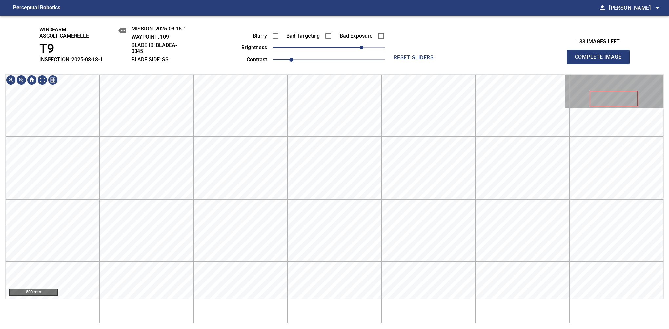
click at [601, 60] on span "Complete Image" at bounding box center [598, 57] width 49 height 9
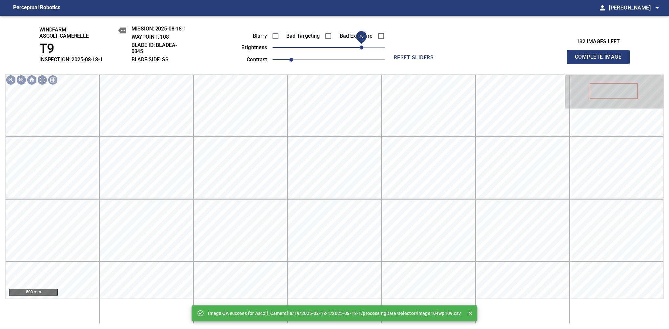
drag, startPoint x: 353, startPoint y: 49, endPoint x: 363, endPoint y: 47, distance: 10.7
click at [363, 47] on span "70" at bounding box center [329, 47] width 113 height 9
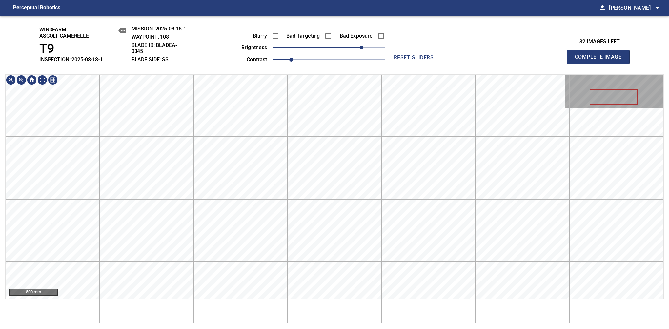
click at [340, 59] on div "windfarm: Ascoli_Camerelle T9 INSPECTION: 2025-08-18-1 MISSION: 2025-08-18-1 WA…" at bounding box center [334, 173] width 669 height 314
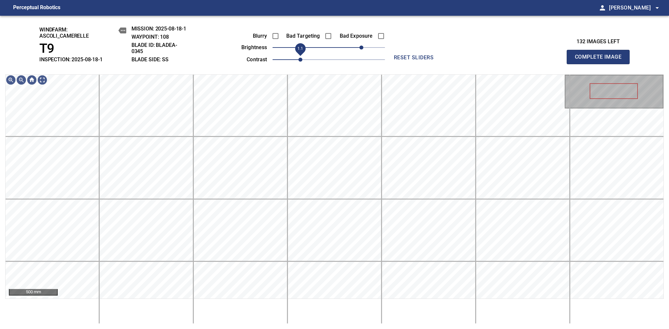
drag, startPoint x: 292, startPoint y: 60, endPoint x: 297, endPoint y: 59, distance: 4.8
click at [299, 59] on span "1.1" at bounding box center [301, 60] width 4 height 4
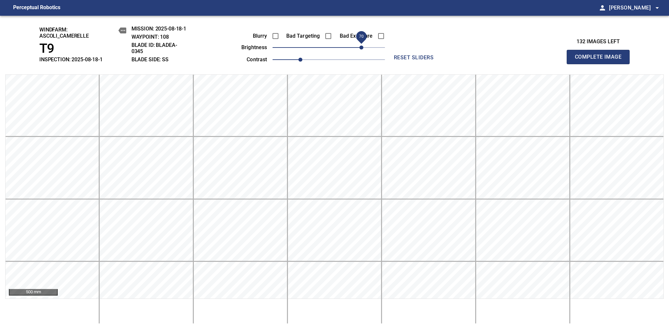
click at [360, 48] on span "70" at bounding box center [362, 48] width 4 height 4
click at [601, 60] on span "Complete Image" at bounding box center [598, 57] width 49 height 9
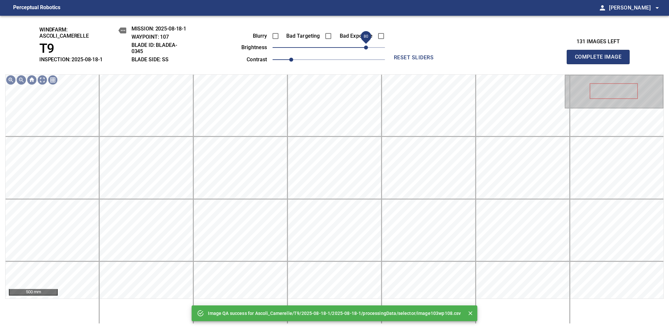
drag, startPoint x: 360, startPoint y: 48, endPoint x: 365, endPoint y: 46, distance: 5.9
click at [365, 46] on span "80" at bounding box center [329, 47] width 113 height 9
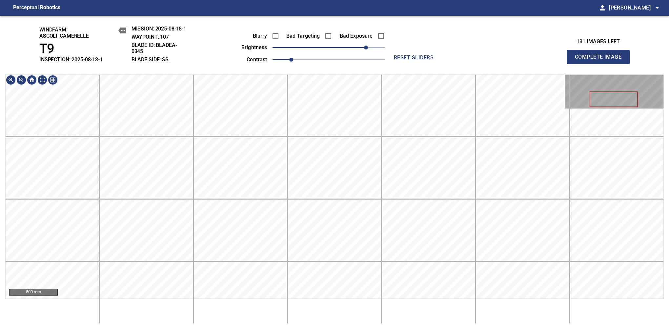
click at [359, 24] on div "windfarm: Ascoli_Camerelle T9 INSPECTION: 2025-08-18-1 MISSION: 2025-08-18-1 WA…" at bounding box center [334, 173] width 669 height 314
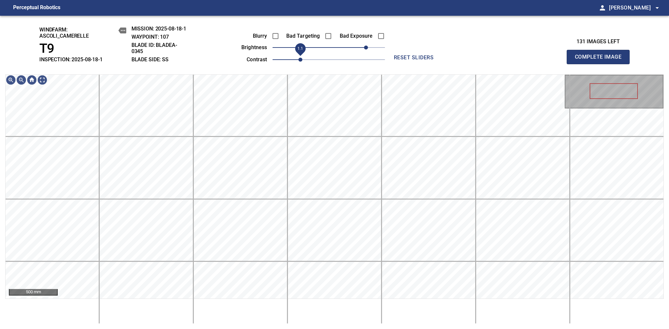
drag, startPoint x: 294, startPoint y: 58, endPoint x: 299, endPoint y: 56, distance: 5.4
click at [299, 58] on span "1.1" at bounding box center [301, 60] width 4 height 4
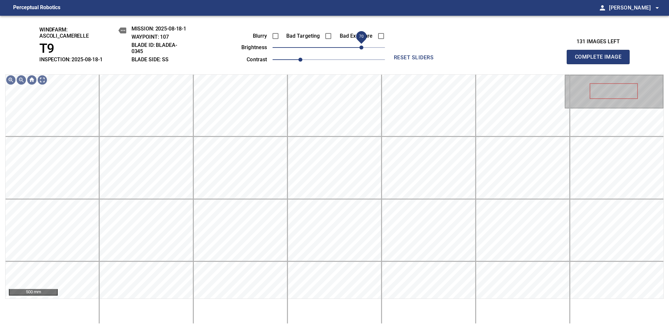
click at [361, 49] on span "70" at bounding box center [362, 48] width 4 height 4
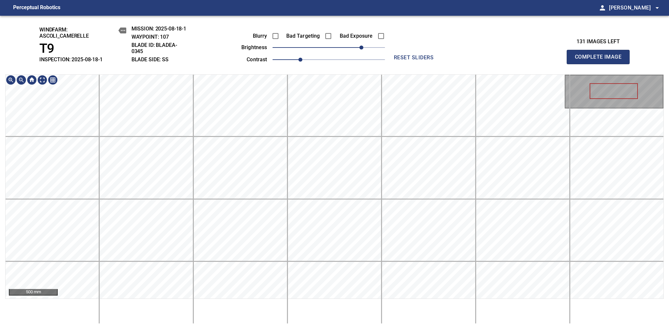
click at [349, 53] on div "windfarm: Ascoli_Camerelle T9 INSPECTION: 2025-08-18-1 MISSION: 2025-08-18-1 WA…" at bounding box center [334, 173] width 669 height 314
click at [601, 60] on span "Complete Image" at bounding box center [598, 57] width 49 height 9
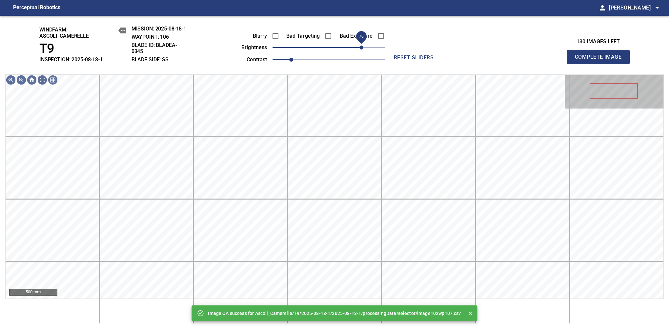
click at [362, 46] on span "70" at bounding box center [329, 47] width 113 height 9
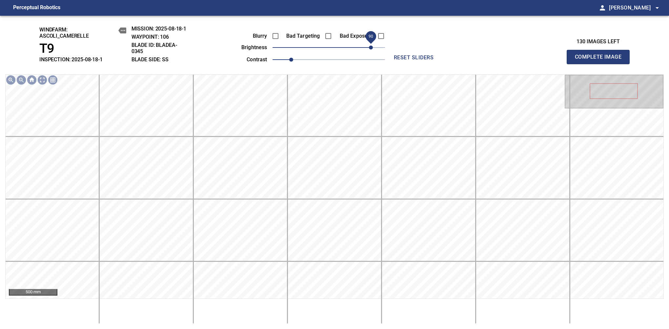
drag, startPoint x: 363, startPoint y: 45, endPoint x: 369, endPoint y: 45, distance: 5.9
click at [369, 46] on span "90" at bounding box center [371, 48] width 4 height 4
click at [601, 60] on span "Complete Image" at bounding box center [598, 57] width 49 height 9
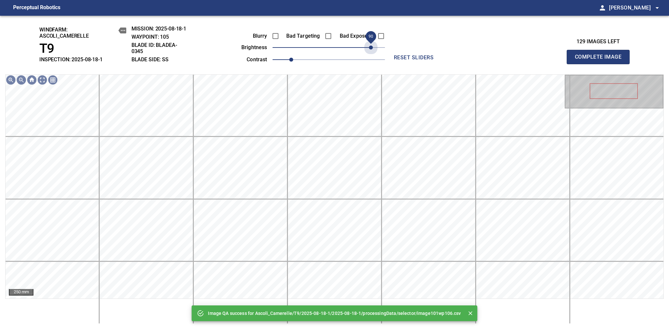
click at [370, 47] on span "90" at bounding box center [329, 47] width 113 height 9
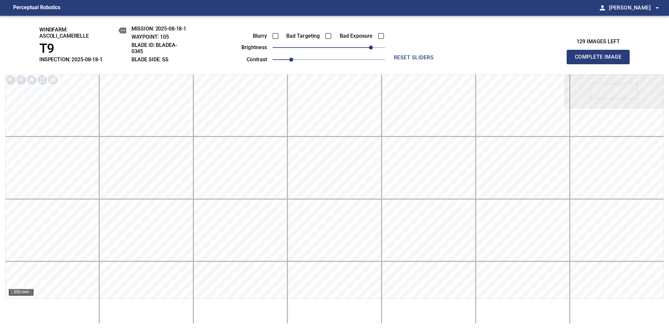
click at [601, 60] on span "Complete Image" at bounding box center [598, 57] width 49 height 9
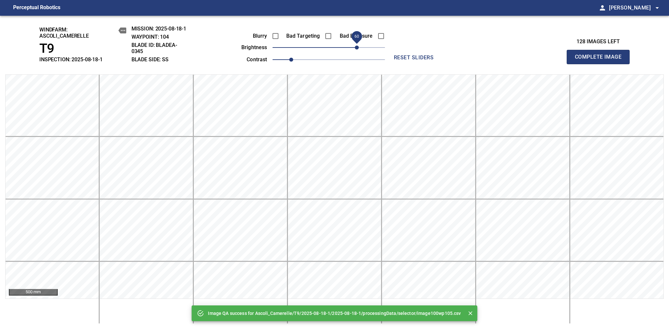
drag, startPoint x: 370, startPoint y: 47, endPoint x: 358, endPoint y: 51, distance: 12.4
click at [358, 51] on span "60" at bounding box center [329, 47] width 113 height 9
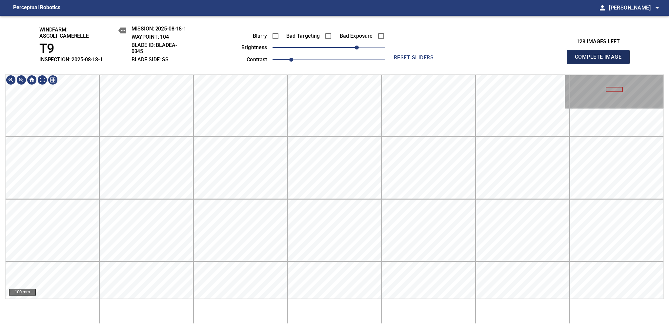
click at [601, 60] on span "Complete Image" at bounding box center [598, 57] width 49 height 9
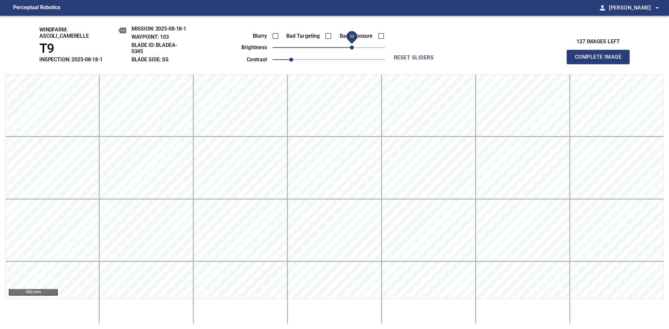
drag, startPoint x: 342, startPoint y: 48, endPoint x: 350, endPoint y: 48, distance: 8.2
click at [350, 48] on span "50" at bounding box center [329, 47] width 113 height 9
click at [601, 60] on span "Complete Image" at bounding box center [598, 57] width 49 height 9
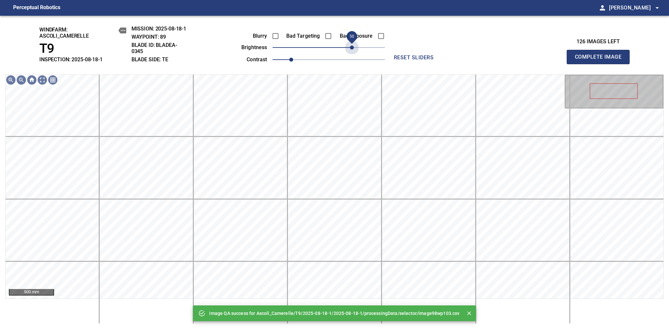
click at [350, 48] on span "50" at bounding box center [329, 47] width 113 height 9
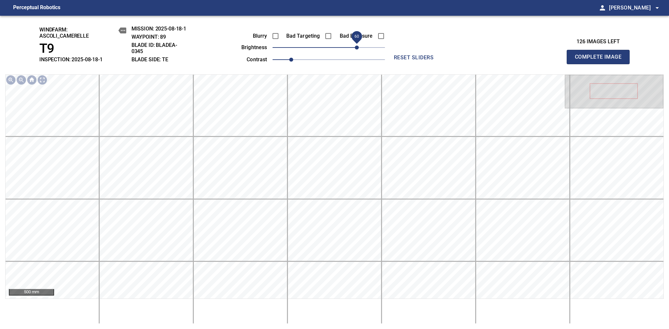
click at [356, 47] on span "60" at bounding box center [357, 48] width 4 height 4
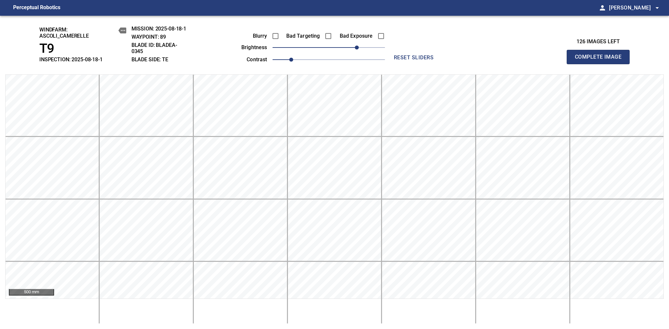
click at [601, 60] on span "Complete Image" at bounding box center [598, 57] width 49 height 9
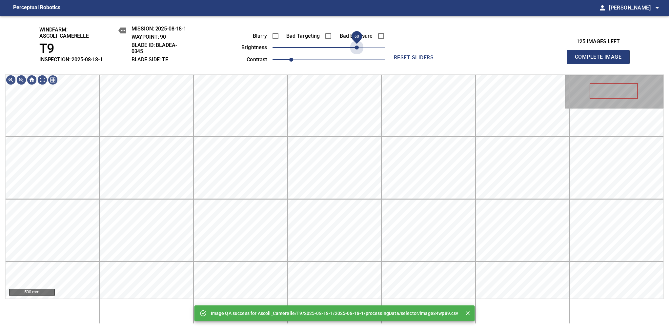
click at [356, 47] on span "60" at bounding box center [329, 47] width 113 height 9
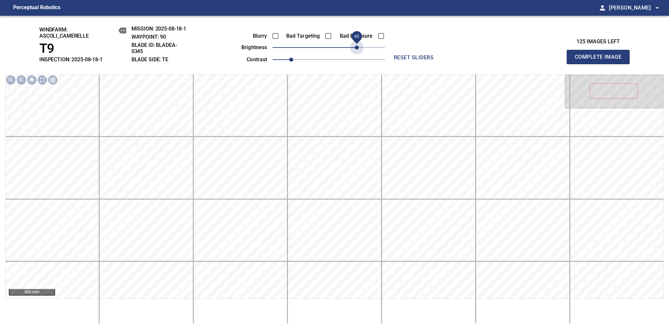
click at [356, 47] on span "60" at bounding box center [357, 48] width 4 height 4
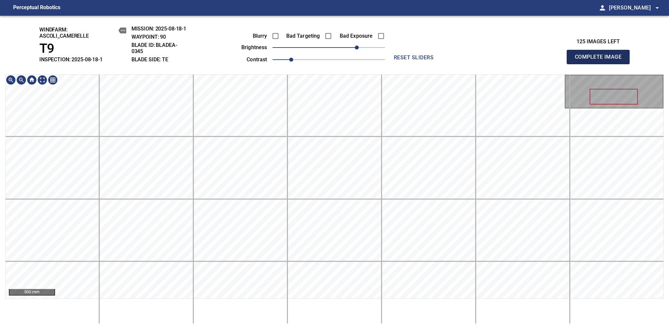
click at [601, 60] on span "Complete Image" at bounding box center [598, 57] width 49 height 9
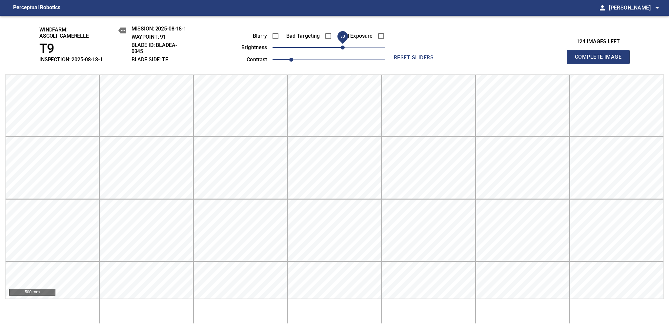
drag, startPoint x: 331, startPoint y: 46, endPoint x: 345, endPoint y: 41, distance: 14.8
click at [345, 46] on span "30" at bounding box center [343, 48] width 4 height 4
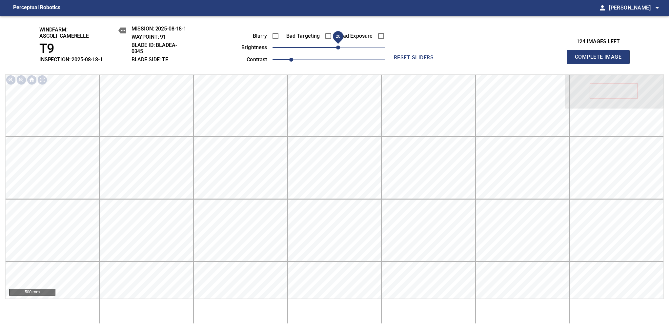
click at [338, 48] on span "20" at bounding box center [338, 48] width 4 height 4
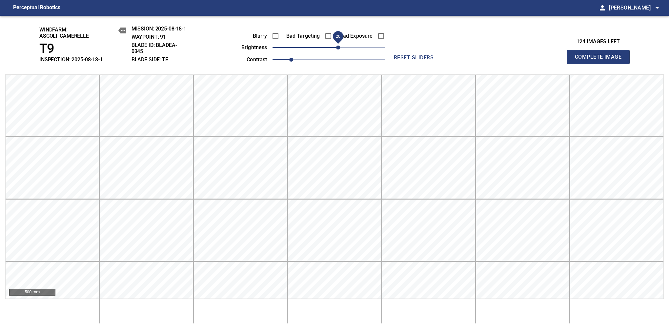
click at [601, 60] on span "Complete Image" at bounding box center [598, 57] width 49 height 9
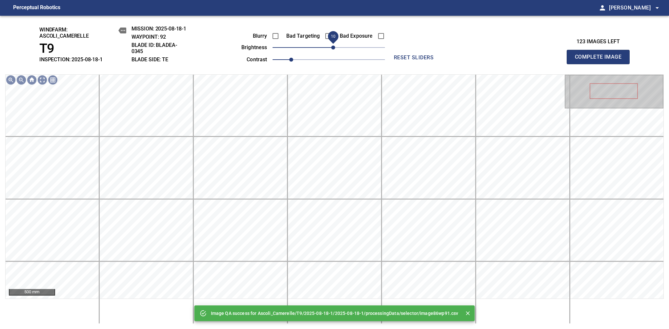
drag, startPoint x: 338, startPoint y: 48, endPoint x: 335, endPoint y: 48, distance: 3.6
click at [335, 48] on span "10" at bounding box center [329, 47] width 113 height 9
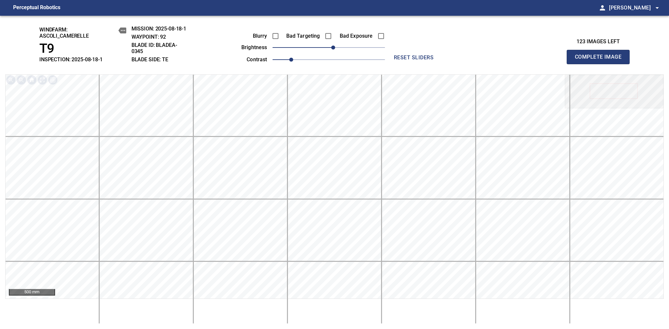
click at [601, 60] on span "Complete Image" at bounding box center [598, 57] width 49 height 9
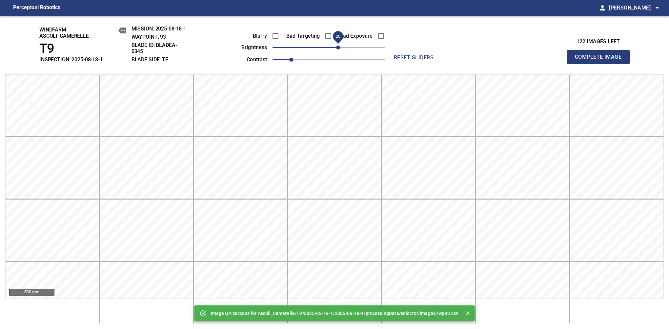
click at [336, 47] on span "20" at bounding box center [338, 48] width 4 height 4
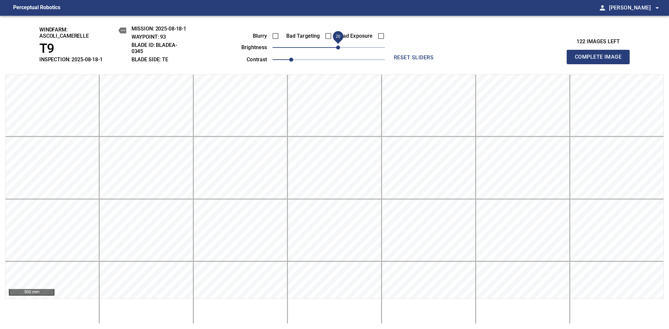
click at [336, 47] on span "20" at bounding box center [338, 48] width 4 height 4
click at [601, 60] on span "Complete Image" at bounding box center [598, 57] width 49 height 9
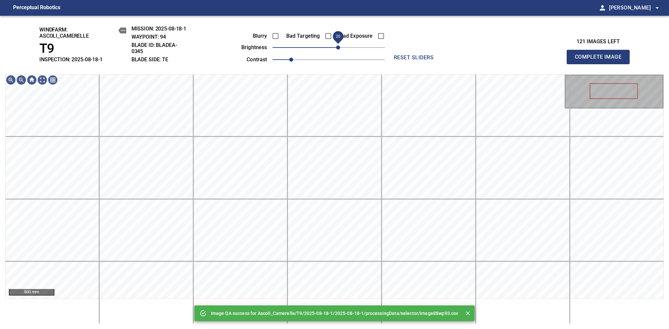
click at [337, 46] on span "20" at bounding box center [329, 47] width 113 height 9
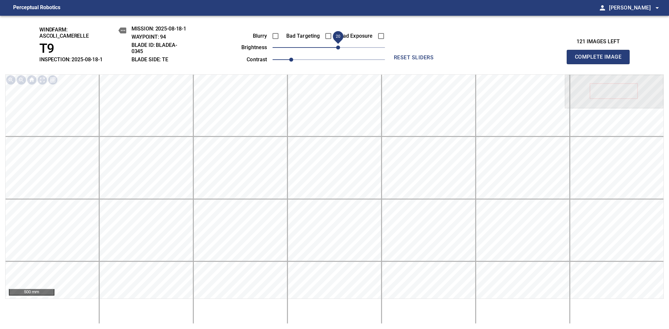
click at [601, 60] on span "Complete Image" at bounding box center [598, 57] width 49 height 9
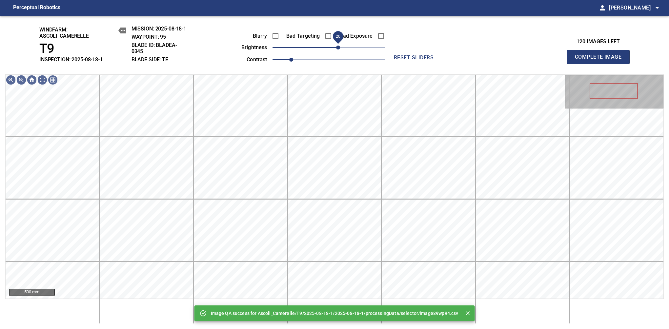
click at [337, 47] on span "20" at bounding box center [329, 47] width 113 height 9
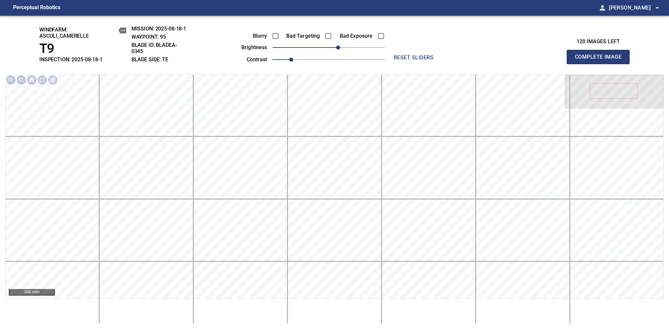
click at [601, 60] on span "Complete Image" at bounding box center [598, 57] width 49 height 9
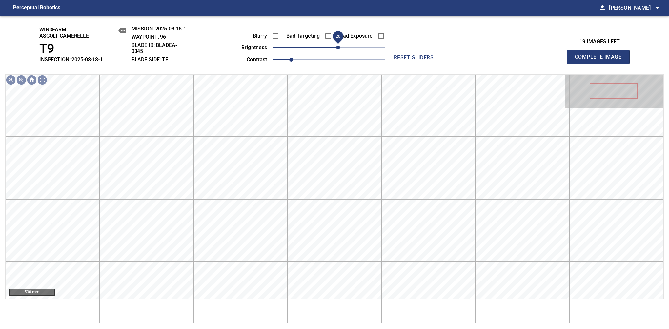
click at [338, 47] on span "20" at bounding box center [338, 48] width 4 height 4
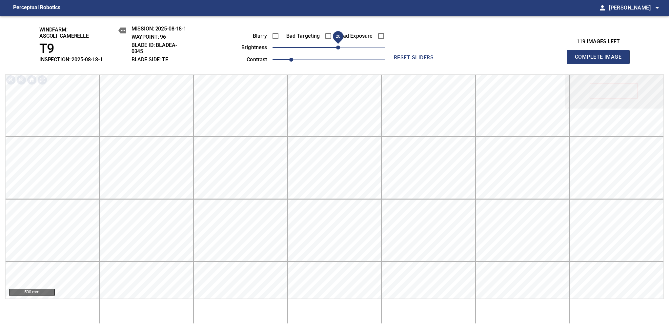
click at [601, 60] on span "Complete Image" at bounding box center [598, 57] width 49 height 9
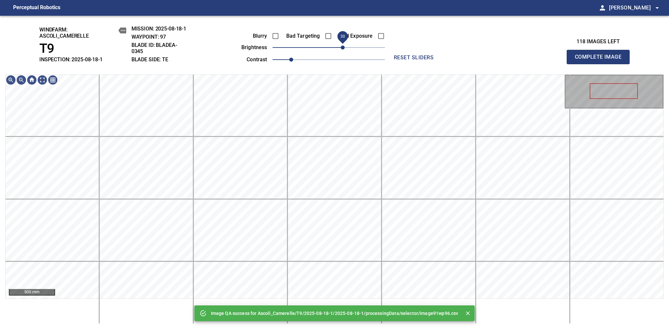
click at [341, 46] on span "30" at bounding box center [329, 47] width 113 height 9
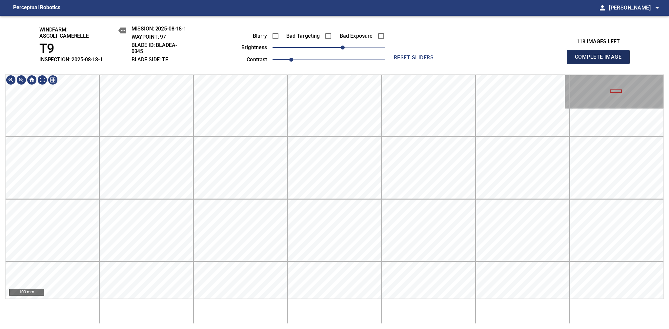
click at [601, 60] on span "Complete Image" at bounding box center [598, 57] width 49 height 9
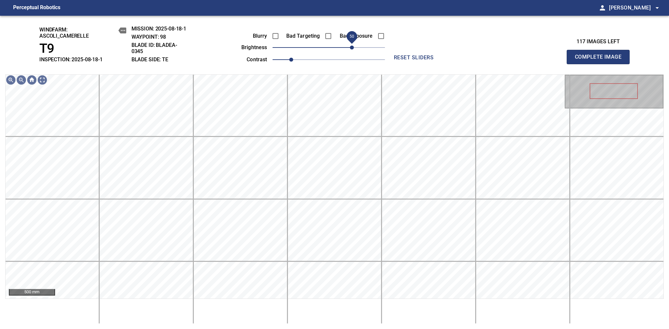
drag, startPoint x: 343, startPoint y: 52, endPoint x: 352, endPoint y: 51, distance: 9.2
click at [352, 50] on span "50" at bounding box center [352, 48] width 4 height 4
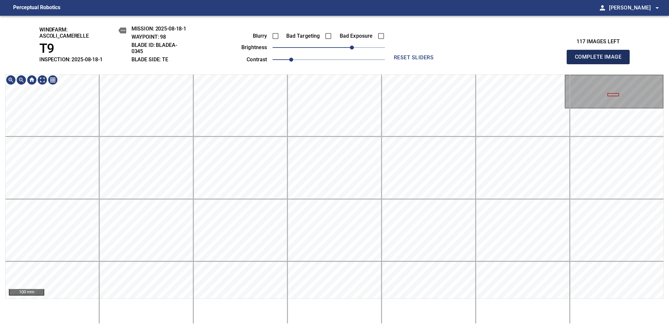
click at [601, 60] on span "Complete Image" at bounding box center [598, 57] width 49 height 9
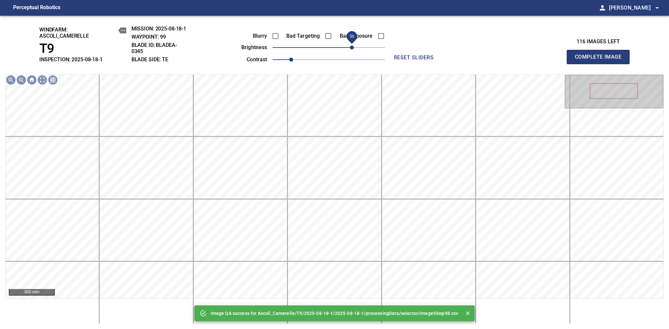
click at [351, 49] on span "50" at bounding box center [329, 47] width 113 height 9
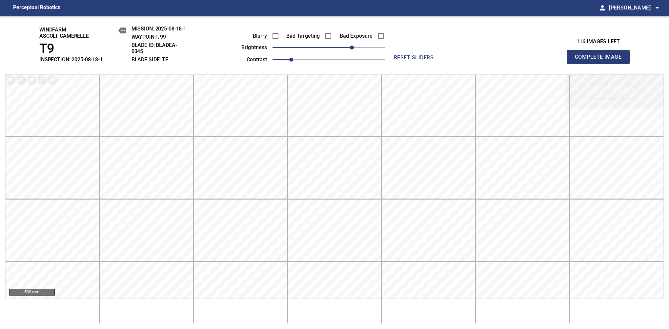
drag, startPoint x: 602, startPoint y: 66, endPoint x: 606, endPoint y: 75, distance: 10.1
click at [601, 60] on span "Complete Image" at bounding box center [598, 57] width 49 height 9
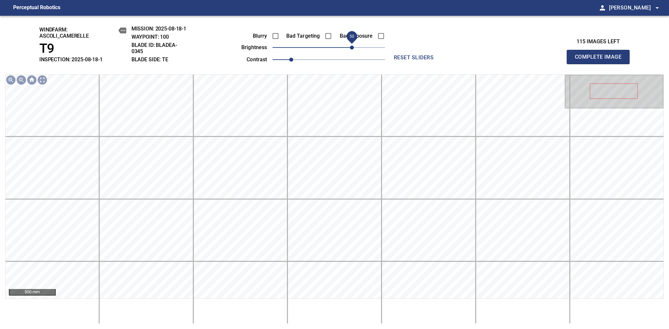
drag, startPoint x: 357, startPoint y: 50, endPoint x: 352, endPoint y: 50, distance: 5.6
click at [352, 50] on span "50" at bounding box center [352, 48] width 4 height 4
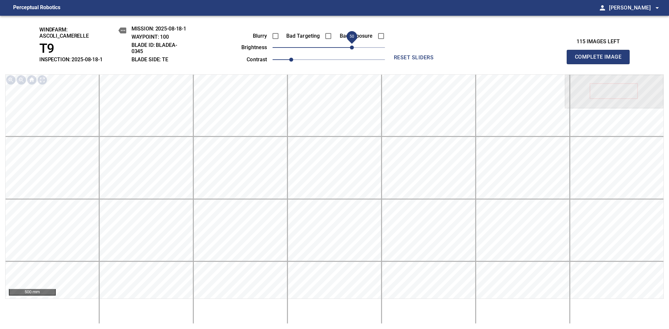
click at [601, 60] on span "Complete Image" at bounding box center [598, 57] width 49 height 9
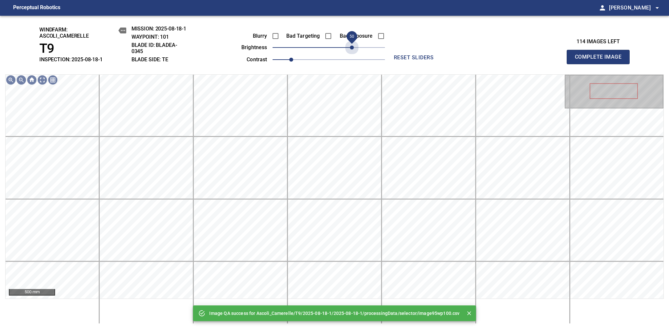
click at [352, 50] on span "50" at bounding box center [329, 47] width 113 height 9
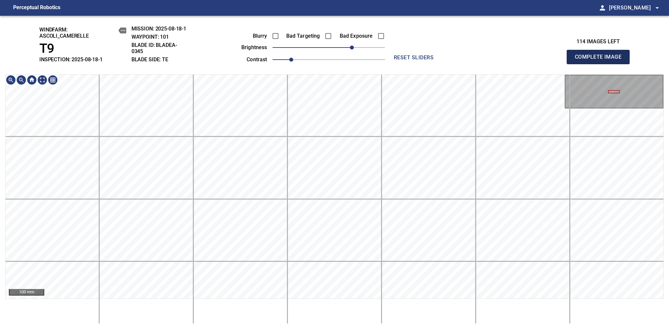
click at [601, 60] on span "Complete Image" at bounding box center [598, 57] width 49 height 9
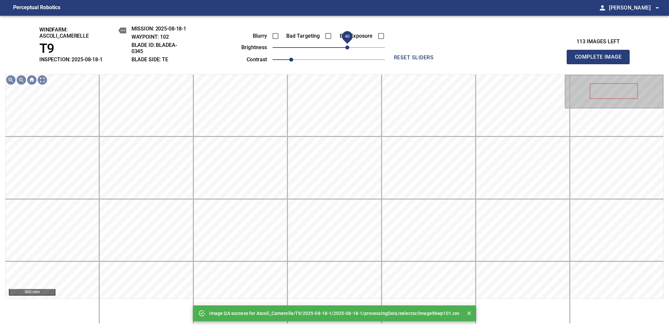
drag, startPoint x: 343, startPoint y: 46, endPoint x: 346, endPoint y: 46, distance: 3.6
click at [346, 46] on span "40" at bounding box center [329, 47] width 113 height 9
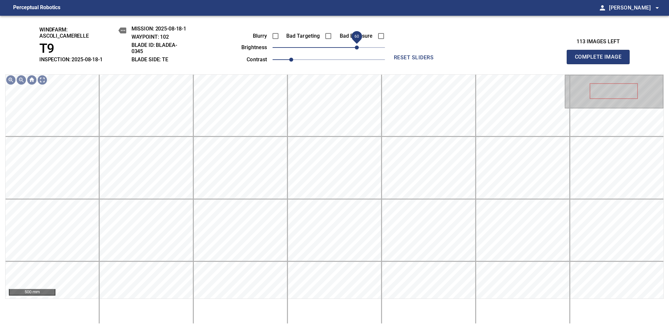
drag, startPoint x: 349, startPoint y: 49, endPoint x: 357, endPoint y: 39, distance: 12.1
click at [357, 46] on span "60" at bounding box center [357, 48] width 4 height 4
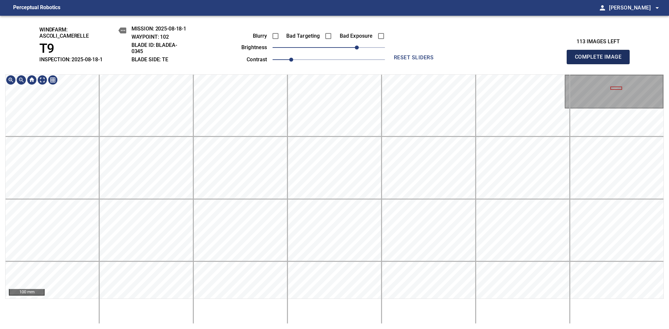
click at [601, 60] on span "Complete Image" at bounding box center [598, 57] width 49 height 9
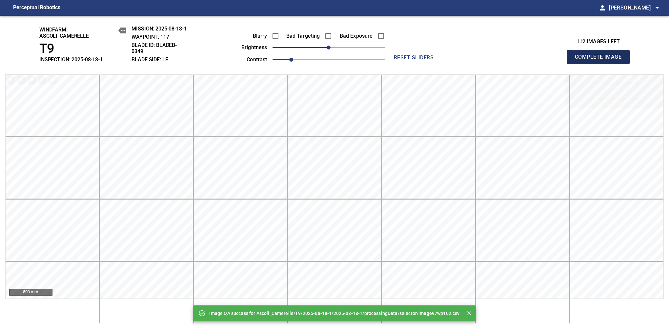
click at [601, 60] on span "Complete Image" at bounding box center [598, 57] width 49 height 9
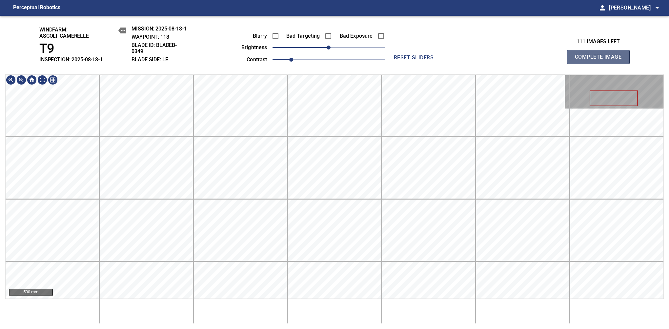
click at [601, 60] on span "Complete Image" at bounding box center [598, 57] width 49 height 9
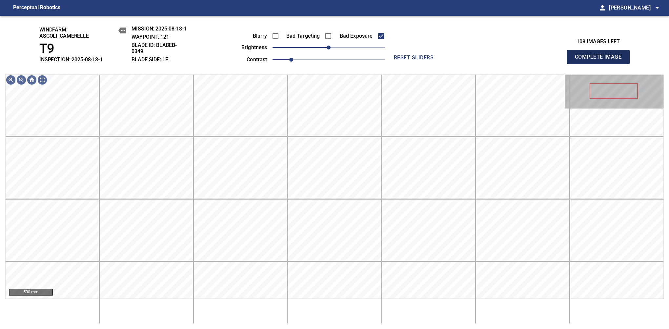
click at [601, 60] on span "Complete Image" at bounding box center [598, 57] width 49 height 9
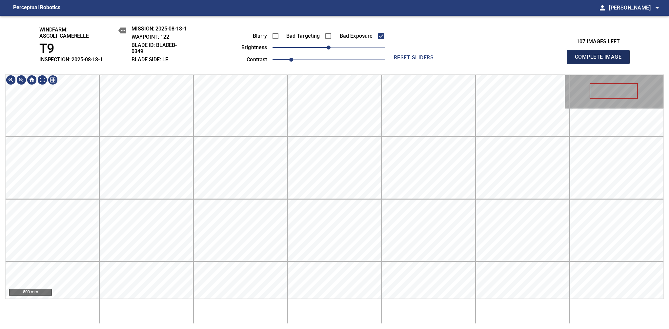
click at [601, 60] on span "Complete Image" at bounding box center [598, 57] width 49 height 9
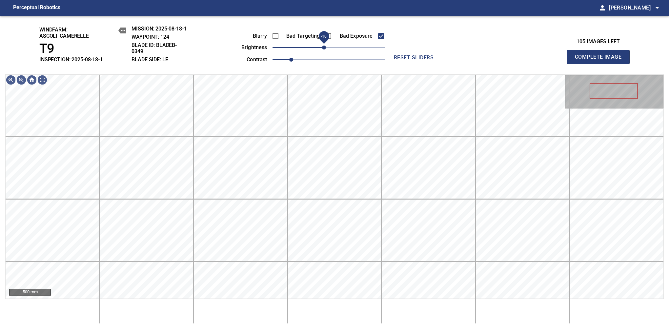
click at [324, 50] on span "-10" at bounding box center [324, 48] width 4 height 4
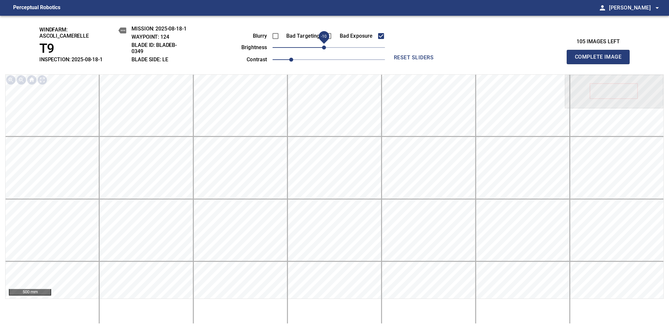
click at [601, 60] on span "Complete Image" at bounding box center [598, 57] width 49 height 9
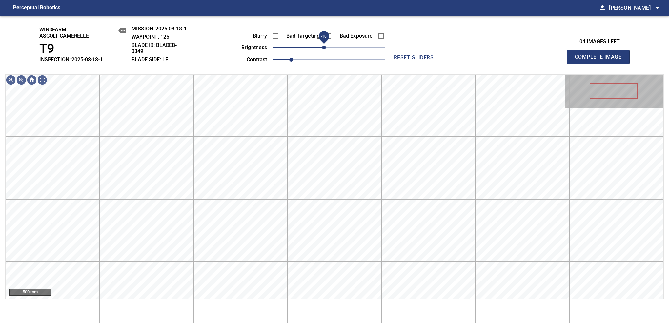
click at [323, 47] on span "-10" at bounding box center [324, 48] width 4 height 4
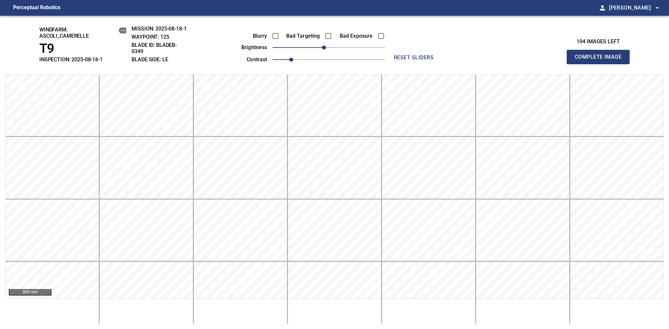
click at [601, 60] on span "Complete Image" at bounding box center [598, 57] width 49 height 9
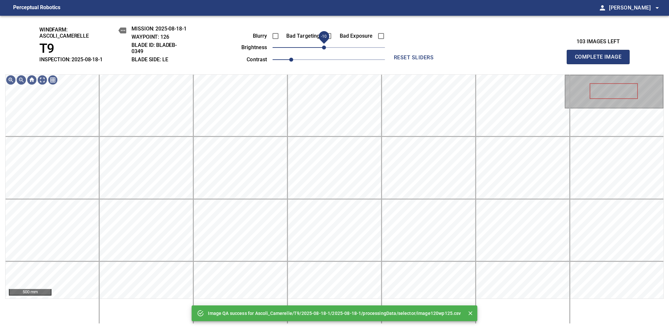
click at [325, 47] on span "-10" at bounding box center [324, 48] width 4 height 4
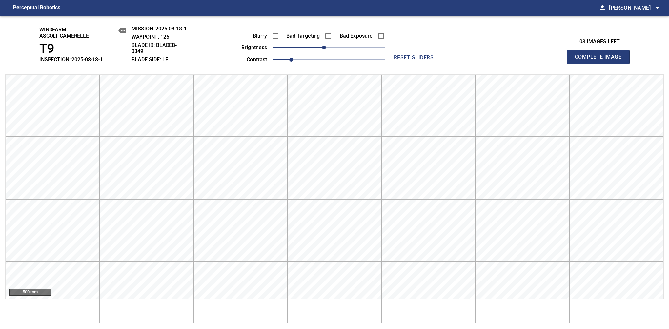
click at [601, 60] on span "Complete Image" at bounding box center [598, 57] width 49 height 9
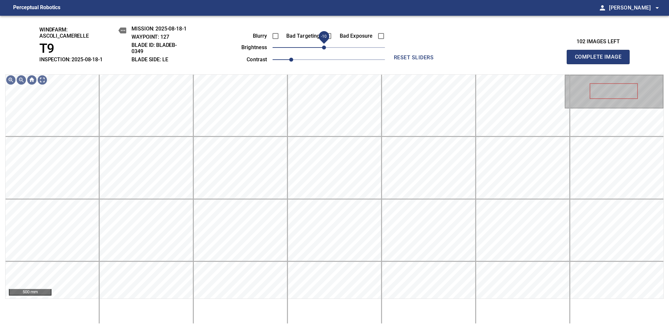
drag, startPoint x: 327, startPoint y: 46, endPoint x: 323, endPoint y: 47, distance: 3.7
click at [323, 47] on span "-10" at bounding box center [324, 48] width 4 height 4
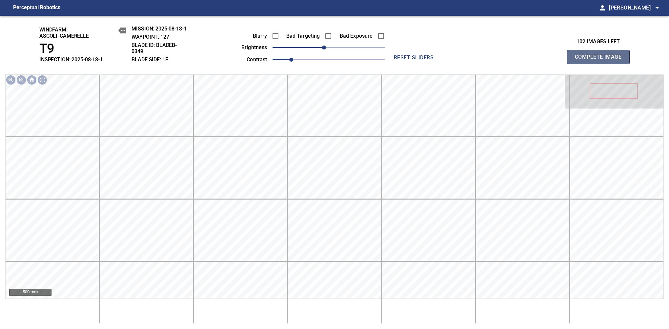
click at [601, 60] on span "Complete Image" at bounding box center [598, 57] width 49 height 9
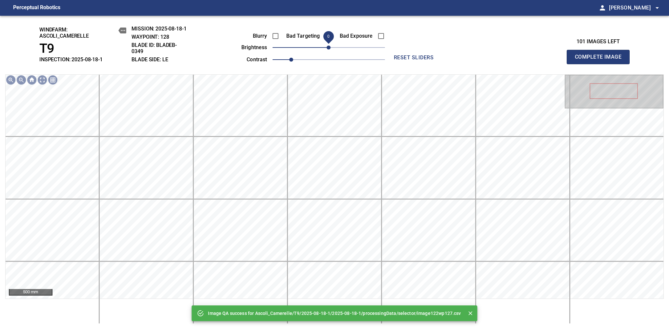
click at [327, 49] on span "0" at bounding box center [329, 48] width 4 height 4
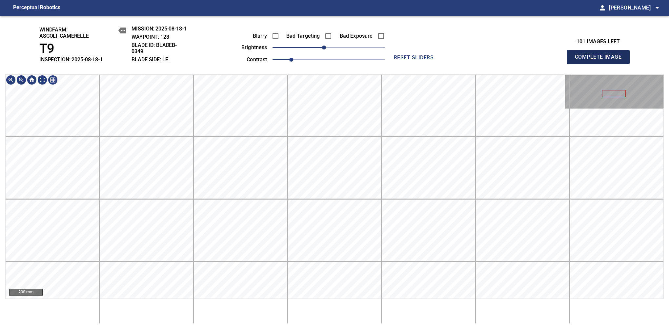
click at [601, 60] on span "Complete Image" at bounding box center [598, 57] width 49 height 9
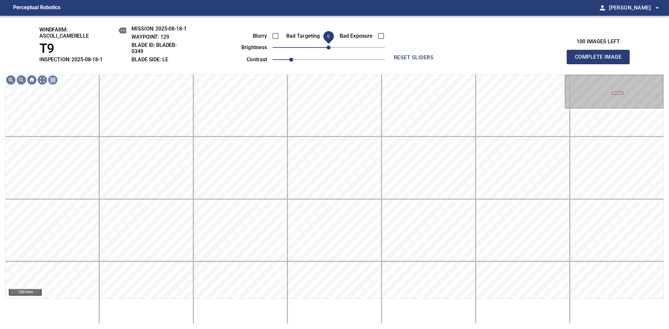
click at [327, 49] on span "0" at bounding box center [329, 48] width 4 height 4
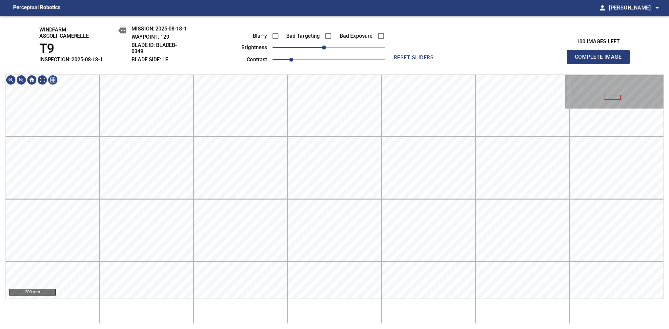
click at [601, 60] on span "Complete Image" at bounding box center [598, 57] width 49 height 9
drag, startPoint x: 324, startPoint y: 51, endPoint x: 329, endPoint y: 51, distance: 5.6
click at [329, 50] on span "0" at bounding box center [329, 48] width 4 height 4
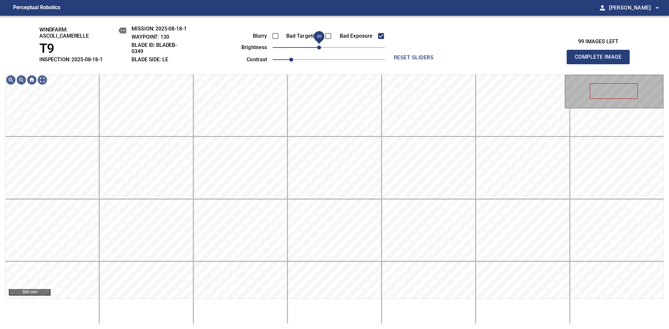
drag, startPoint x: 326, startPoint y: 46, endPoint x: 322, endPoint y: 47, distance: 4.7
click at [321, 47] on span "-20" at bounding box center [319, 48] width 4 height 4
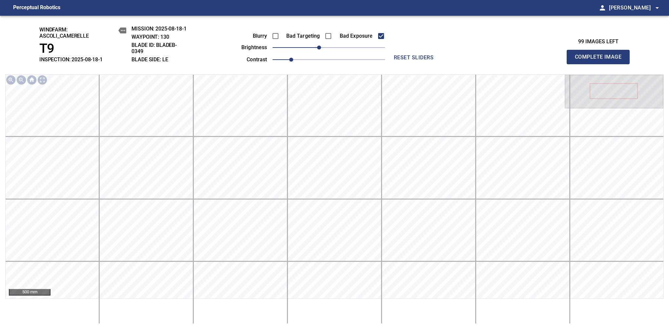
click at [601, 60] on span "Complete Image" at bounding box center [598, 57] width 49 height 9
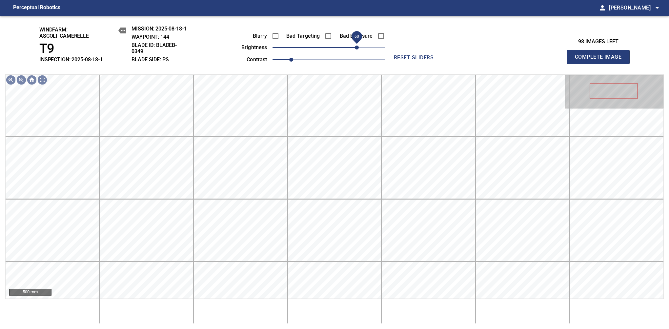
drag, startPoint x: 351, startPoint y: 50, endPoint x: 357, endPoint y: 54, distance: 7.3
click at [357, 50] on span "60" at bounding box center [357, 48] width 4 height 4
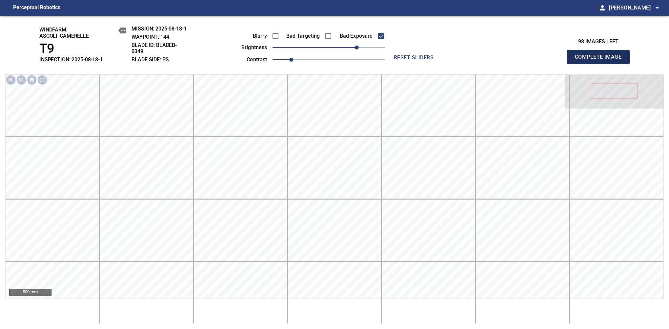
click at [601, 60] on span "Complete Image" at bounding box center [598, 57] width 49 height 9
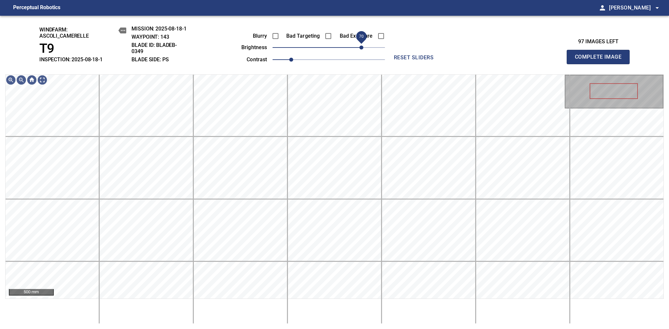
drag, startPoint x: 349, startPoint y: 48, endPoint x: 361, endPoint y: 48, distance: 12.5
click at [361, 48] on span "70" at bounding box center [362, 48] width 4 height 4
click at [365, 49] on span "80" at bounding box center [366, 48] width 4 height 4
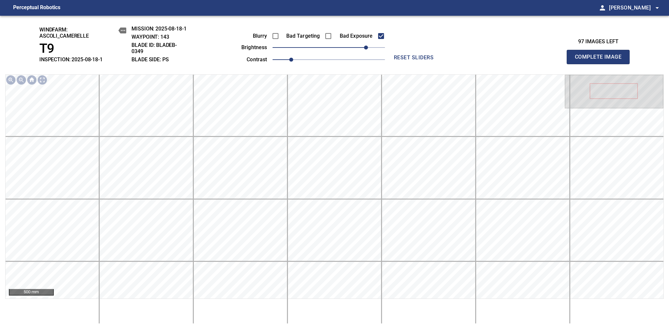
click at [601, 60] on span "Complete Image" at bounding box center [598, 57] width 49 height 9
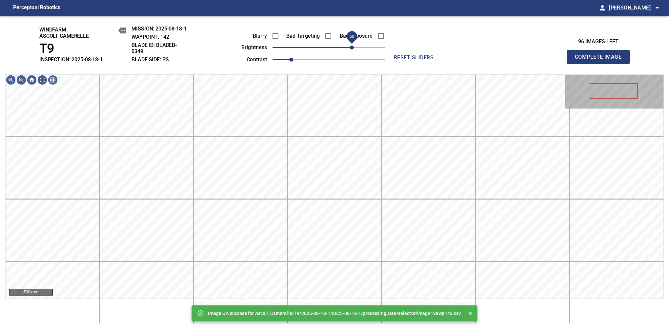
drag, startPoint x: 354, startPoint y: 49, endPoint x: 351, endPoint y: 45, distance: 4.9
click at [351, 46] on span "50" at bounding box center [352, 48] width 4 height 4
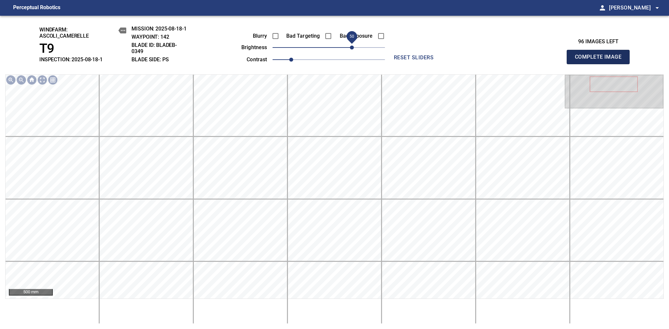
click at [601, 60] on span "Complete Image" at bounding box center [598, 57] width 49 height 9
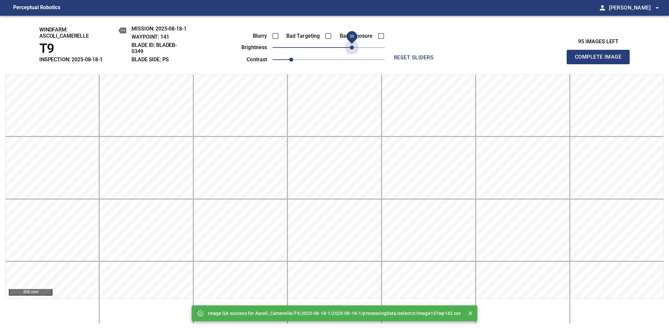
click at [352, 49] on span "50" at bounding box center [329, 47] width 113 height 9
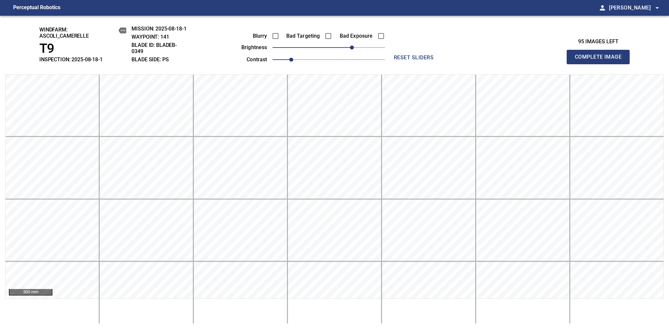
click at [601, 60] on span "Complete Image" at bounding box center [598, 57] width 49 height 9
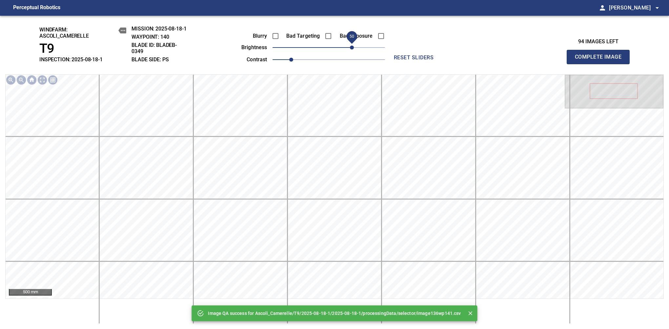
click at [353, 49] on span "50" at bounding box center [329, 47] width 113 height 9
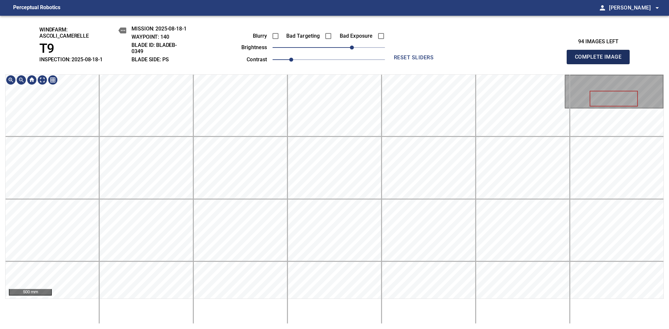
click at [601, 60] on span "Complete Image" at bounding box center [598, 57] width 49 height 9
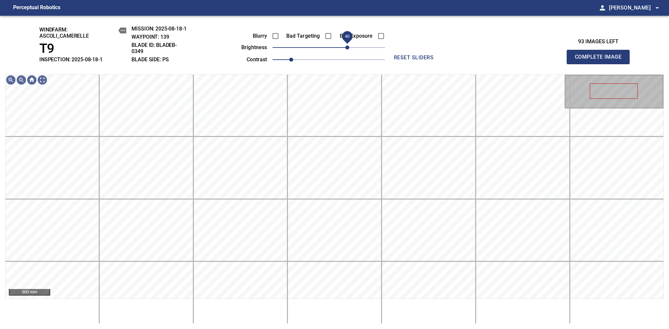
drag, startPoint x: 342, startPoint y: 50, endPoint x: 349, endPoint y: 49, distance: 7.0
click at [349, 49] on span "40" at bounding box center [329, 47] width 113 height 9
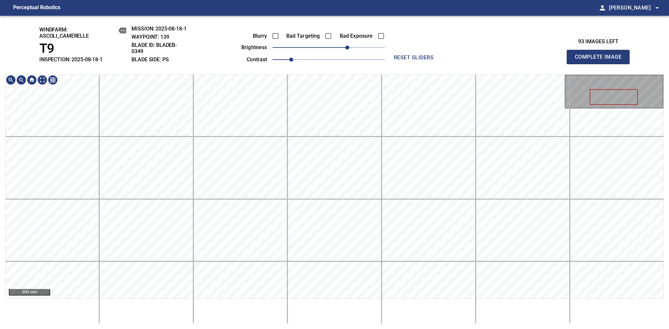
click at [312, 52] on div "windfarm: Ascoli_Camerelle T9 INSPECTION: 2025-08-18-1 MISSION: 2025-08-18-1 WA…" at bounding box center [334, 173] width 669 height 314
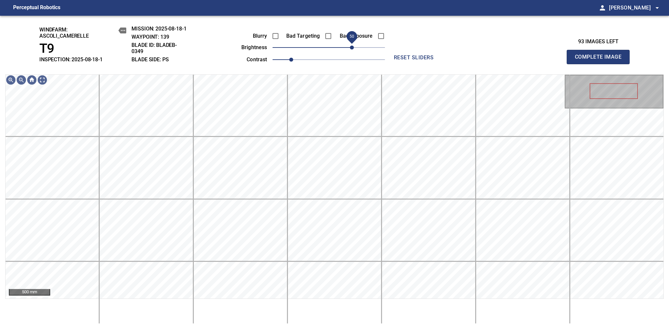
drag, startPoint x: 347, startPoint y: 46, endPoint x: 351, endPoint y: 46, distance: 4.9
click at [351, 46] on span "50" at bounding box center [352, 48] width 4 height 4
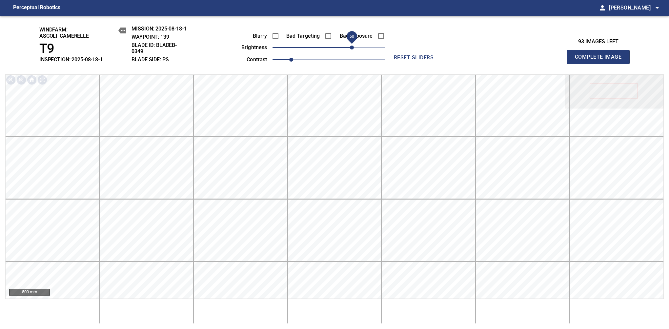
click at [601, 60] on span "Complete Image" at bounding box center [598, 57] width 49 height 9
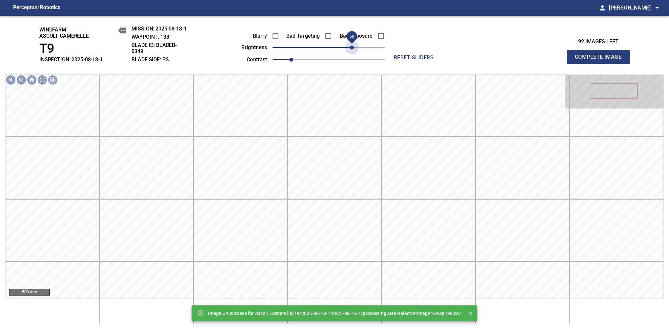
click at [351, 46] on span "50" at bounding box center [329, 47] width 113 height 9
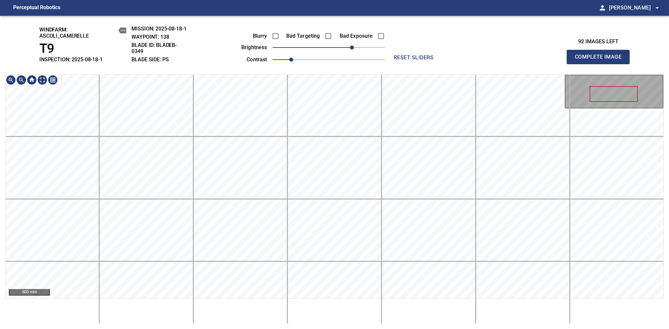
click at [315, 59] on div "windfarm: Ascoli_Camerelle T9 INSPECTION: 2025-08-18-1 MISSION: 2025-08-18-1 WA…" at bounding box center [334, 173] width 669 height 314
click at [601, 60] on span "Complete Image" at bounding box center [598, 57] width 49 height 9
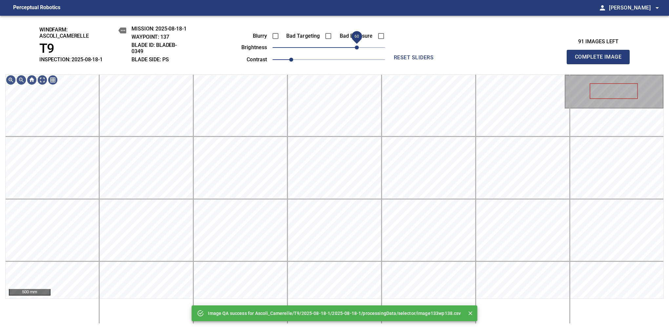
click at [356, 51] on span "60" at bounding box center [329, 47] width 113 height 9
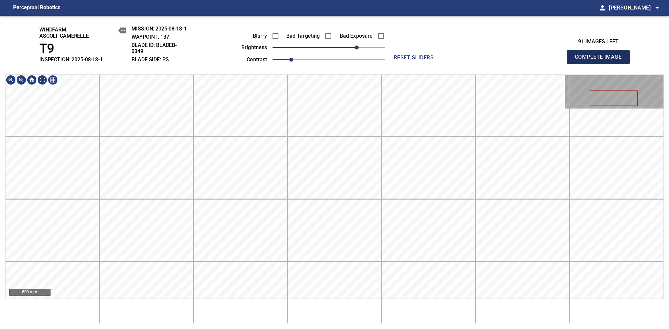
click at [601, 60] on span "Complete Image" at bounding box center [598, 57] width 49 height 9
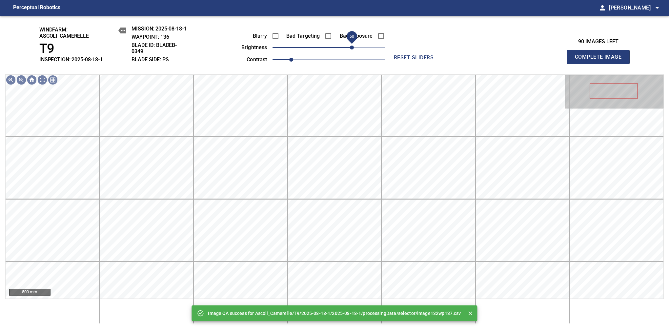
drag, startPoint x: 345, startPoint y: 46, endPoint x: 351, endPoint y: 46, distance: 6.9
click at [351, 46] on span "50" at bounding box center [329, 47] width 113 height 9
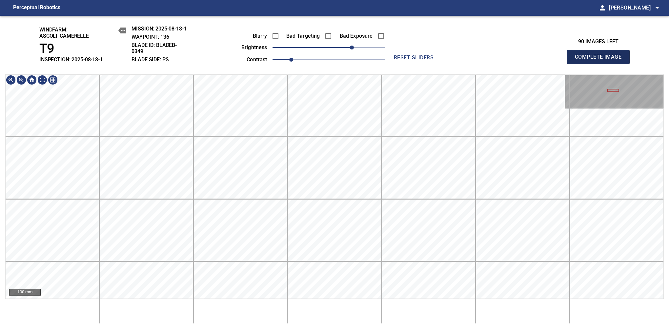
click at [601, 60] on span "Complete Image" at bounding box center [598, 57] width 49 height 9
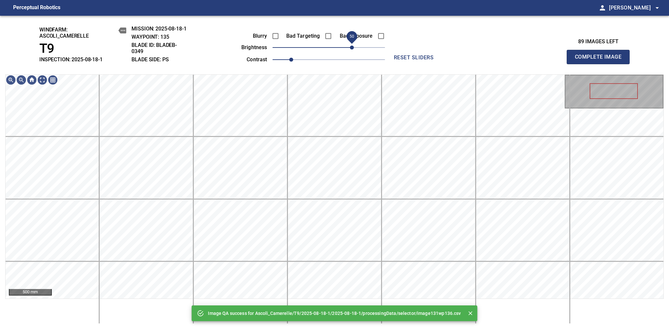
click at [351, 47] on span "50" at bounding box center [329, 47] width 113 height 9
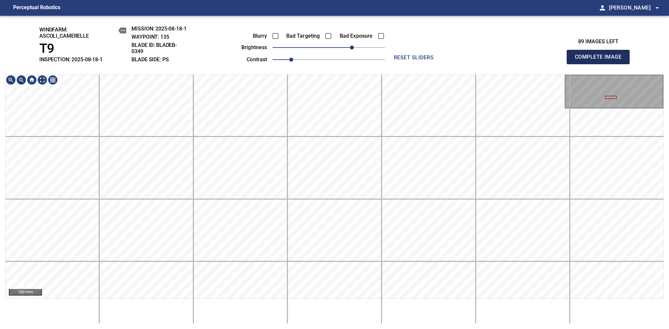
click at [601, 60] on span "Complete Image" at bounding box center [598, 57] width 49 height 9
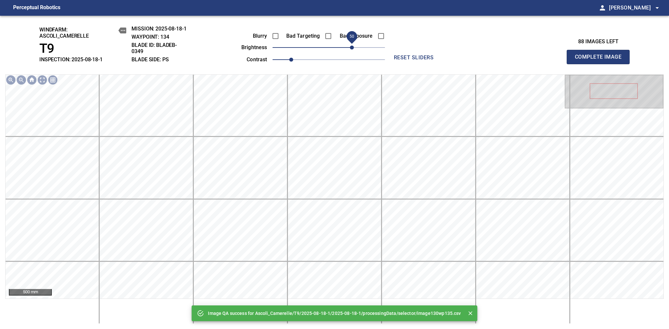
click at [352, 45] on span "50" at bounding box center [329, 47] width 113 height 9
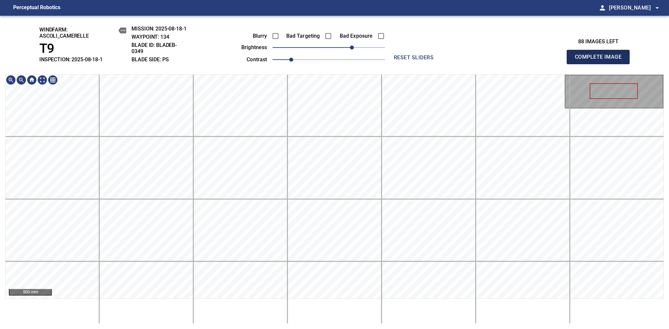
click at [601, 60] on span "Complete Image" at bounding box center [598, 57] width 49 height 9
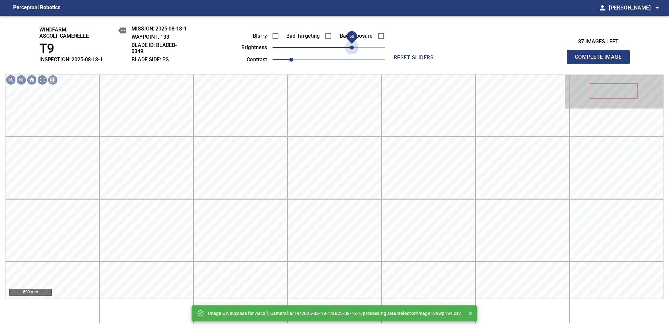
click at [350, 47] on span "50" at bounding box center [329, 47] width 113 height 9
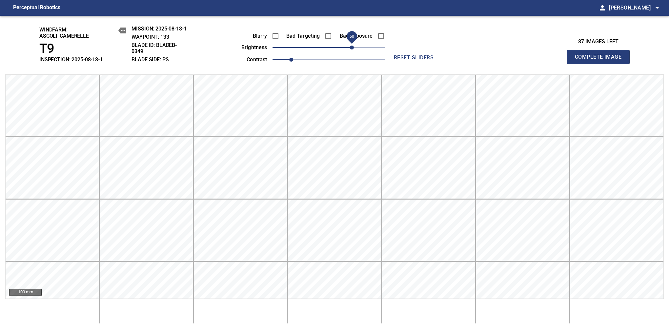
click at [601, 60] on span "Complete Image" at bounding box center [598, 57] width 49 height 9
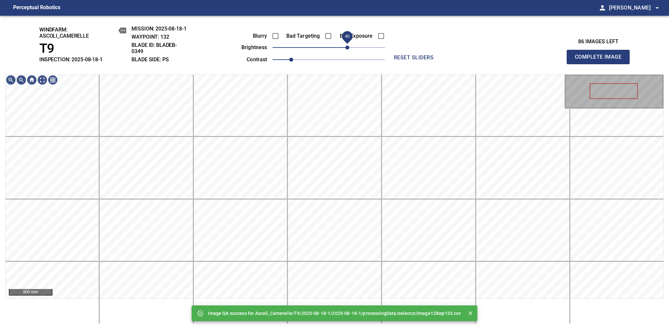
drag, startPoint x: 351, startPoint y: 50, endPoint x: 348, endPoint y: 50, distance: 3.6
click at [348, 50] on span "40" at bounding box center [329, 47] width 113 height 9
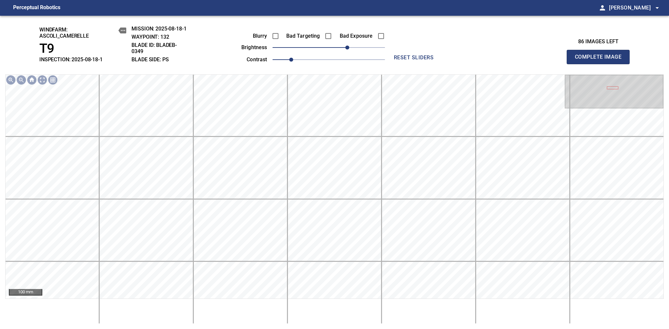
click at [601, 60] on span "Complete Image" at bounding box center [598, 57] width 49 height 9
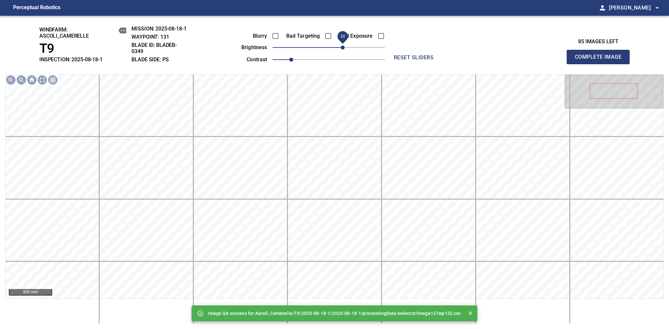
click at [344, 47] on span "30" at bounding box center [329, 47] width 113 height 9
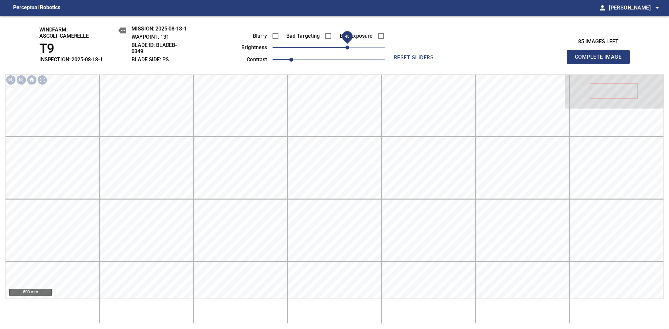
drag, startPoint x: 344, startPoint y: 48, endPoint x: 349, endPoint y: 44, distance: 5.6
click at [349, 46] on span "40" at bounding box center [348, 48] width 4 height 4
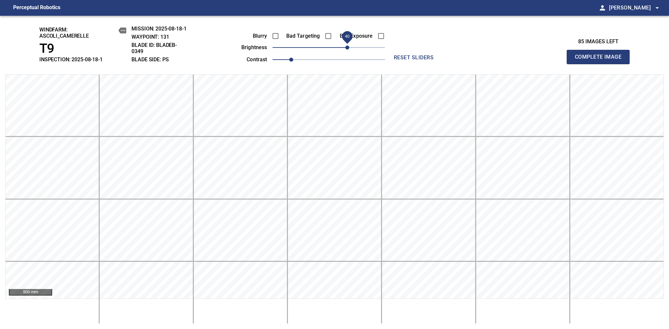
click at [601, 60] on span "Complete Image" at bounding box center [598, 57] width 49 height 9
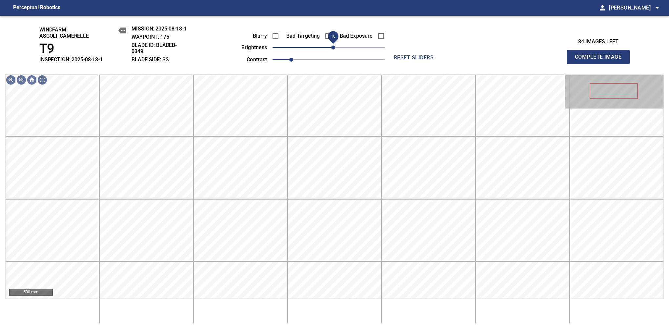
drag, startPoint x: 329, startPoint y: 49, endPoint x: 334, endPoint y: 49, distance: 4.6
click at [334, 49] on span "10" at bounding box center [333, 48] width 4 height 4
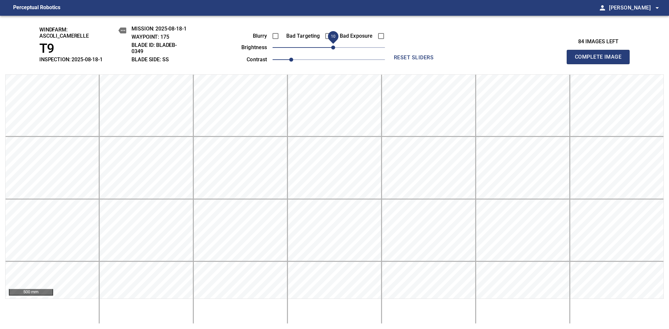
click at [601, 60] on span "Complete Image" at bounding box center [598, 57] width 49 height 9
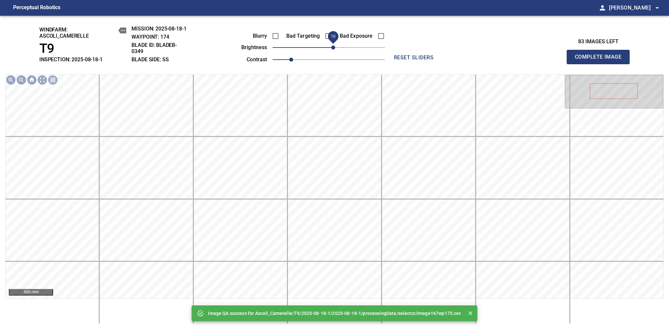
click at [332, 46] on span "10" at bounding box center [333, 48] width 4 height 4
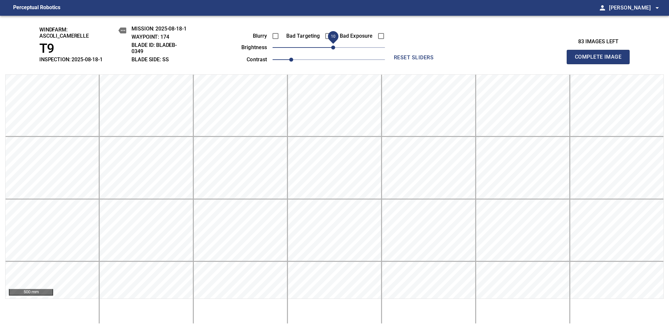
click at [601, 60] on span "Complete Image" at bounding box center [598, 57] width 49 height 9
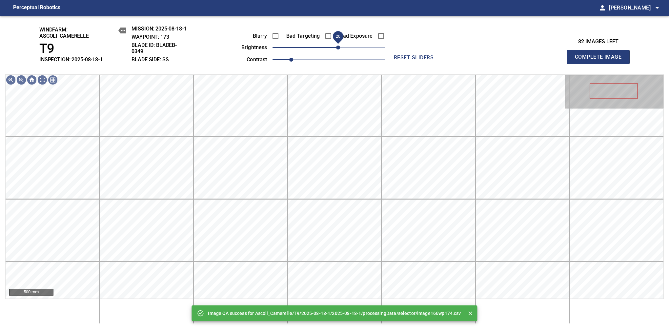
drag, startPoint x: 330, startPoint y: 50, endPoint x: 338, endPoint y: 47, distance: 8.2
click at [338, 47] on span "20" at bounding box center [338, 48] width 4 height 4
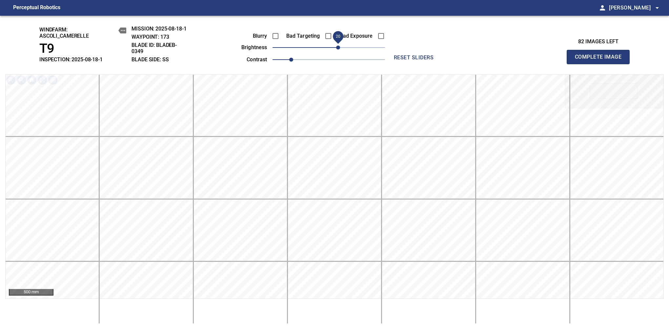
click at [601, 60] on span "Complete Image" at bounding box center [598, 57] width 49 height 9
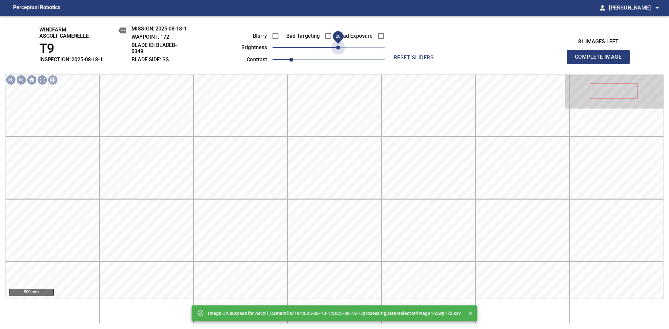
click at [338, 47] on span "20" at bounding box center [329, 47] width 113 height 9
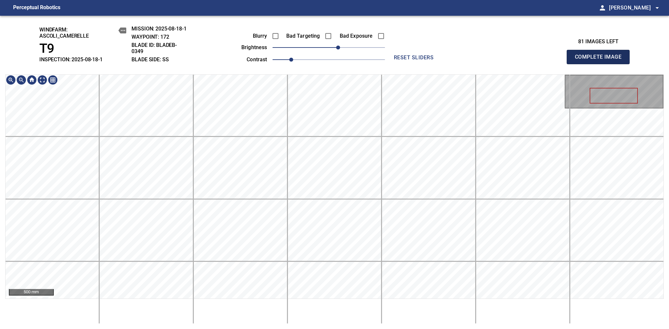
click at [601, 60] on span "Complete Image" at bounding box center [598, 57] width 49 height 9
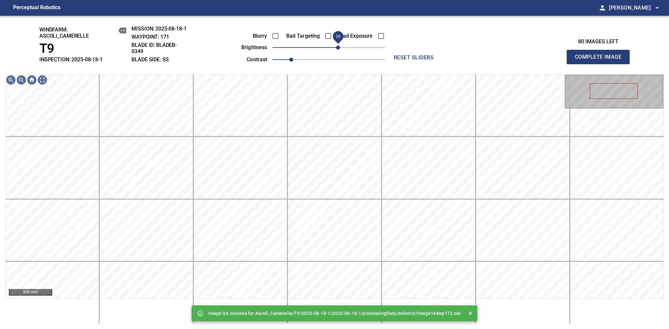
drag, startPoint x: 332, startPoint y: 46, endPoint x: 337, endPoint y: 46, distance: 4.9
click at [337, 46] on span "20" at bounding box center [338, 48] width 4 height 4
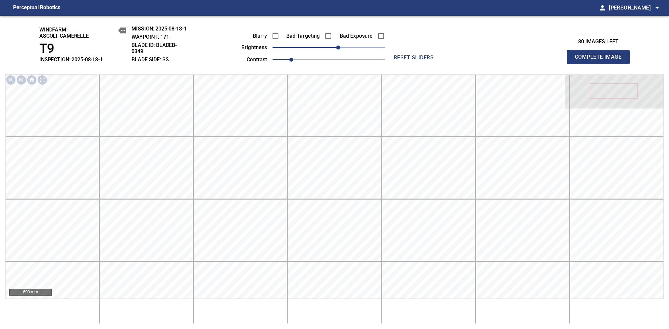
click at [601, 60] on span "Complete Image" at bounding box center [598, 57] width 49 height 9
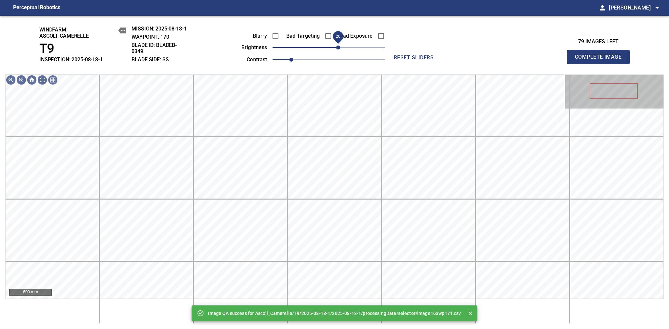
click at [338, 49] on span "20" at bounding box center [338, 48] width 4 height 4
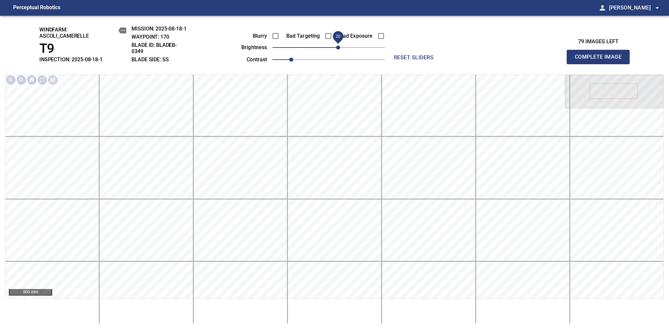
click at [601, 60] on span "Complete Image" at bounding box center [598, 57] width 49 height 9
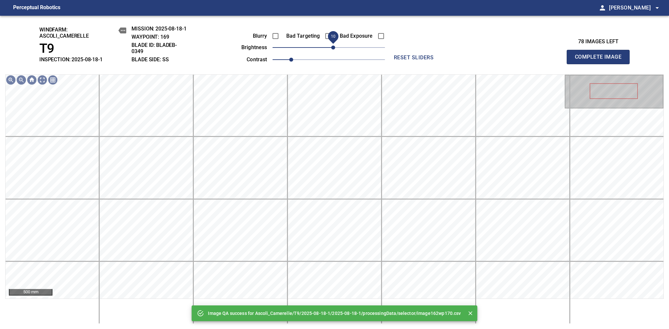
click at [335, 49] on span "10" at bounding box center [333, 48] width 4 height 4
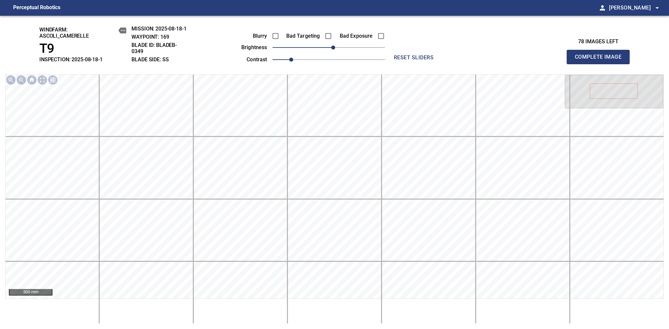
click at [601, 60] on span "Complete Image" at bounding box center [598, 57] width 49 height 9
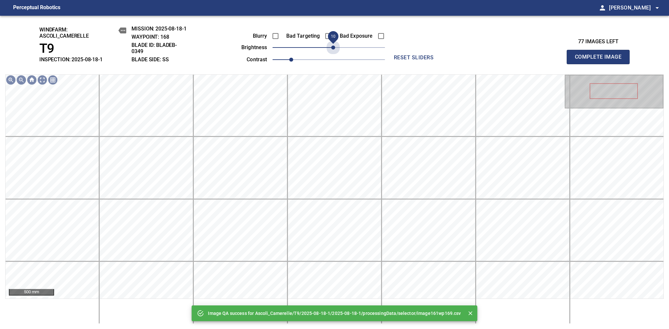
click at [335, 49] on span "10" at bounding box center [333, 48] width 4 height 4
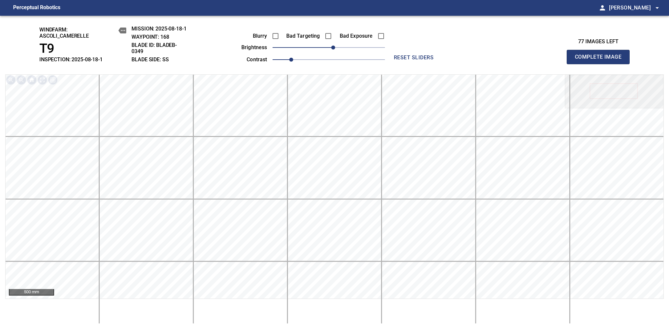
click at [601, 60] on span "Complete Image" at bounding box center [598, 57] width 49 height 9
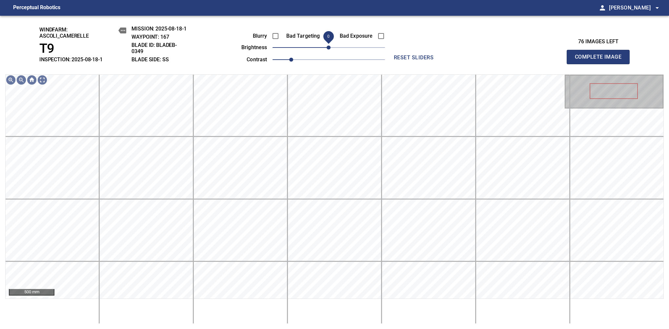
drag, startPoint x: 332, startPoint y: 50, endPoint x: 329, endPoint y: 47, distance: 4.0
click at [329, 47] on span "0" at bounding box center [329, 48] width 4 height 4
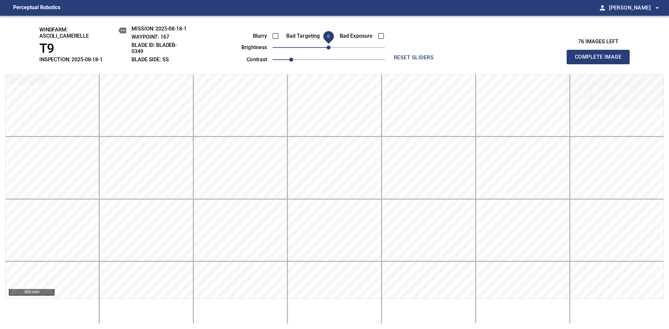
click at [601, 60] on span "Complete Image" at bounding box center [598, 57] width 49 height 9
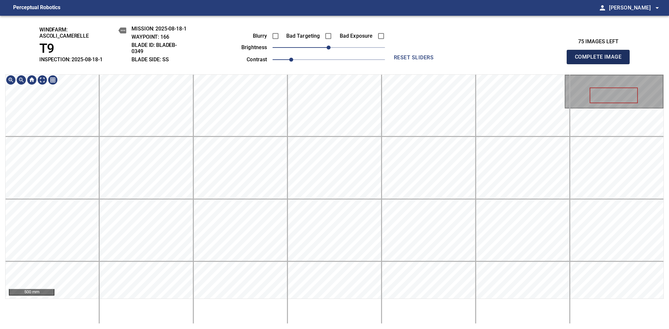
click at [601, 60] on span "Complete Image" at bounding box center [598, 57] width 49 height 9
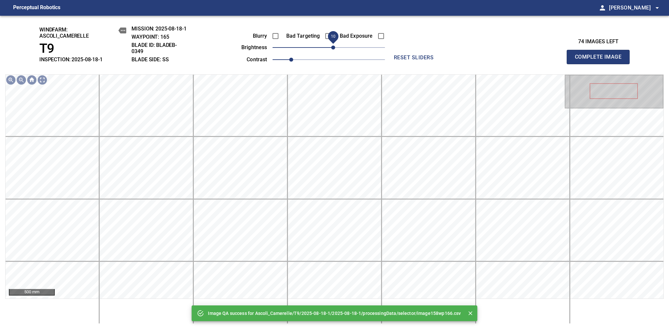
drag, startPoint x: 331, startPoint y: 49, endPoint x: 335, endPoint y: 47, distance: 4.3
click at [335, 47] on span "10" at bounding box center [333, 48] width 4 height 4
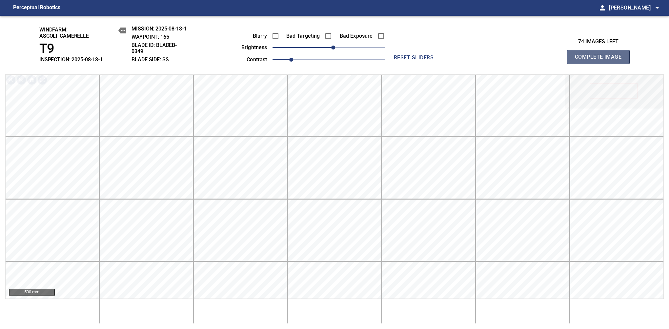
click at [601, 60] on span "Complete Image" at bounding box center [598, 57] width 49 height 9
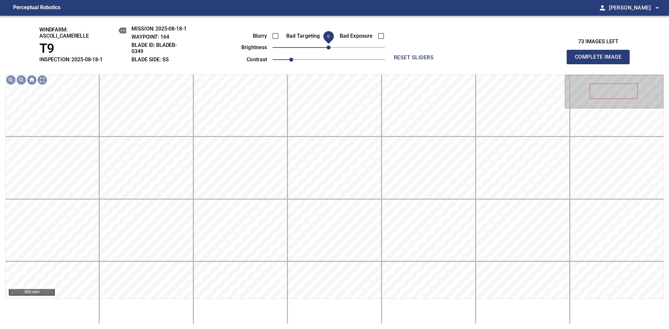
drag, startPoint x: 327, startPoint y: 50, endPoint x: 331, endPoint y: 47, distance: 5.3
click at [331, 47] on span "0" at bounding box center [329, 48] width 4 height 4
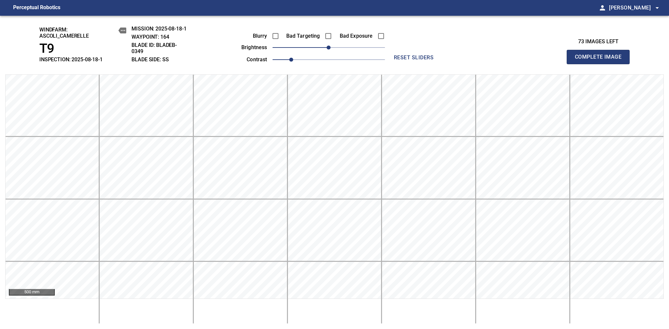
click at [601, 60] on span "Complete Image" at bounding box center [598, 57] width 49 height 9
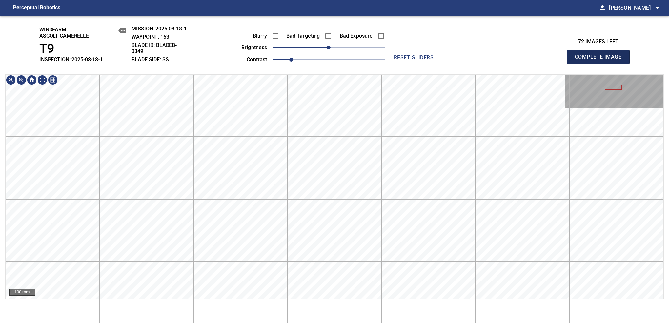
click at [601, 60] on span "Complete Image" at bounding box center [598, 57] width 49 height 9
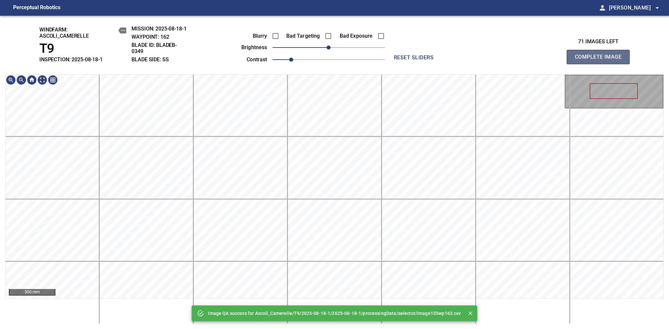
click at [601, 60] on span "Complete Image" at bounding box center [598, 57] width 49 height 9
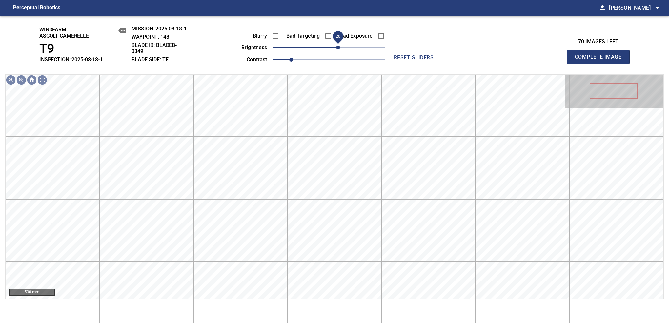
drag, startPoint x: 333, startPoint y: 50, endPoint x: 338, endPoint y: 47, distance: 5.1
click at [338, 47] on span "20" at bounding box center [338, 48] width 4 height 4
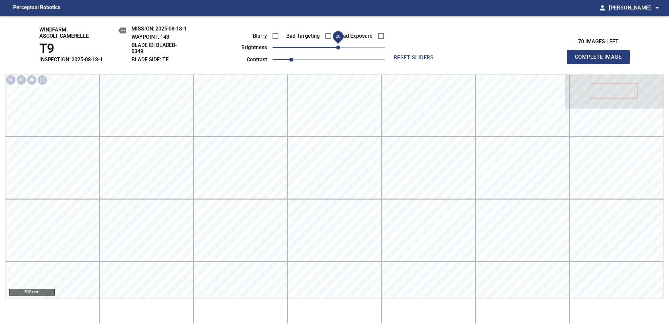
click at [601, 60] on span "Complete Image" at bounding box center [598, 57] width 49 height 9
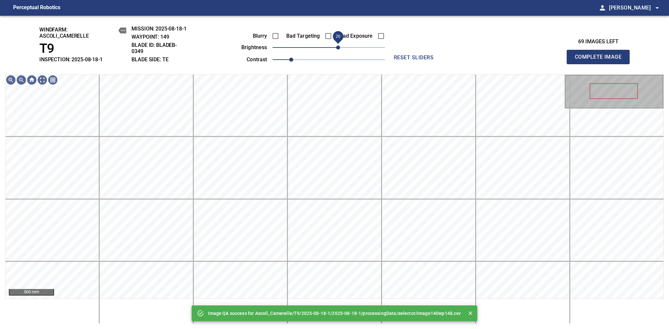
click at [338, 47] on span "20" at bounding box center [338, 48] width 4 height 4
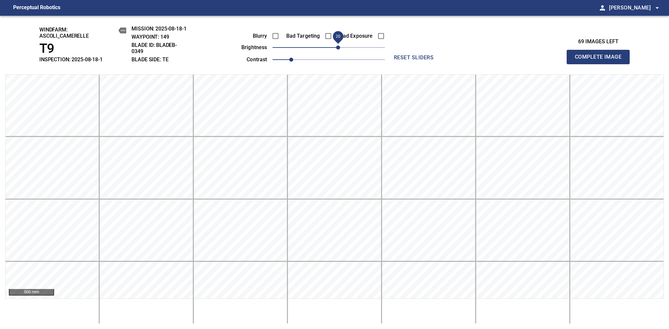
click at [601, 60] on span "Complete Image" at bounding box center [598, 57] width 49 height 9
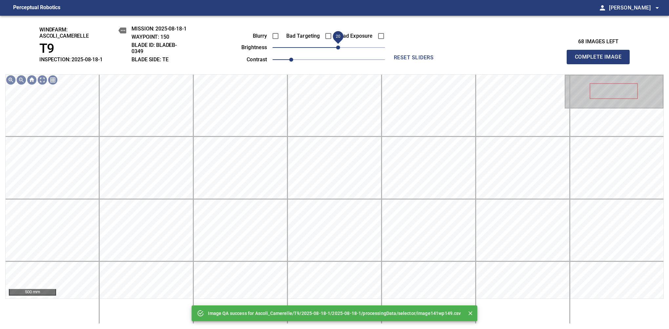
click at [340, 47] on span "20" at bounding box center [329, 47] width 113 height 9
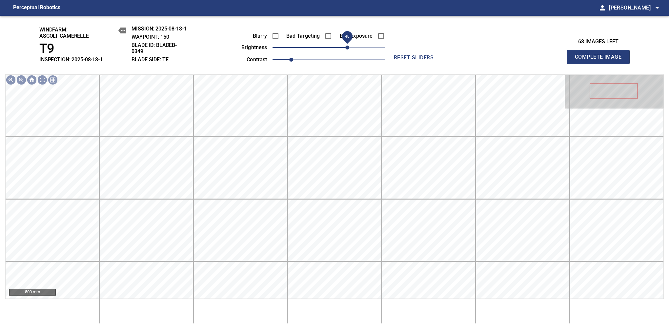
click at [346, 49] on span "40" at bounding box center [348, 48] width 4 height 4
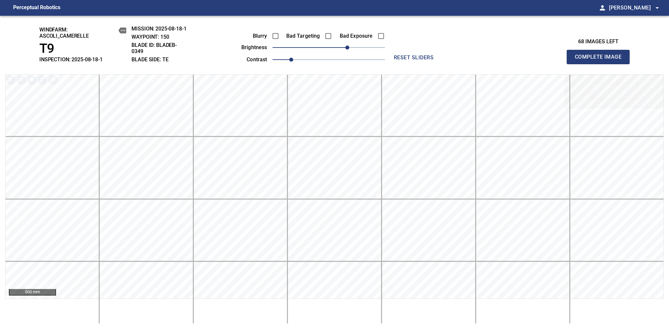
click at [601, 60] on span "Complete Image" at bounding box center [598, 57] width 49 height 9
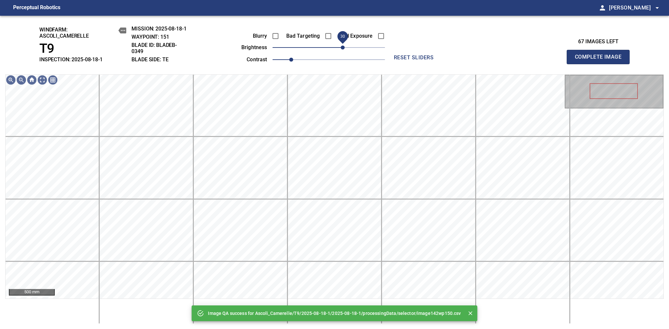
click at [345, 50] on span "30" at bounding box center [329, 47] width 113 height 9
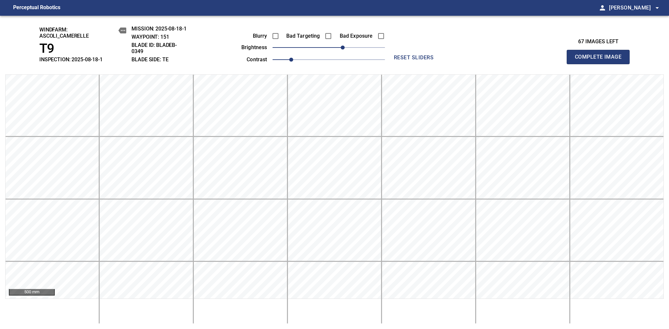
click at [601, 60] on span "Complete Image" at bounding box center [598, 57] width 49 height 9
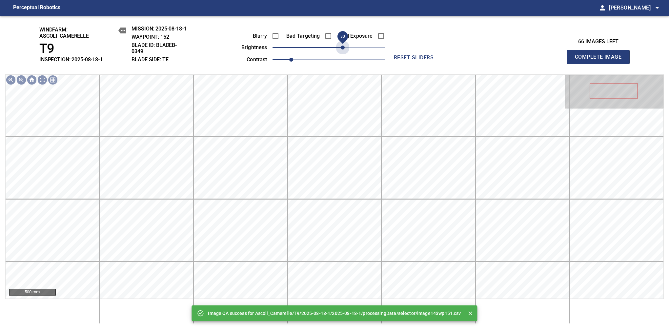
click at [345, 50] on span "30" at bounding box center [329, 47] width 113 height 9
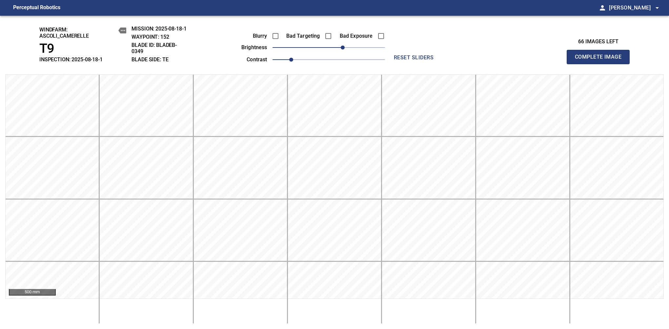
click at [601, 60] on span "Complete Image" at bounding box center [598, 57] width 49 height 9
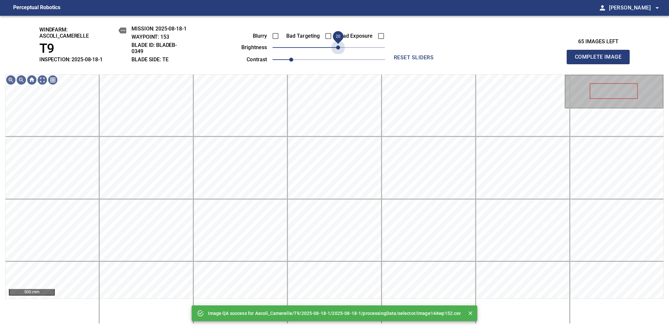
drag, startPoint x: 345, startPoint y: 50, endPoint x: 340, endPoint y: 54, distance: 6.3
click at [340, 54] on div "Blurry Bad Targeting Bad Exposure brightness 20 contrast 1" at bounding box center [306, 46] width 158 height 35
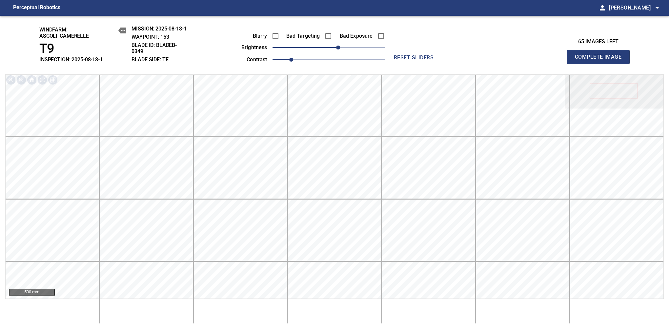
click at [601, 60] on span "Complete Image" at bounding box center [598, 57] width 49 height 9
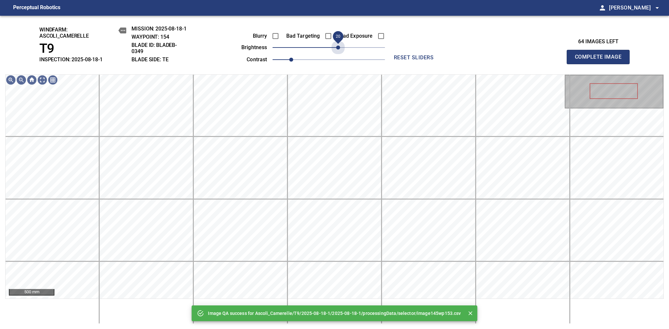
drag, startPoint x: 346, startPoint y: 51, endPoint x: 340, endPoint y: 54, distance: 6.5
click at [340, 54] on div "Blurry Bad Targeting Bad Exposure brightness 20 contrast 1" at bounding box center [306, 46] width 158 height 35
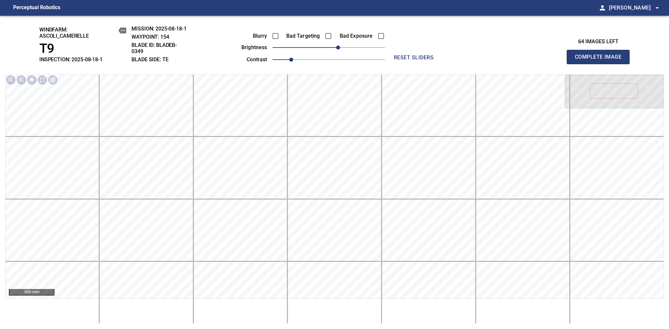
click at [601, 60] on span "Complete Image" at bounding box center [598, 57] width 49 height 9
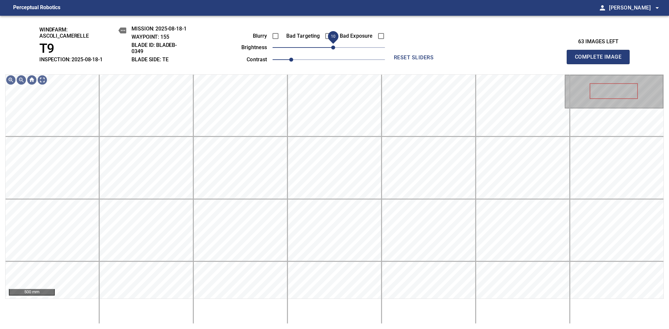
click at [335, 47] on span "10" at bounding box center [333, 48] width 4 height 4
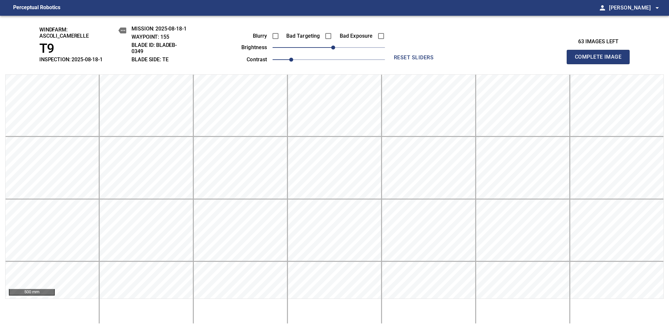
click at [601, 60] on span "Complete Image" at bounding box center [598, 57] width 49 height 9
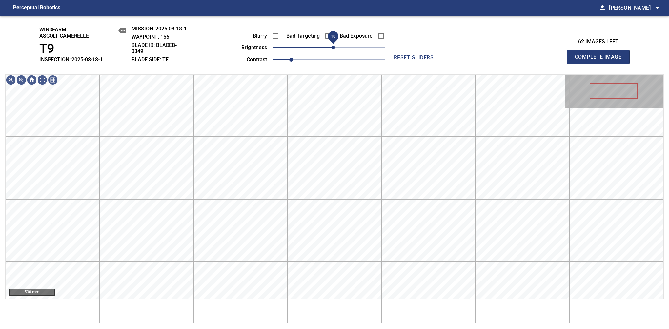
click at [333, 49] on span "10" at bounding box center [333, 48] width 4 height 4
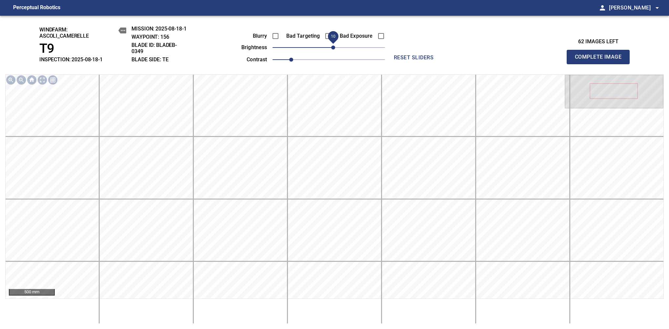
click at [601, 60] on span "Complete Image" at bounding box center [598, 57] width 49 height 9
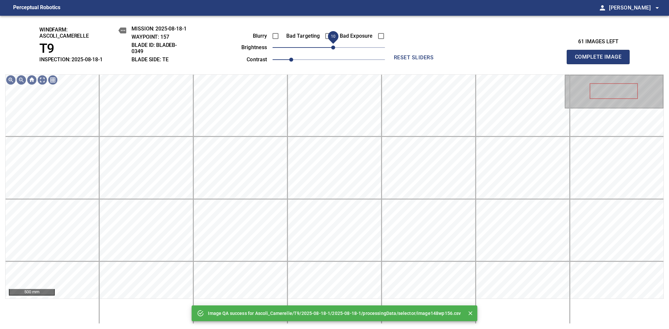
click at [335, 50] on span "10" at bounding box center [333, 48] width 4 height 4
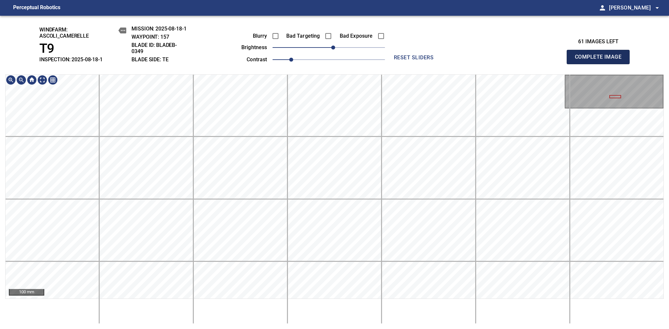
click at [601, 60] on span "Complete Image" at bounding box center [598, 57] width 49 height 9
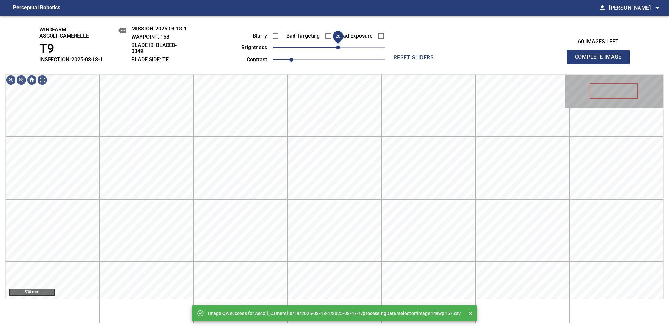
drag, startPoint x: 333, startPoint y: 46, endPoint x: 339, endPoint y: 52, distance: 8.4
click at [339, 50] on span "20" at bounding box center [338, 48] width 4 height 4
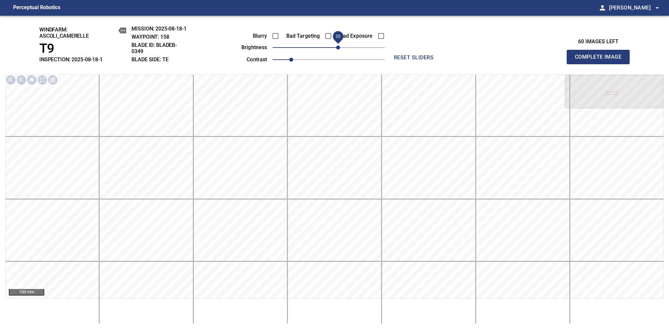
click at [601, 60] on span "Complete Image" at bounding box center [598, 57] width 49 height 9
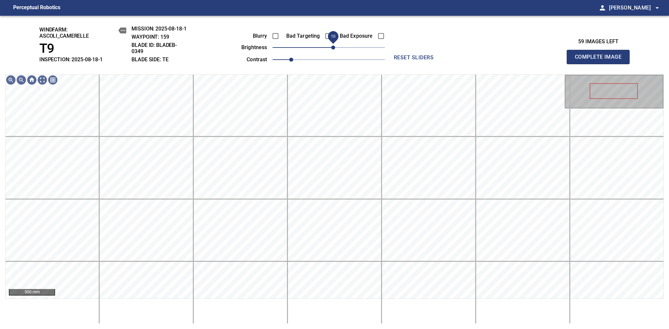
click at [332, 50] on span "10" at bounding box center [333, 48] width 4 height 4
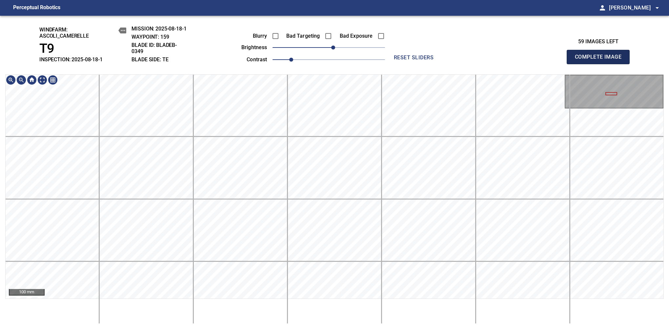
click at [601, 60] on span "Complete Image" at bounding box center [598, 57] width 49 height 9
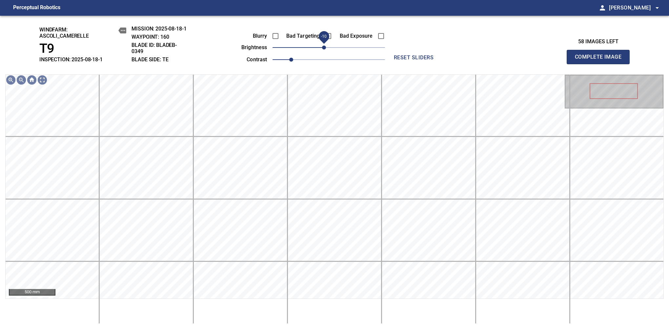
drag, startPoint x: 329, startPoint y: 46, endPoint x: 324, endPoint y: 46, distance: 5.9
click at [324, 46] on span "-10" at bounding box center [324, 48] width 4 height 4
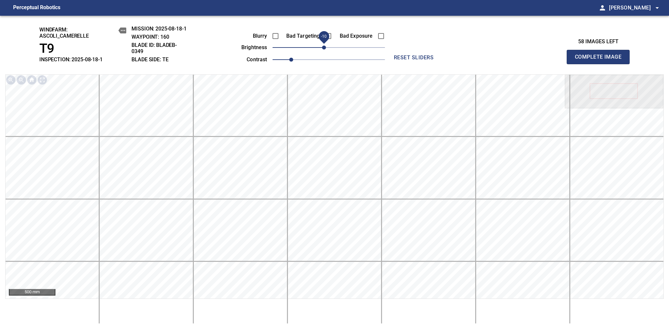
click at [601, 60] on span "Complete Image" at bounding box center [598, 57] width 49 height 9
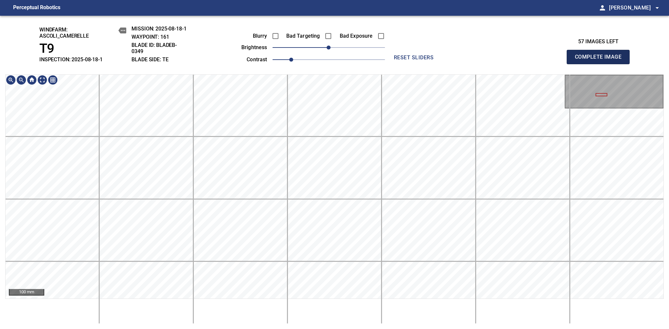
click at [601, 60] on span "Complete Image" at bounding box center [598, 57] width 49 height 9
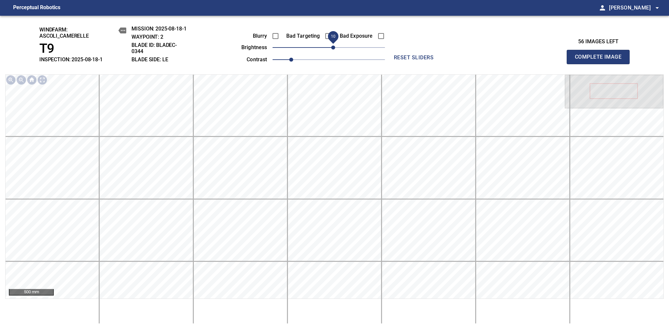
click at [333, 44] on div "Blurry Bad Targeting Bad Exposure brightness 10 contrast 1" at bounding box center [306, 46] width 158 height 35
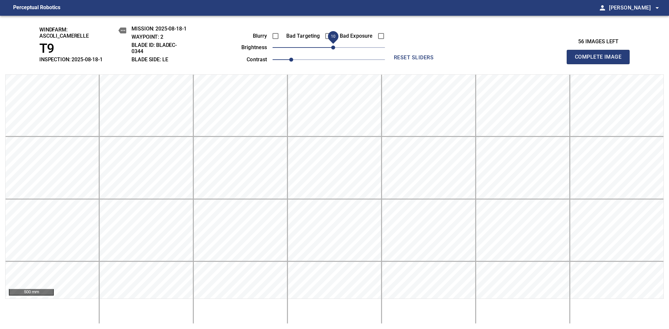
click at [601, 60] on span "Complete Image" at bounding box center [598, 57] width 49 height 9
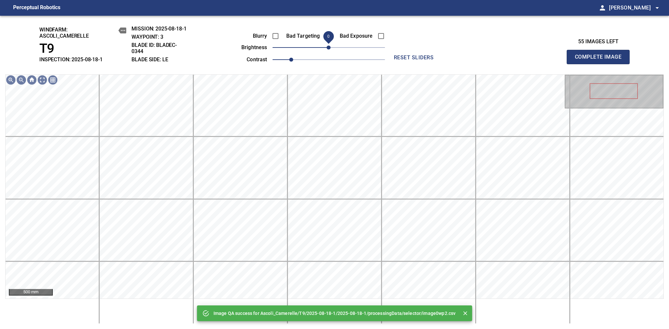
click at [331, 46] on span "0" at bounding box center [329, 48] width 4 height 4
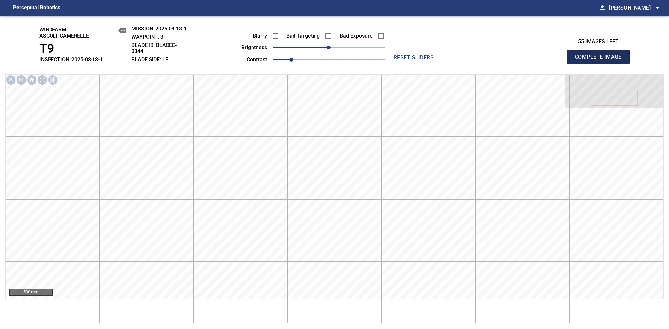
click at [601, 60] on span "Complete Image" at bounding box center [598, 57] width 49 height 9
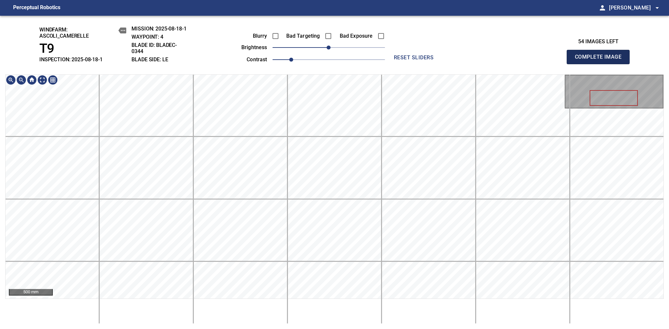
click at [601, 60] on span "Complete Image" at bounding box center [598, 57] width 49 height 9
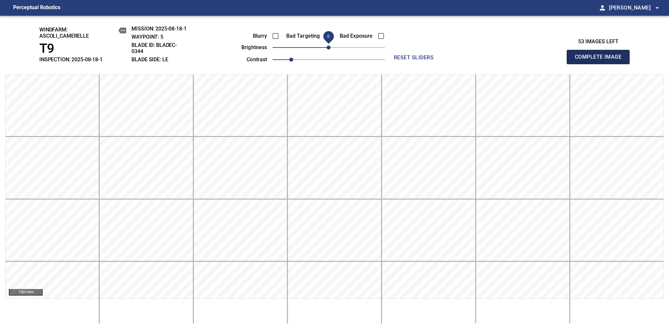
click at [601, 60] on span "Complete Image" at bounding box center [598, 57] width 49 height 9
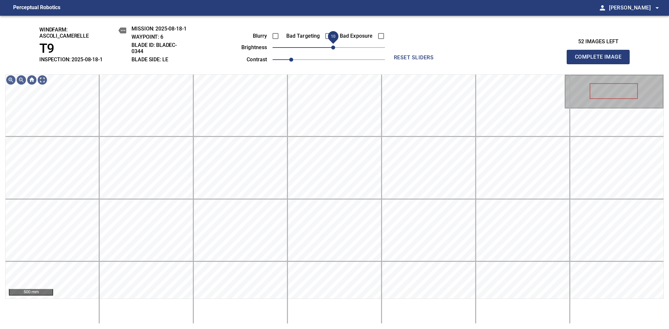
drag, startPoint x: 331, startPoint y: 48, endPoint x: 335, endPoint y: 45, distance: 4.5
click at [335, 46] on span "10" at bounding box center [333, 48] width 4 height 4
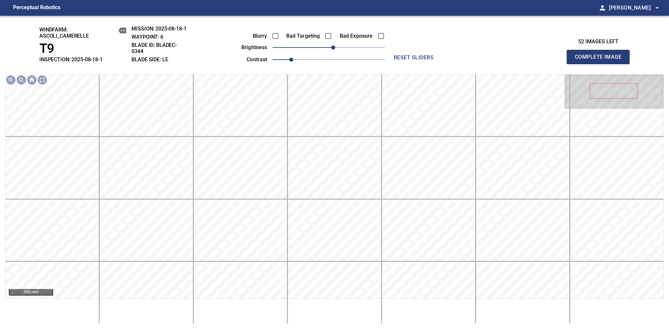
click at [601, 60] on span "Complete Image" at bounding box center [598, 57] width 49 height 9
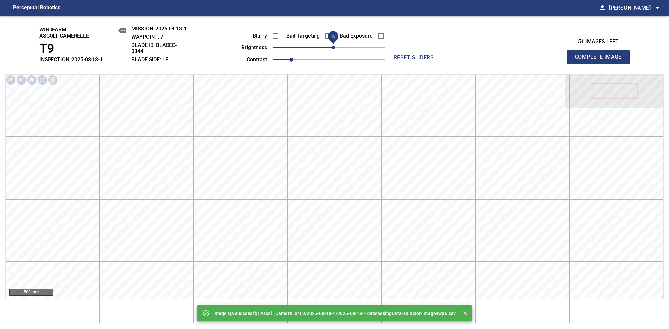
drag, startPoint x: 331, startPoint y: 48, endPoint x: 335, endPoint y: 45, distance: 4.8
click at [335, 46] on span "10" at bounding box center [333, 48] width 4 height 4
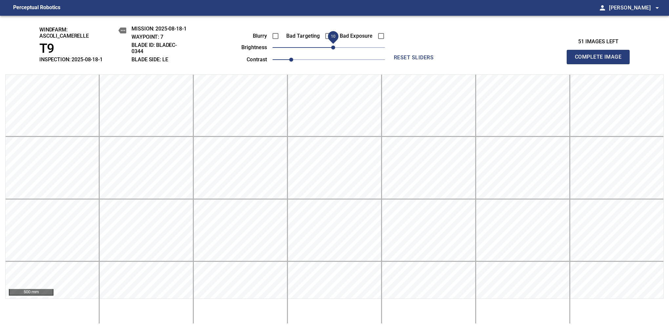
click at [601, 60] on span "Complete Image" at bounding box center [598, 57] width 49 height 9
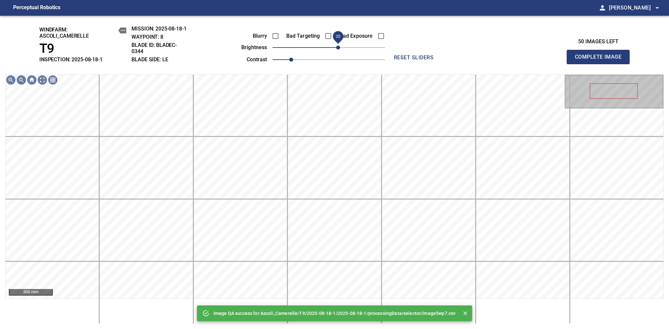
drag, startPoint x: 331, startPoint y: 47, endPoint x: 336, endPoint y: 47, distance: 5.3
click at [336, 47] on span "20" at bounding box center [338, 48] width 4 height 4
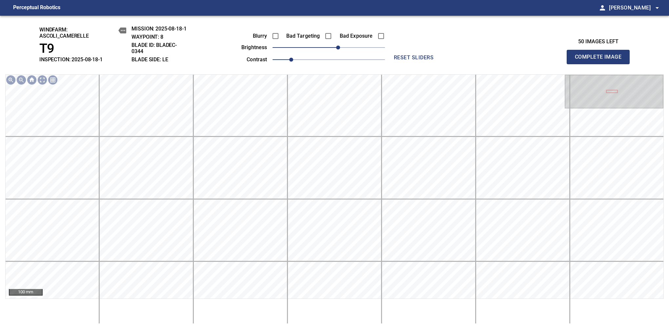
click at [601, 60] on span "Complete Image" at bounding box center [598, 57] width 49 height 9
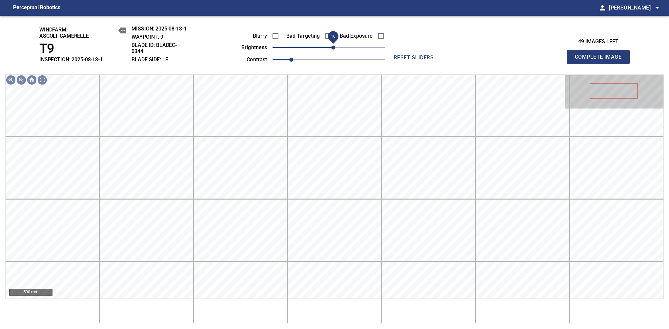
drag, startPoint x: 331, startPoint y: 51, endPoint x: 334, endPoint y: 48, distance: 4.0
click at [334, 48] on span "10" at bounding box center [333, 48] width 4 height 4
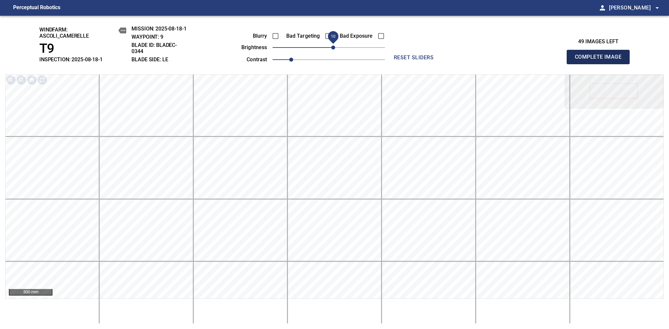
click at [601, 60] on span "Complete Image" at bounding box center [598, 57] width 49 height 9
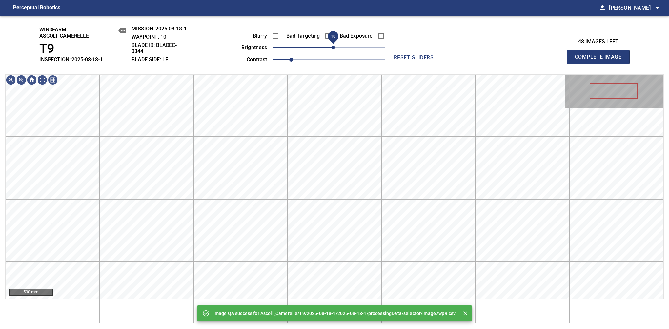
drag, startPoint x: 330, startPoint y: 47, endPoint x: 334, endPoint y: 46, distance: 3.4
click at [334, 46] on span "10" at bounding box center [333, 48] width 4 height 4
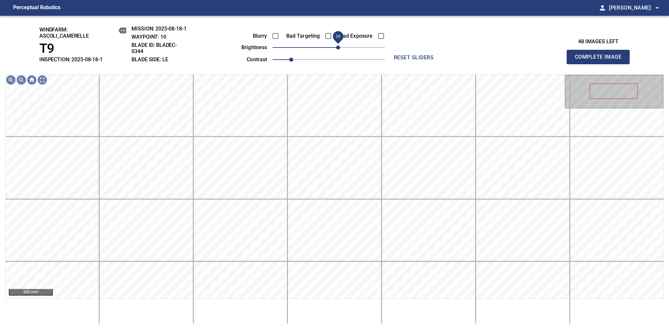
click at [338, 47] on span "20" at bounding box center [338, 48] width 4 height 4
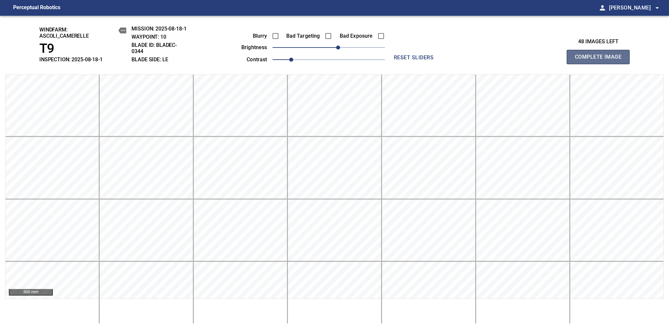
click at [601, 60] on span "Complete Image" at bounding box center [598, 57] width 49 height 9
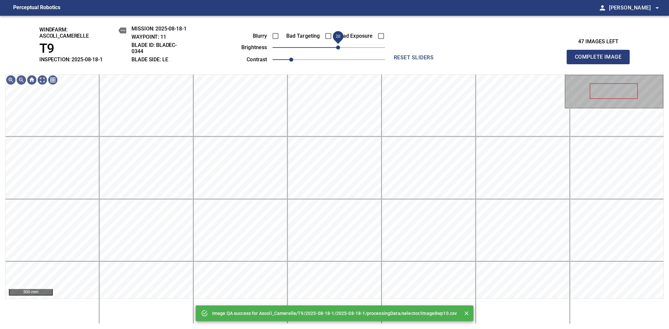
drag, startPoint x: 333, startPoint y: 48, endPoint x: 336, endPoint y: 48, distance: 3.3
click at [336, 48] on span "20" at bounding box center [338, 48] width 4 height 4
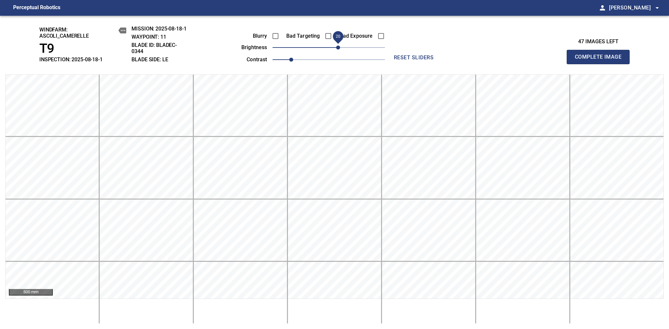
click at [336, 50] on span "20" at bounding box center [338, 48] width 4 height 4
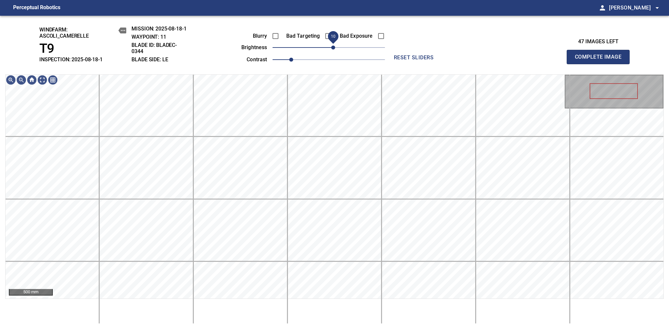
drag, startPoint x: 336, startPoint y: 51, endPoint x: 334, endPoint y: 54, distance: 3.5
click at [334, 50] on span "10" at bounding box center [333, 48] width 4 height 4
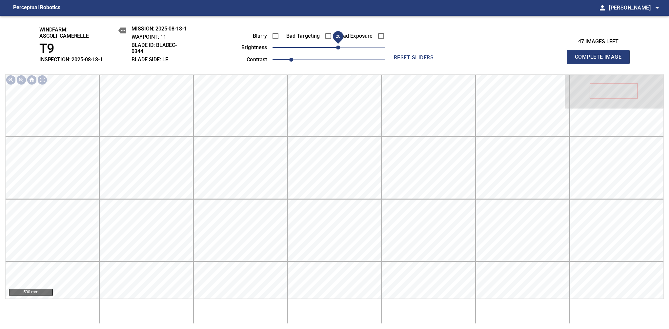
click at [339, 47] on span "20" at bounding box center [338, 48] width 4 height 4
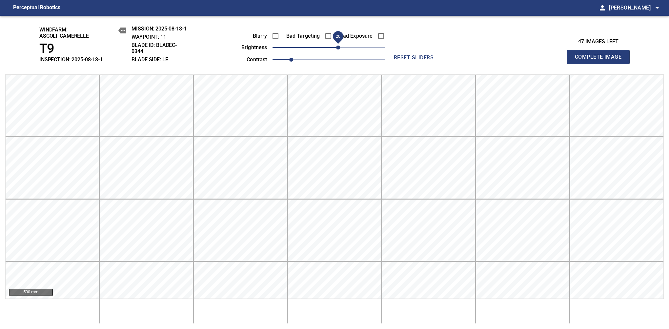
click at [601, 60] on span "Complete Image" at bounding box center [598, 57] width 49 height 9
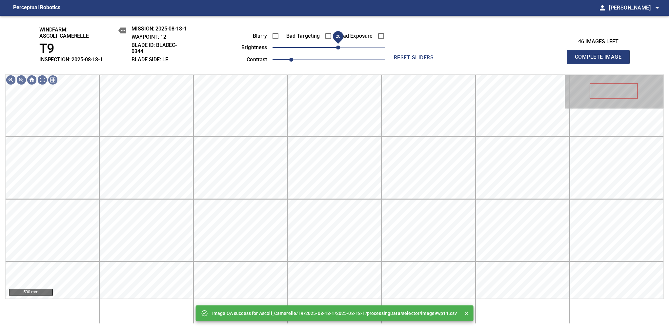
drag, startPoint x: 334, startPoint y: 49, endPoint x: 337, endPoint y: 47, distance: 3.8
click at [337, 47] on span "20" at bounding box center [338, 48] width 4 height 4
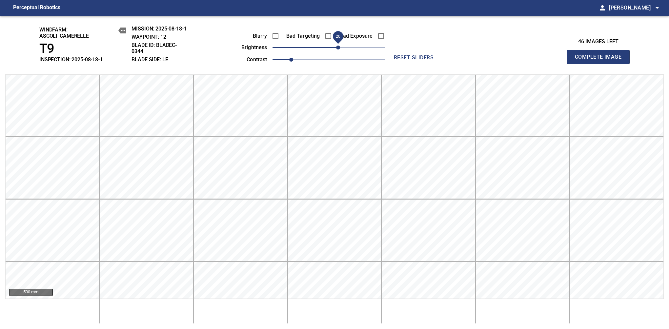
click at [601, 60] on span "Complete Image" at bounding box center [598, 57] width 49 height 9
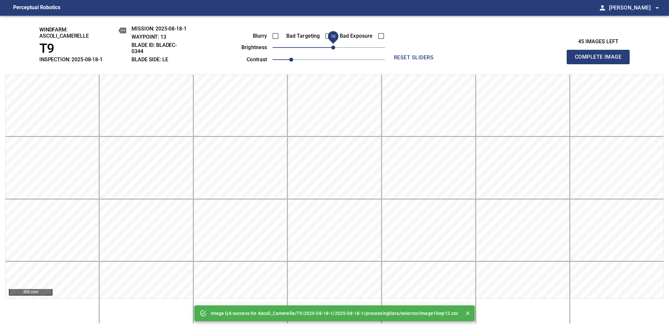
drag, startPoint x: 330, startPoint y: 49, endPoint x: 334, endPoint y: 47, distance: 3.5
click at [334, 47] on span "10" at bounding box center [333, 48] width 4 height 4
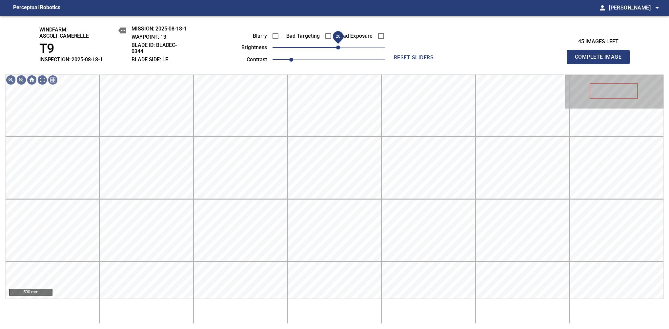
click at [336, 47] on span "20" at bounding box center [338, 48] width 4 height 4
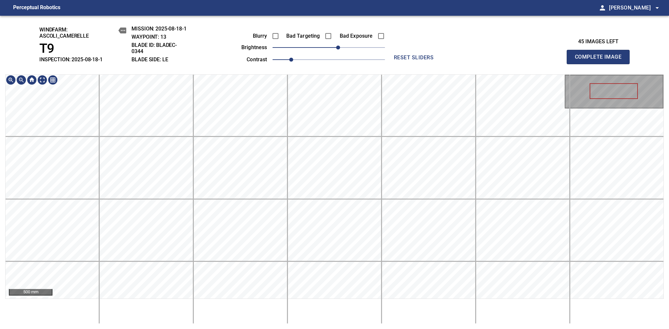
click at [601, 60] on span "Complete Image" at bounding box center [598, 57] width 49 height 9
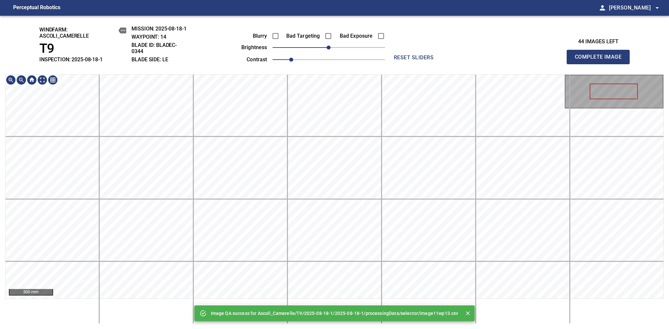
click at [308, 64] on div "Image QA success for Ascoli_Camerelle/T9/2025-08-18-1/2025-08-18-1/processingDa…" at bounding box center [334, 173] width 669 height 314
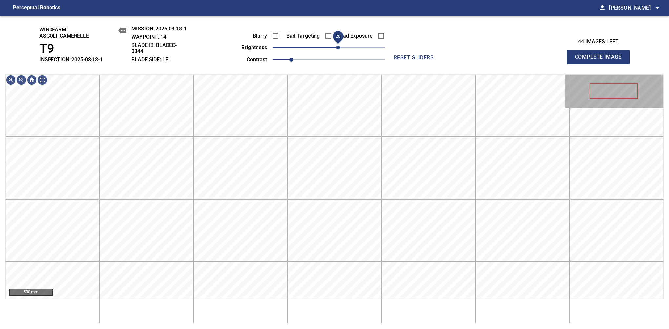
drag, startPoint x: 330, startPoint y: 46, endPoint x: 337, endPoint y: 44, distance: 7.5
click at [337, 46] on span "20" at bounding box center [338, 48] width 4 height 4
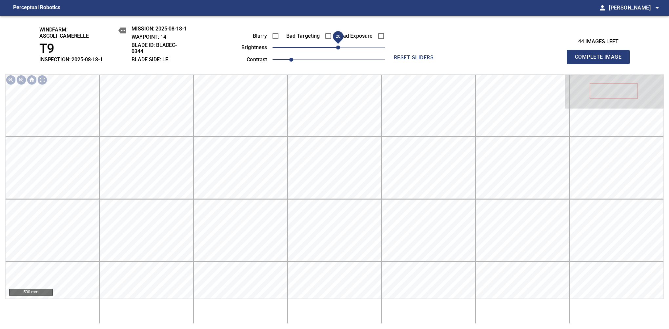
click at [601, 60] on span "Complete Image" at bounding box center [598, 57] width 49 height 9
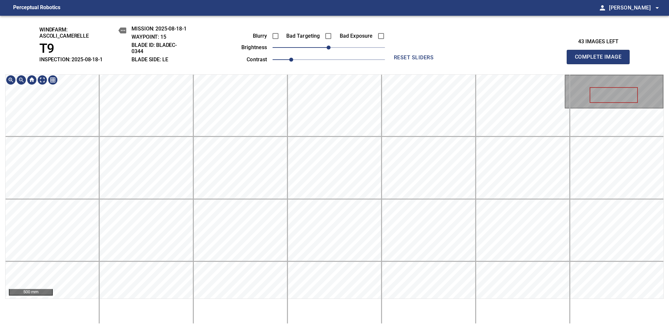
click at [316, 70] on div "windfarm: Ascoli_Camerelle T9 INSPECTION: 2025-08-18-1 MISSION: 2025-08-18-1 WA…" at bounding box center [334, 173] width 669 height 314
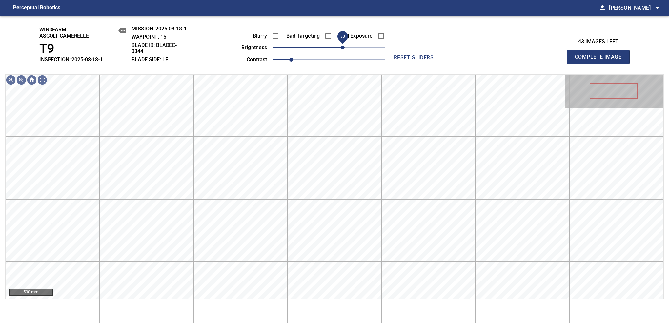
drag, startPoint x: 338, startPoint y: 50, endPoint x: 342, endPoint y: 49, distance: 3.5
click at [342, 49] on span "30" at bounding box center [343, 48] width 4 height 4
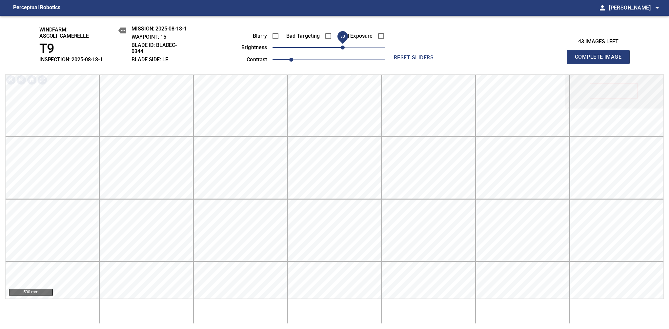
click at [601, 60] on span "Complete Image" at bounding box center [598, 57] width 49 height 9
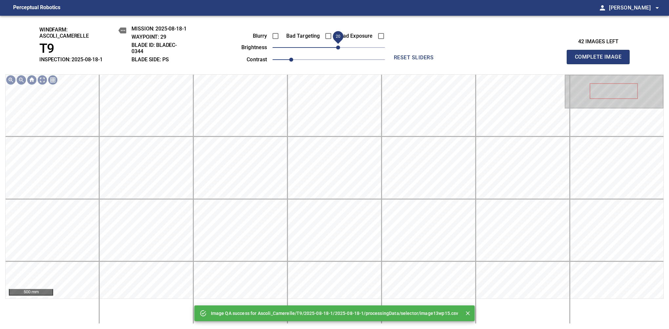
click at [336, 46] on span "20" at bounding box center [338, 48] width 4 height 4
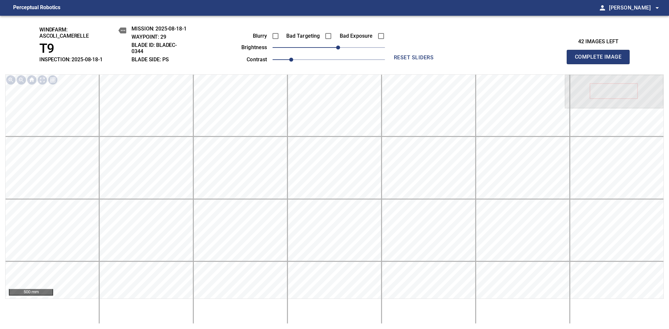
click at [601, 60] on span "Complete Image" at bounding box center [598, 57] width 49 height 9
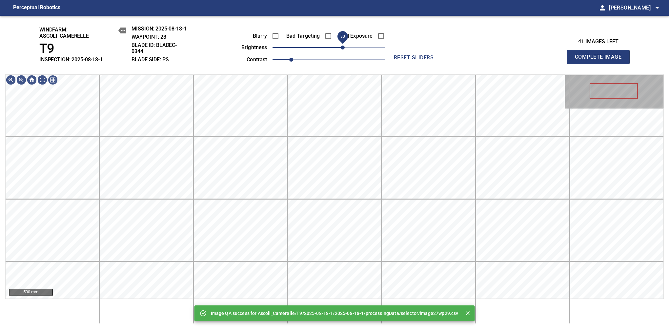
drag, startPoint x: 330, startPoint y: 48, endPoint x: 343, endPoint y: 49, distance: 12.5
click at [343, 49] on span "30" at bounding box center [343, 48] width 4 height 4
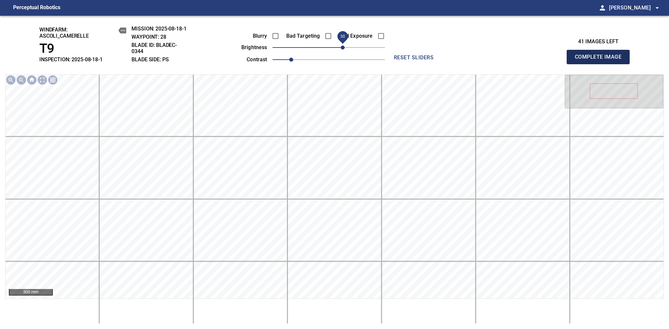
click at [601, 60] on span "Complete Image" at bounding box center [598, 57] width 49 height 9
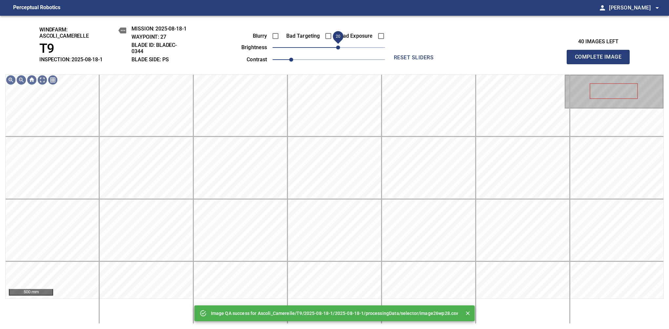
click at [338, 48] on span "20" at bounding box center [329, 47] width 113 height 9
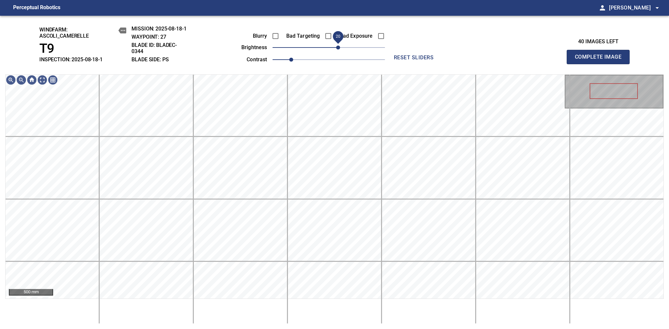
click at [339, 48] on span "20" at bounding box center [338, 48] width 4 height 4
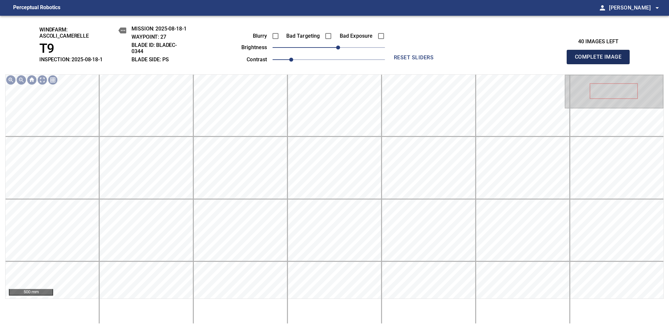
click at [601, 60] on span "Complete Image" at bounding box center [598, 57] width 49 height 9
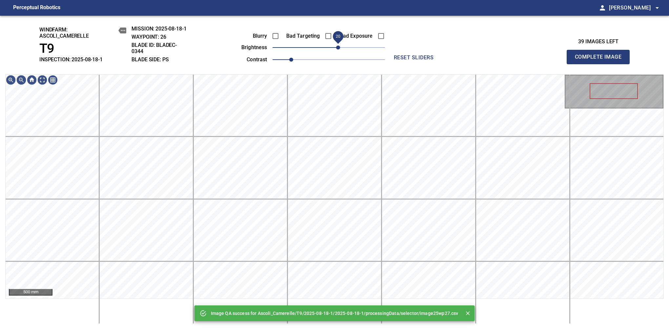
click at [339, 49] on span "20" at bounding box center [329, 47] width 113 height 9
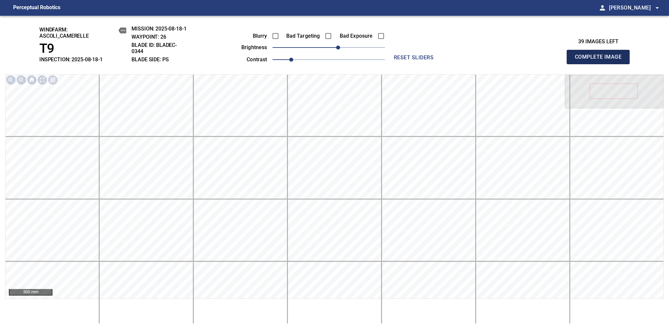
click at [601, 60] on span "Complete Image" at bounding box center [598, 57] width 49 height 9
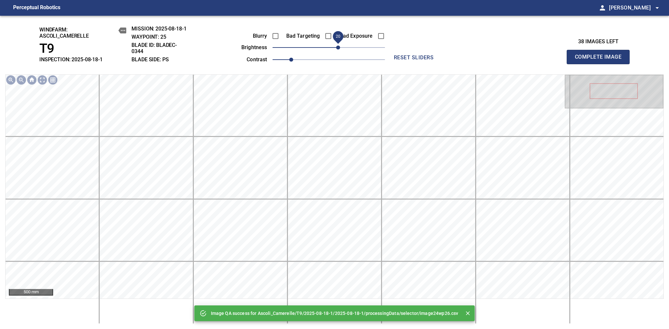
click at [338, 47] on span "20" at bounding box center [338, 48] width 4 height 4
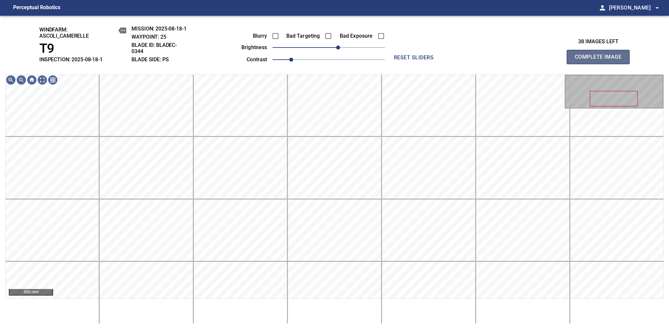
click at [601, 60] on span "Complete Image" at bounding box center [598, 57] width 49 height 9
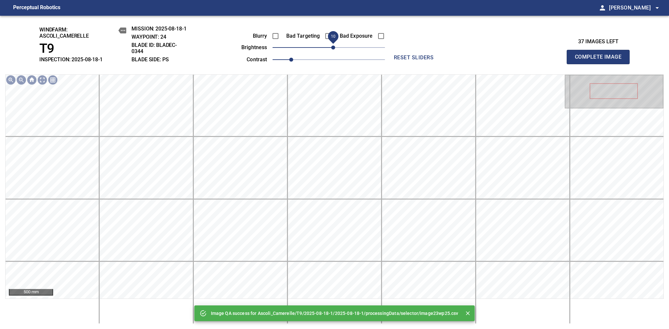
drag, startPoint x: 330, startPoint y: 49, endPoint x: 335, endPoint y: 48, distance: 4.7
click at [335, 48] on span "10" at bounding box center [333, 48] width 4 height 4
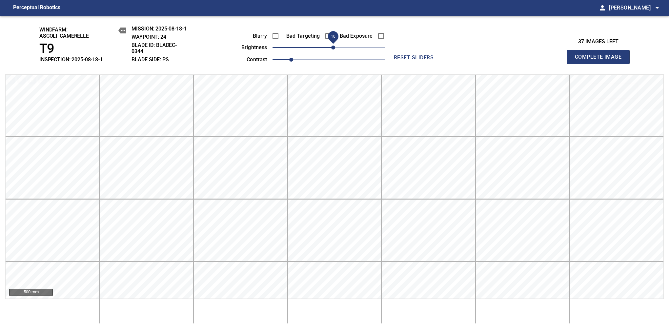
click at [601, 60] on span "Complete Image" at bounding box center [598, 57] width 49 height 9
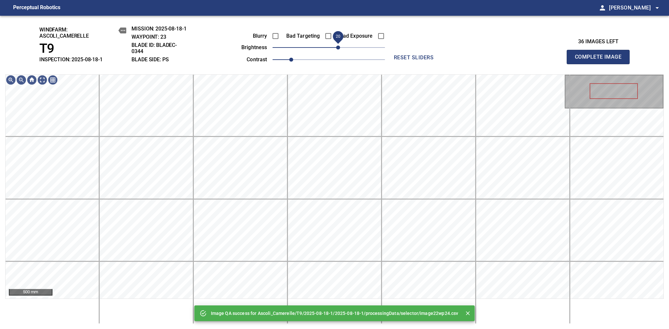
drag, startPoint x: 330, startPoint y: 48, endPoint x: 337, endPoint y: 47, distance: 6.6
click at [337, 47] on span "20" at bounding box center [338, 48] width 4 height 4
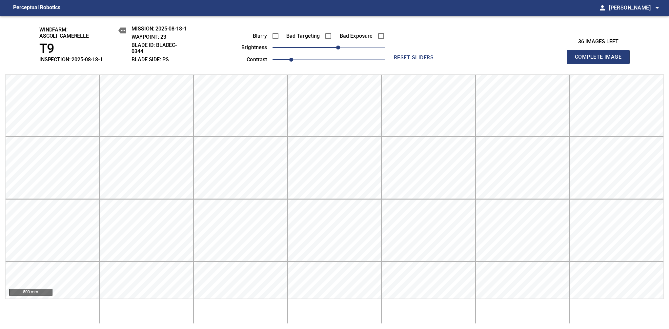
click at [601, 60] on span "Complete Image" at bounding box center [598, 57] width 49 height 9
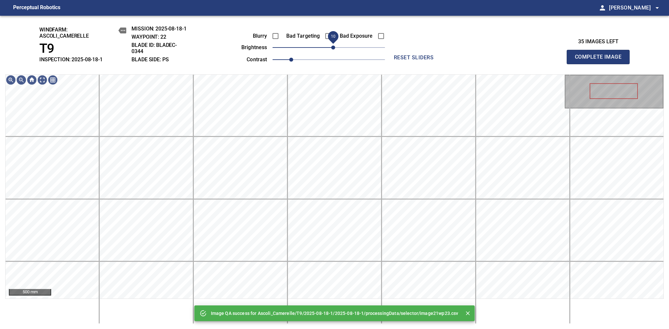
click at [333, 50] on span "10" at bounding box center [333, 48] width 4 height 4
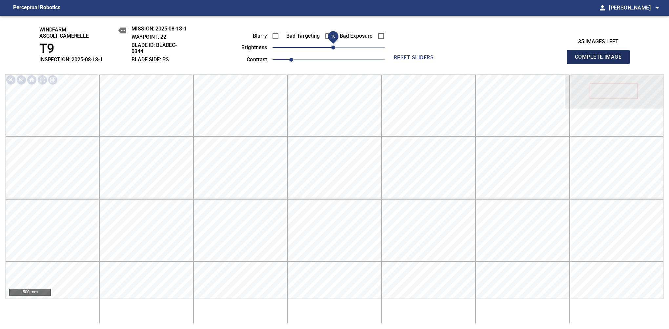
drag, startPoint x: 602, startPoint y: 60, endPoint x: 319, endPoint y: 68, distance: 283.6
click at [601, 60] on span "Complete Image" at bounding box center [598, 57] width 49 height 9
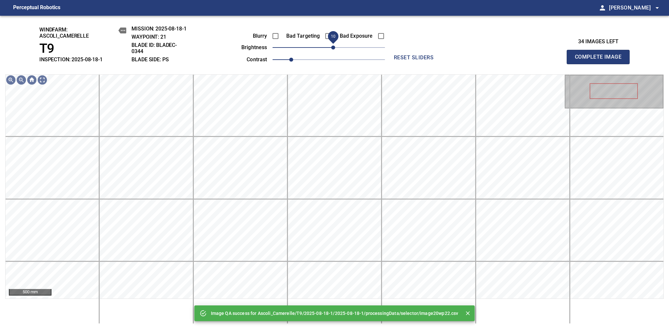
drag, startPoint x: 327, startPoint y: 53, endPoint x: 333, endPoint y: 49, distance: 7.5
click at [333, 49] on span "10" at bounding box center [333, 48] width 4 height 4
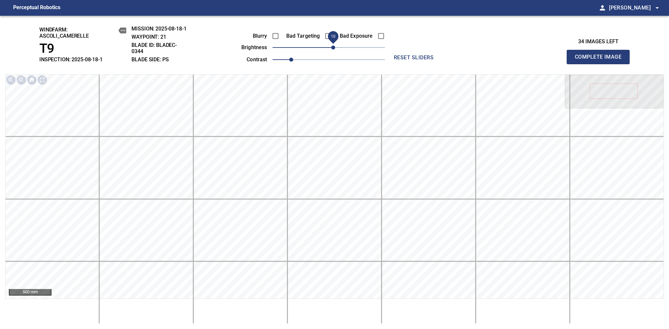
click at [601, 60] on span "Complete Image" at bounding box center [598, 57] width 49 height 9
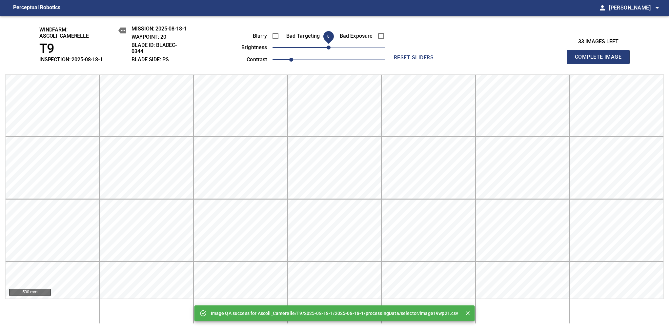
click at [601, 60] on span "Complete Image" at bounding box center [598, 57] width 49 height 9
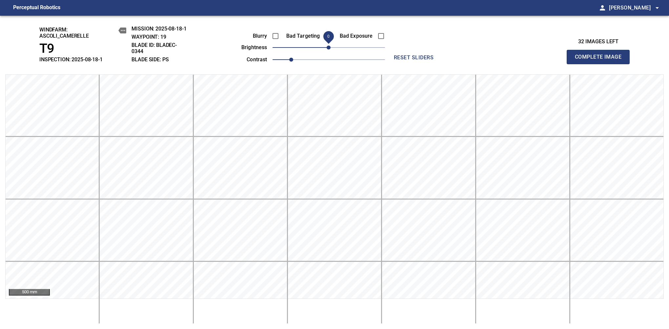
click at [335, 47] on div "Blurry Bad Targeting Bad Exposure brightness 0 contrast 1" at bounding box center [306, 46] width 158 height 35
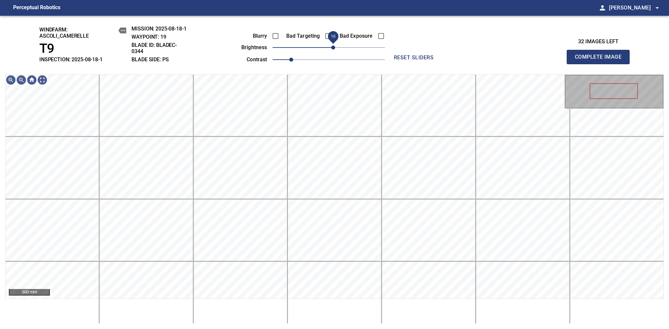
drag, startPoint x: 330, startPoint y: 48, endPoint x: 333, endPoint y: 49, distance: 3.8
click at [333, 49] on span "10" at bounding box center [333, 48] width 4 height 4
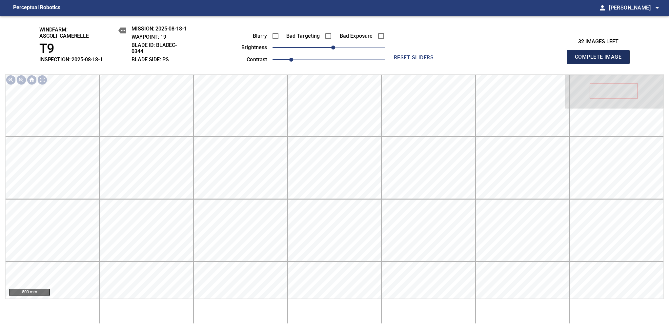
click at [601, 60] on span "Complete Image" at bounding box center [598, 57] width 49 height 9
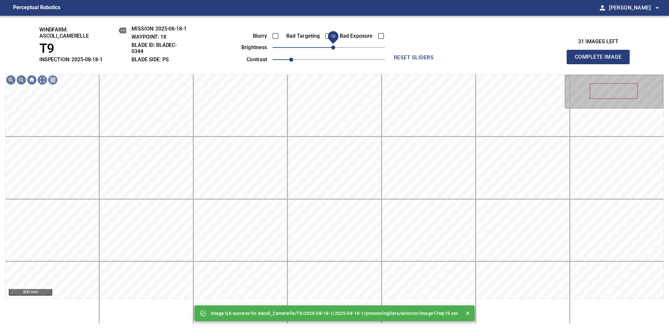
click at [333, 49] on span "10" at bounding box center [333, 48] width 4 height 4
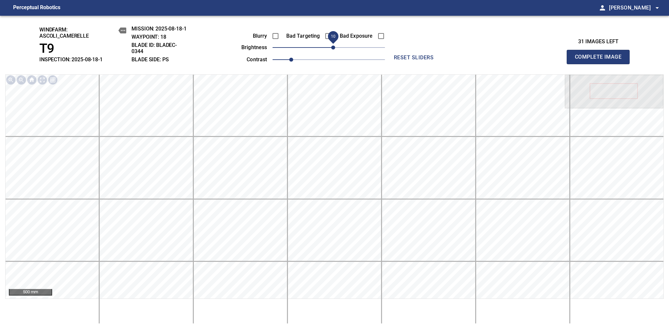
click at [601, 60] on span "Complete Image" at bounding box center [598, 57] width 49 height 9
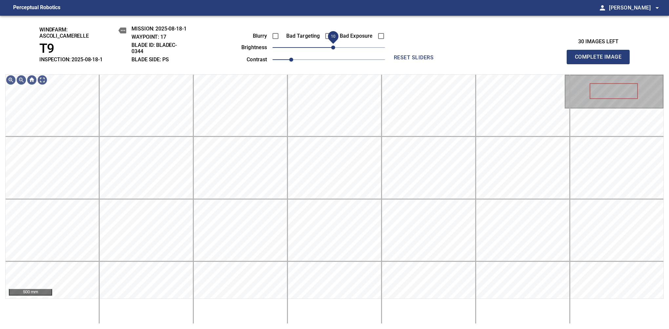
click at [333, 48] on span "10" at bounding box center [333, 48] width 4 height 4
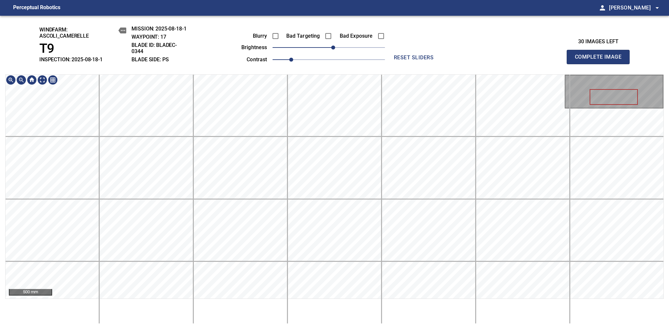
click at [601, 60] on span "Complete Image" at bounding box center [598, 57] width 49 height 9
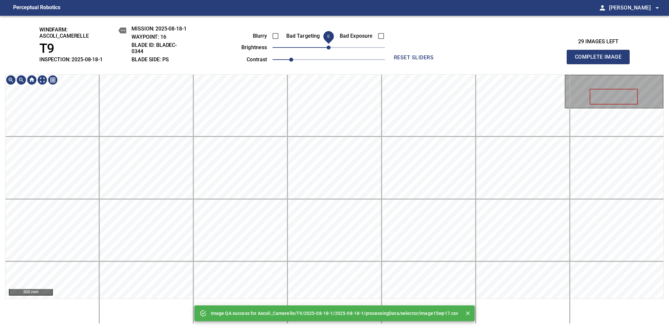
click at [326, 47] on div "Image QA success for Ascoli_Camerelle/T9/2025-08-18-1/2025-08-18-1/processingDa…" at bounding box center [334, 173] width 669 height 314
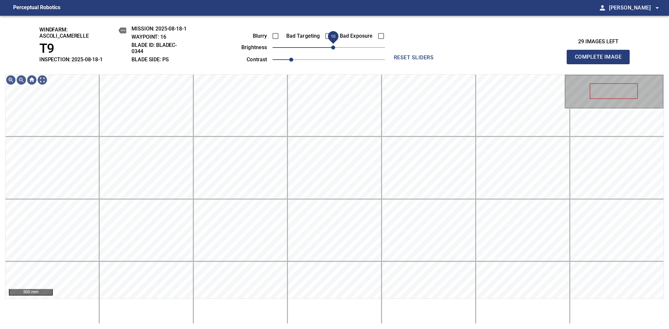
click at [333, 48] on span "10" at bounding box center [333, 48] width 4 height 4
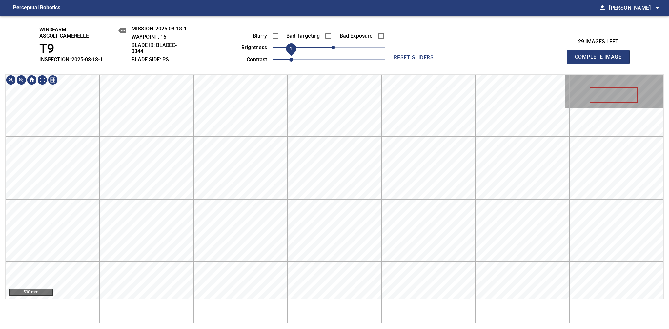
click at [290, 53] on div "windfarm: Ascoli_Camerelle T9 INSPECTION: 2025-08-18-1 MISSION: 2025-08-18-1 WA…" at bounding box center [334, 173] width 669 height 314
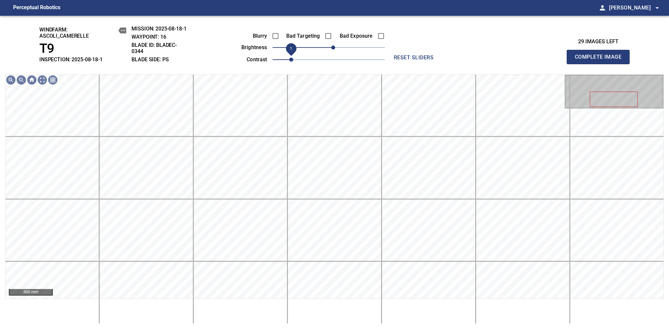
click at [601, 60] on span "Complete Image" at bounding box center [598, 57] width 49 height 9
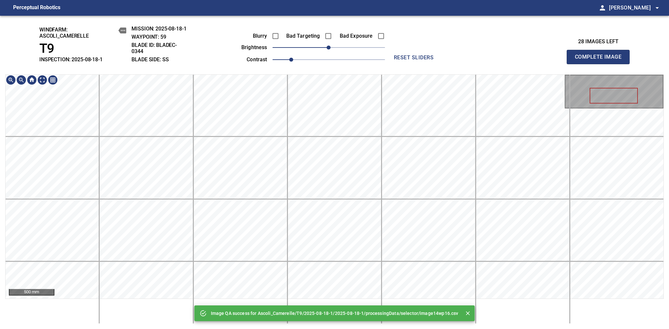
click at [315, 66] on div "Image QA success for Ascoli_Camerelle/T9/2025-08-18-1/2025-08-18-1/processingDa…" at bounding box center [334, 173] width 669 height 314
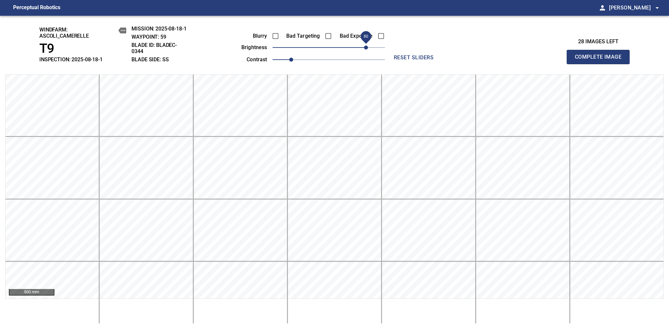
drag, startPoint x: 336, startPoint y: 49, endPoint x: 365, endPoint y: 45, distance: 28.8
click at [365, 46] on span "80" at bounding box center [366, 48] width 4 height 4
click at [601, 60] on span "Complete Image" at bounding box center [598, 57] width 49 height 9
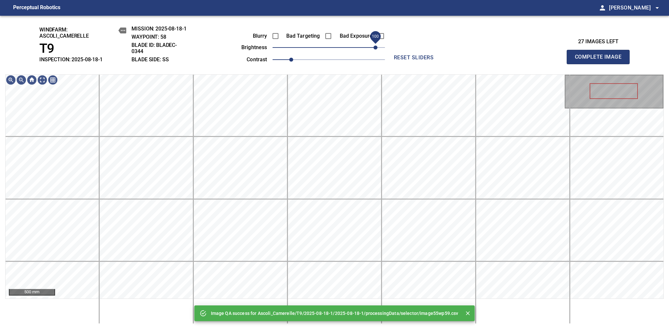
drag, startPoint x: 365, startPoint y: 45, endPoint x: 374, endPoint y: 45, distance: 9.2
click at [374, 45] on span "100" at bounding box center [329, 47] width 113 height 9
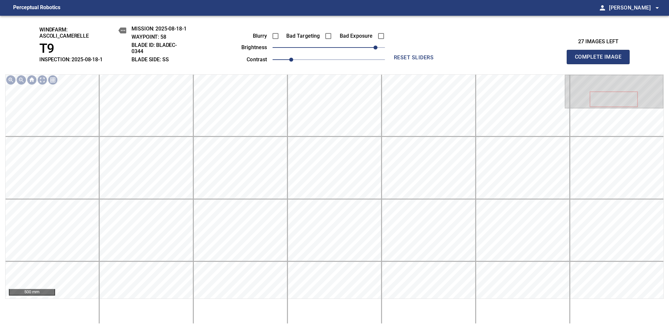
click at [601, 60] on span "Complete Image" at bounding box center [598, 57] width 49 height 9
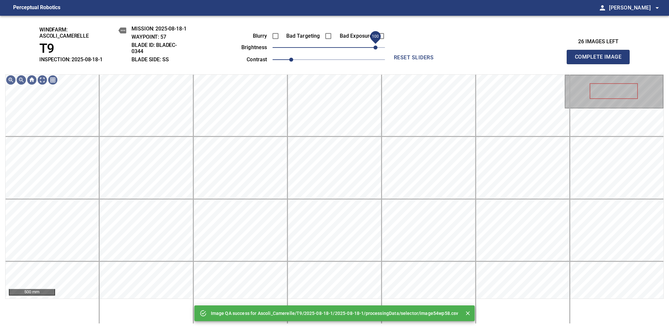
drag, startPoint x: 357, startPoint y: 46, endPoint x: 375, endPoint y: 50, distance: 18.8
click at [375, 50] on span "100" at bounding box center [329, 47] width 113 height 9
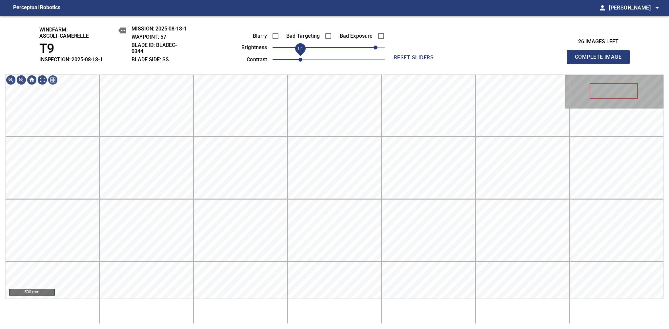
click at [299, 60] on span "1.1" at bounding box center [301, 60] width 4 height 4
click at [372, 48] on span "90" at bounding box center [371, 48] width 4 height 4
click at [601, 60] on span "Complete Image" at bounding box center [598, 57] width 49 height 9
drag, startPoint x: 368, startPoint y: 52, endPoint x: 377, endPoint y: 46, distance: 10.9
click at [377, 46] on span "100" at bounding box center [329, 47] width 113 height 9
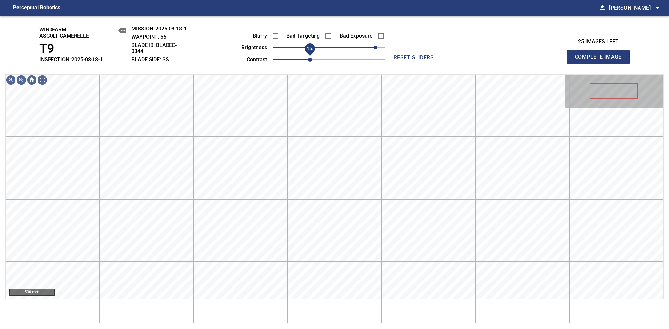
drag, startPoint x: 299, startPoint y: 56, endPoint x: 311, endPoint y: 55, distance: 12.5
click at [311, 55] on span "1.2" at bounding box center [329, 59] width 113 height 9
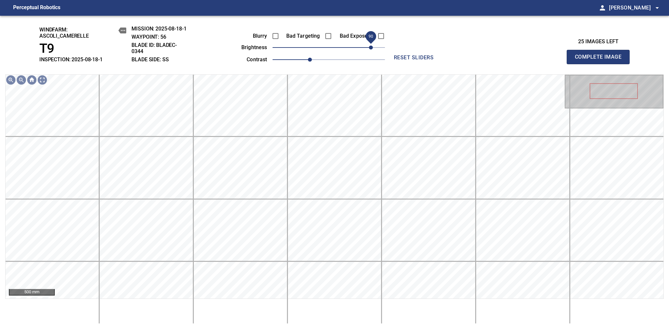
click at [372, 48] on span "90" at bounding box center [371, 48] width 4 height 4
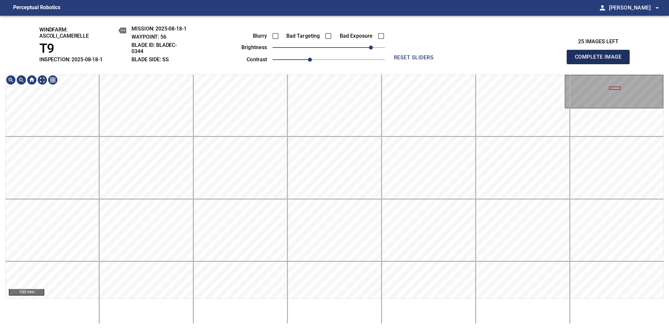
click at [601, 60] on span "Complete Image" at bounding box center [598, 57] width 49 height 9
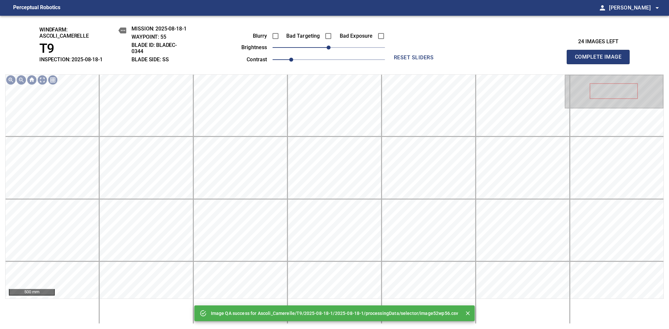
click at [314, 55] on div "Blurry Bad Targeting Bad Exposure brightness 0 contrast 1" at bounding box center [306, 46] width 158 height 35
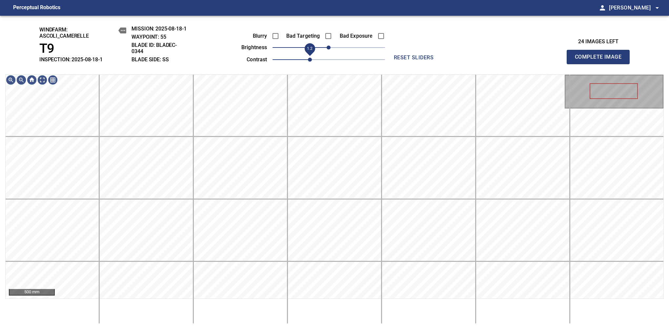
click at [314, 58] on span "1.2" at bounding box center [329, 59] width 113 height 9
drag, startPoint x: 381, startPoint y: 49, endPoint x: 369, endPoint y: 49, distance: 12.5
click at [369, 49] on span "90" at bounding box center [371, 48] width 4 height 4
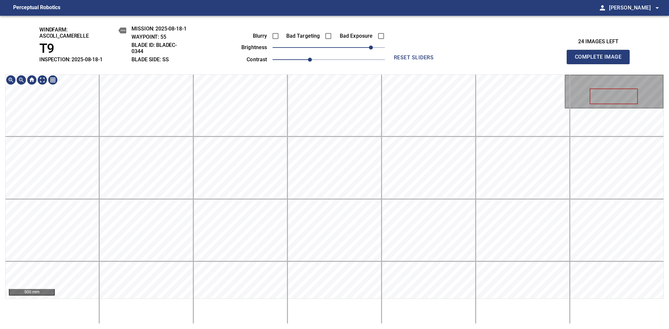
click at [347, 39] on div "windfarm: Ascoli_Camerelle T9 INSPECTION: 2025-08-18-1 MISSION: 2025-08-18-1 WA…" at bounding box center [334, 173] width 669 height 314
click at [601, 60] on span "Complete Image" at bounding box center [598, 57] width 49 height 9
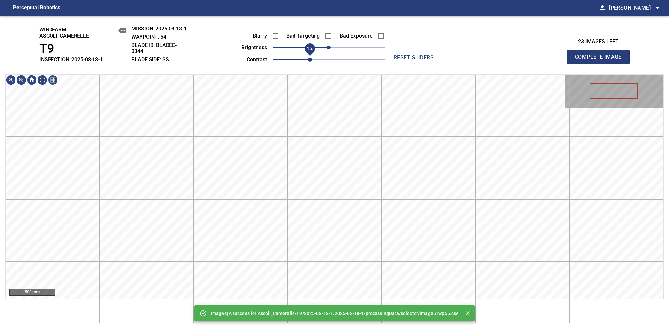
drag, startPoint x: 303, startPoint y: 59, endPoint x: 306, endPoint y: 60, distance: 3.4
click at [308, 60] on span "1.2" at bounding box center [310, 60] width 4 height 4
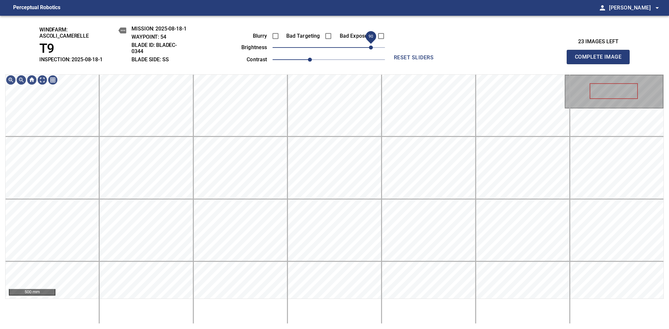
drag, startPoint x: 362, startPoint y: 48, endPoint x: 370, endPoint y: 47, distance: 8.6
click at [370, 47] on span "90" at bounding box center [329, 47] width 113 height 9
click at [601, 60] on span "Complete Image" at bounding box center [598, 57] width 49 height 9
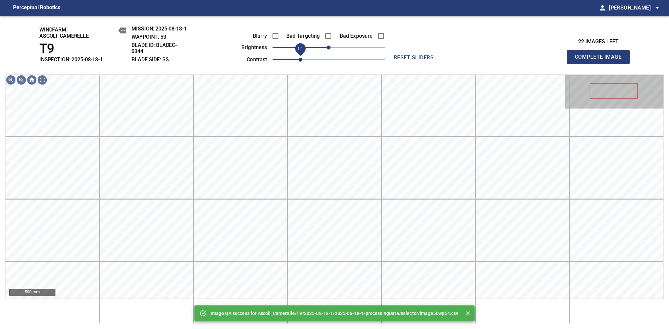
drag, startPoint x: 295, startPoint y: 65, endPoint x: 308, endPoint y: 62, distance: 12.9
click at [303, 62] on span "1.1" at bounding box center [301, 60] width 4 height 4
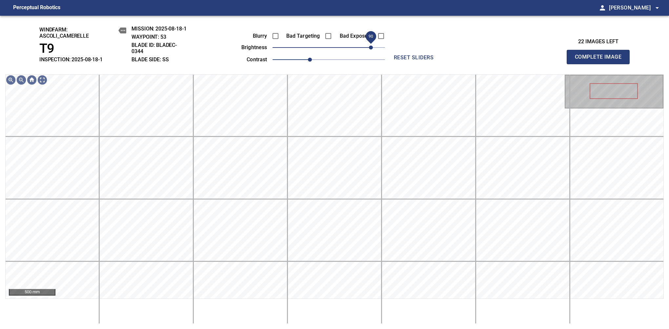
drag, startPoint x: 365, startPoint y: 49, endPoint x: 371, endPoint y: 47, distance: 6.3
click at [371, 47] on span "90" at bounding box center [371, 48] width 4 height 4
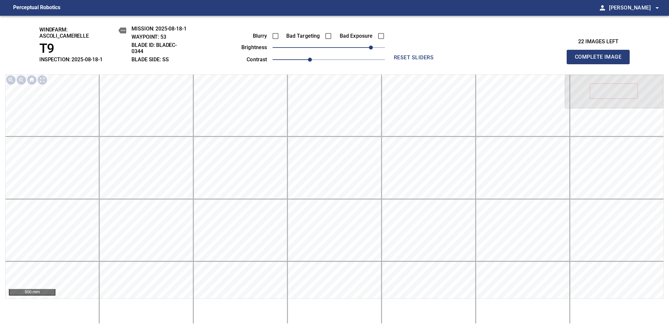
click at [601, 60] on span "Complete Image" at bounding box center [598, 57] width 49 height 9
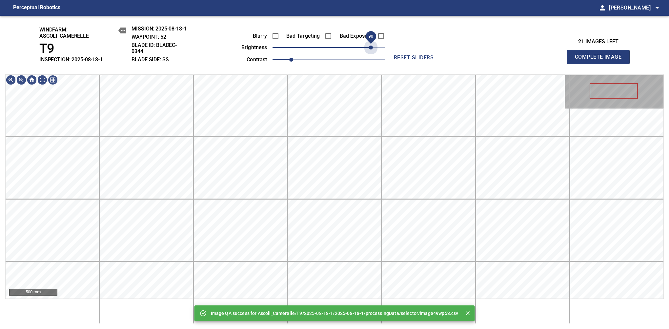
click at [371, 47] on span "90" at bounding box center [329, 47] width 113 height 9
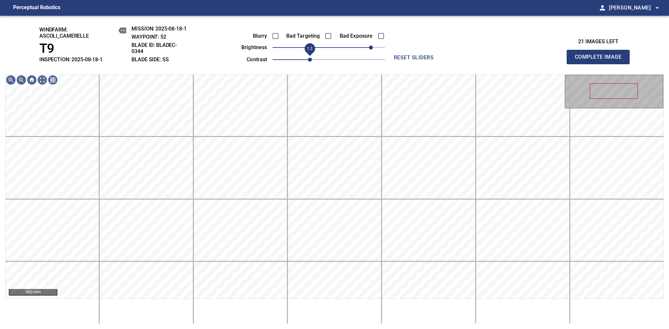
click at [309, 59] on span "1.2" at bounding box center [329, 59] width 113 height 9
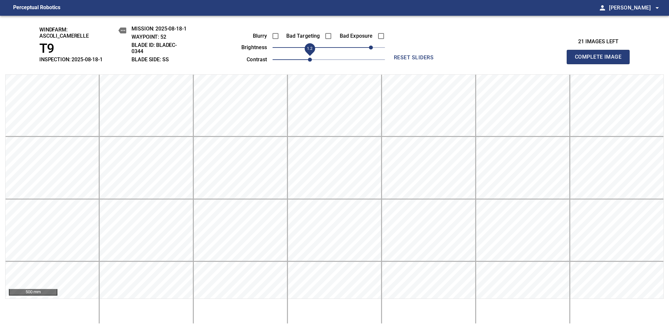
click at [312, 59] on span "1.2" at bounding box center [310, 60] width 4 height 4
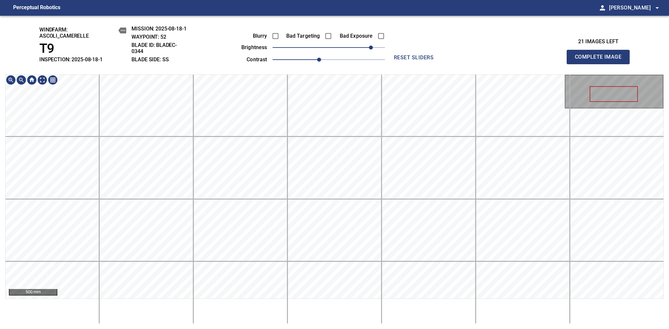
click at [349, 28] on div "windfarm: Ascoli_Camerelle T9 INSPECTION: 2025-08-18-1 MISSION: 2025-08-18-1 WA…" at bounding box center [334, 173] width 669 height 314
click at [601, 60] on span "Complete Image" at bounding box center [598, 57] width 49 height 9
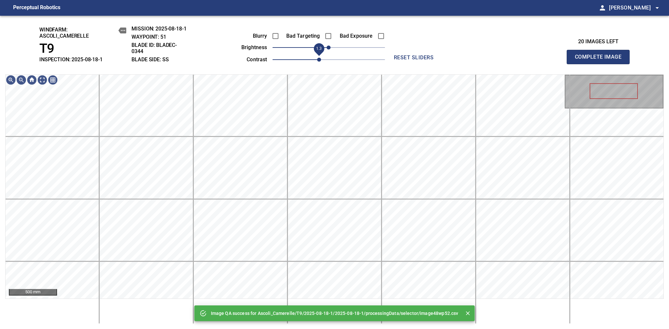
drag, startPoint x: 308, startPoint y: 63, endPoint x: 318, endPoint y: 60, distance: 10.4
click at [318, 60] on span "1.3" at bounding box center [329, 59] width 113 height 9
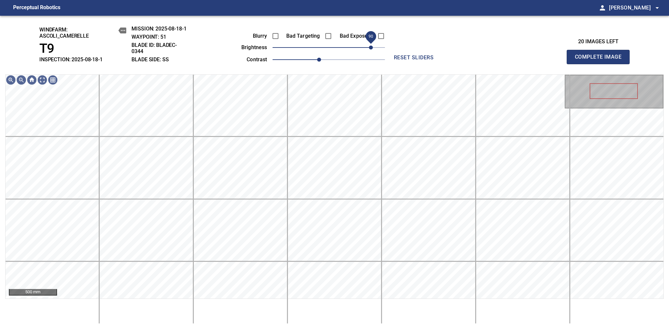
drag, startPoint x: 358, startPoint y: 49, endPoint x: 372, endPoint y: 47, distance: 14.0
click at [372, 47] on span "90" at bounding box center [329, 47] width 113 height 9
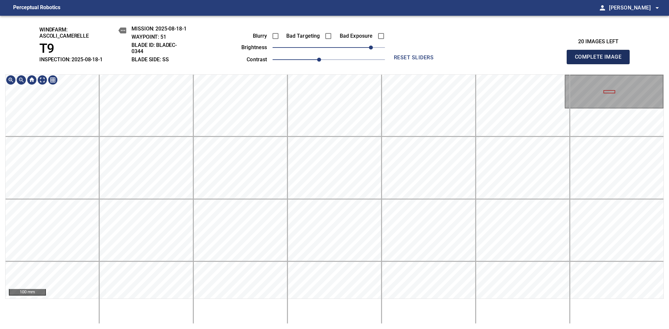
click at [601, 60] on span "Complete Image" at bounding box center [598, 57] width 49 height 9
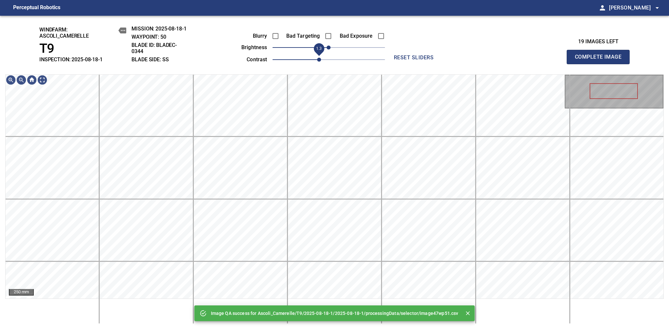
drag, startPoint x: 299, startPoint y: 56, endPoint x: 316, endPoint y: 60, distance: 17.7
click at [316, 60] on span "1.3" at bounding box center [329, 59] width 113 height 9
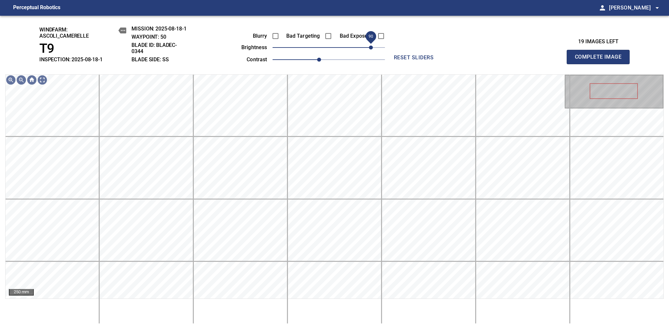
drag, startPoint x: 348, startPoint y: 49, endPoint x: 371, endPoint y: 47, distance: 23.1
click at [371, 47] on span "90" at bounding box center [329, 47] width 113 height 9
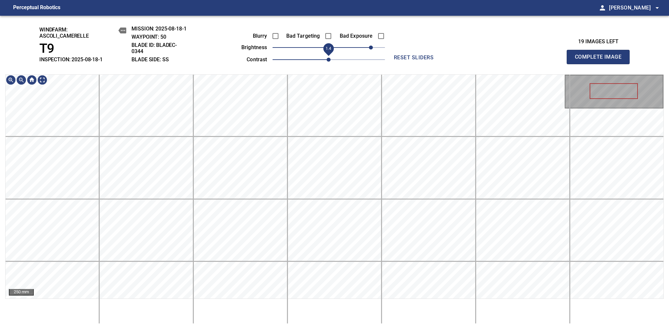
click at [327, 62] on span "1.4" at bounding box center [329, 60] width 4 height 4
click at [400, 63] on div "windfarm: Ascoli_Camerelle T9 INSPECTION: 2025-08-18-1 MISSION: 2025-08-18-1 WA…" at bounding box center [334, 173] width 669 height 314
click at [601, 60] on span "Complete Image" at bounding box center [598, 57] width 49 height 9
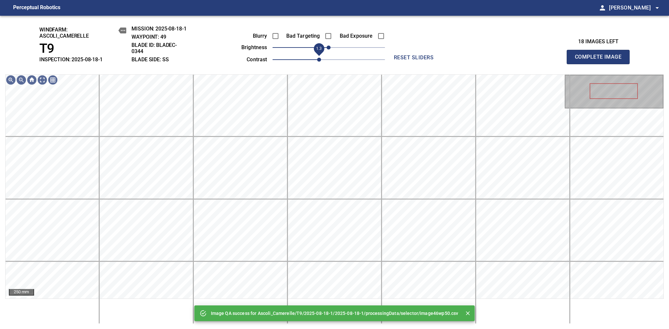
click at [323, 57] on span "1.3" at bounding box center [329, 59] width 113 height 9
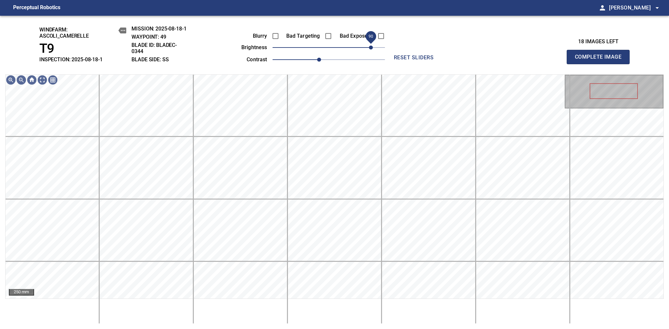
drag, startPoint x: 359, startPoint y: 50, endPoint x: 371, endPoint y: 49, distance: 11.5
click at [371, 49] on span "90" at bounding box center [329, 47] width 113 height 9
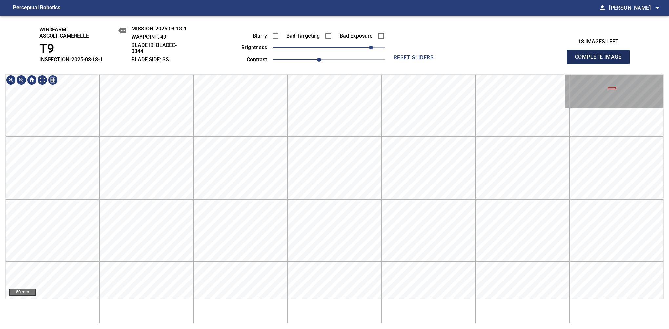
click at [601, 60] on span "Complete Image" at bounding box center [598, 57] width 49 height 9
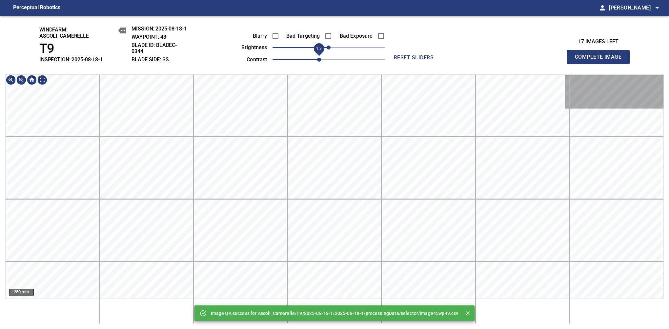
click at [320, 61] on span "1.3" at bounding box center [329, 59] width 113 height 9
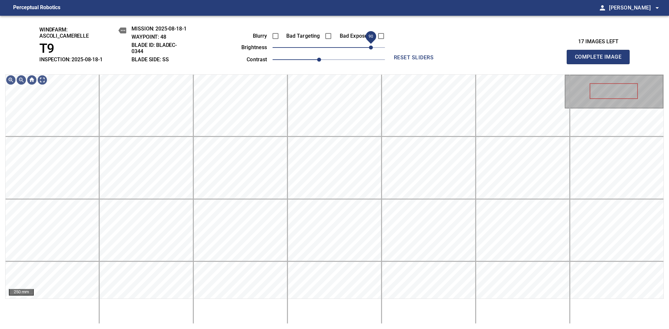
drag, startPoint x: 355, startPoint y: 49, endPoint x: 371, endPoint y: 45, distance: 16.5
click at [371, 45] on span "90" at bounding box center [329, 47] width 113 height 9
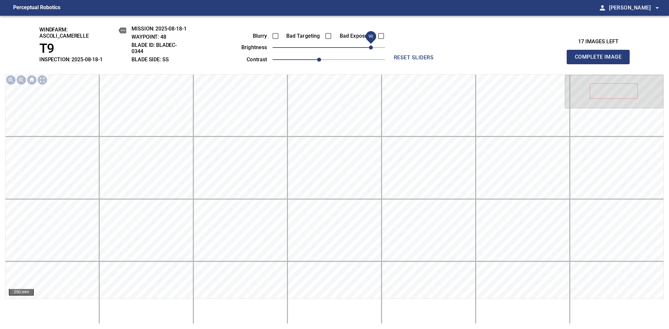
click at [601, 60] on span "Complete Image" at bounding box center [598, 57] width 49 height 9
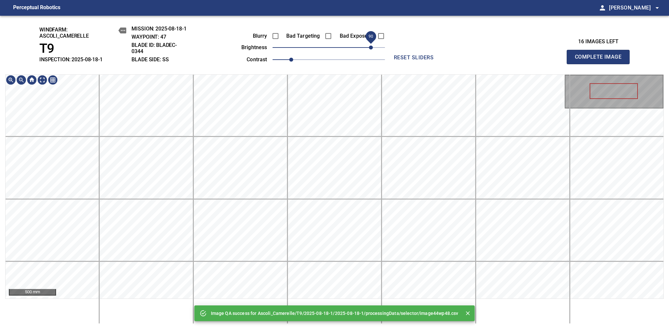
click at [372, 45] on span "90" at bounding box center [329, 47] width 113 height 9
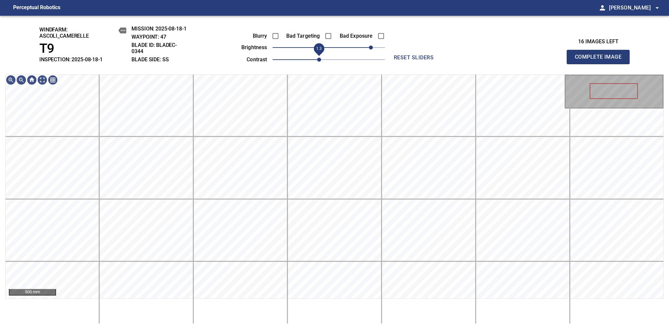
drag, startPoint x: 306, startPoint y: 60, endPoint x: 318, endPoint y: 58, distance: 11.3
click at [318, 58] on span "1.3" at bounding box center [329, 59] width 113 height 9
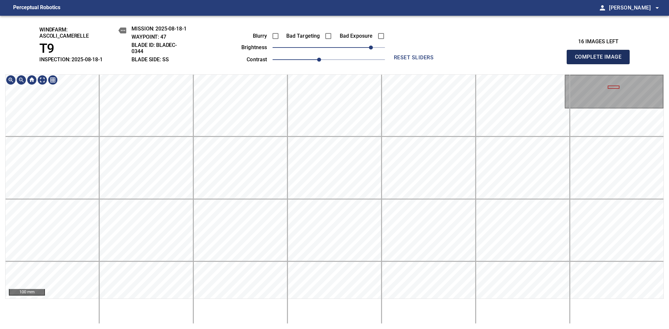
click at [601, 60] on span "Complete Image" at bounding box center [598, 57] width 49 height 9
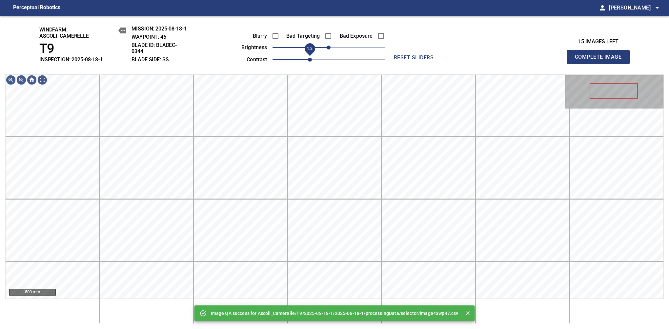
drag, startPoint x: 307, startPoint y: 57, endPoint x: 314, endPoint y: 59, distance: 7.3
click at [314, 59] on span "1.2" at bounding box center [329, 59] width 113 height 9
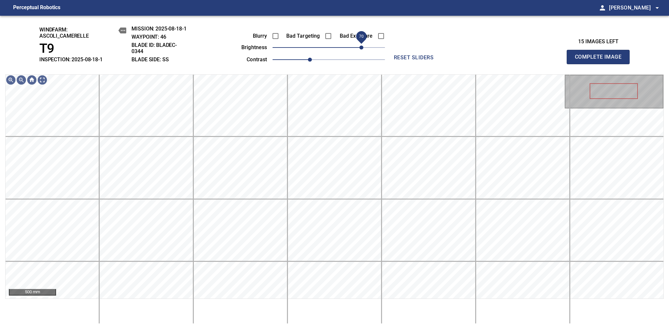
drag, startPoint x: 359, startPoint y: 45, endPoint x: 364, endPoint y: 44, distance: 4.7
click at [364, 44] on span "70" at bounding box center [329, 47] width 113 height 9
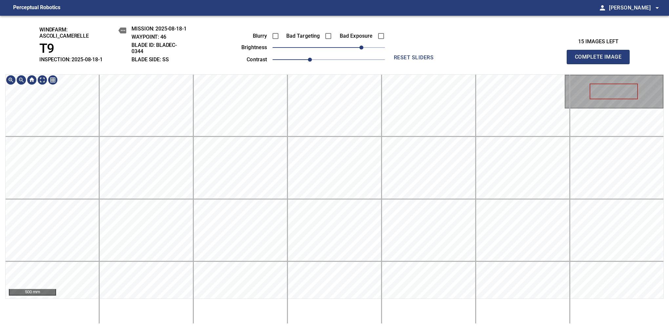
click at [332, 11] on main "Perceptual Robotics person [PERSON_NAME] arrow_drop_down windfarm: Ascoli_Camer…" at bounding box center [334, 164] width 669 height 329
click at [364, 48] on span "70" at bounding box center [362, 48] width 4 height 4
click at [358, 24] on div "windfarm: Ascoli_Camerelle T9 INSPECTION: 2025-08-18-1 MISSION: 2025-08-18-1 WA…" at bounding box center [334, 173] width 669 height 314
click at [601, 60] on span "Complete Image" at bounding box center [598, 57] width 49 height 9
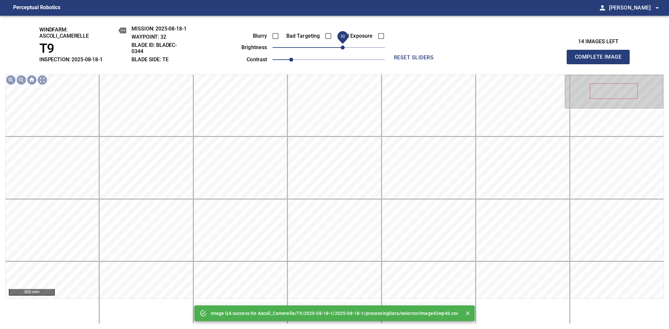
drag, startPoint x: 332, startPoint y: 52, endPoint x: 342, endPoint y: 50, distance: 10.4
click at [342, 50] on span "30" at bounding box center [343, 48] width 4 height 4
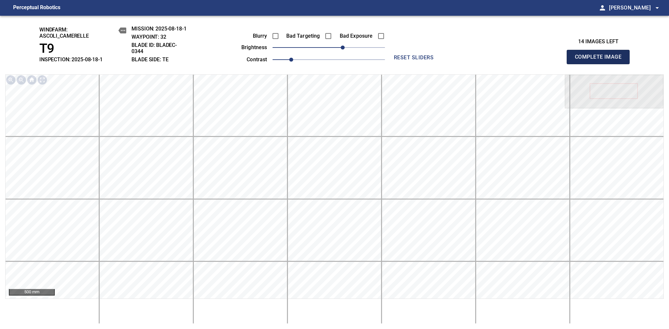
click at [601, 60] on span "Complete Image" at bounding box center [598, 57] width 49 height 9
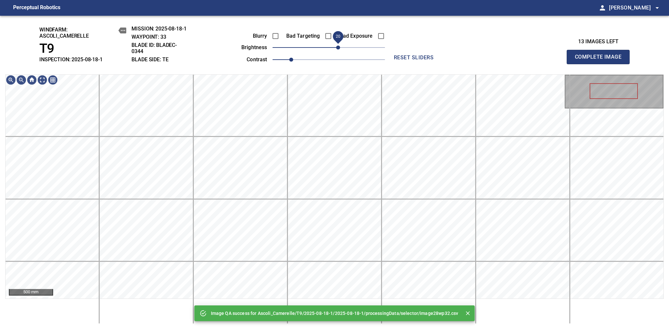
drag, startPoint x: 330, startPoint y: 49, endPoint x: 336, endPoint y: 47, distance: 6.0
click at [336, 47] on span "20" at bounding box center [338, 48] width 4 height 4
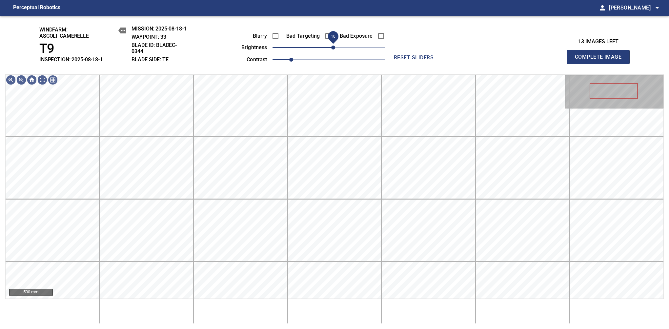
click at [334, 48] on span "10" at bounding box center [333, 48] width 4 height 4
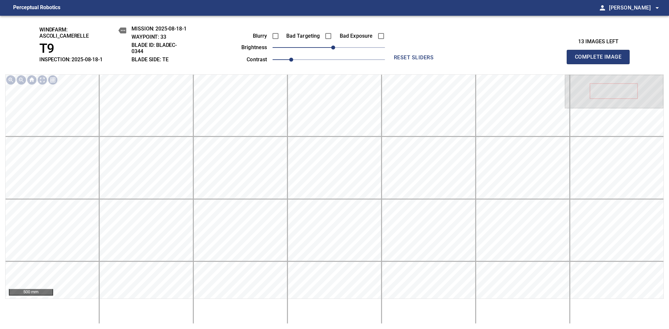
click at [601, 60] on span "Complete Image" at bounding box center [598, 57] width 49 height 9
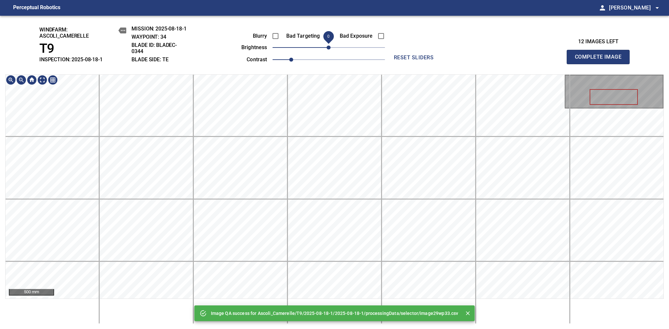
click at [333, 53] on div "Image QA success for Ascoli_Camerelle/T9/2025-08-18-1/2025-08-18-1/processingDa…" at bounding box center [334, 173] width 669 height 314
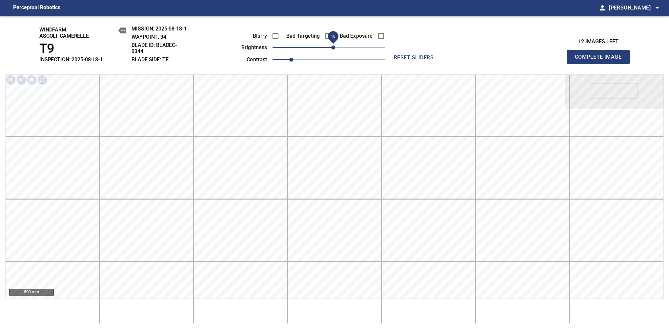
click at [333, 47] on span "10" at bounding box center [333, 48] width 4 height 4
click at [601, 60] on span "Complete Image" at bounding box center [598, 57] width 49 height 9
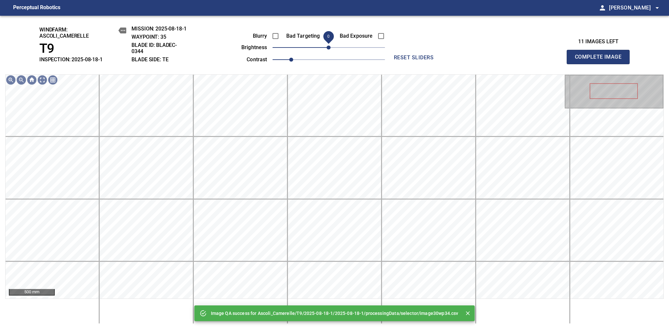
drag, startPoint x: 334, startPoint y: 48, endPoint x: 329, endPoint y: 48, distance: 4.3
click at [329, 48] on span "0" at bounding box center [329, 48] width 4 height 4
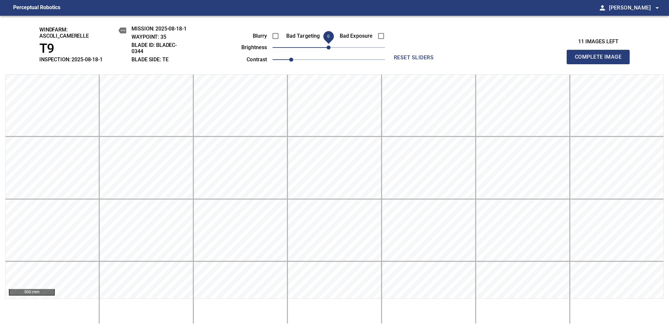
click at [601, 60] on span "Complete Image" at bounding box center [598, 57] width 49 height 9
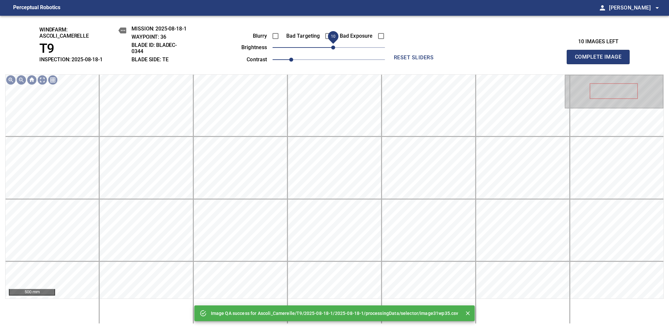
drag, startPoint x: 329, startPoint y: 48, endPoint x: 335, endPoint y: 47, distance: 5.3
click at [335, 47] on span "10" at bounding box center [333, 48] width 4 height 4
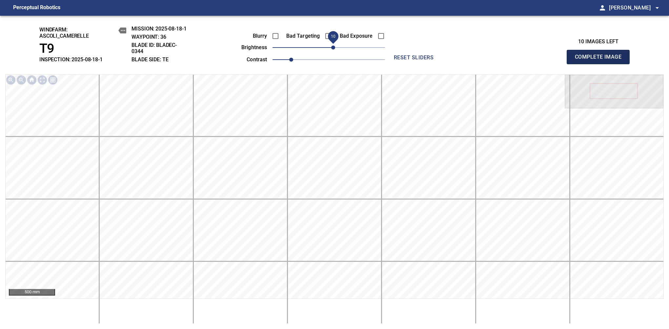
click at [601, 60] on span "Complete Image" at bounding box center [598, 57] width 49 height 9
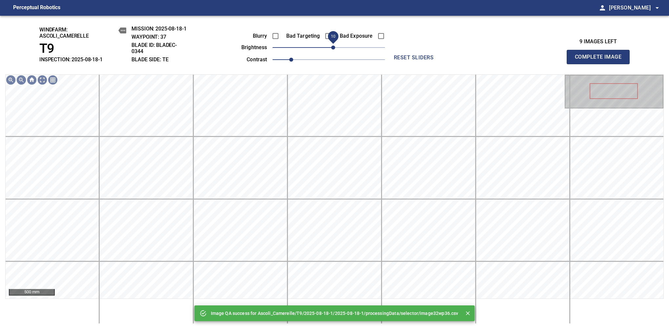
click at [332, 50] on span "10" at bounding box center [333, 48] width 4 height 4
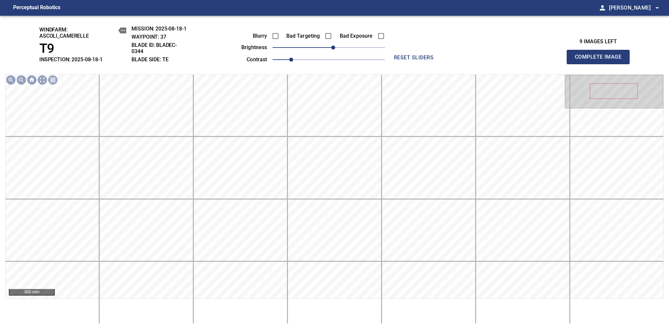
click at [601, 60] on span "Complete Image" at bounding box center [598, 57] width 49 height 9
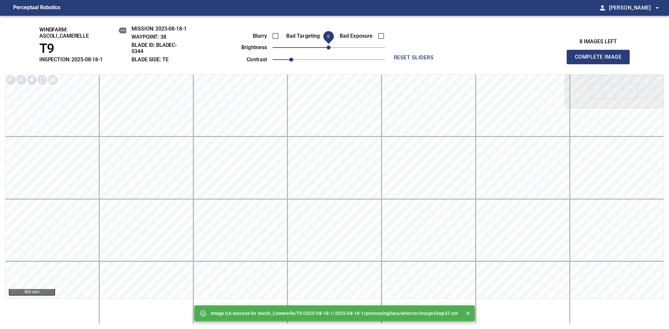
click at [601, 60] on span "Complete Image" at bounding box center [598, 57] width 49 height 9
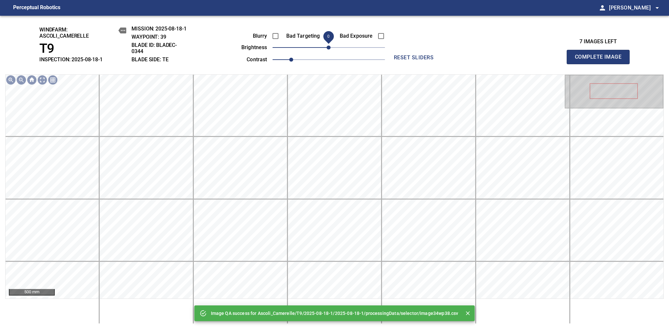
click at [331, 50] on span "0" at bounding box center [329, 48] width 4 height 4
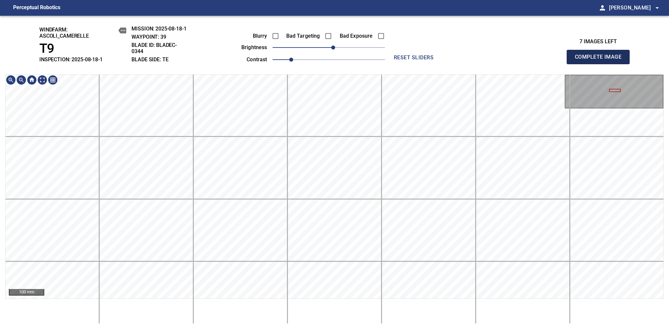
click at [601, 60] on span "Complete Image" at bounding box center [598, 57] width 49 height 9
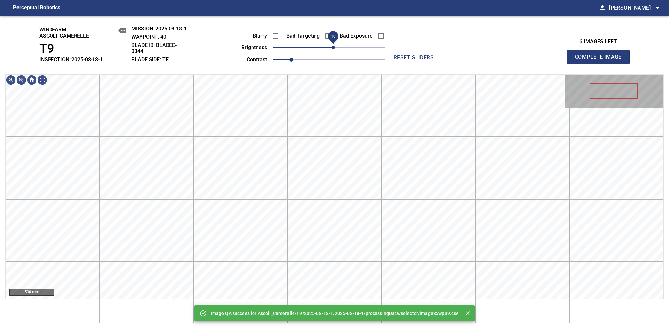
click at [332, 50] on span "10" at bounding box center [333, 48] width 4 height 4
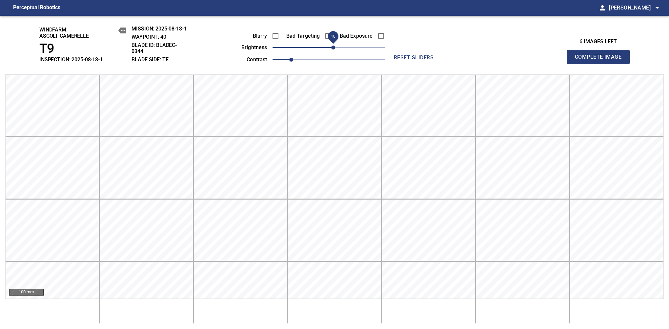
click at [601, 60] on span "Complete Image" at bounding box center [598, 57] width 49 height 9
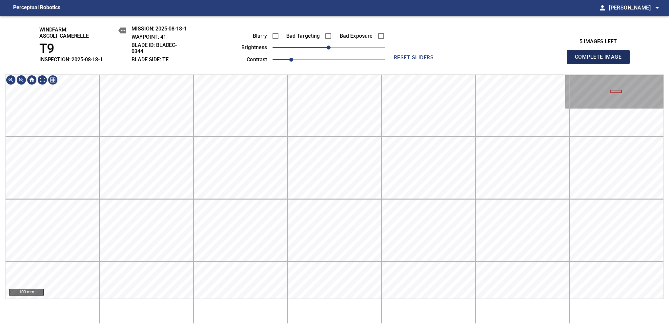
click at [601, 60] on span "Complete Image" at bounding box center [598, 57] width 49 height 9
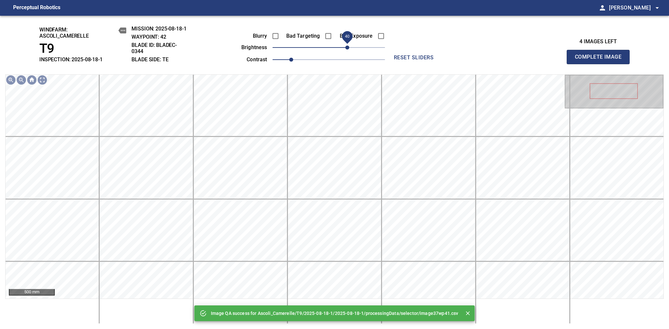
drag, startPoint x: 334, startPoint y: 52, endPoint x: 348, endPoint y: 49, distance: 14.1
click at [348, 49] on span "40" at bounding box center [348, 48] width 4 height 4
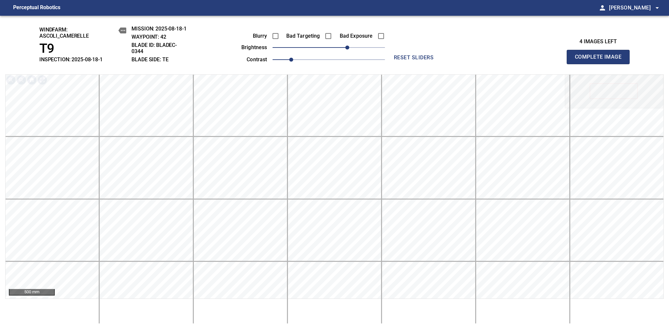
click at [601, 60] on span "Complete Image" at bounding box center [598, 57] width 49 height 9
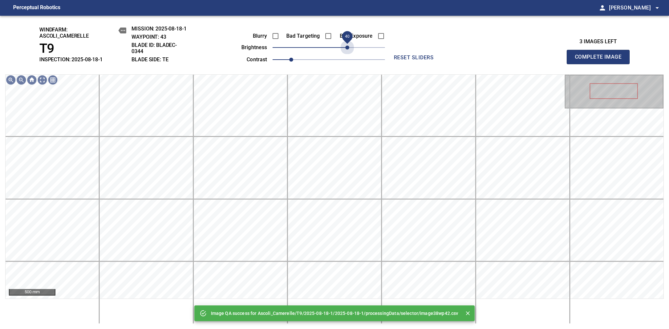
click at [348, 49] on span "40" at bounding box center [329, 47] width 113 height 9
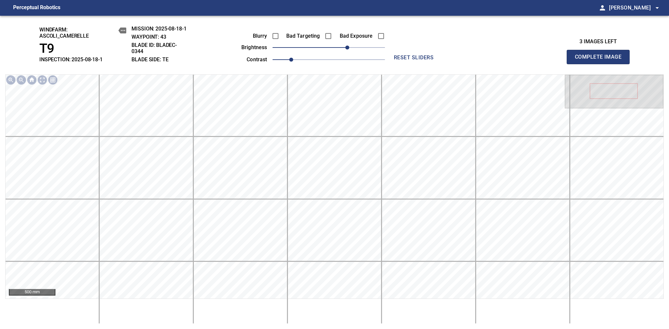
click at [601, 60] on span "Complete Image" at bounding box center [598, 57] width 49 height 9
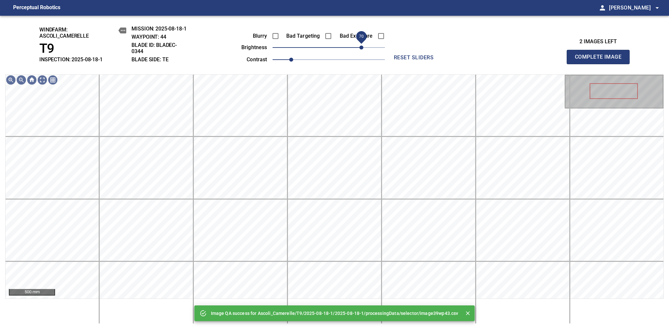
click at [362, 51] on span "70" at bounding box center [329, 47] width 113 height 9
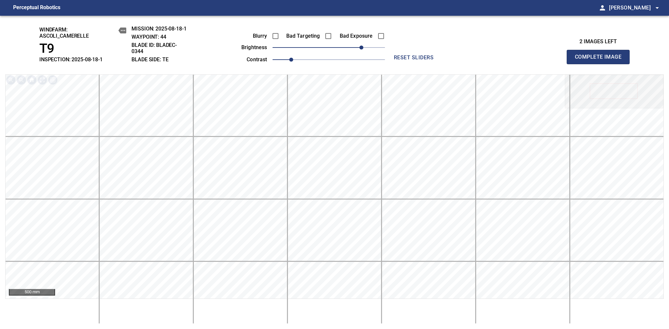
click at [601, 60] on span "Complete Image" at bounding box center [598, 57] width 49 height 9
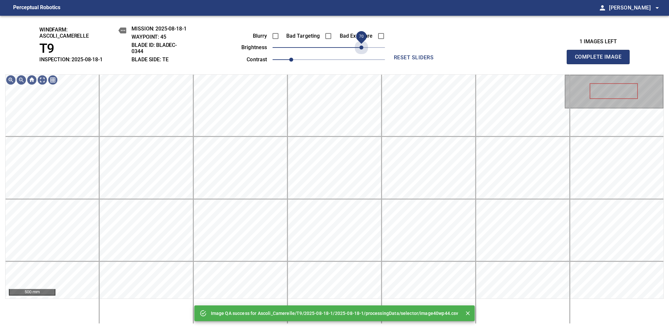
click at [364, 47] on span "70" at bounding box center [329, 47] width 113 height 9
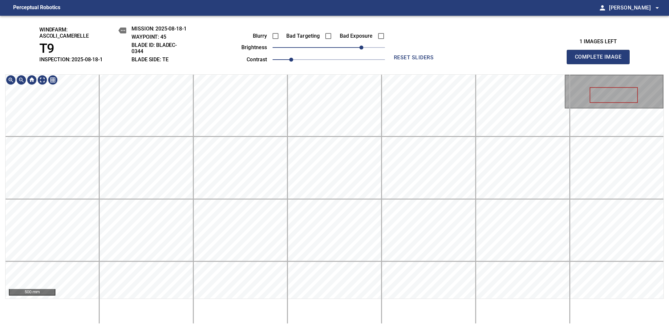
click at [400, 21] on div "windfarm: Ascoli_Camerelle T9 INSPECTION: 2025-08-18-1 MISSION: 2025-08-18-1 WA…" at bounding box center [334, 173] width 669 height 314
click at [601, 60] on span "Complete Image" at bounding box center [598, 57] width 49 height 9
